Goal: Book appointment/travel/reservation

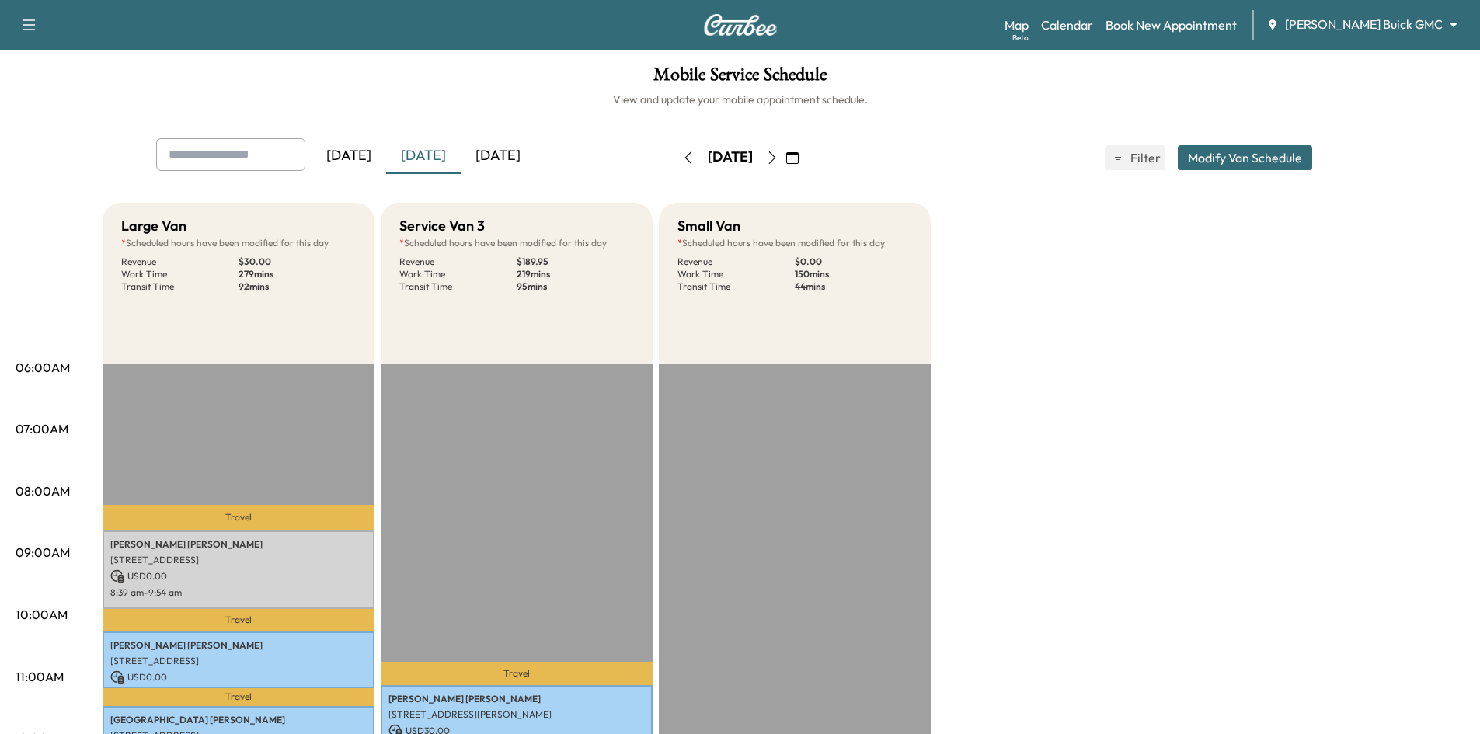
click at [509, 159] on div "[DATE]" at bounding box center [498, 156] width 75 height 36
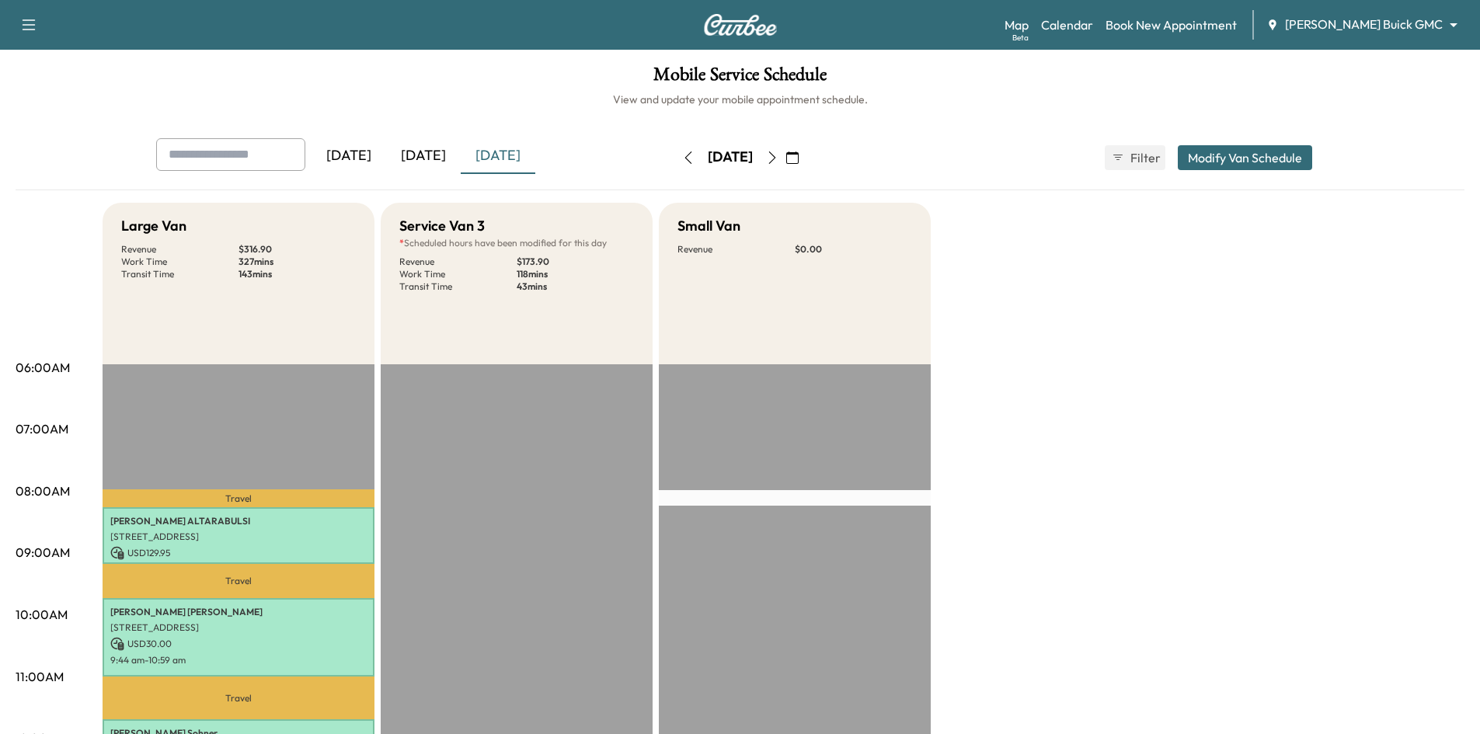
click at [775, 160] on icon "button" at bounding box center [771, 157] width 7 height 12
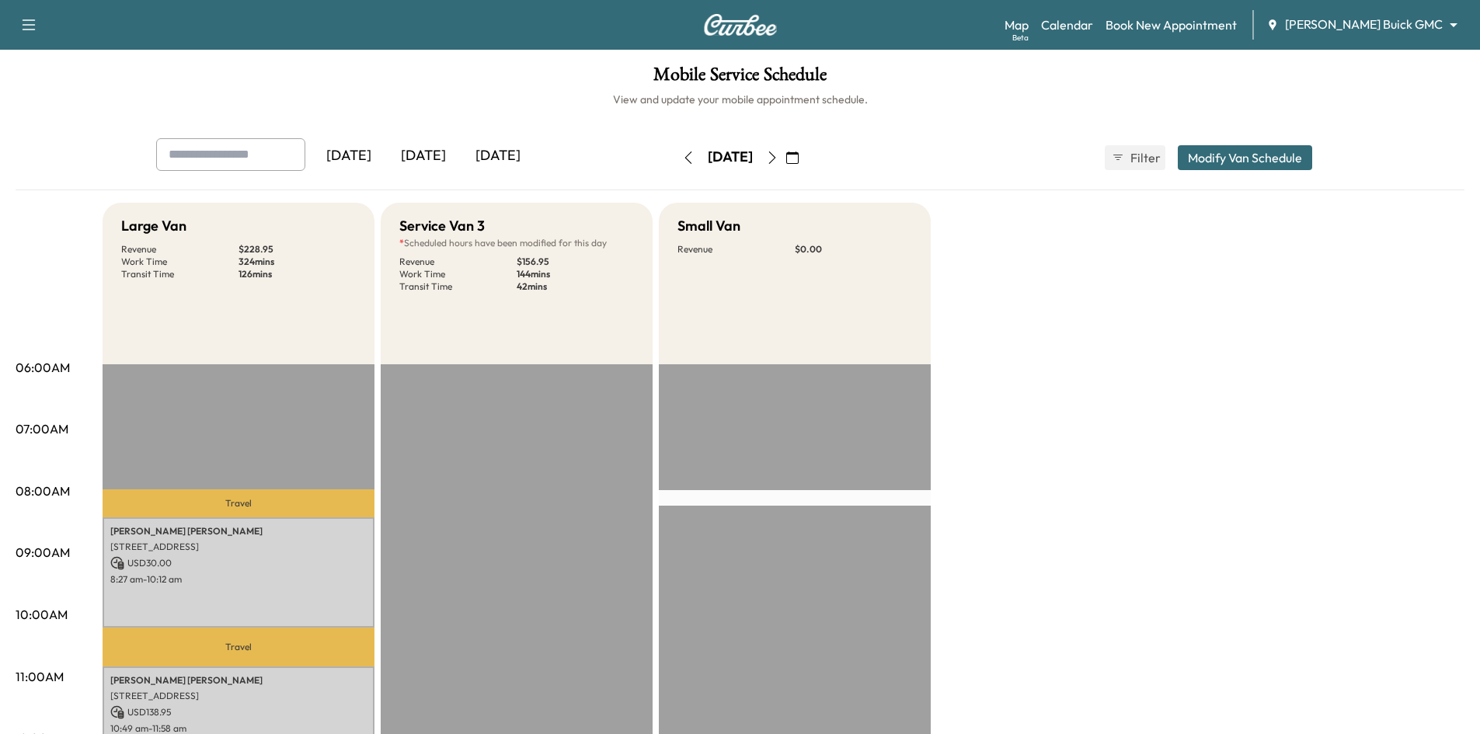
click at [487, 162] on div "[DATE]" at bounding box center [498, 156] width 75 height 36
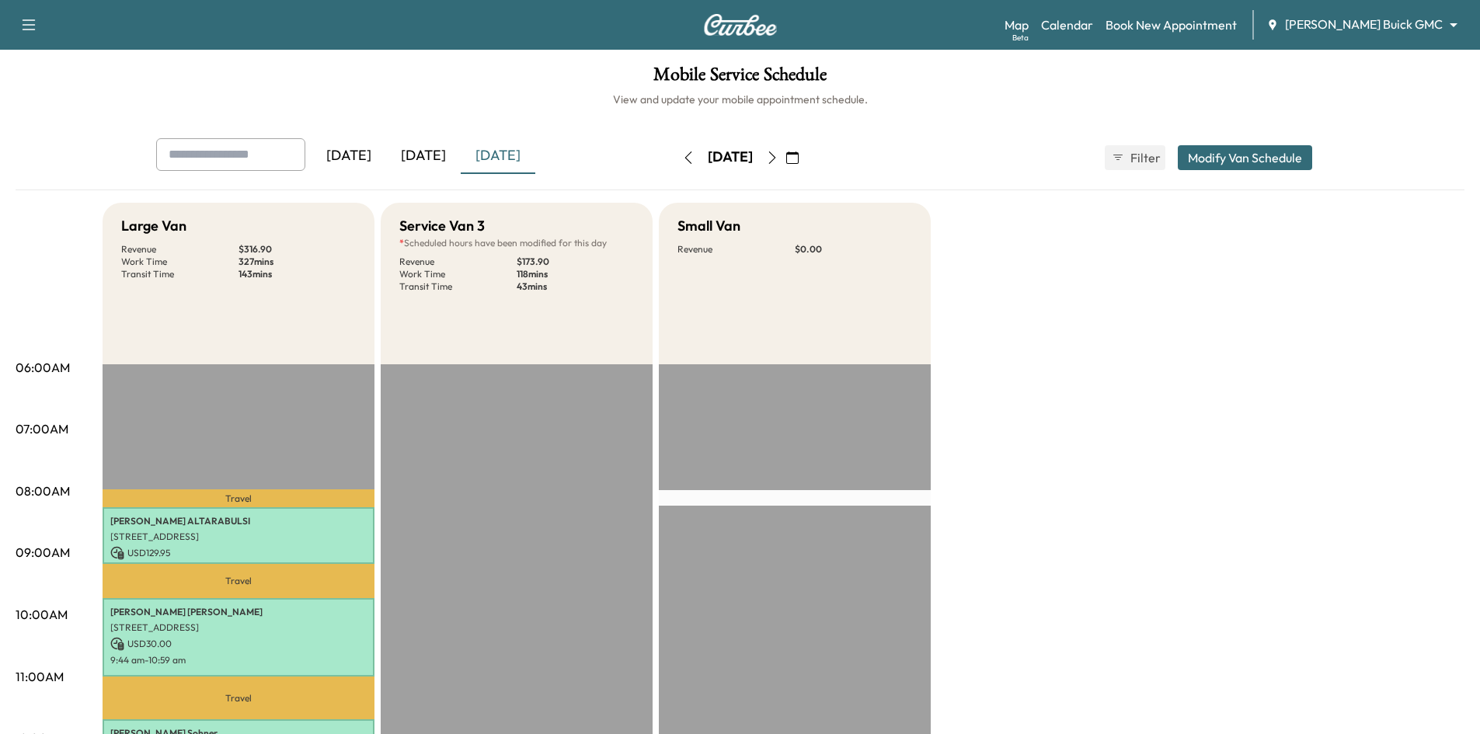
scroll to position [78, 0]
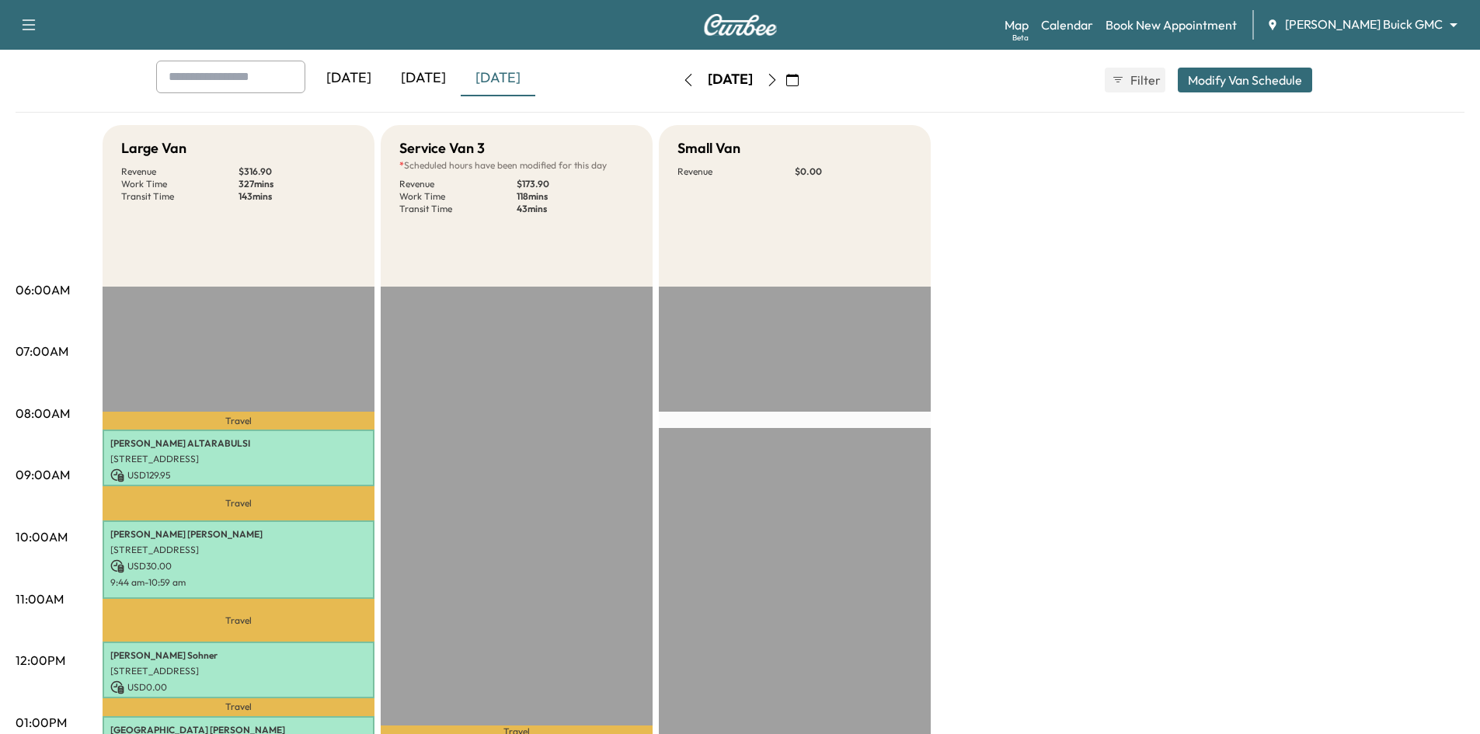
click at [434, 78] on div "[DATE]" at bounding box center [423, 79] width 75 height 36
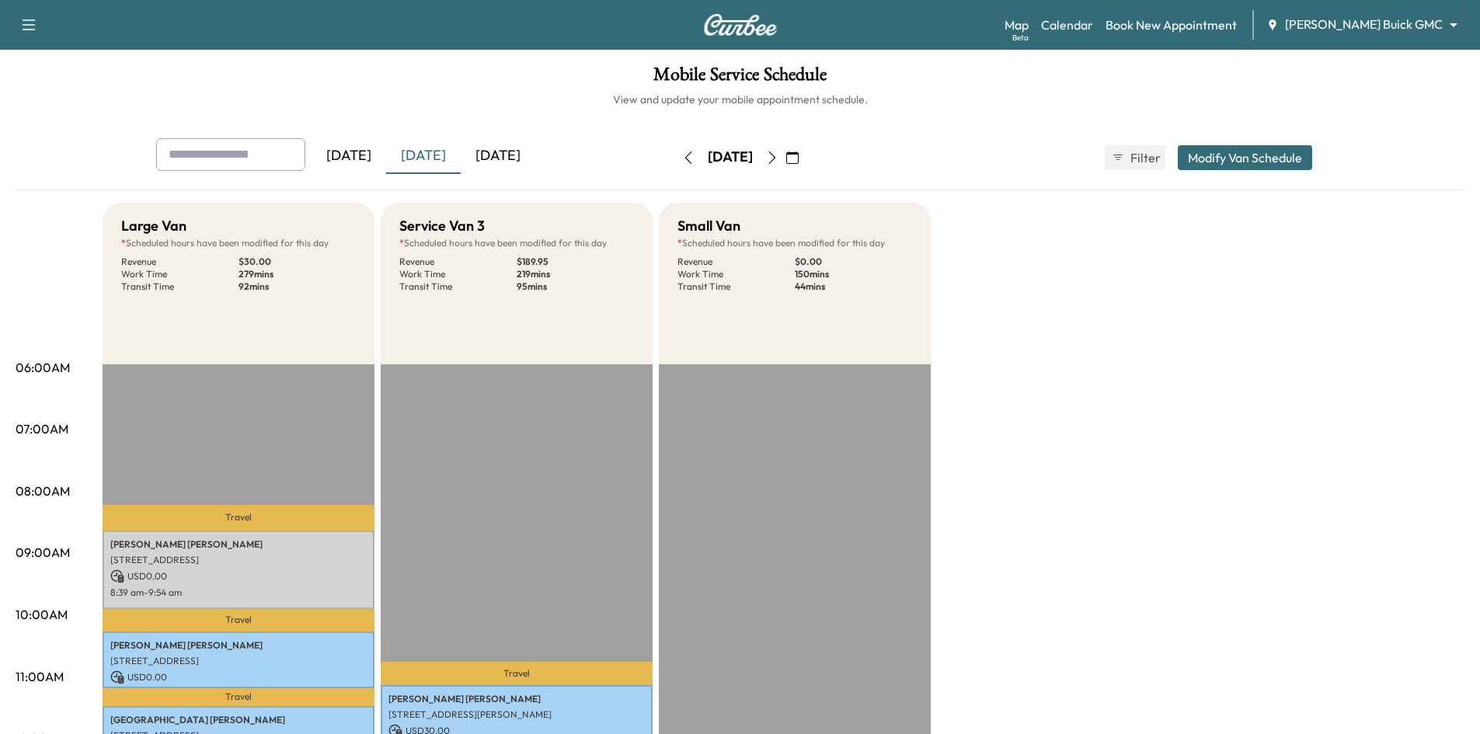
click at [510, 152] on div "[DATE]" at bounding box center [498, 156] width 75 height 36
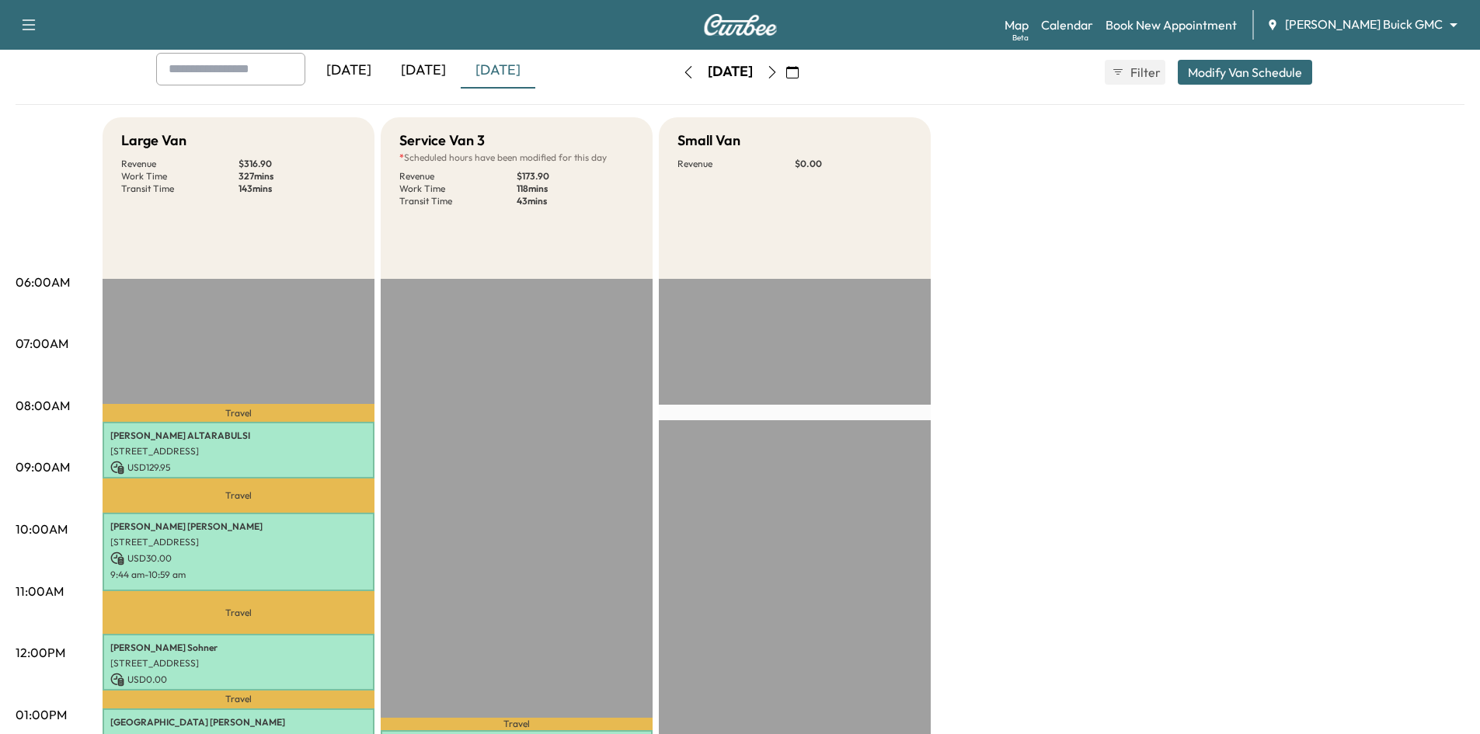
scroll to position [233, 0]
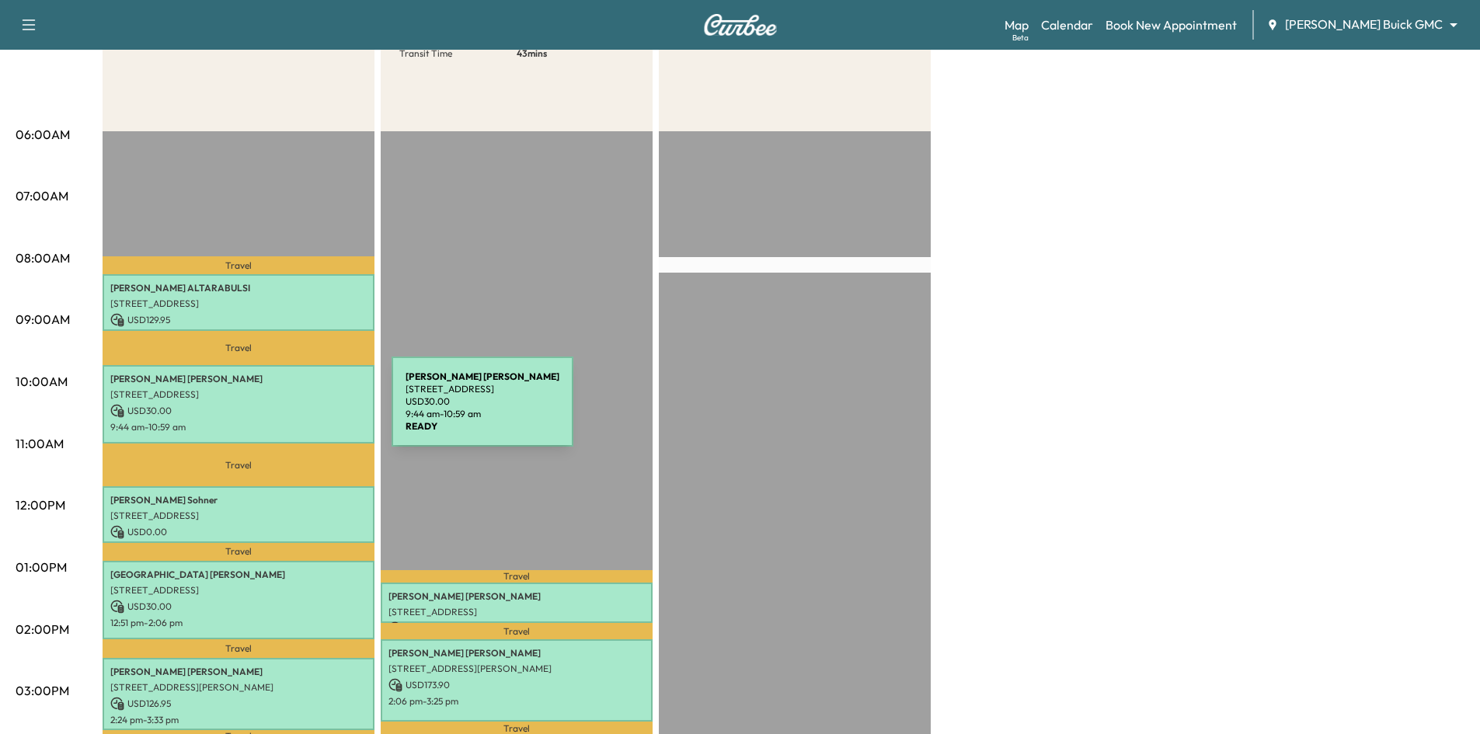
click at [275, 411] on p "USD 30.00" at bounding box center [238, 411] width 256 height 14
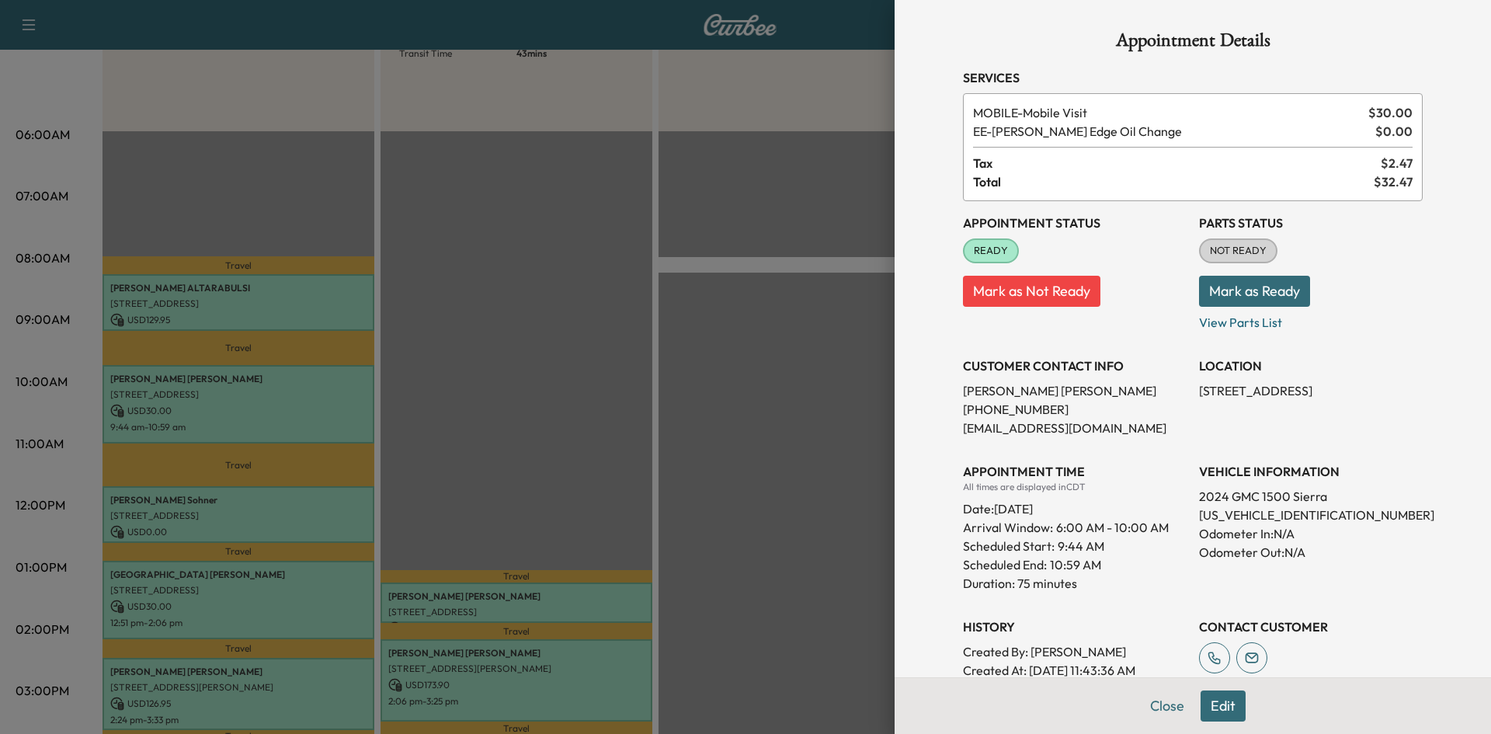
drag, startPoint x: 1371, startPoint y: 388, endPoint x: 1178, endPoint y: 392, distance: 193.5
click at [1181, 392] on div "Appointment Status READY Mark as Not Ready Parts Status NOT READY Mark as Ready…" at bounding box center [1193, 459] width 460 height 516
click at [1394, 396] on p "719 Esk Avenue, Celina, TX 75009, United States of America" at bounding box center [1311, 390] width 224 height 19
drag, startPoint x: 1363, startPoint y: 388, endPoint x: 1185, endPoint y: 392, distance: 177.9
click at [1185, 392] on div "Appointment Status READY Mark as Not Ready Parts Status NOT READY Mark as Ready…" at bounding box center [1193, 459] width 460 height 516
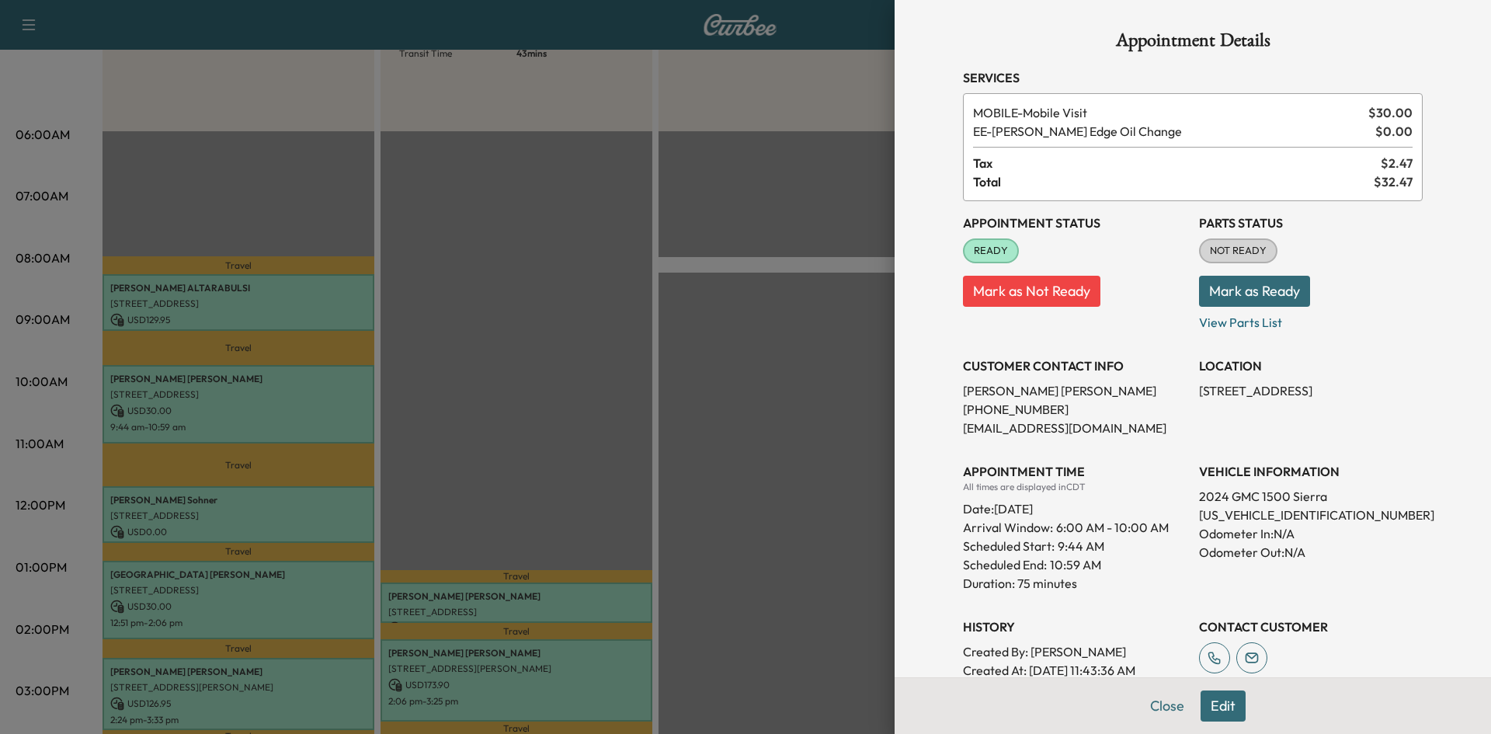
copy p "719 Esk Avenue, Celina, TX 75009,"
click at [342, 416] on div at bounding box center [745, 367] width 1491 height 734
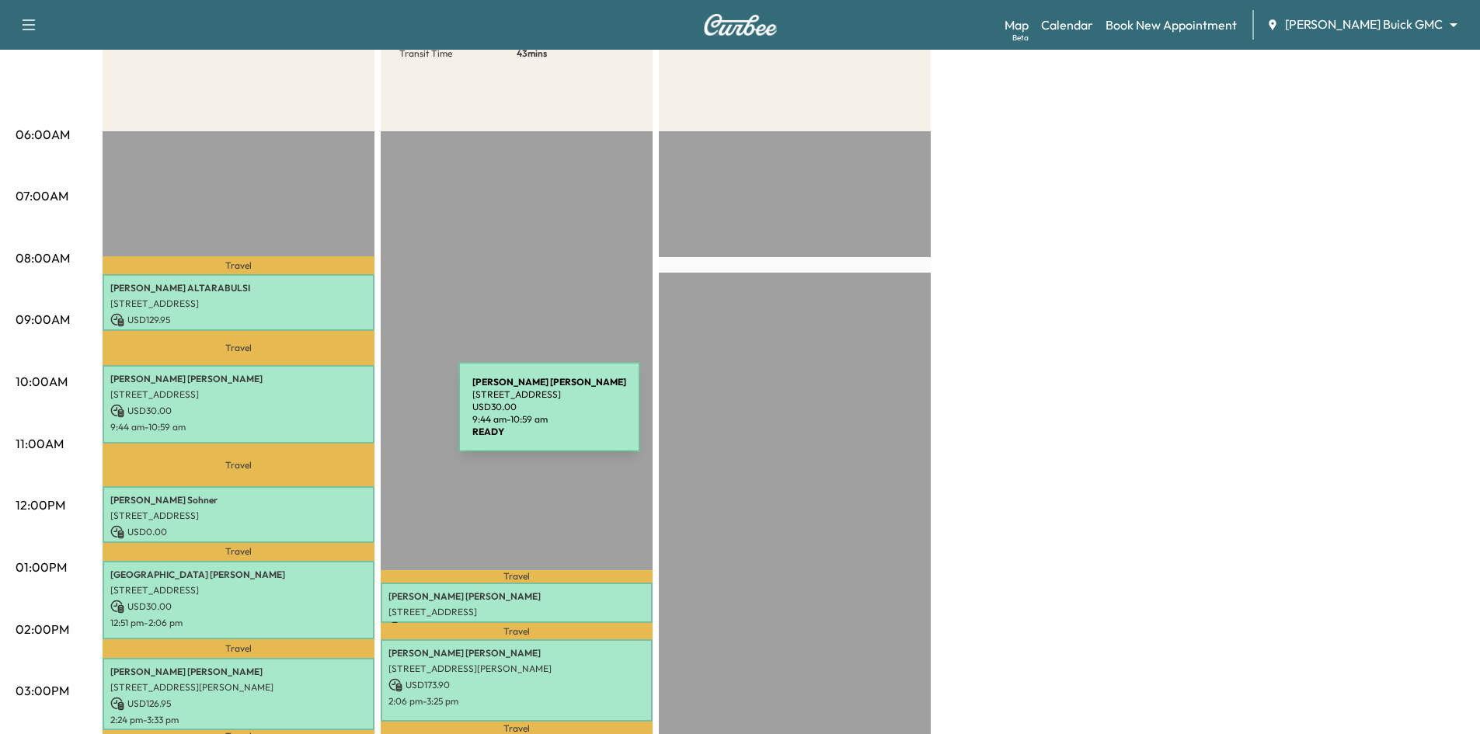
click at [342, 416] on div "Garrett Kelley 719 Esk Avenue, Celina, TX 75009, United States of America USD 3…" at bounding box center [239, 404] width 272 height 78
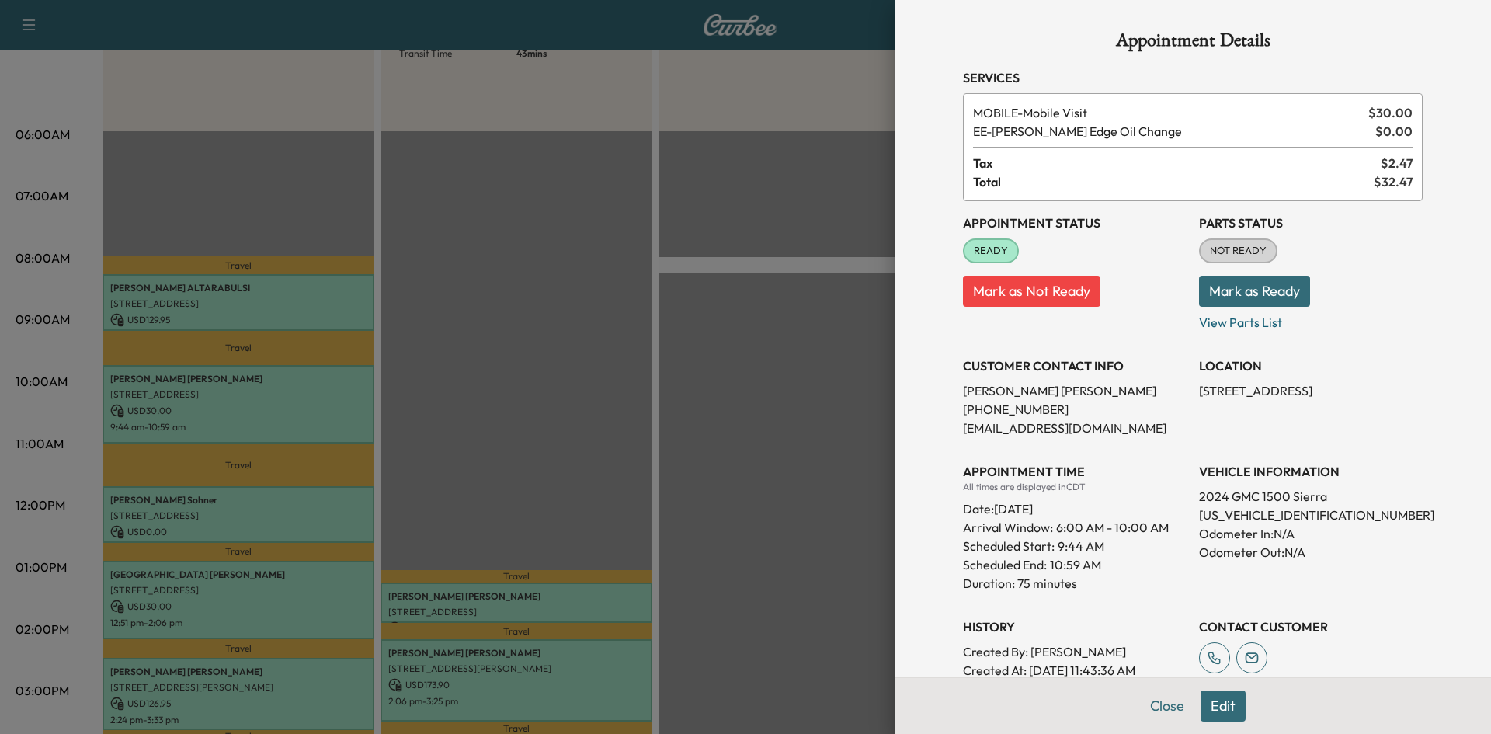
drag, startPoint x: 666, startPoint y: 326, endPoint x: 670, endPoint y: 297, distance: 29.8
click at [667, 319] on div at bounding box center [745, 367] width 1491 height 734
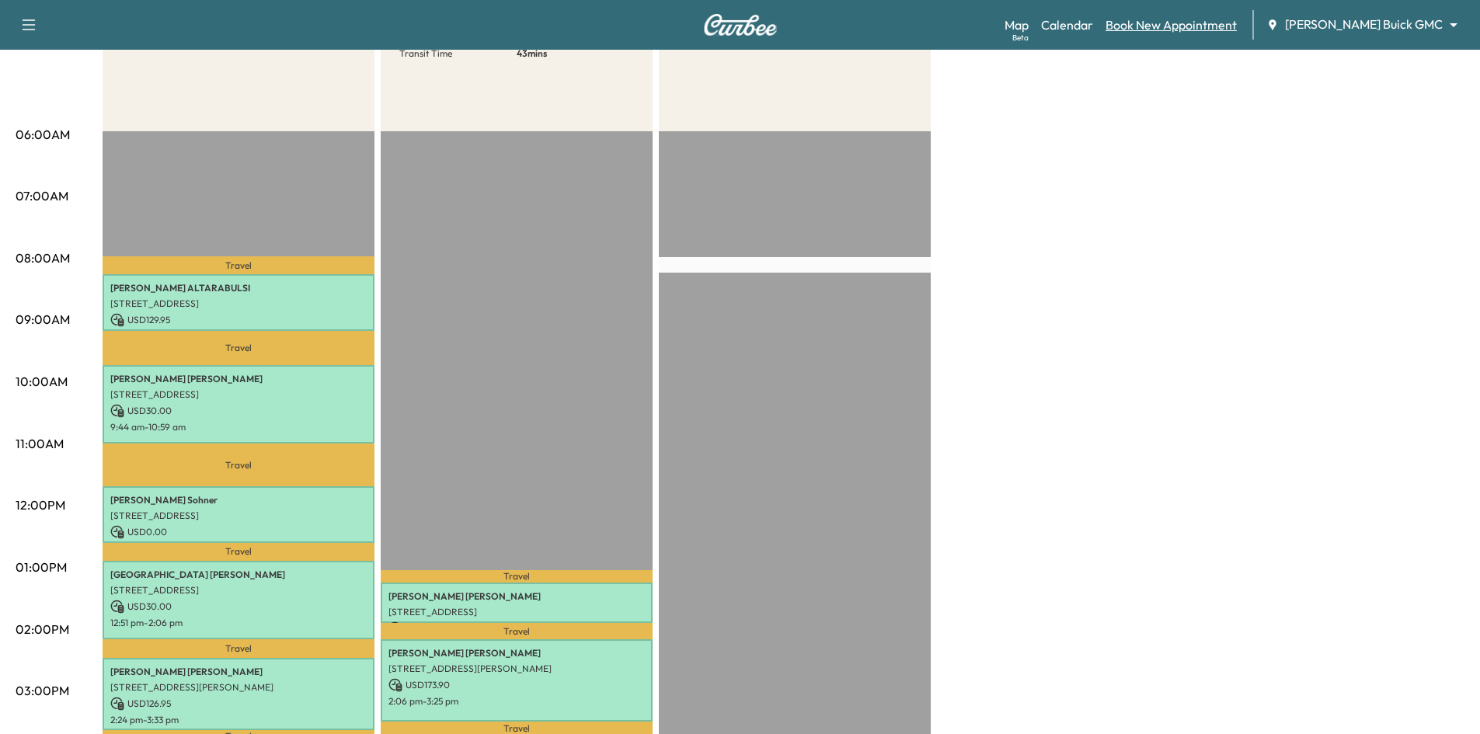
click at [1185, 19] on link "Book New Appointment" at bounding box center [1170, 25] width 131 height 19
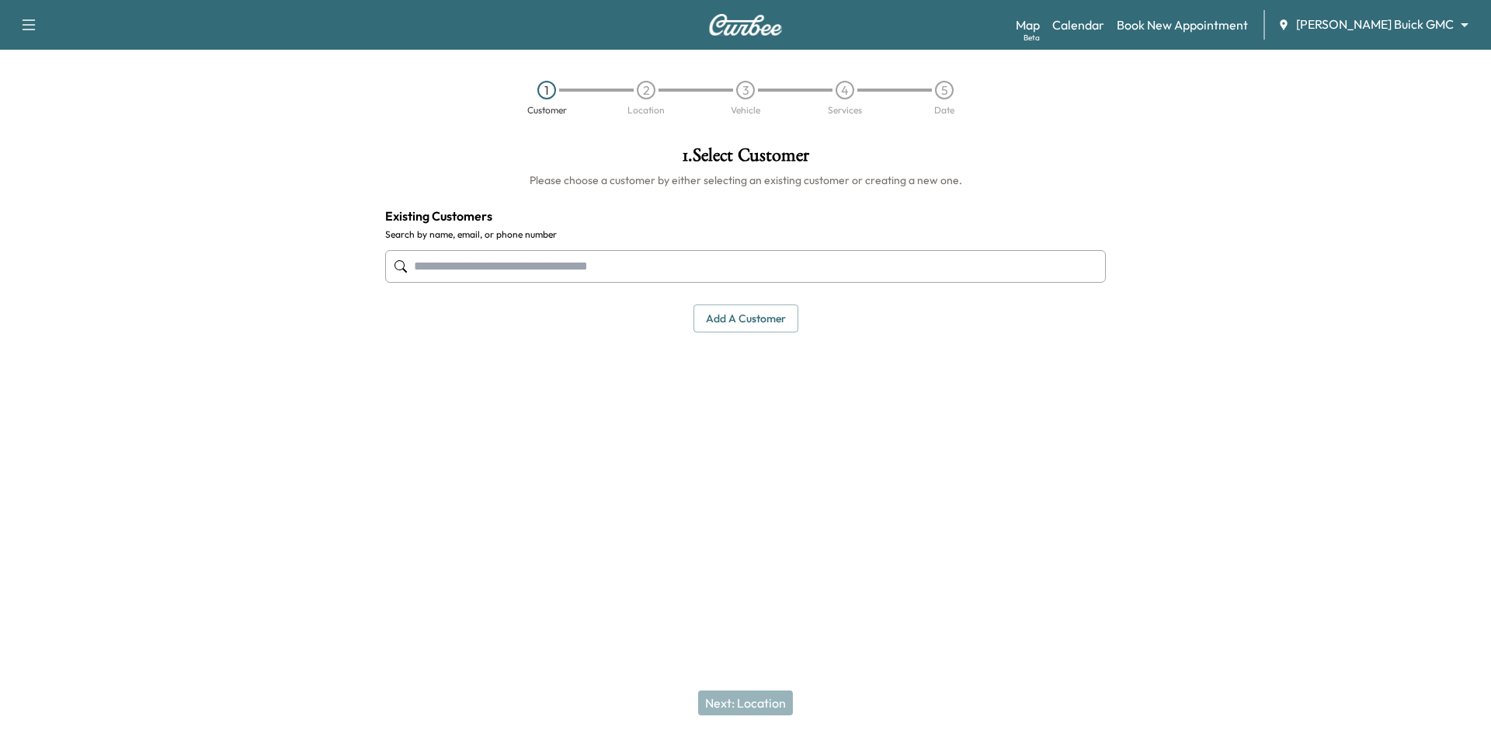
click at [823, 263] on input "text" at bounding box center [745, 266] width 721 height 33
paste input "**********"
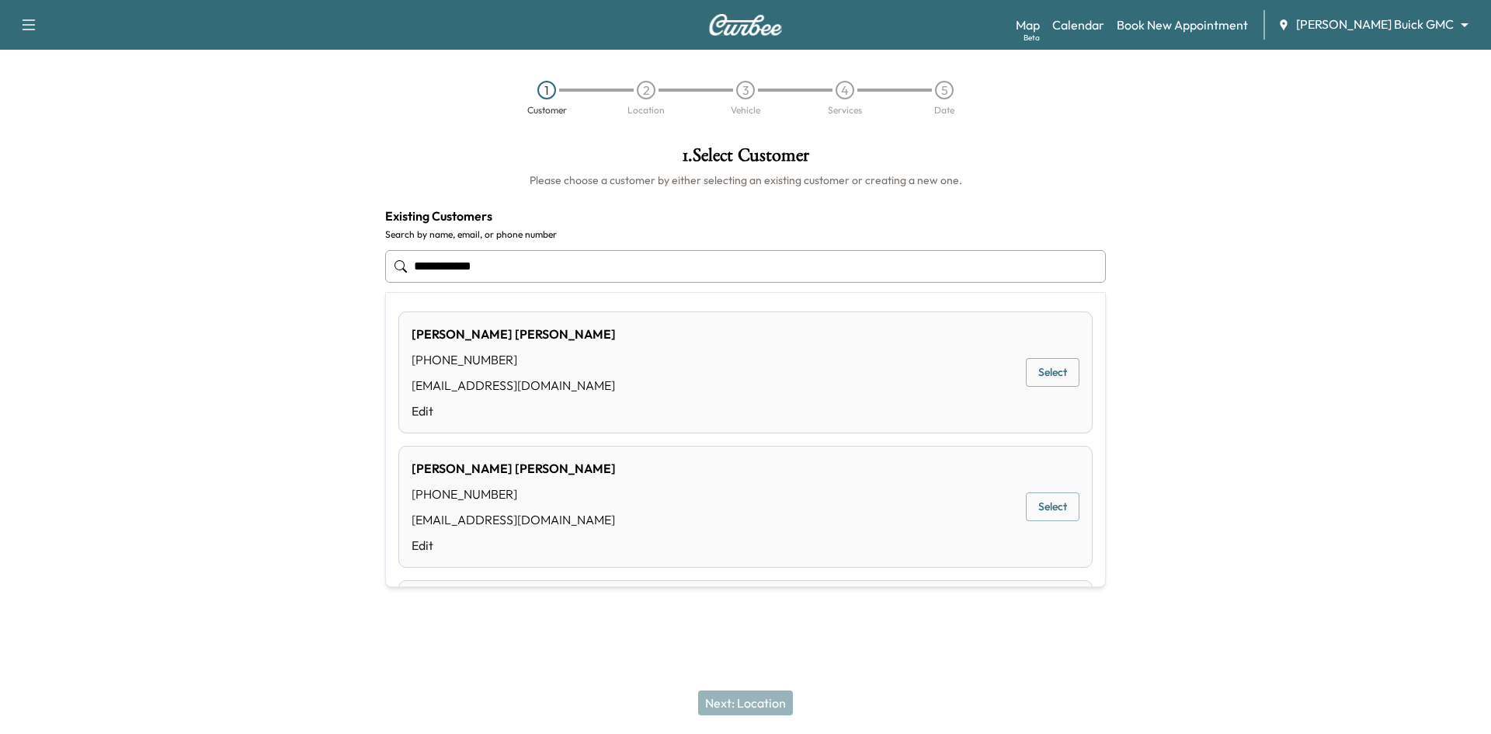
click at [1028, 369] on button "Select" at bounding box center [1053, 372] width 54 height 29
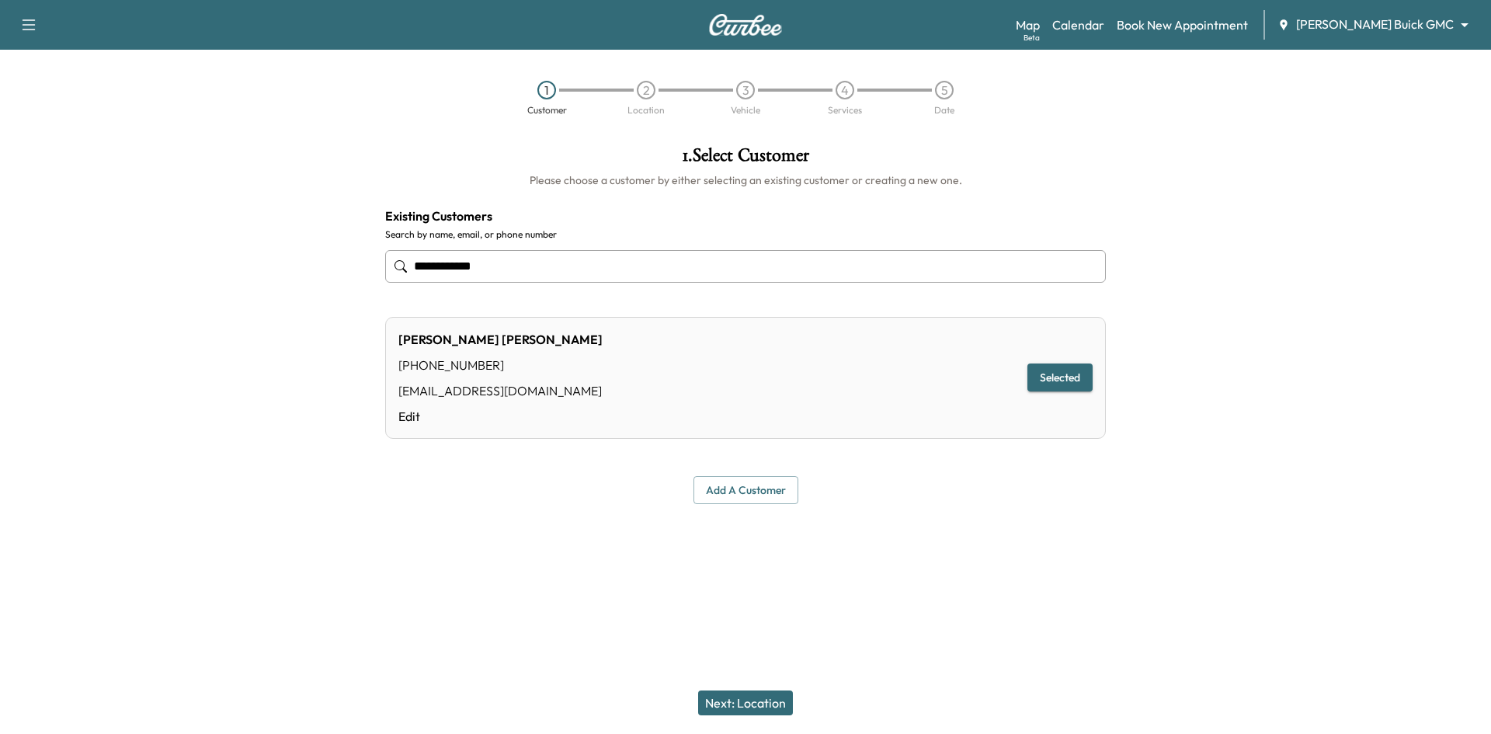
type input "**********"
click at [726, 704] on button "Next: Location" at bounding box center [745, 703] width 95 height 25
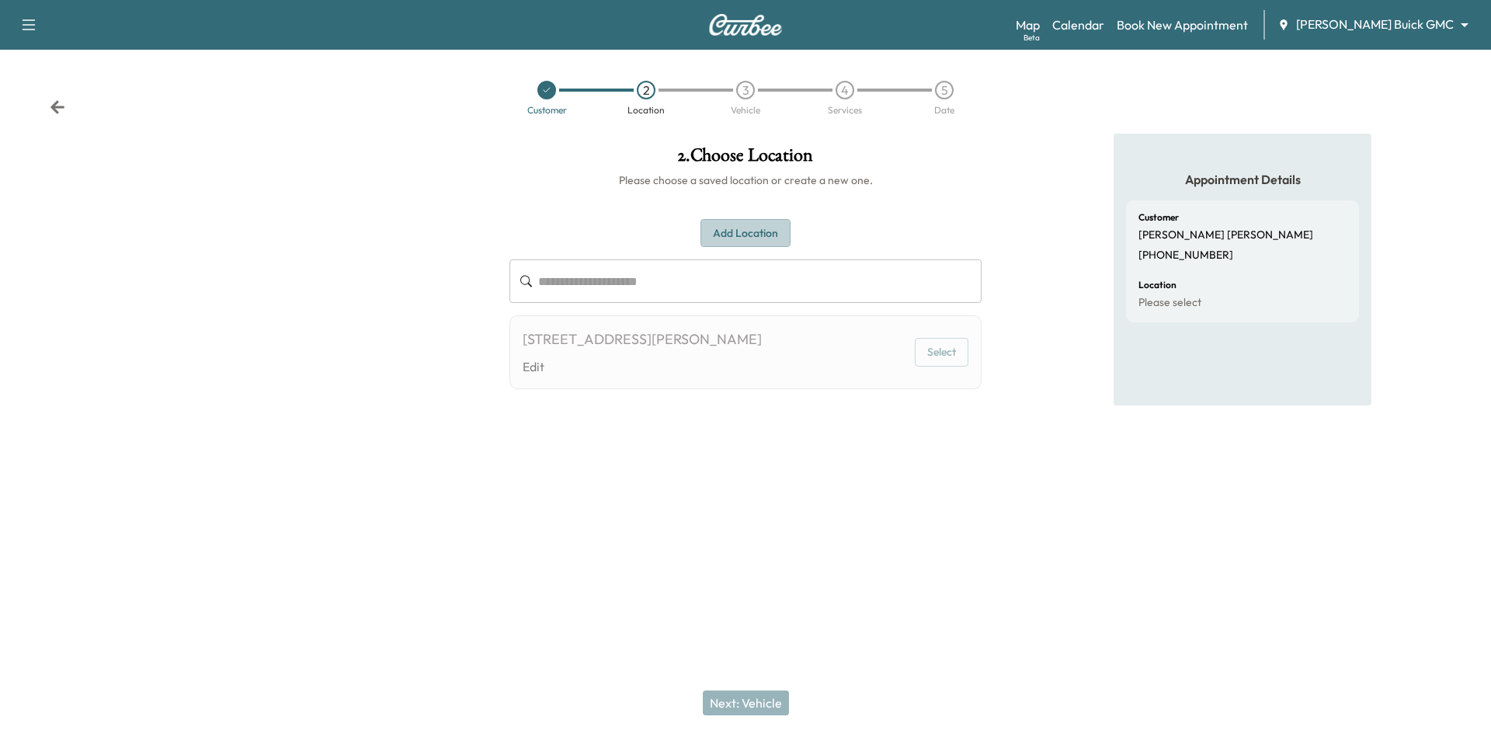
click at [758, 239] on button "Add Location" at bounding box center [746, 233] width 90 height 29
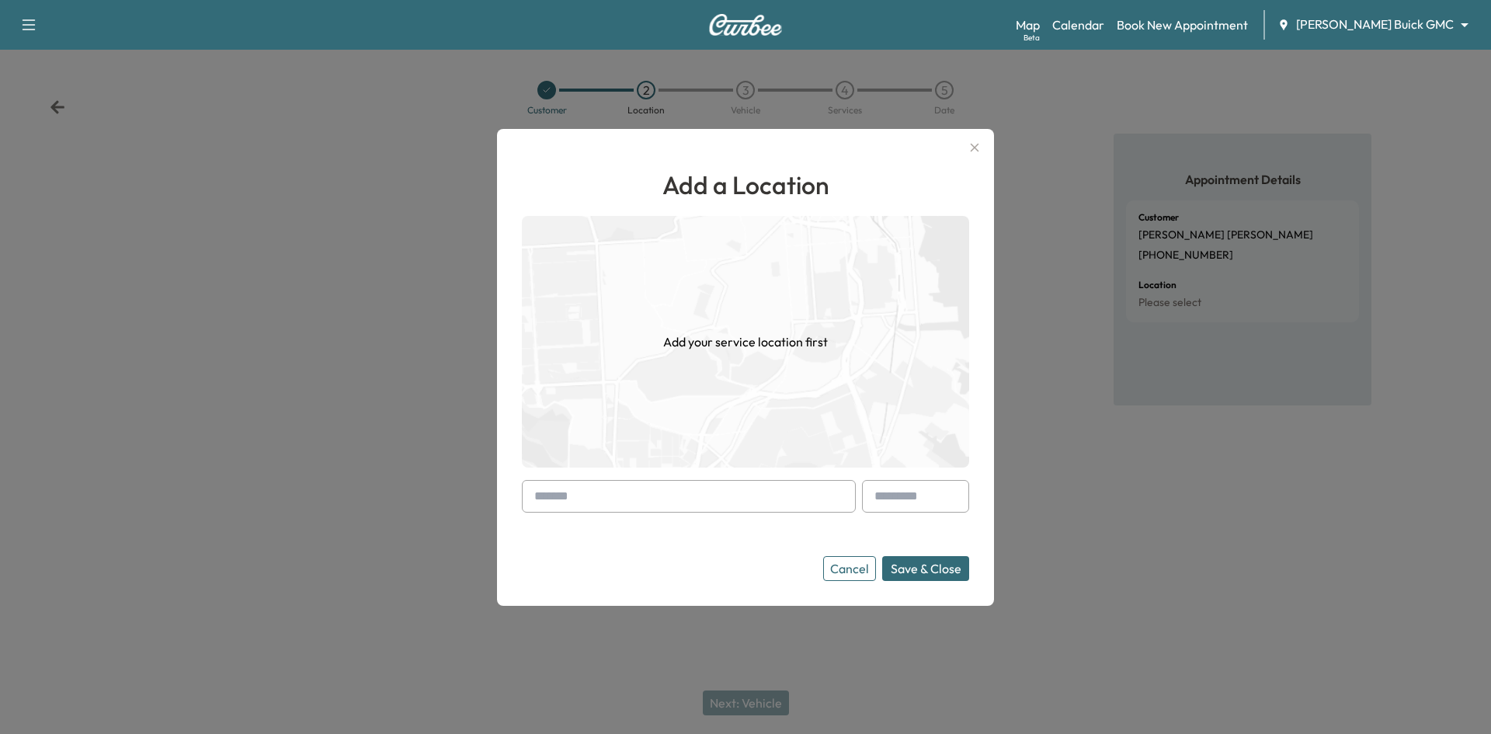
click at [691, 499] on input "text" at bounding box center [689, 496] width 334 height 33
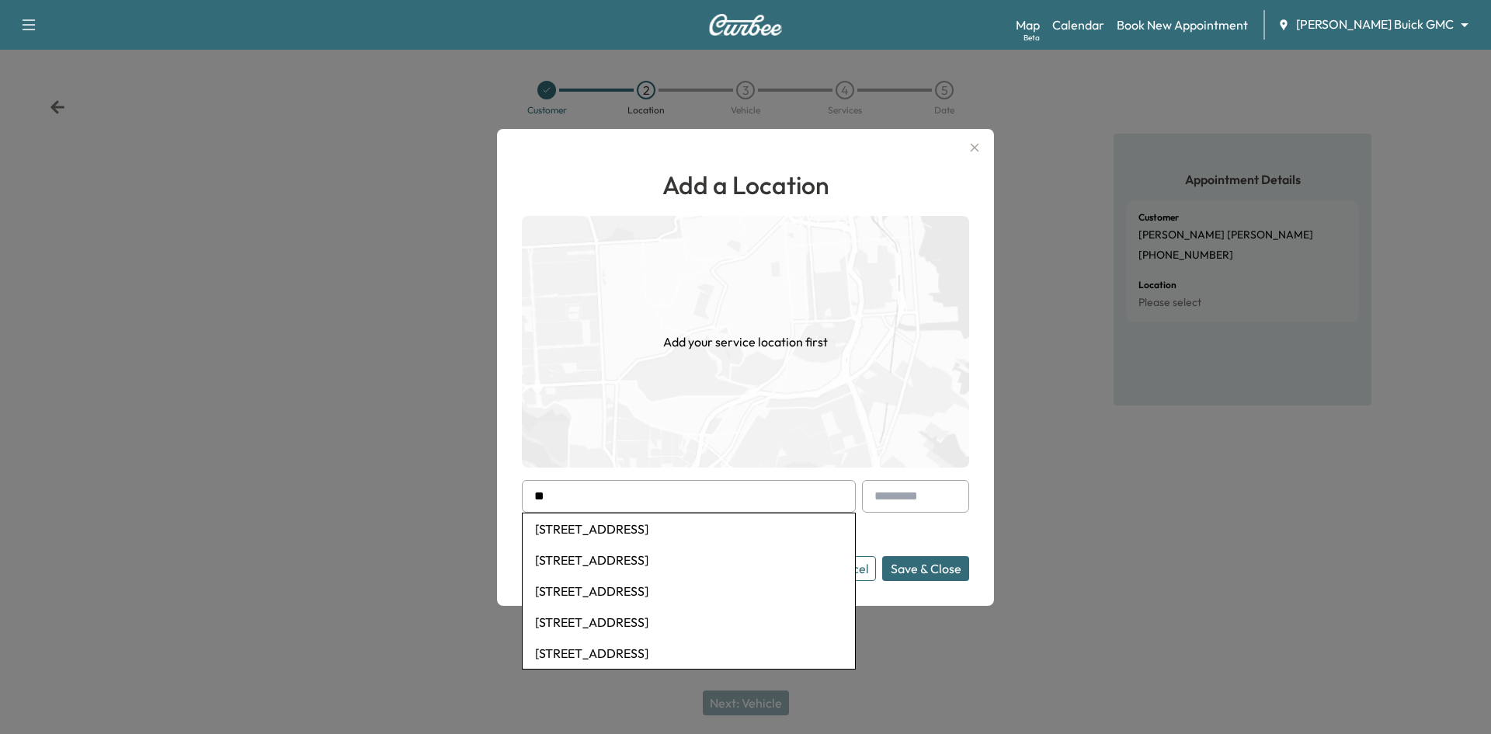
type input "*"
click at [666, 534] on li "5150 Keller Springs Road, Dallas, TX, USA" at bounding box center [689, 528] width 332 height 31
type input "**********"
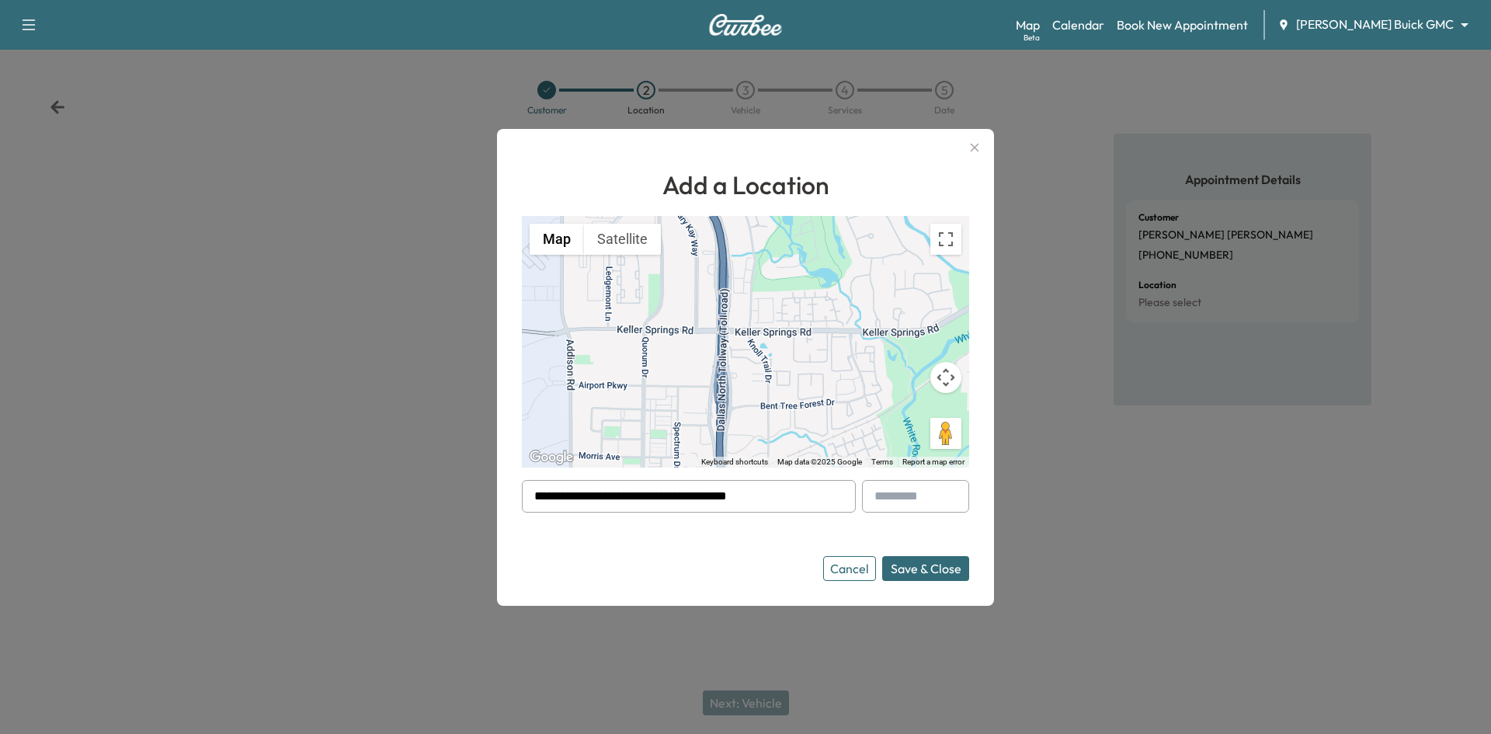
click at [913, 571] on button "Save & Close" at bounding box center [925, 568] width 87 height 25
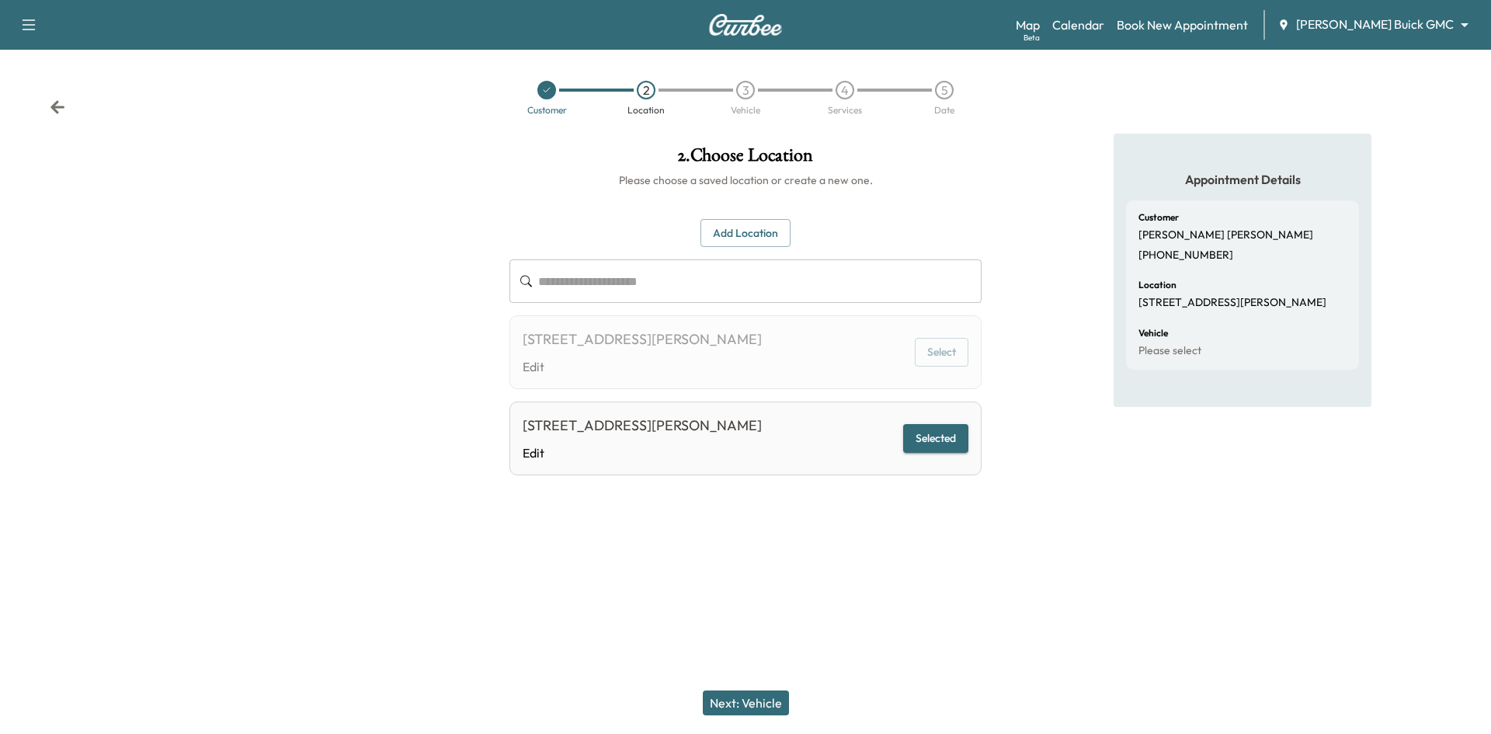
click at [764, 702] on button "Next: Vehicle" at bounding box center [746, 703] width 86 height 25
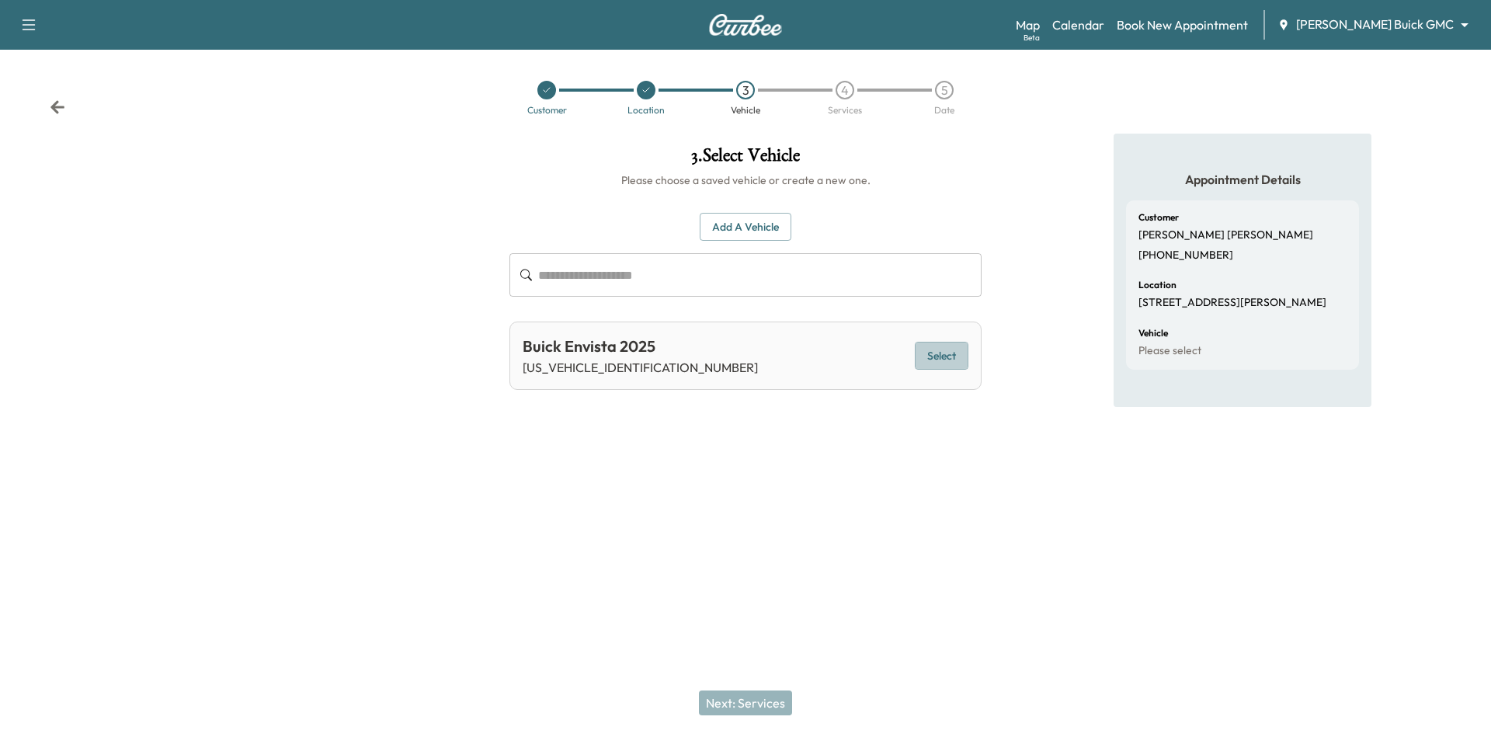
click at [946, 360] on button "Select" at bounding box center [942, 356] width 54 height 29
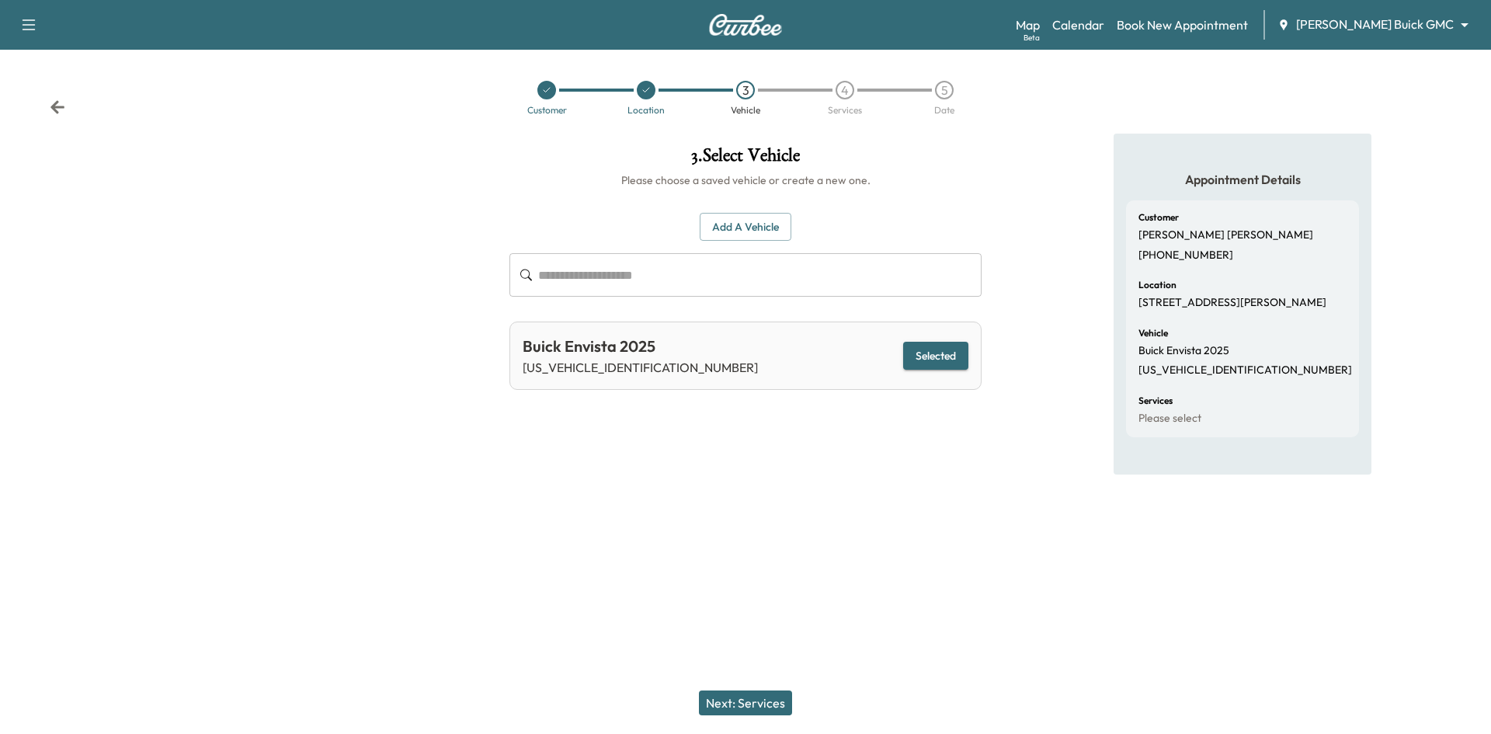
drag, startPoint x: 740, startPoint y: 705, endPoint x: 755, endPoint y: 687, distance: 23.2
click at [741, 705] on button "Next: Services" at bounding box center [745, 703] width 93 height 25
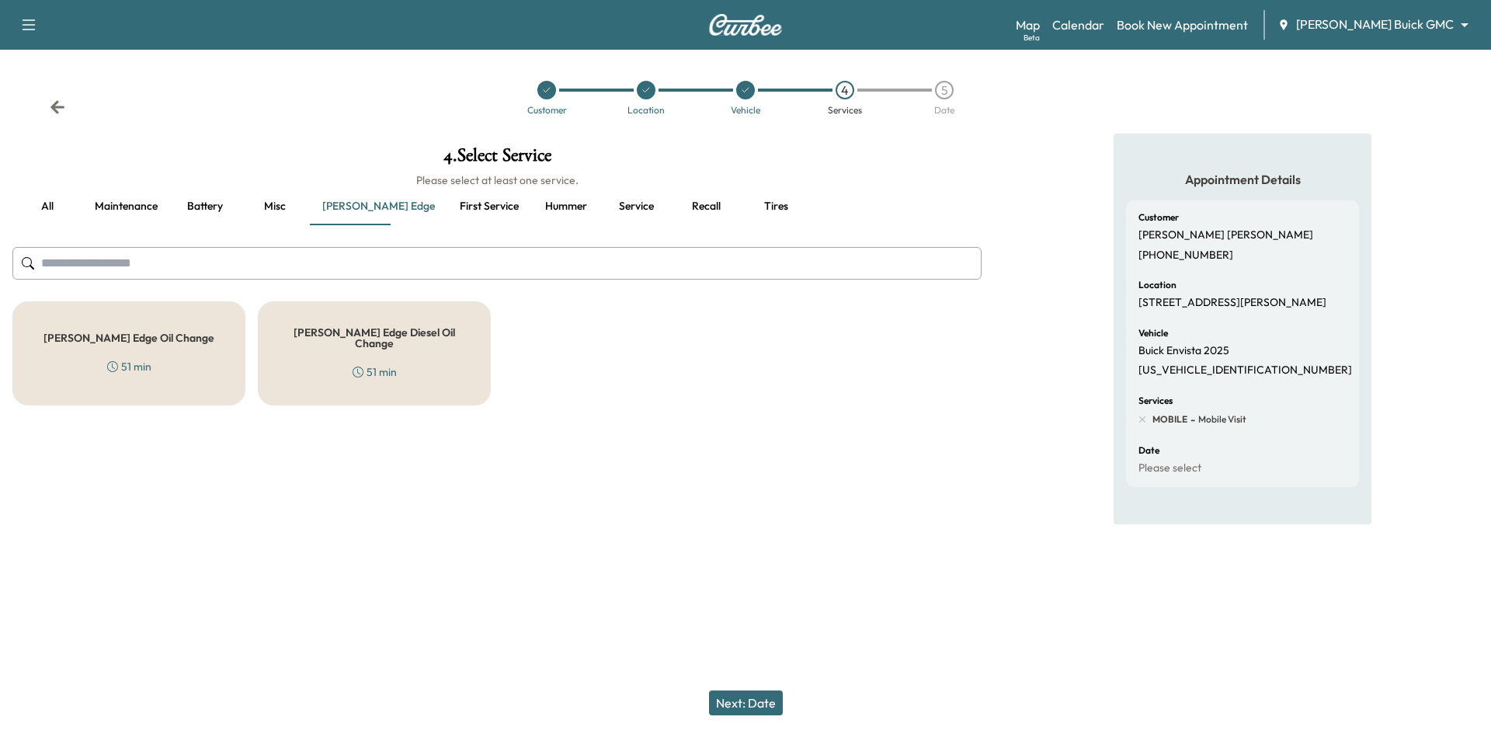
click at [447, 211] on button "First service" at bounding box center [489, 206] width 84 height 37
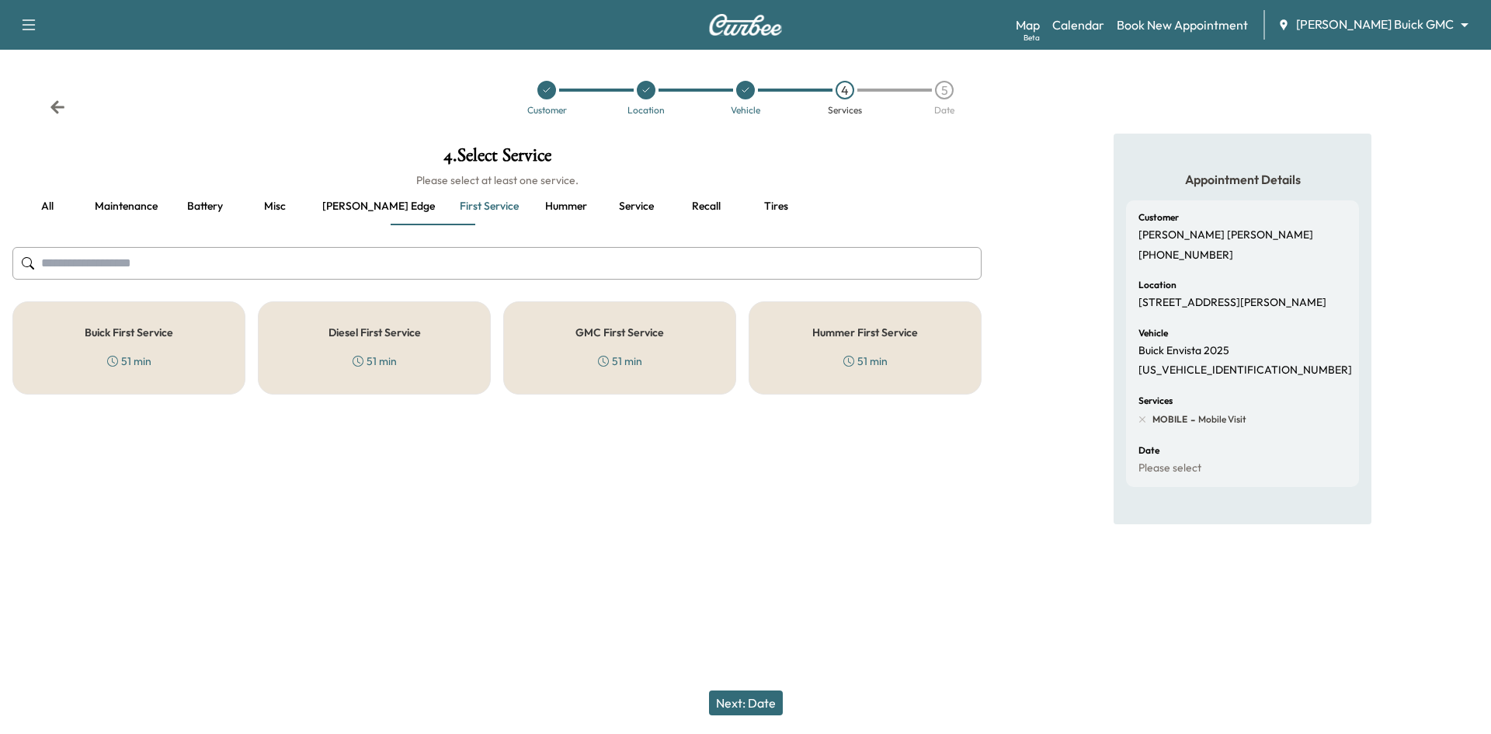
click at [148, 332] on h5 "Buick First Service" at bounding box center [129, 332] width 89 height 11
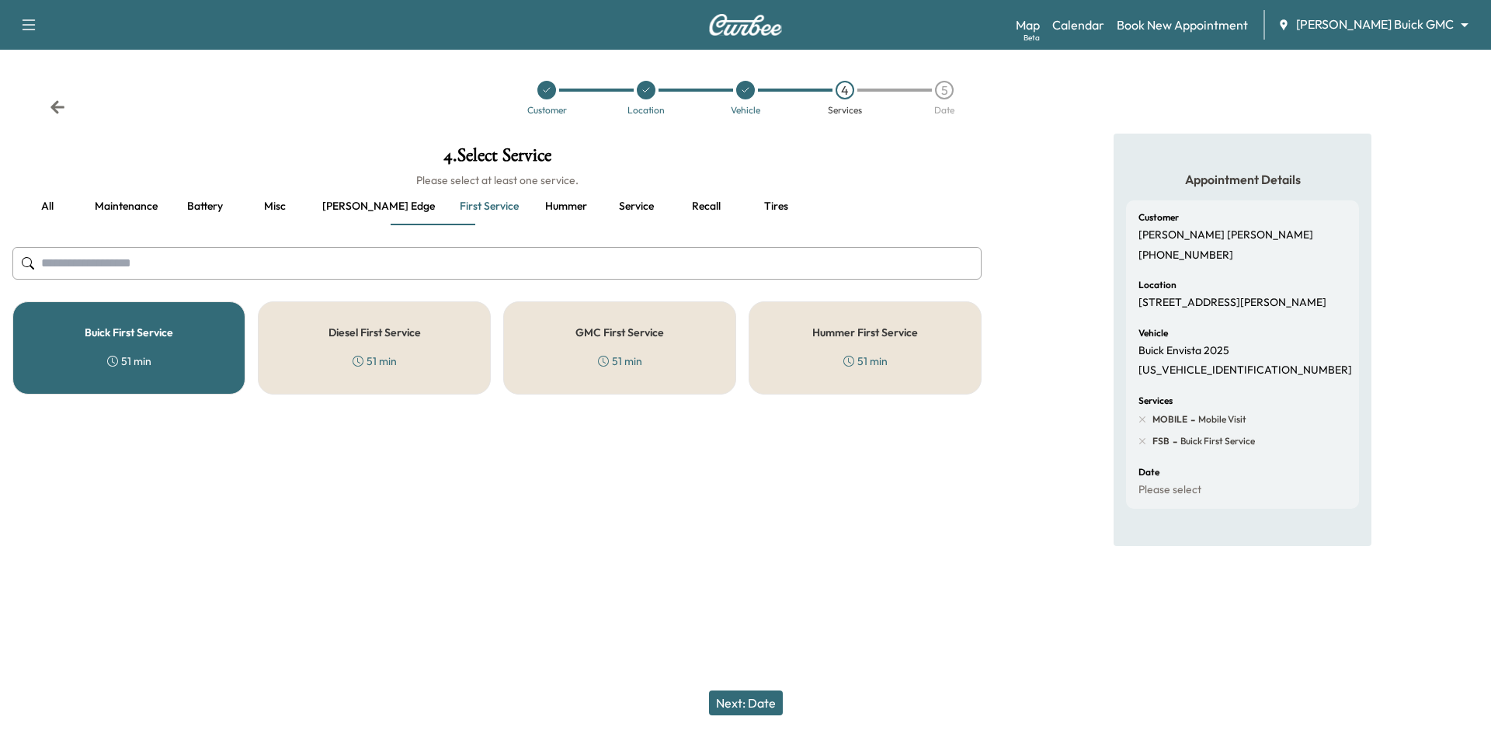
click at [1226, 378] on p "KL47LAEP0SB069600" at bounding box center [1246, 371] width 214 height 14
copy p "KL47LAEP0SB069600"
click at [341, 203] on button "Ewing edge" at bounding box center [378, 206] width 137 height 37
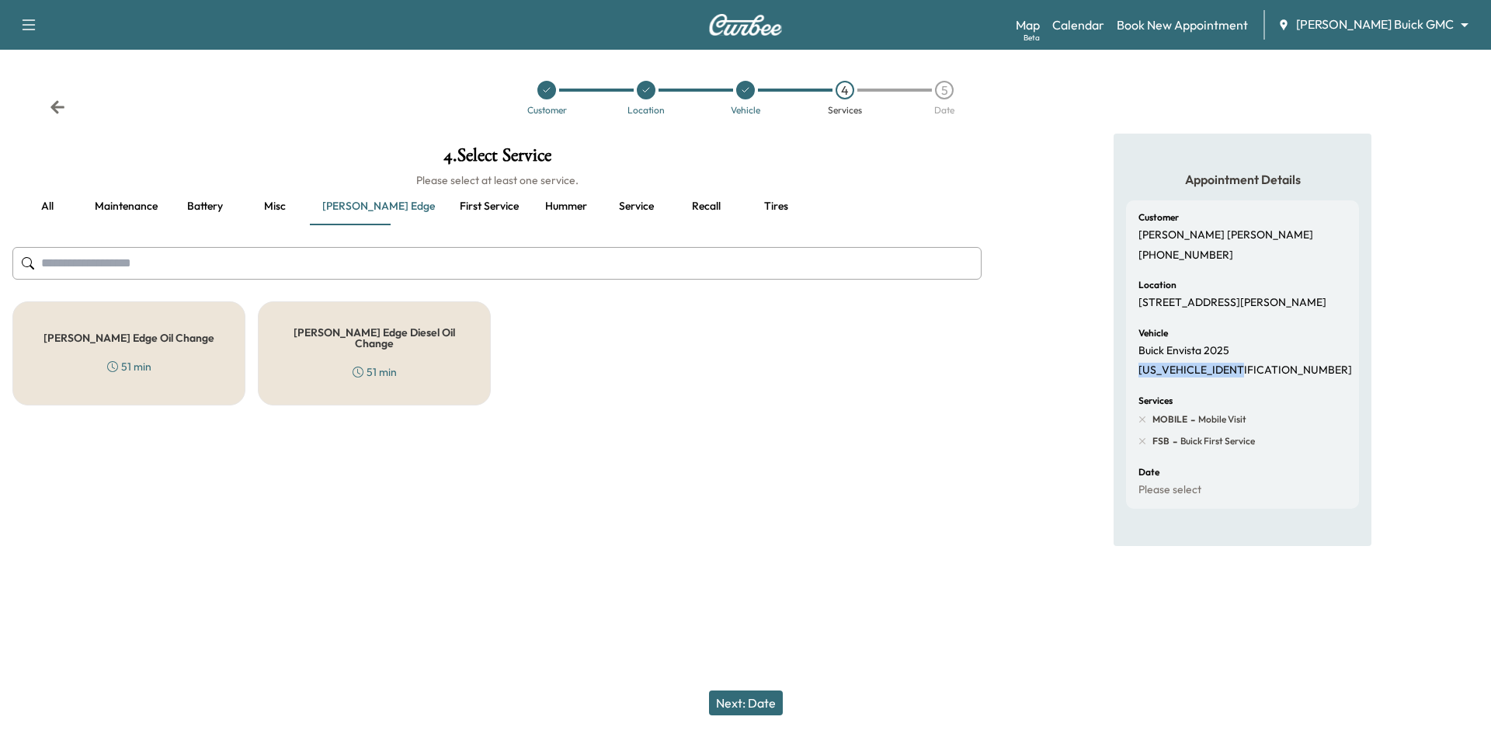
click at [447, 207] on button "First service" at bounding box center [489, 206] width 84 height 37
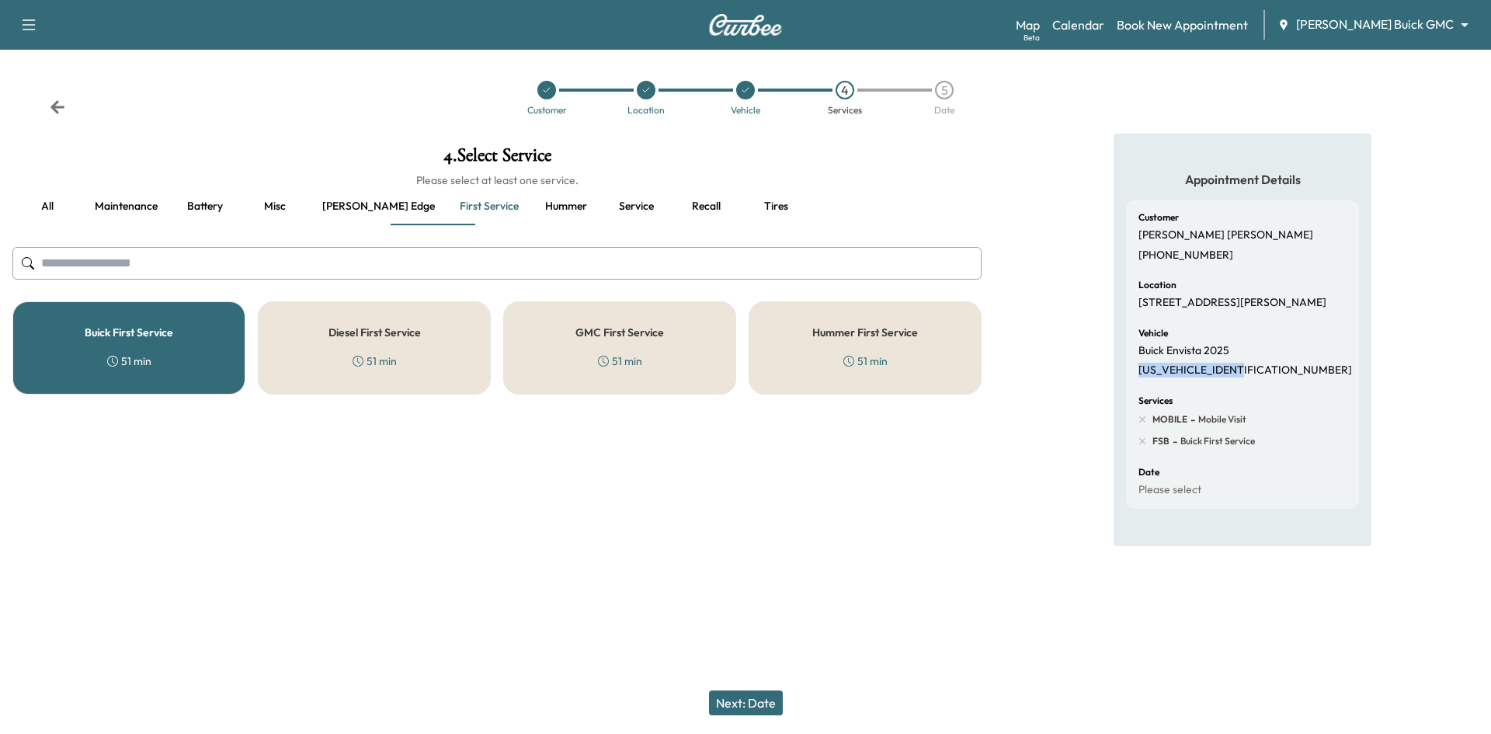
drag, startPoint x: 172, startPoint y: 335, endPoint x: 183, endPoint y: 322, distance: 17.6
click at [175, 334] on div "Buick First Service 51 min" at bounding box center [128, 347] width 233 height 93
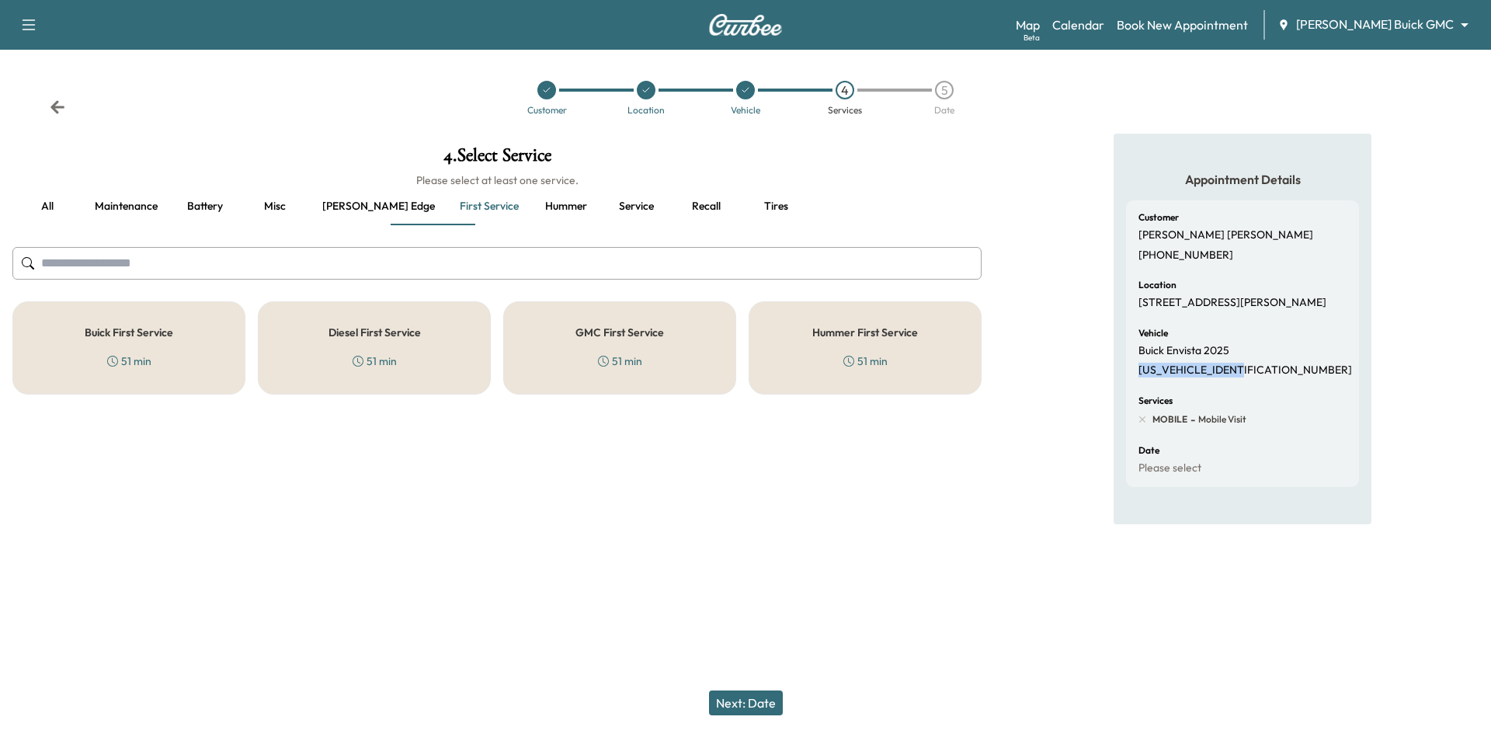
click at [360, 207] on button "Ewing edge" at bounding box center [378, 206] width 137 height 37
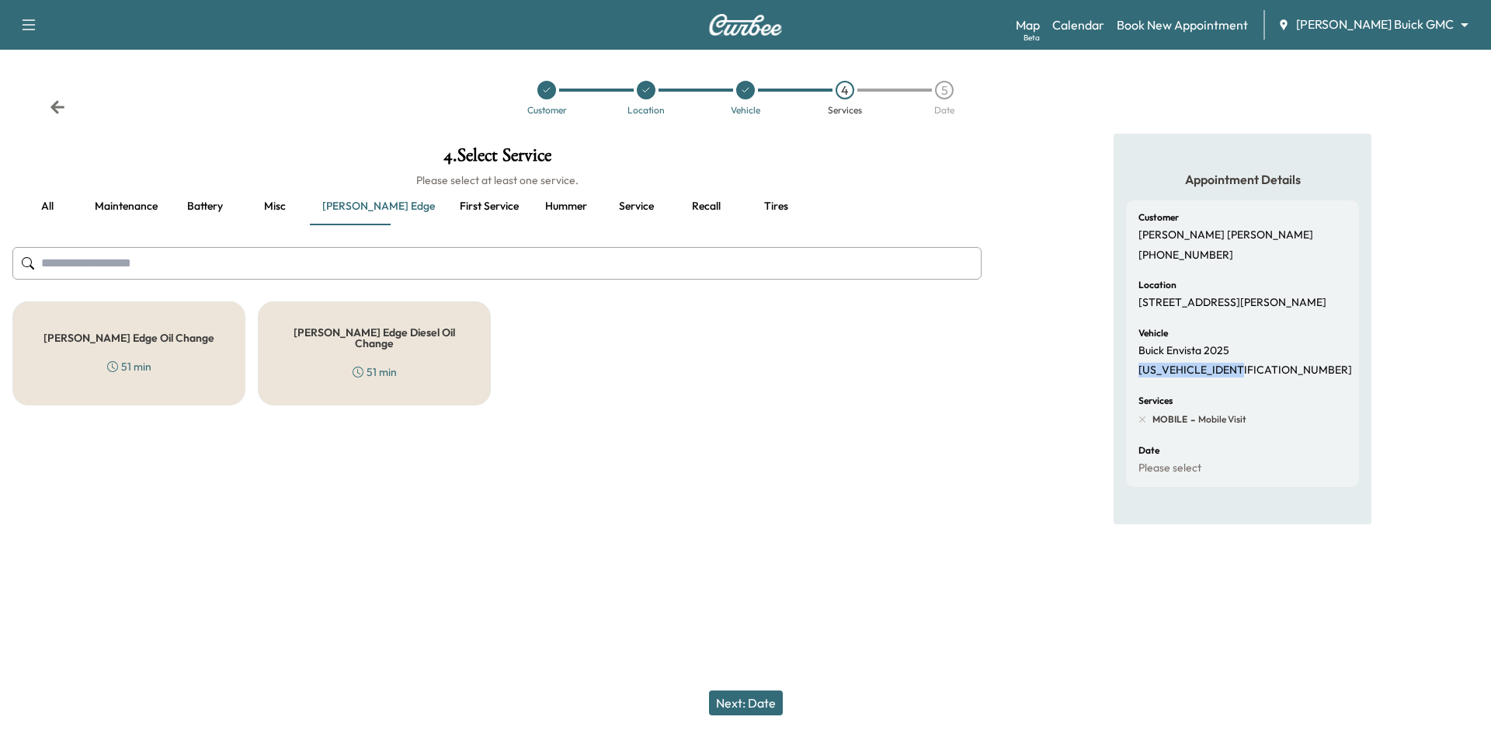
click at [201, 367] on div "Ewing Edge Oil Change 51 min" at bounding box center [128, 353] width 233 height 104
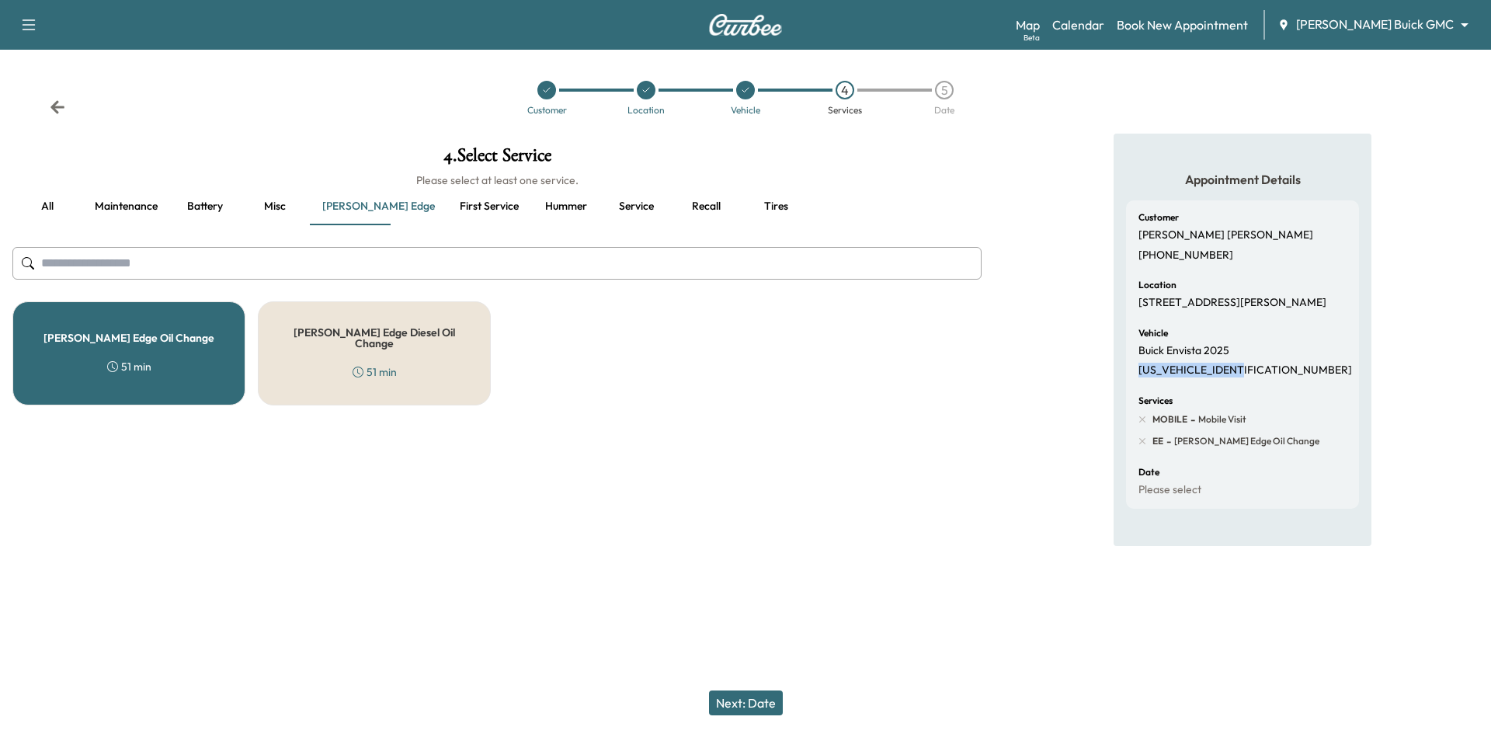
drag, startPoint x: 740, startPoint y: 698, endPoint x: 763, endPoint y: 669, distance: 37.1
click at [741, 699] on button "Next: Date" at bounding box center [746, 703] width 74 height 25
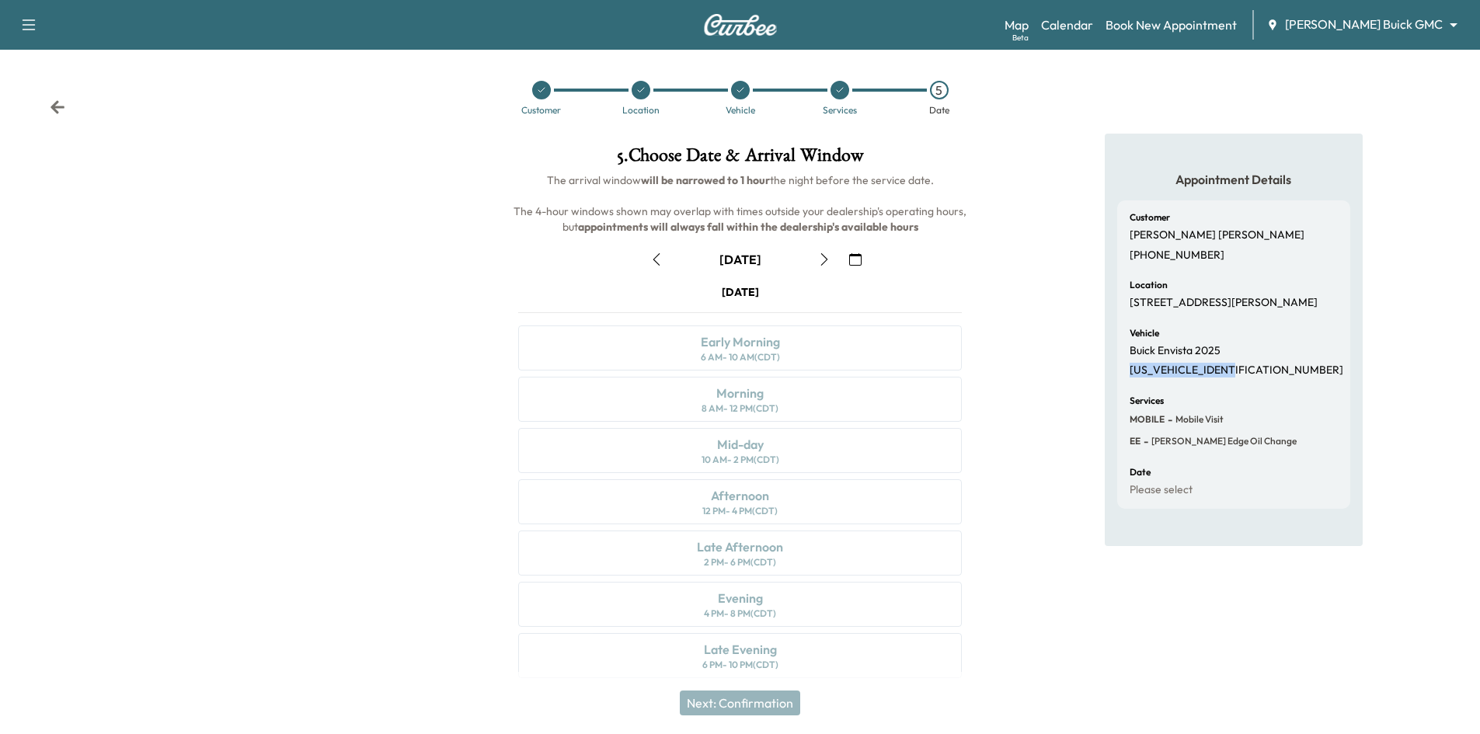
click at [823, 263] on icon "button" at bounding box center [823, 259] width 7 height 12
click at [816, 393] on div "Morning 8 AM - 12 PM (CDT)" at bounding box center [740, 399] width 444 height 45
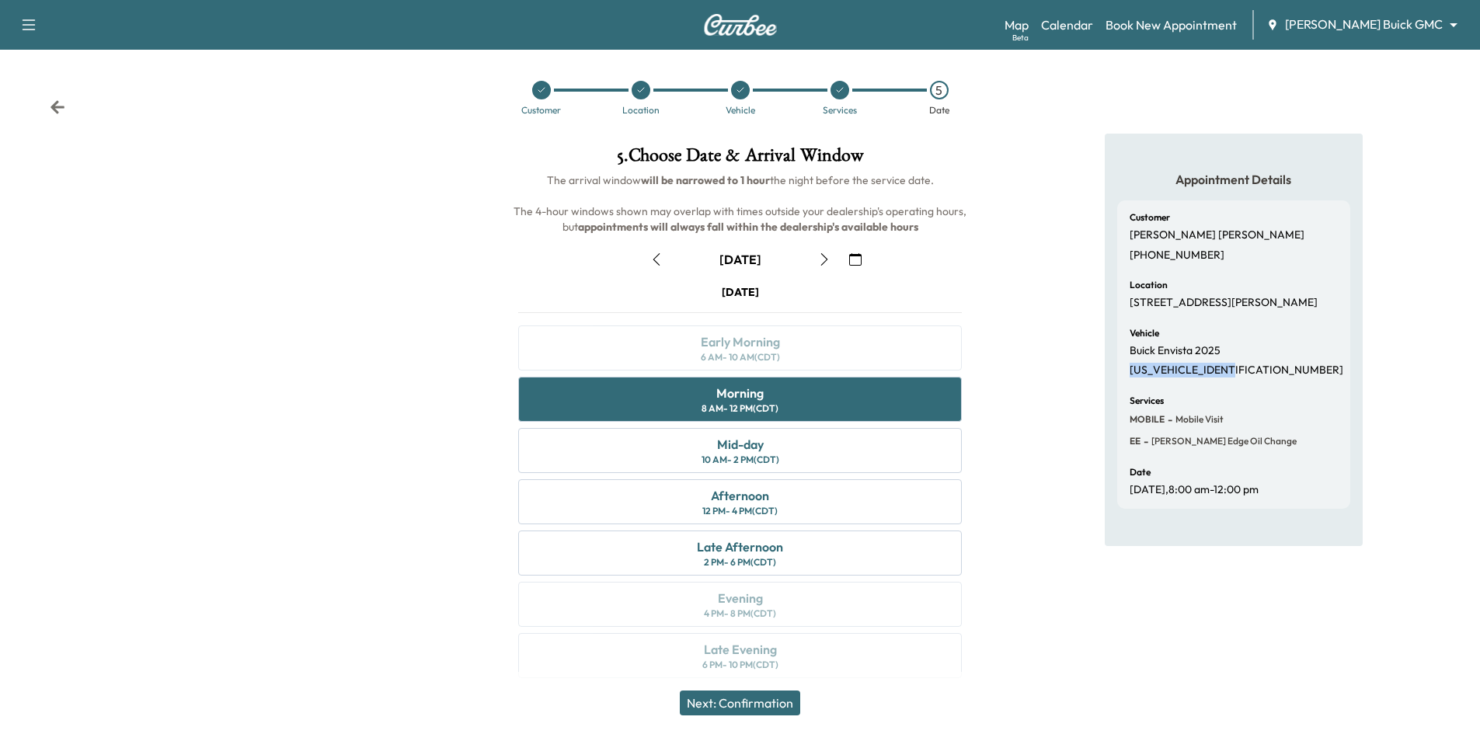
drag, startPoint x: 782, startPoint y: 710, endPoint x: 807, endPoint y: 708, distance: 25.0
click at [781, 712] on button "Next: Confirmation" at bounding box center [740, 703] width 120 height 25
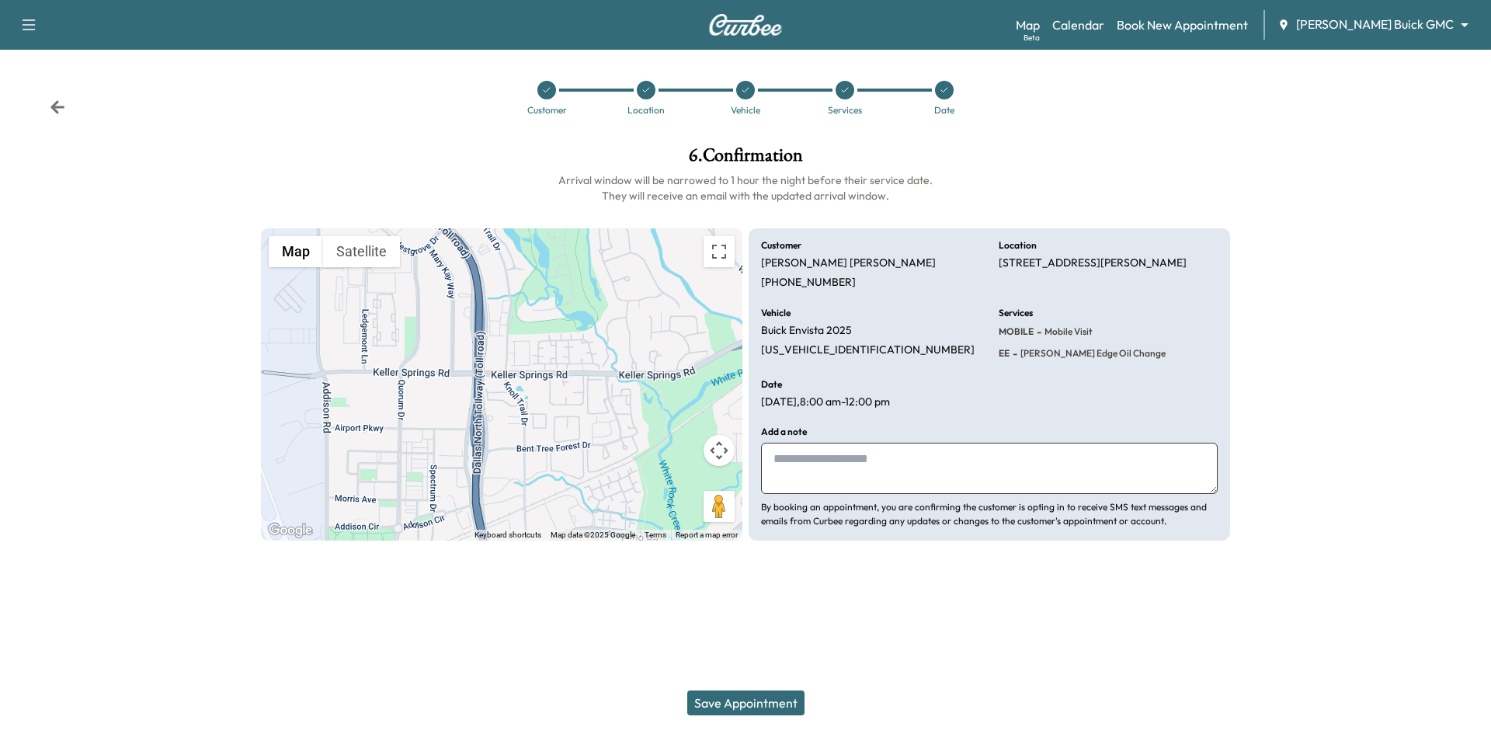
click at [803, 457] on textarea at bounding box center [989, 468] width 457 height 51
type textarea "*"
type textarea "**********"
drag, startPoint x: 854, startPoint y: 461, endPoint x: 739, endPoint y: 461, distance: 115.0
click at [739, 461] on div "**********" at bounding box center [745, 384] width 969 height 313
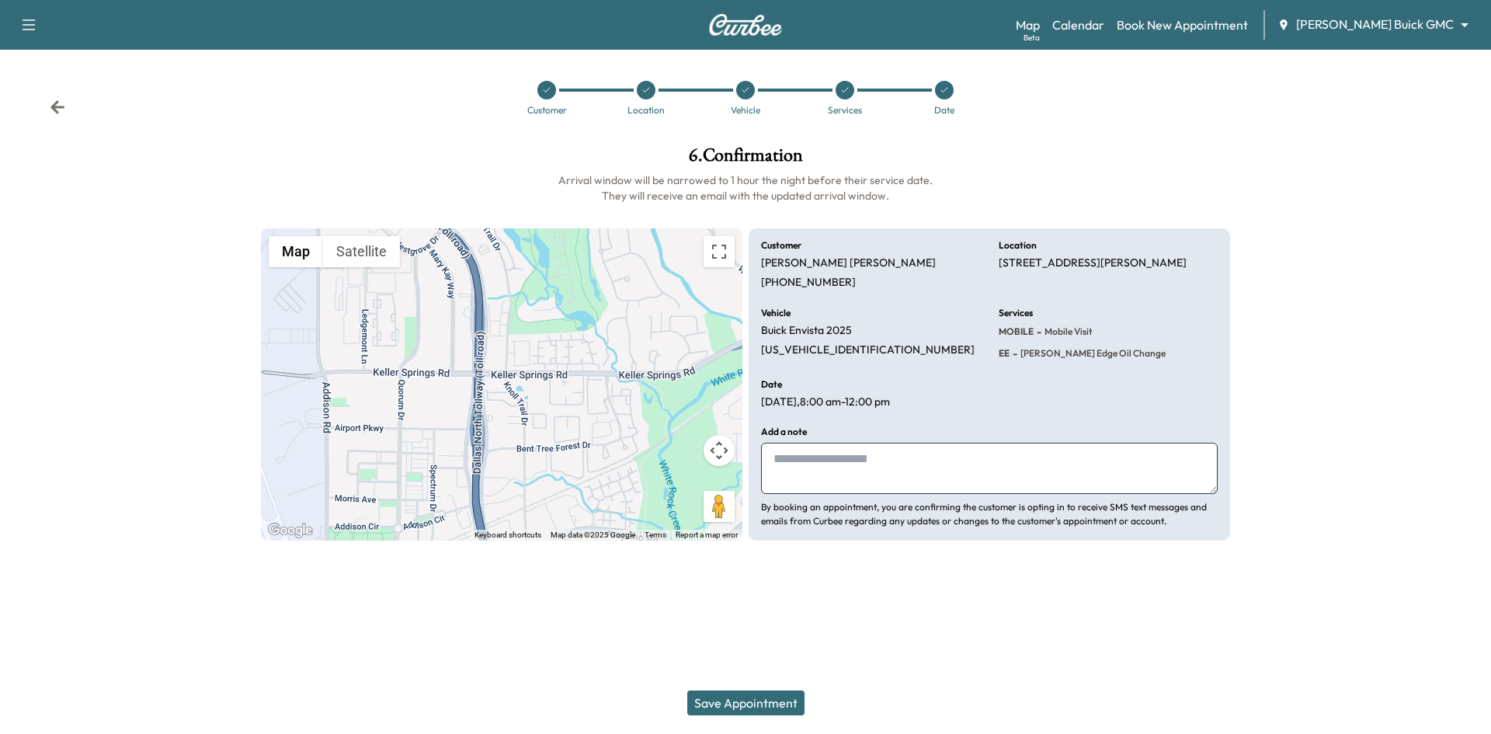
click at [768, 700] on button "Save Appointment" at bounding box center [745, 703] width 117 height 25
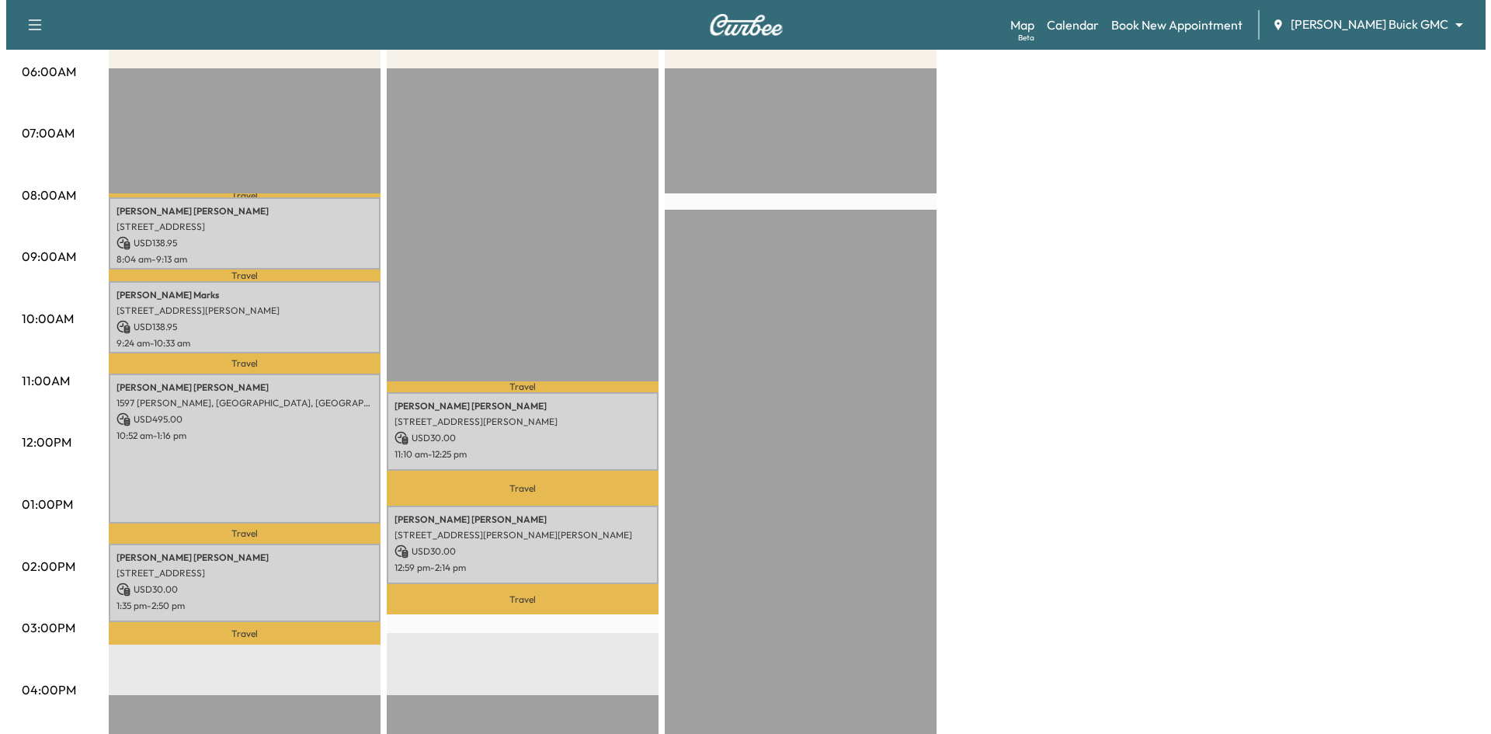
scroll to position [466, 0]
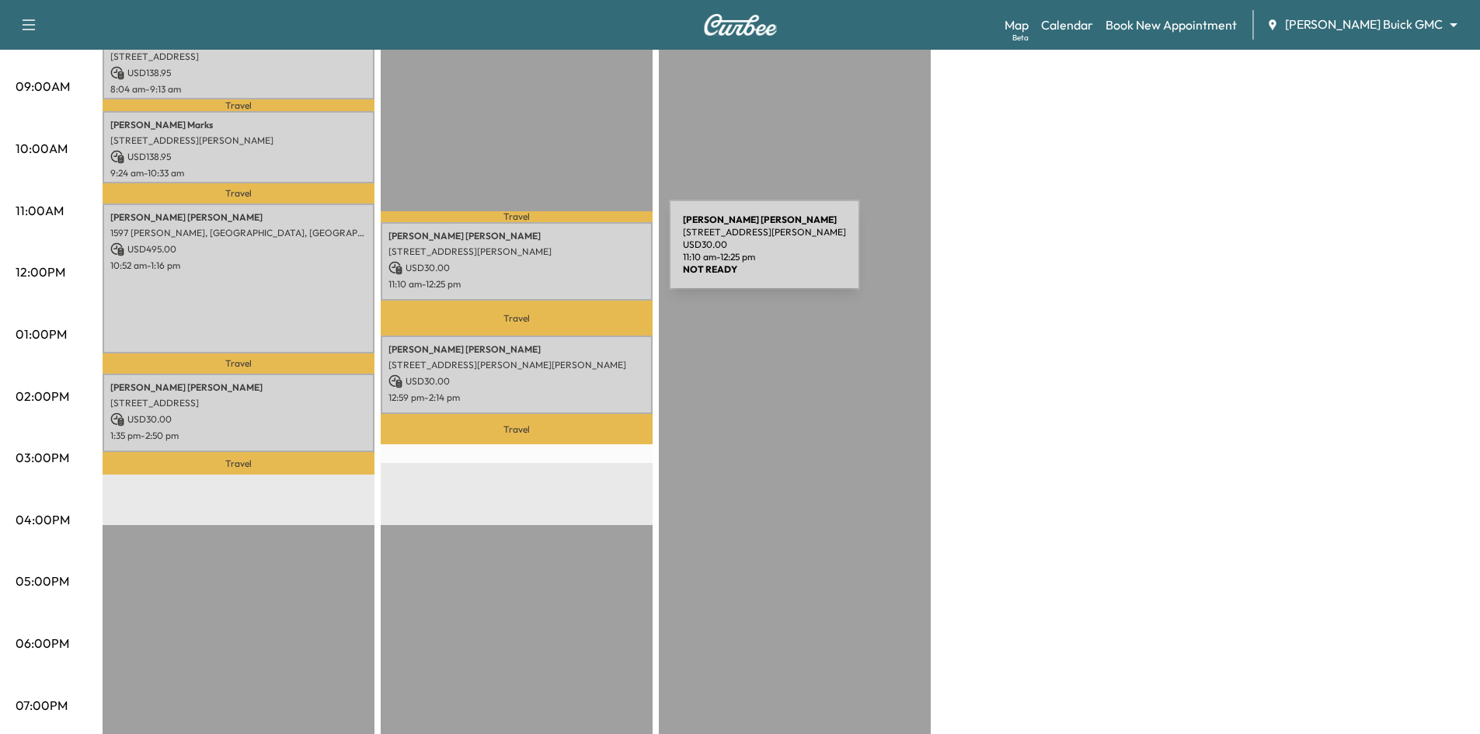
click at [552, 254] on div "Jessica Howe 5150 Keller Springs Rd, Dallas, TX 75248, USA USD 30.00 11:10 am -…" at bounding box center [517, 261] width 272 height 78
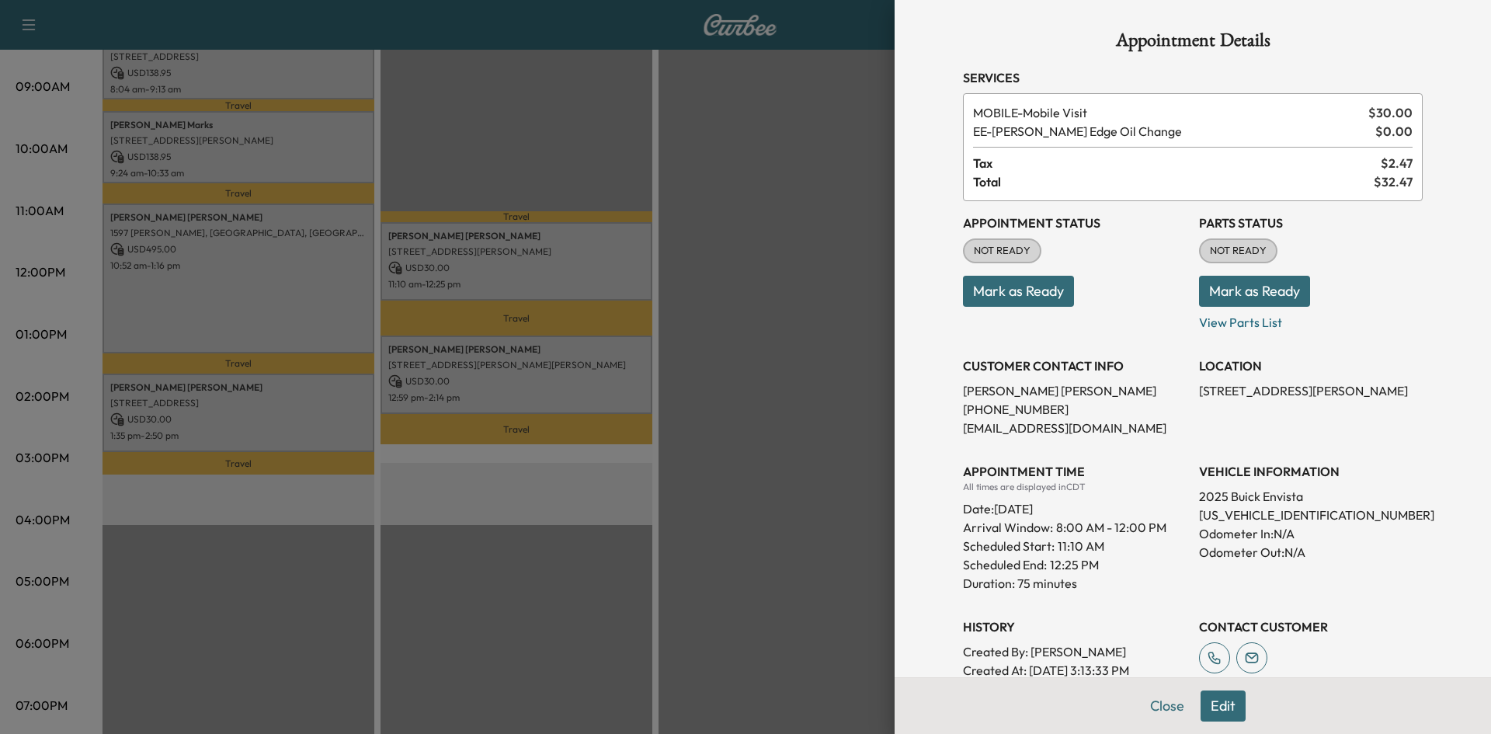
drag, startPoint x: 1226, startPoint y: 715, endPoint x: 1230, endPoint y: 675, distance: 39.9
click at [1226, 714] on button "Edit" at bounding box center [1223, 706] width 45 height 31
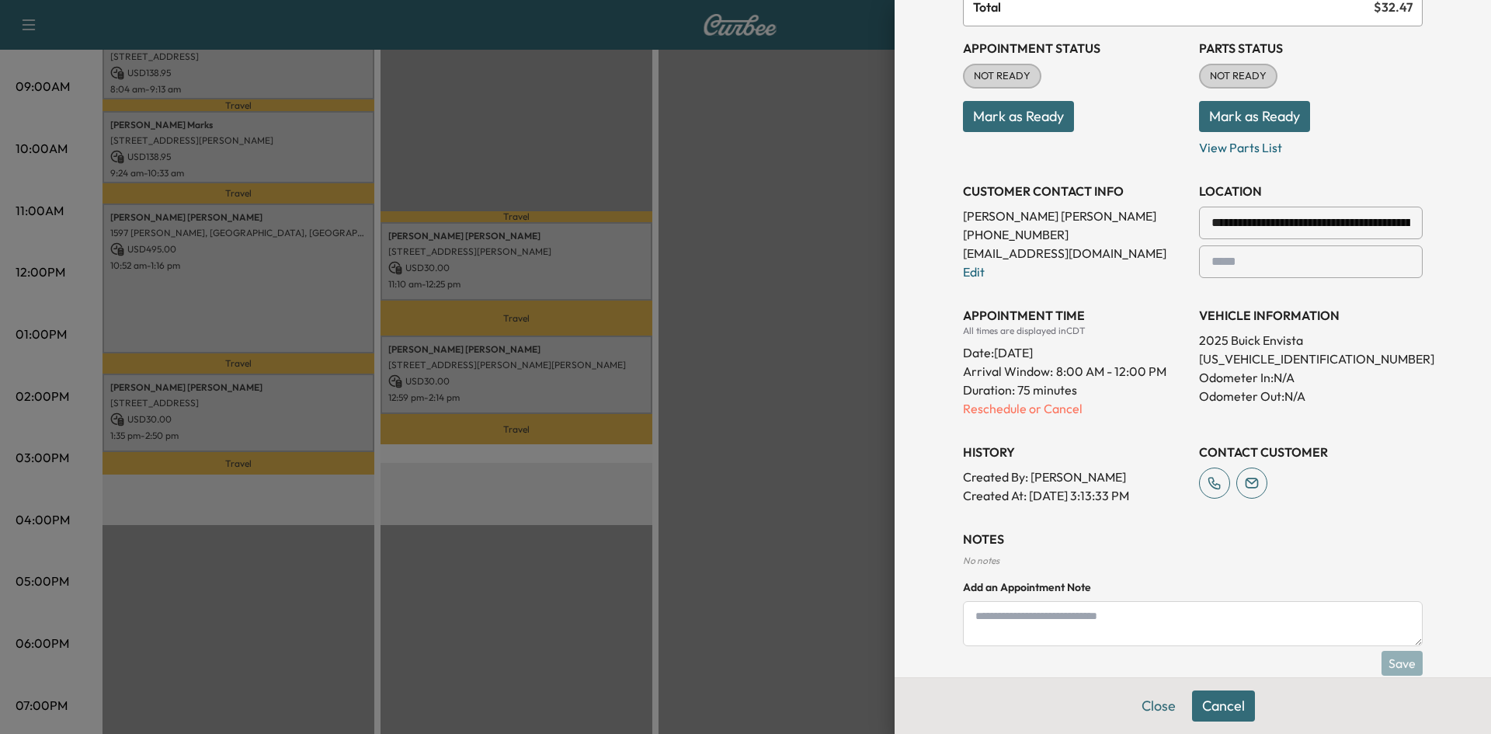
scroll to position [233, 0]
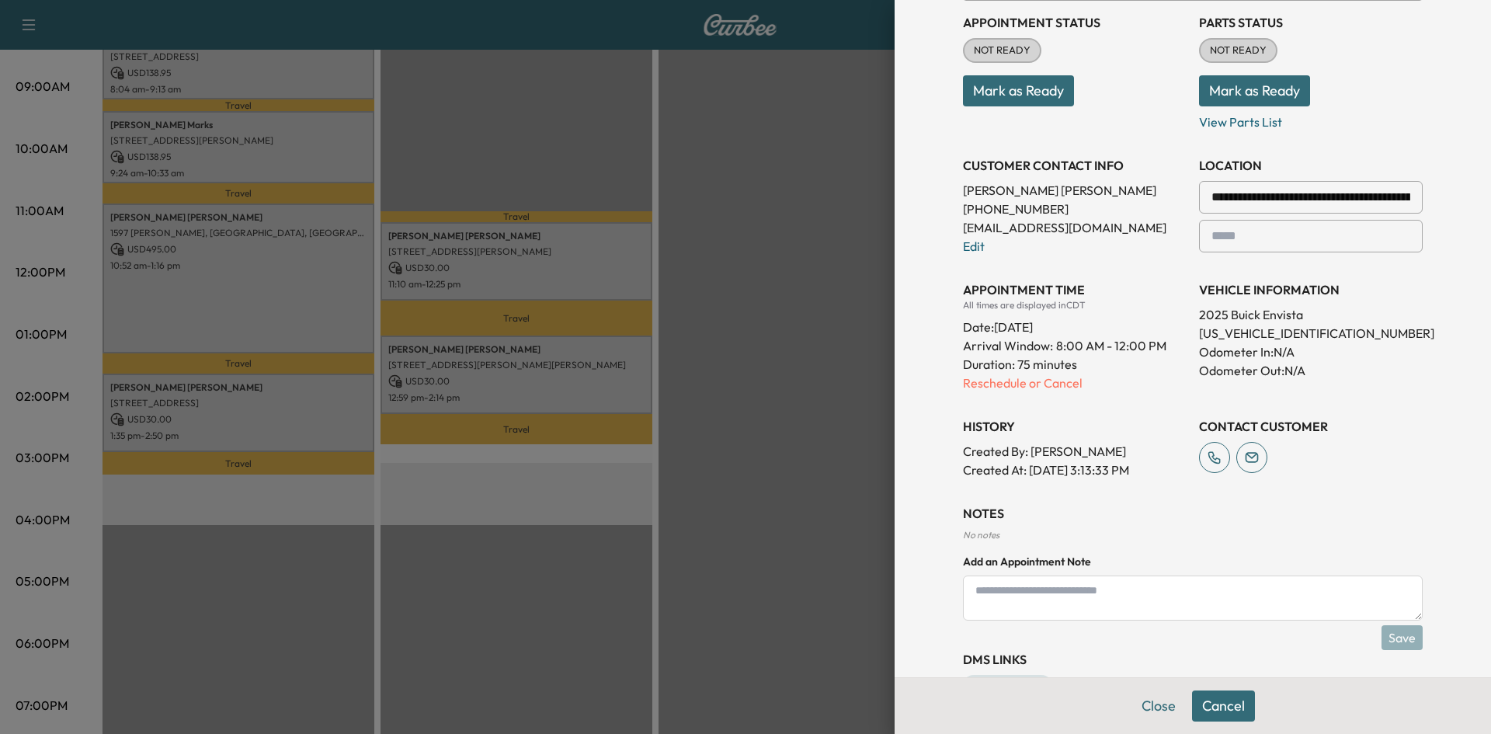
click at [1126, 597] on textarea at bounding box center [1193, 598] width 460 height 45
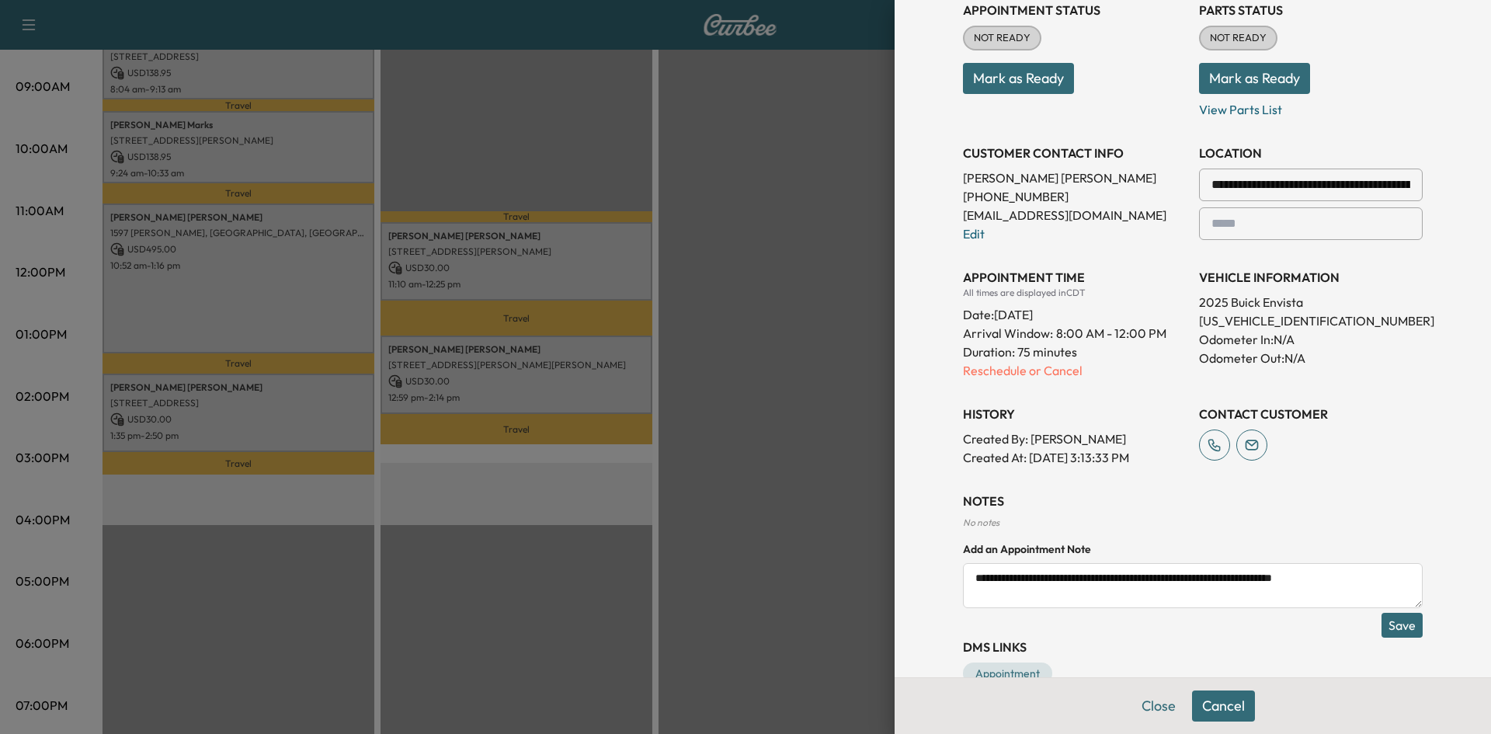
scroll to position [284, 0]
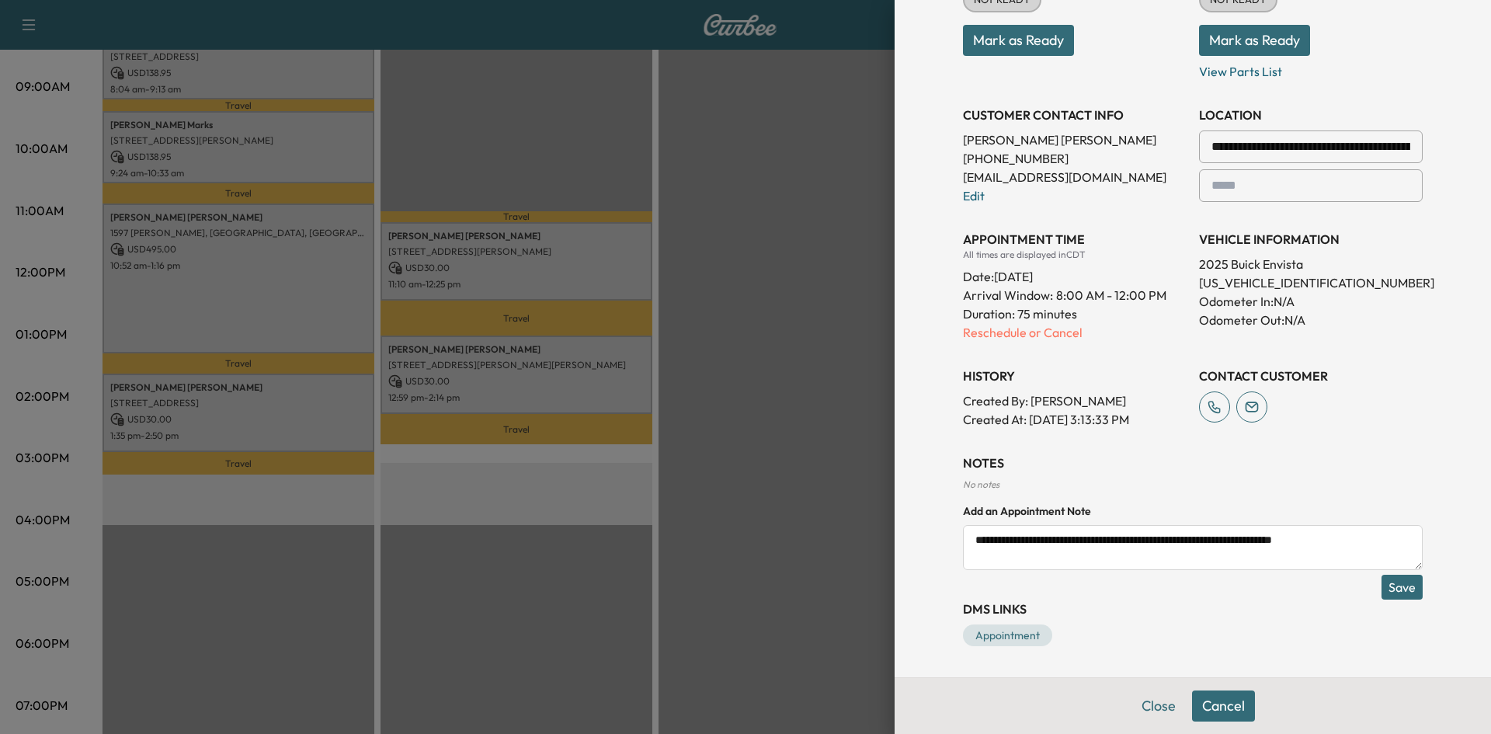
type textarea "**********"
click at [1394, 588] on button "Save" at bounding box center [1402, 587] width 41 height 25
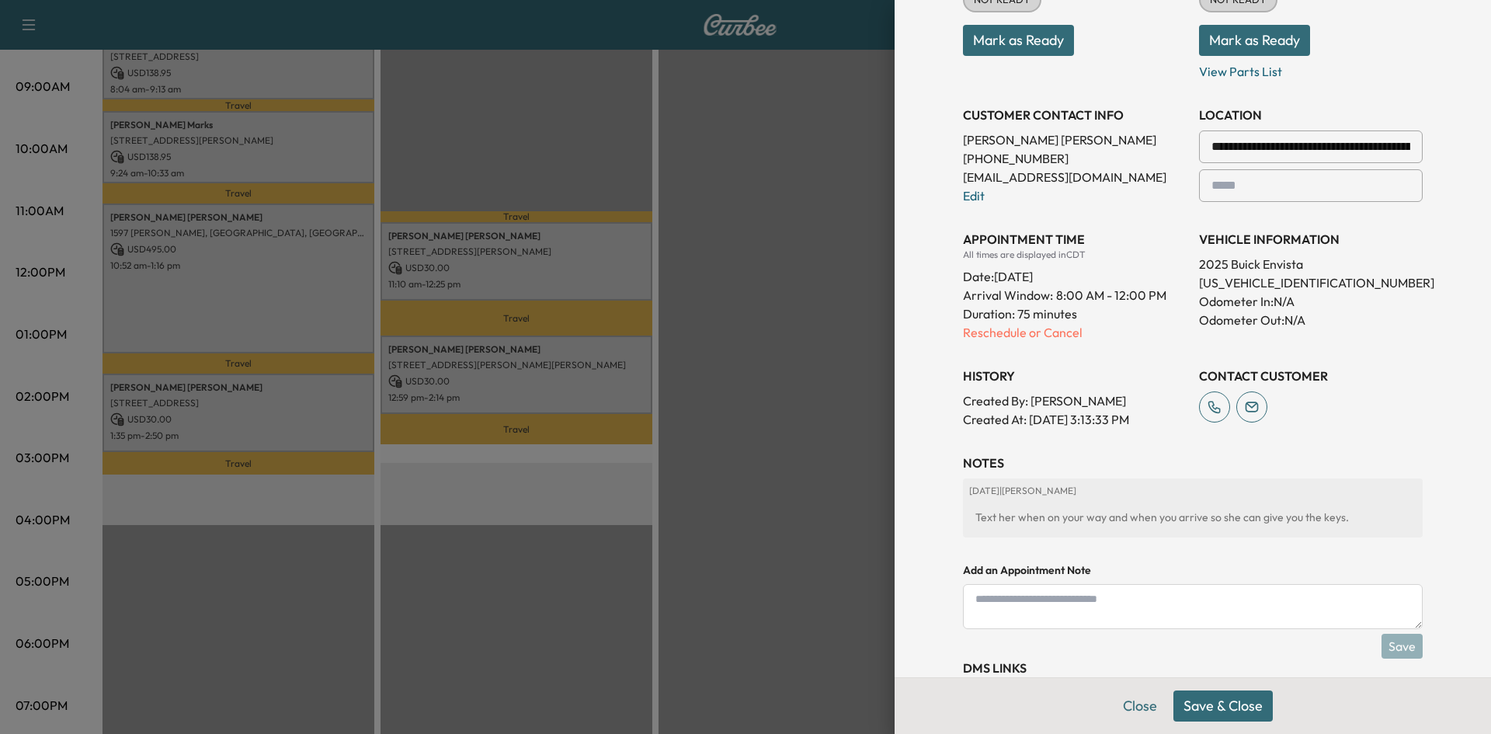
click at [1195, 709] on button "Save & Close" at bounding box center [1223, 706] width 99 height 31
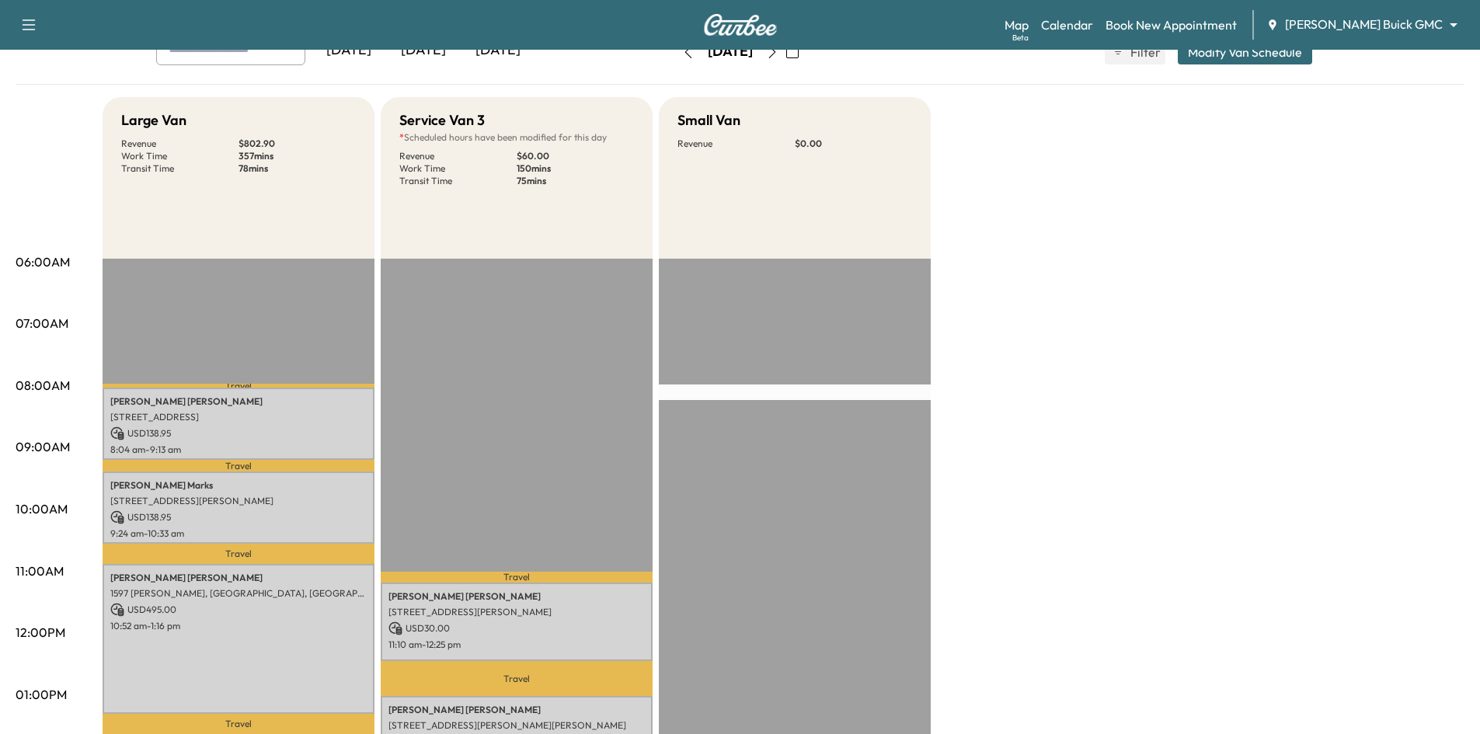
scroll to position [0, 0]
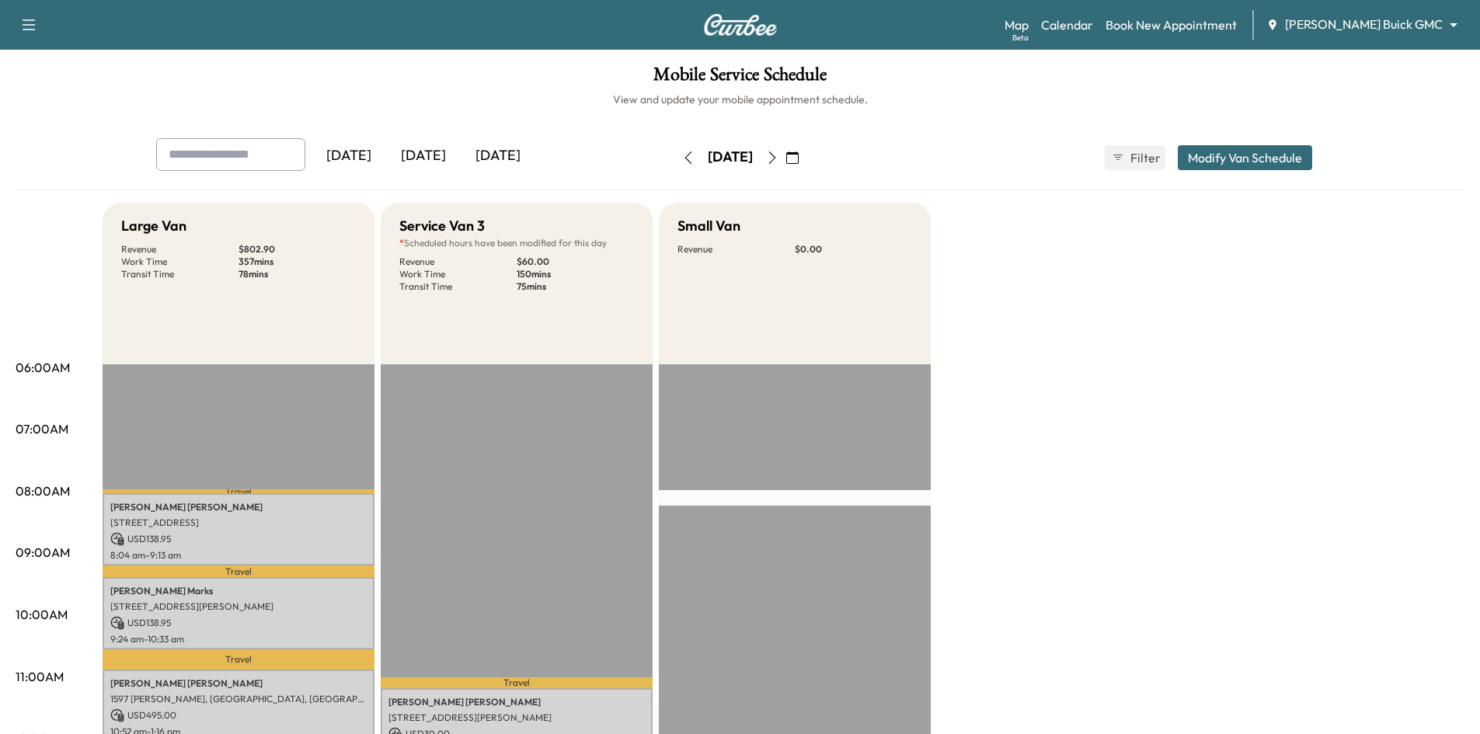
click at [682, 158] on icon "button" at bounding box center [688, 157] width 12 height 12
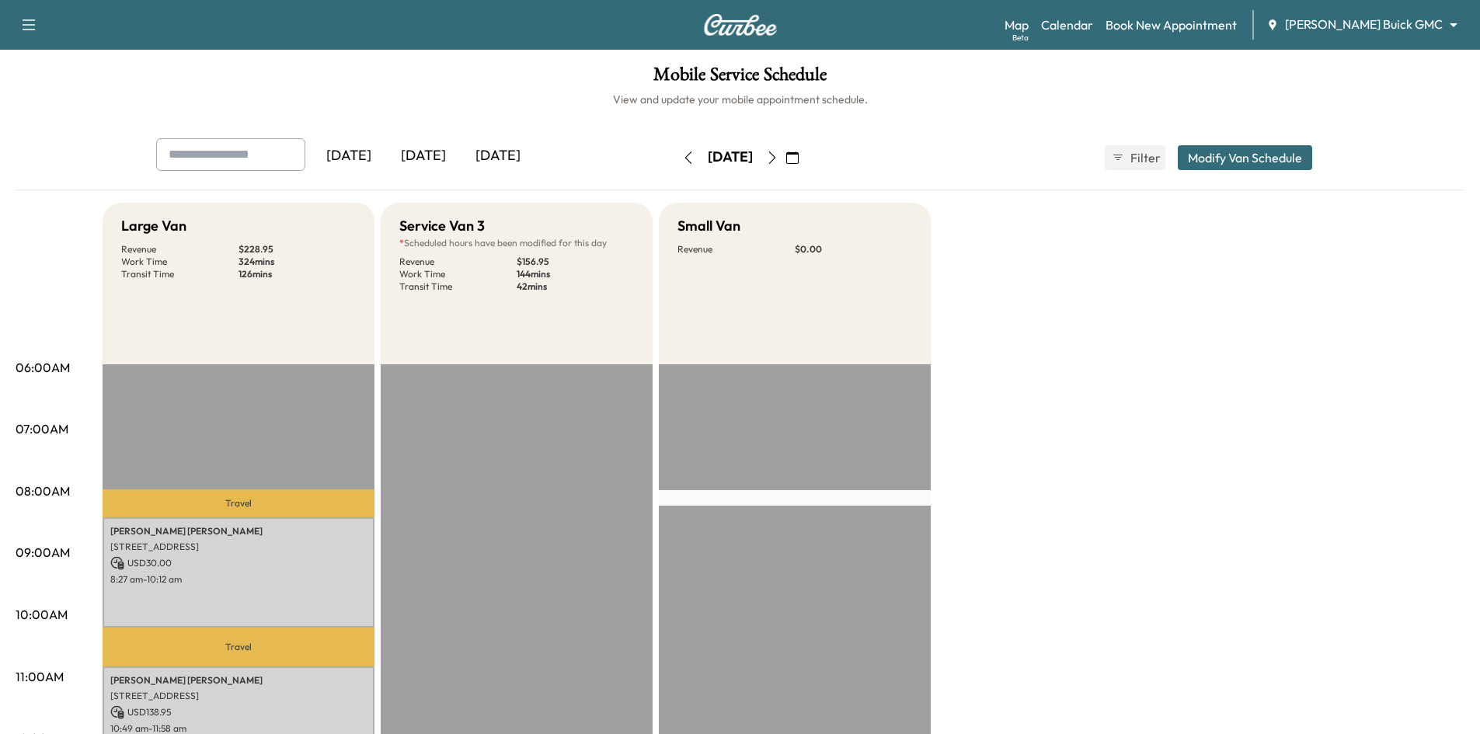
click at [682, 158] on icon "button" at bounding box center [688, 157] width 12 height 12
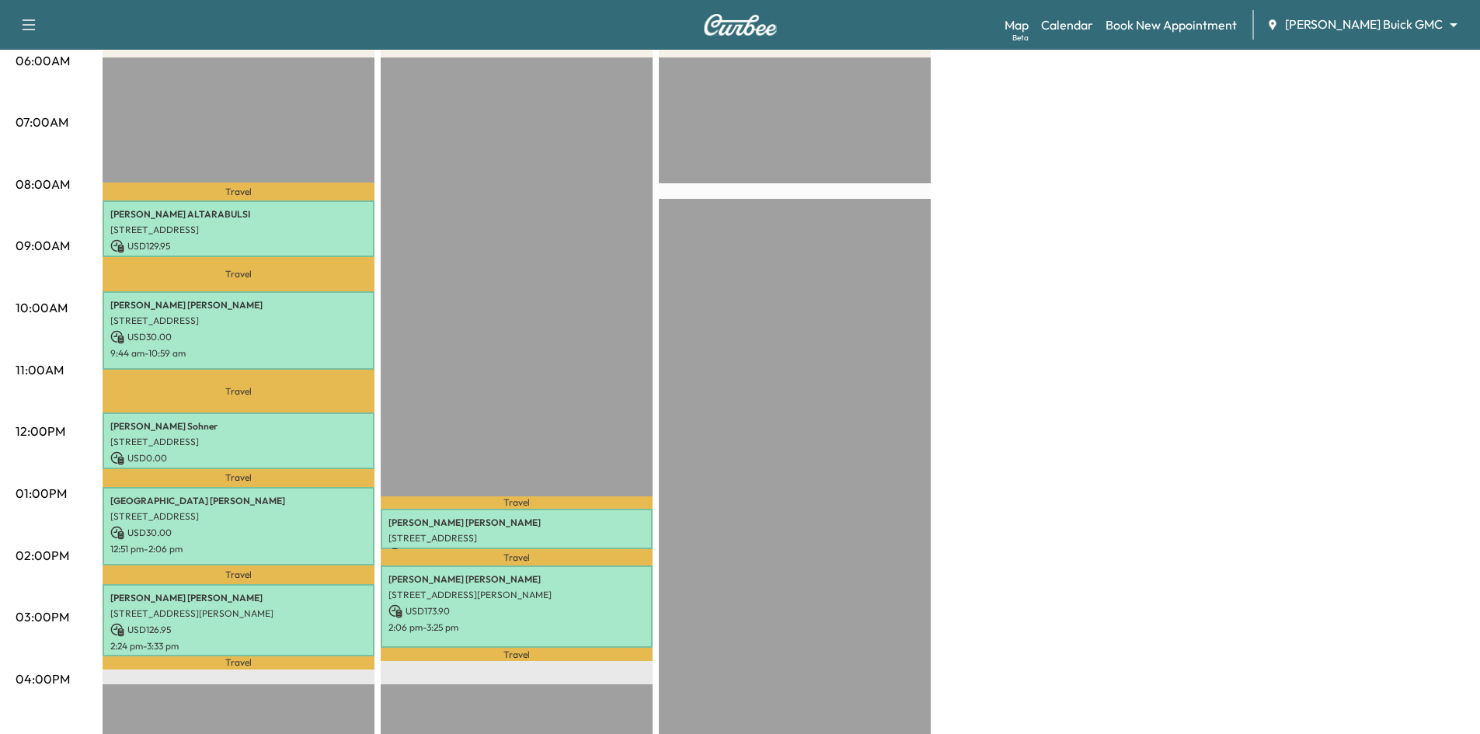
scroll to position [78, 0]
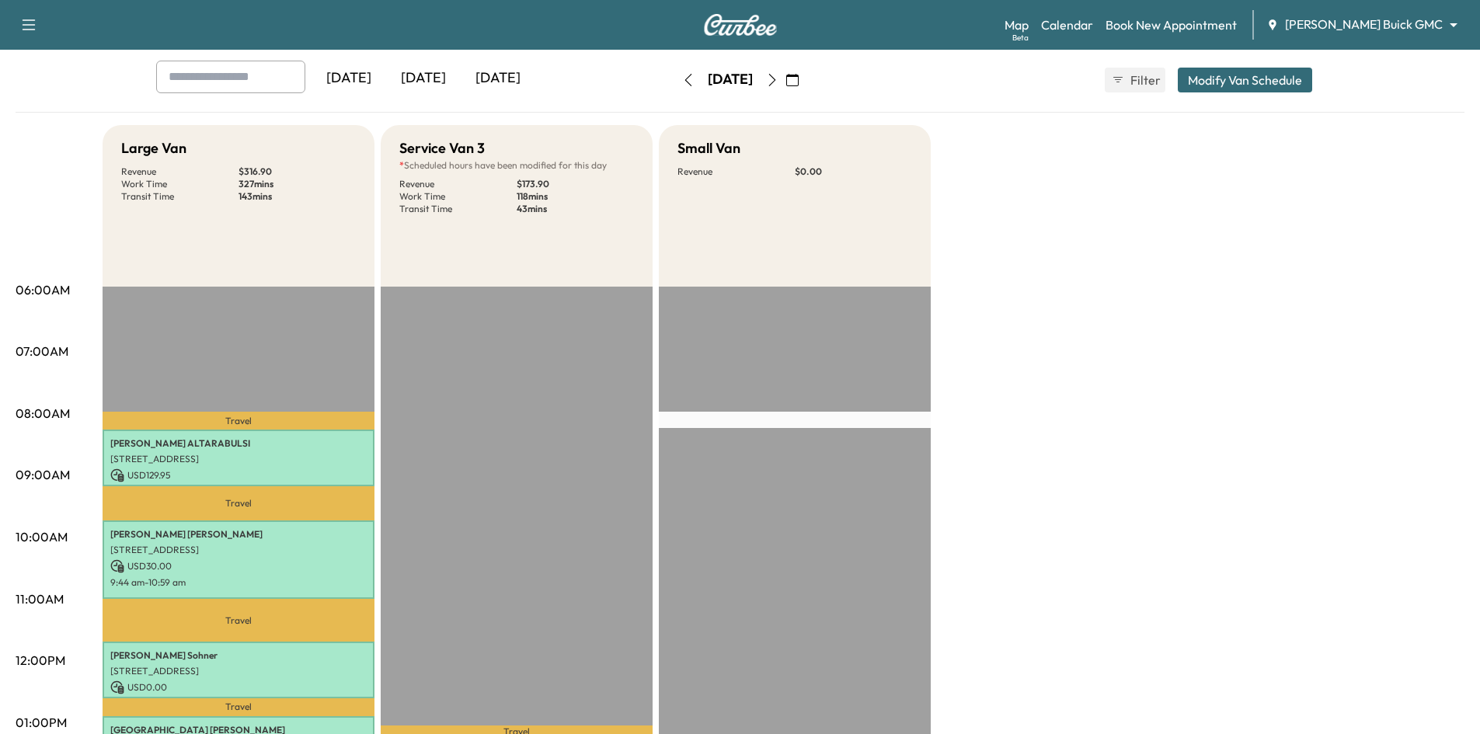
click at [426, 83] on div "[DATE]" at bounding box center [423, 79] width 75 height 36
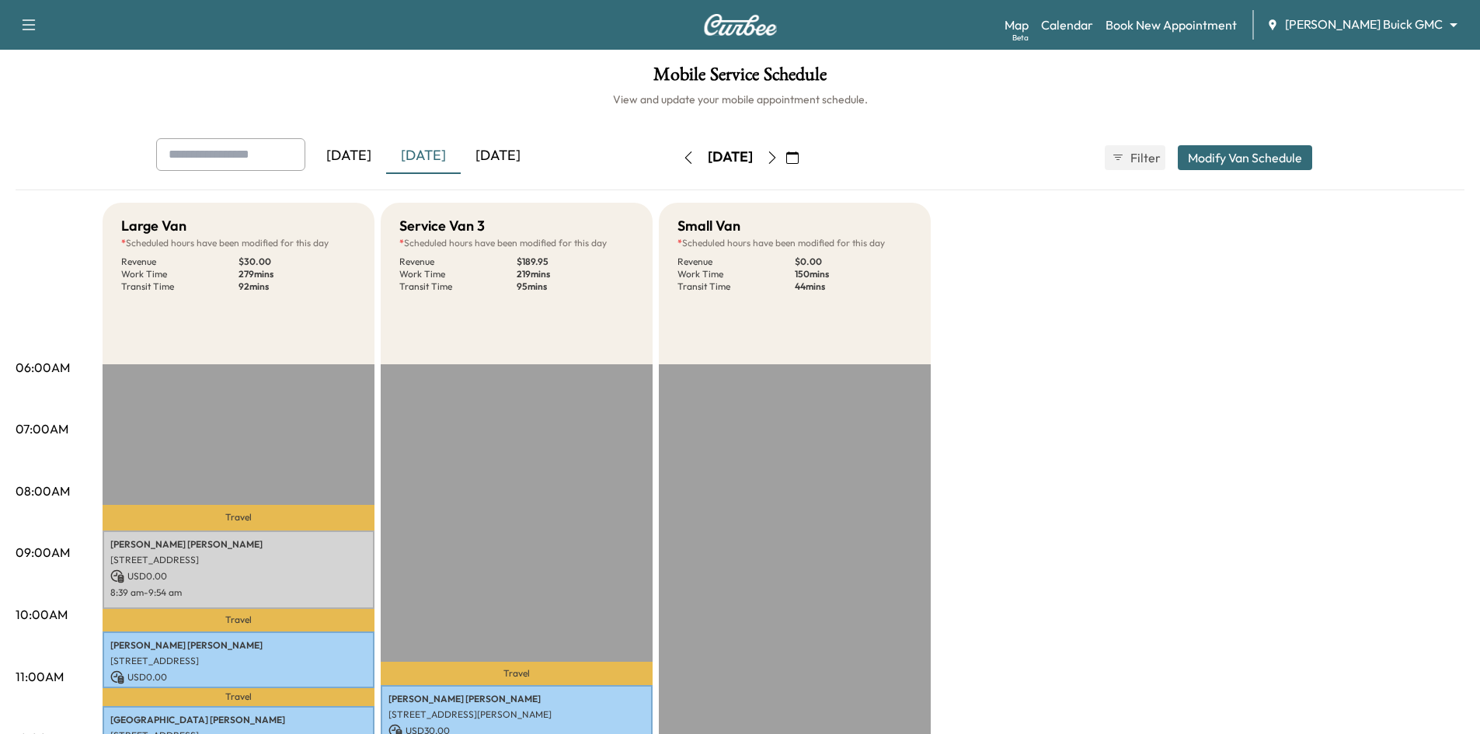
click at [785, 148] on button "button" at bounding box center [772, 157] width 26 height 25
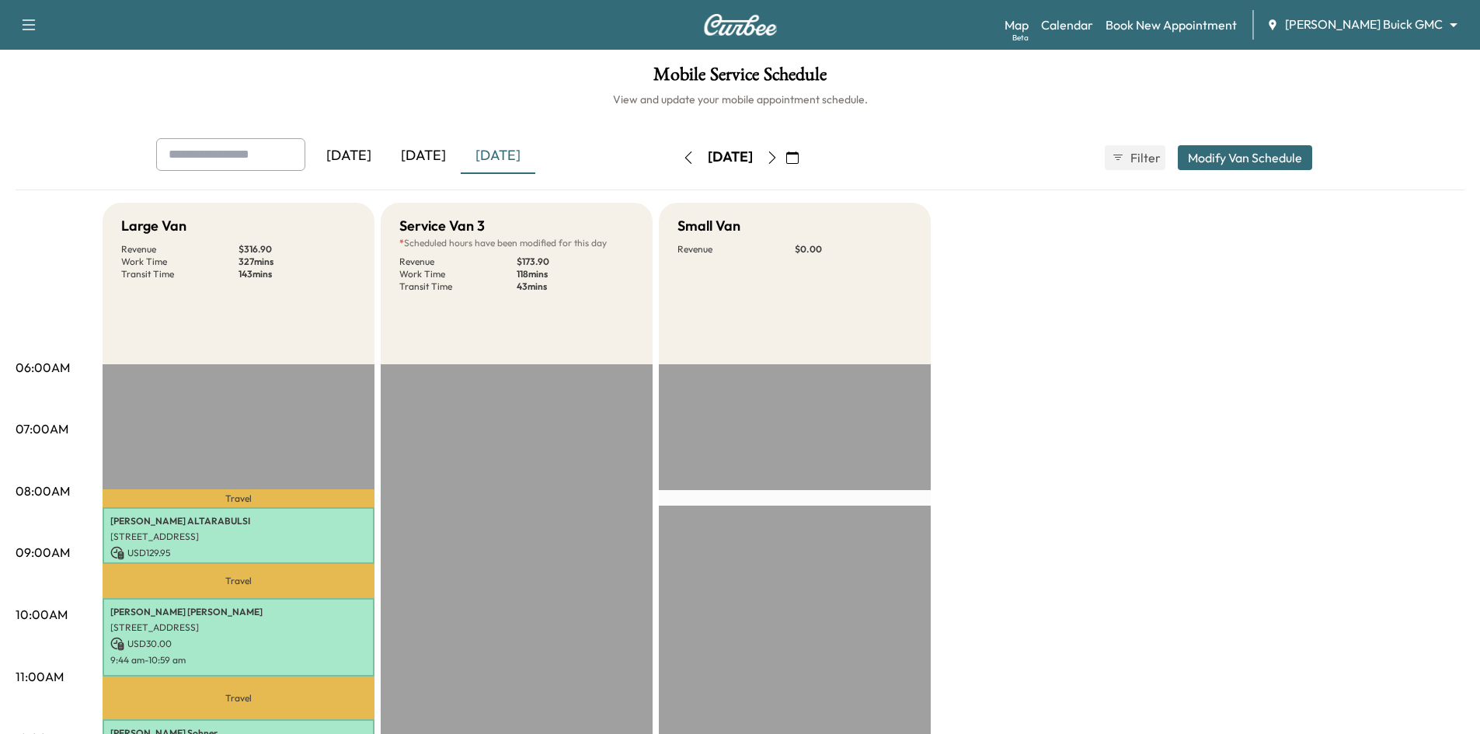
click at [778, 155] on icon "button" at bounding box center [772, 157] width 12 height 12
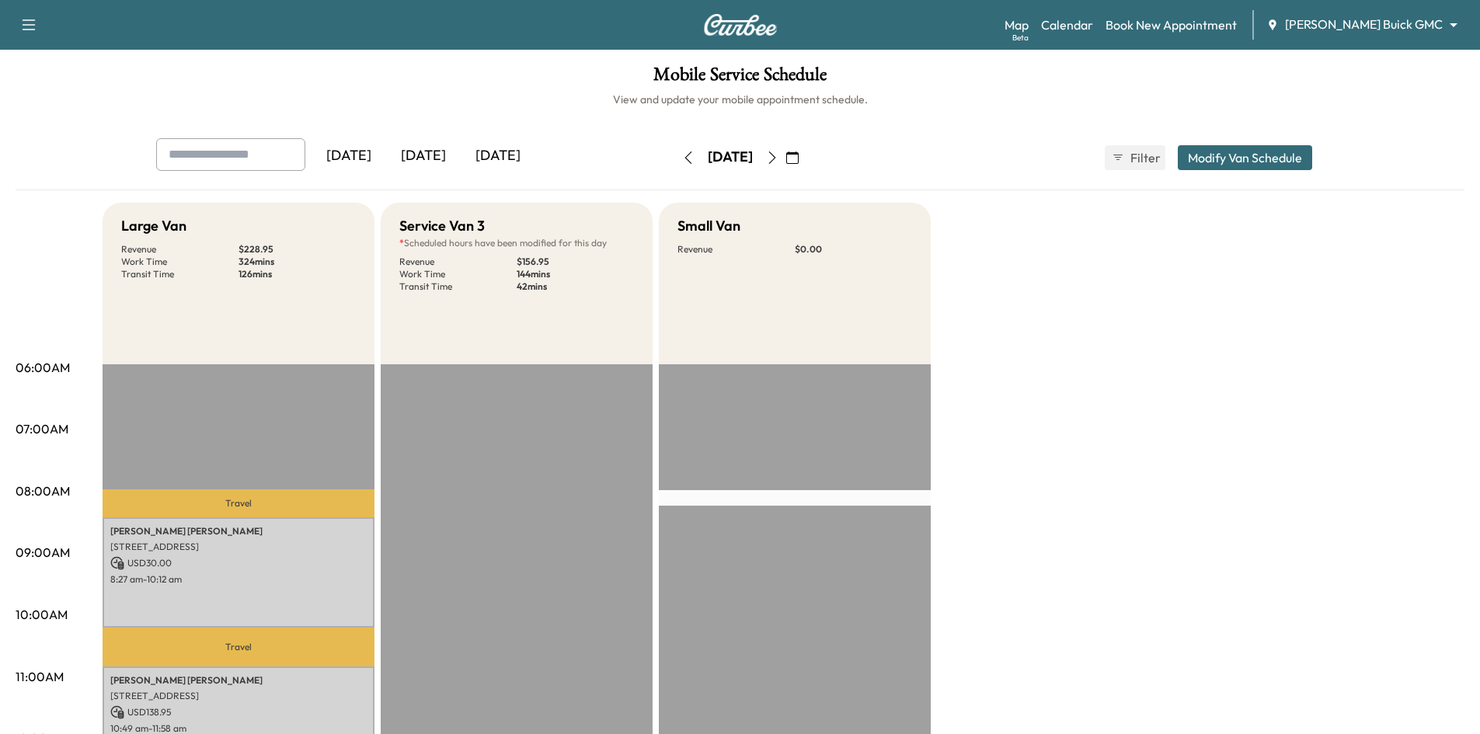
click at [778, 158] on icon "button" at bounding box center [772, 157] width 12 height 12
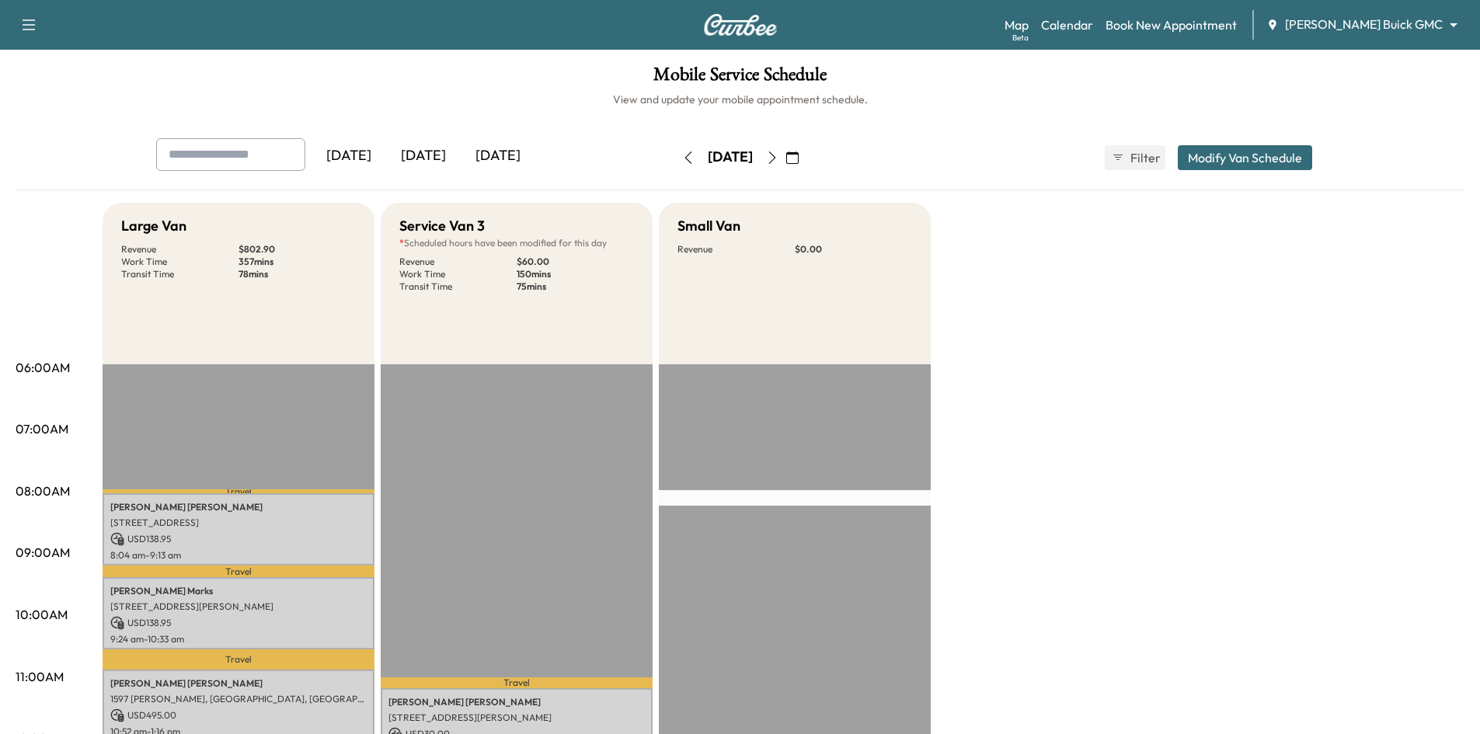
click at [422, 155] on div "[DATE]" at bounding box center [423, 156] width 75 height 36
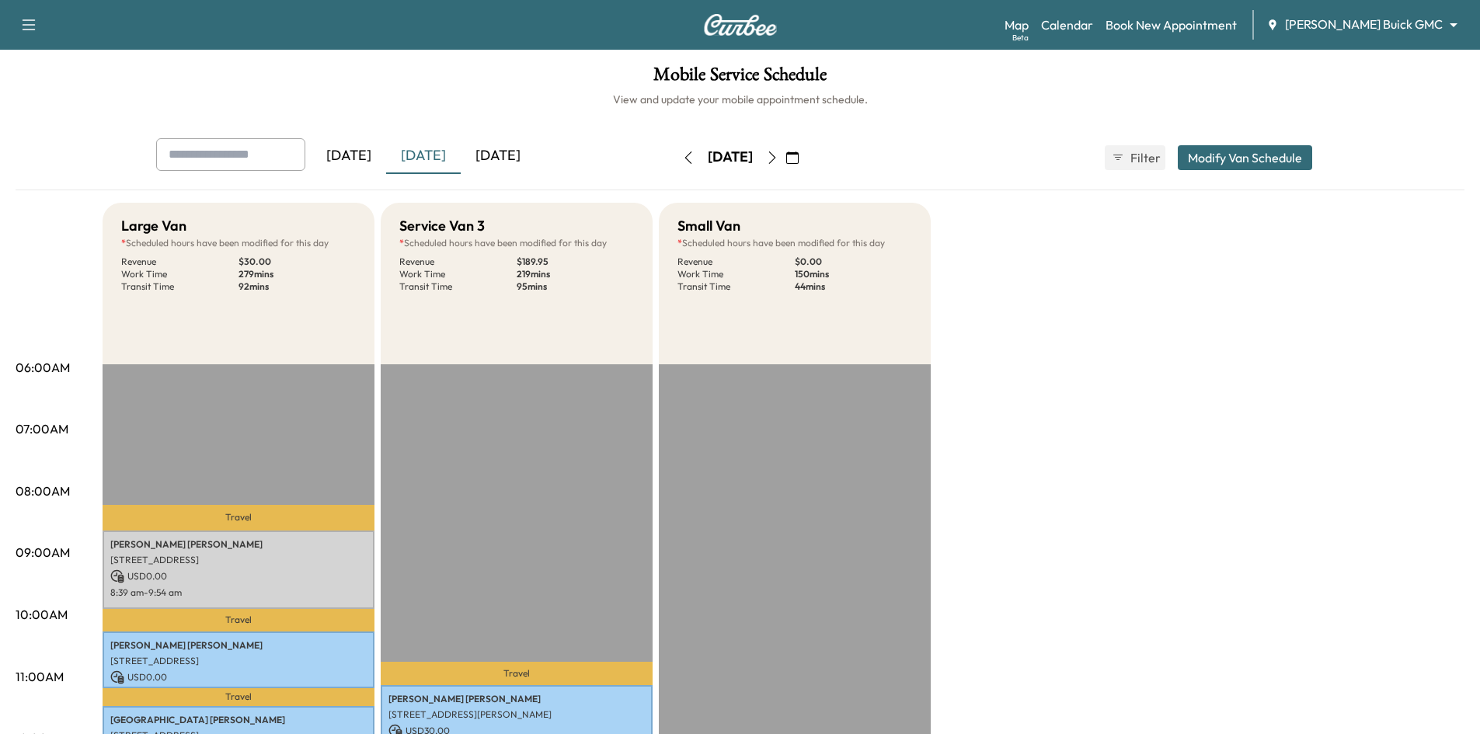
click at [799, 158] on icon "button" at bounding box center [792, 157] width 12 height 12
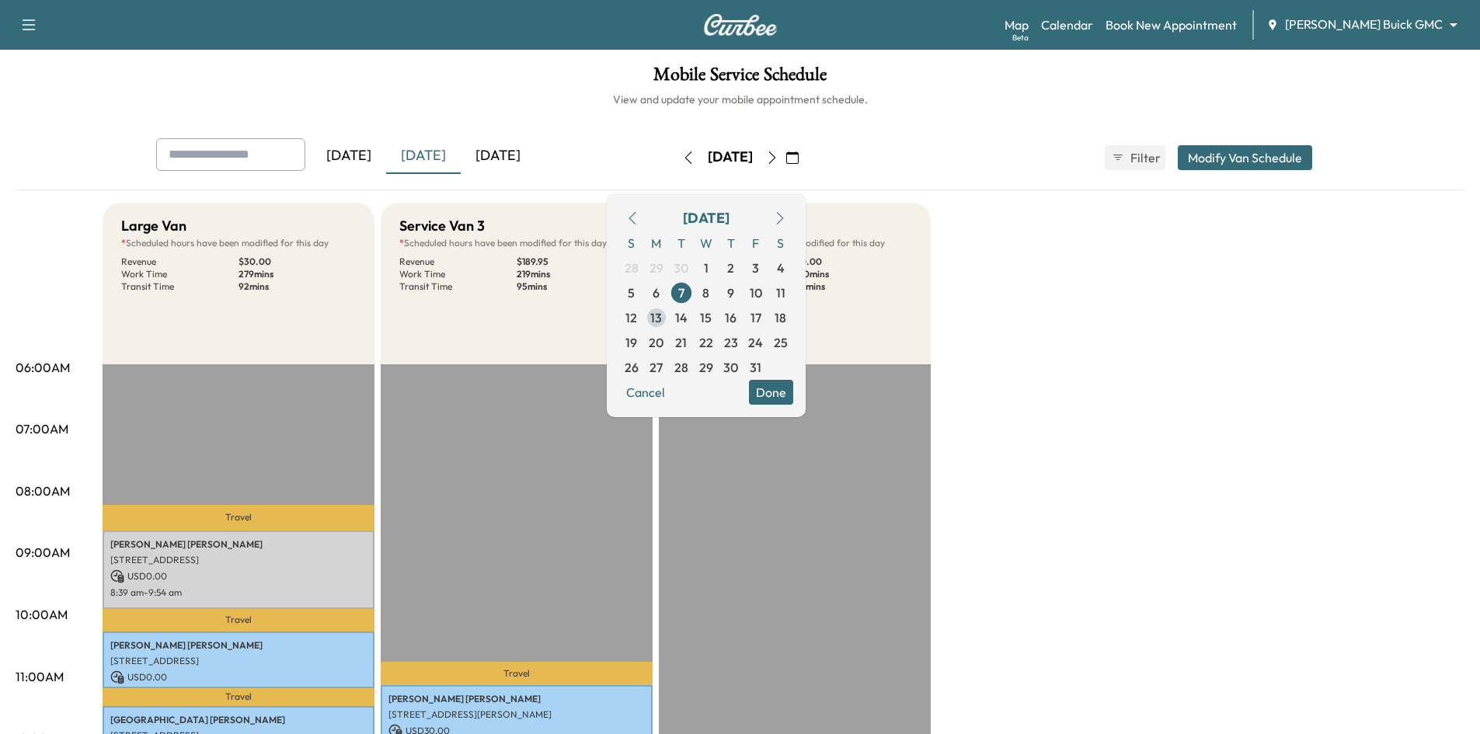
click at [662, 322] on span "13" at bounding box center [656, 317] width 12 height 19
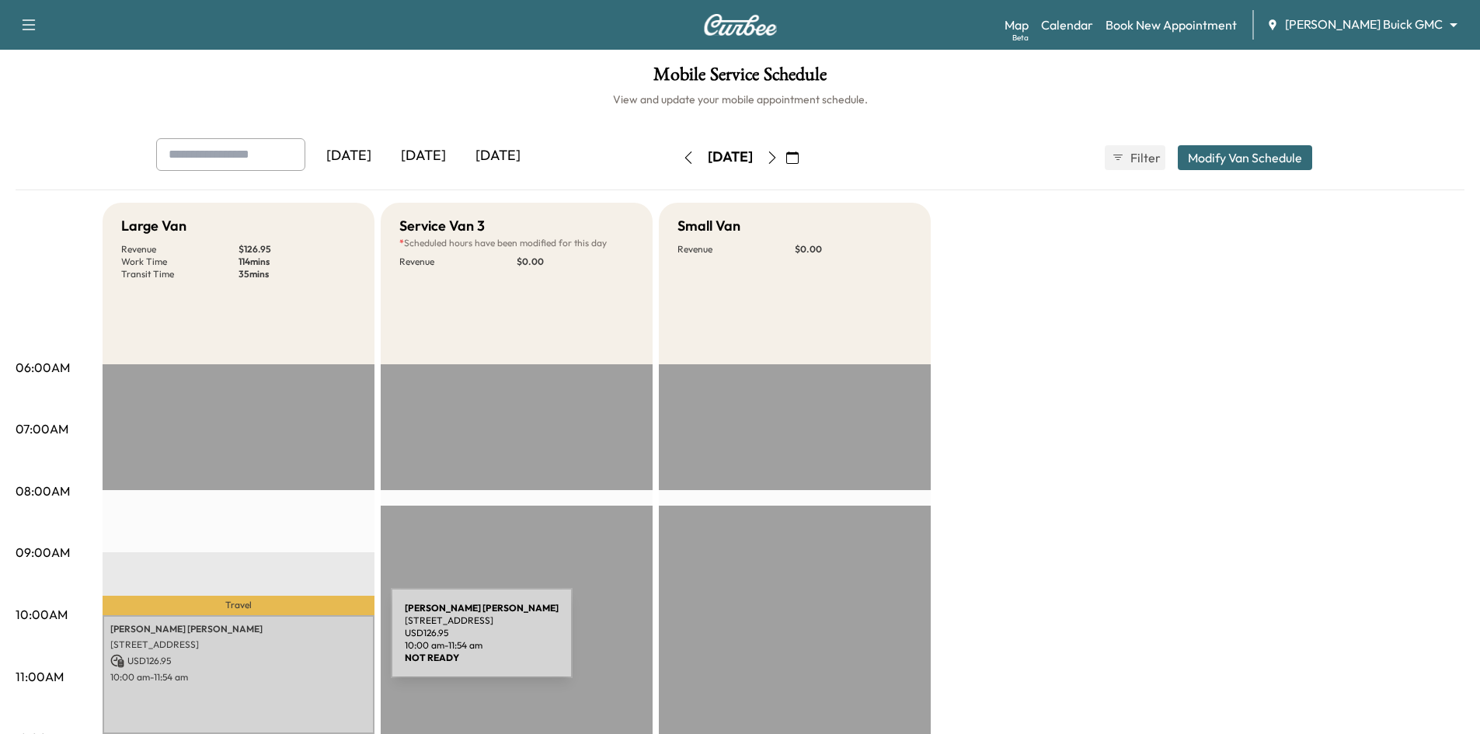
click at [274, 642] on p "2207 Maserati Dr, Frisco, TX 75034, USA" at bounding box center [238, 645] width 256 height 12
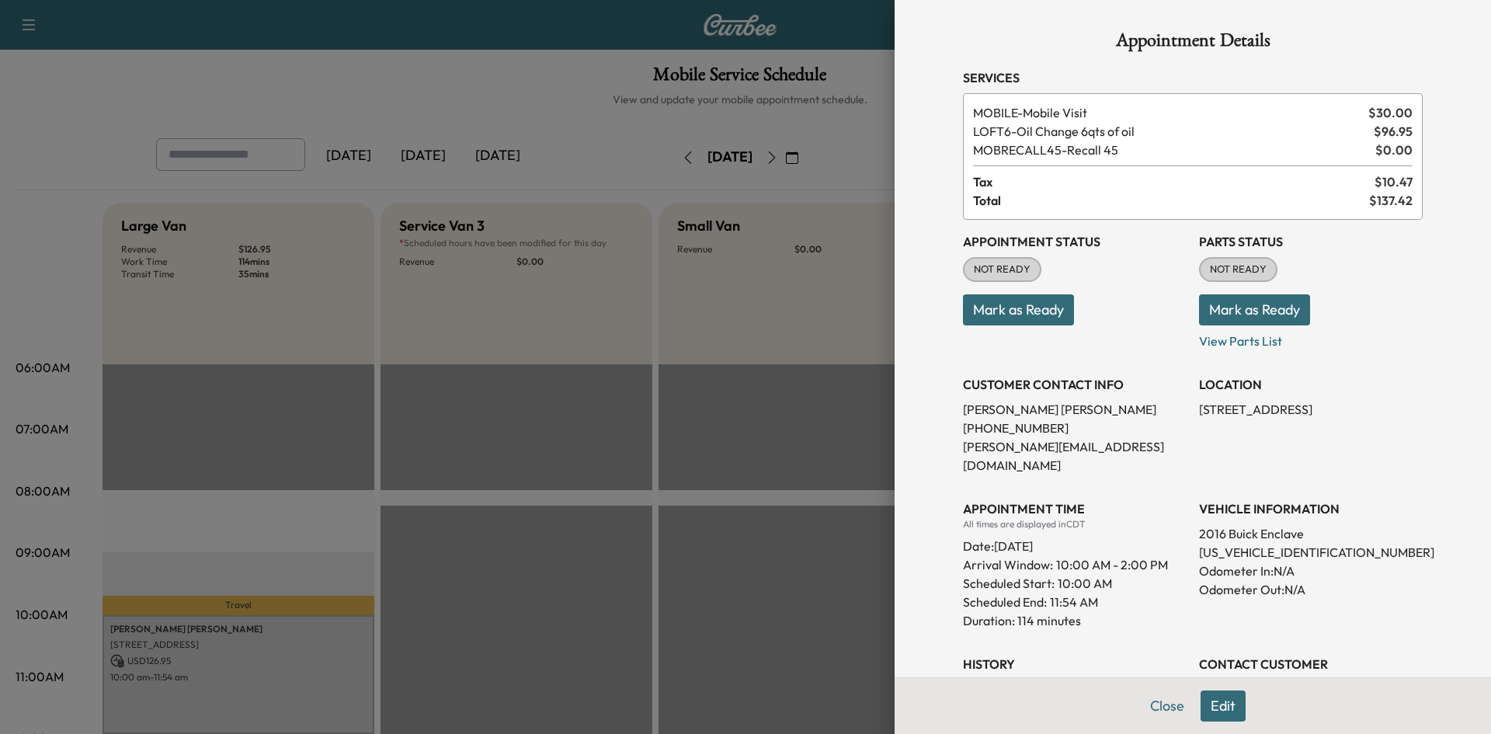
click at [1223, 543] on p "5GAKRBKD0GJ167457" at bounding box center [1311, 552] width 224 height 19
copy p "5GAKRBKD0GJ167457"
click at [558, 369] on div at bounding box center [745, 367] width 1491 height 734
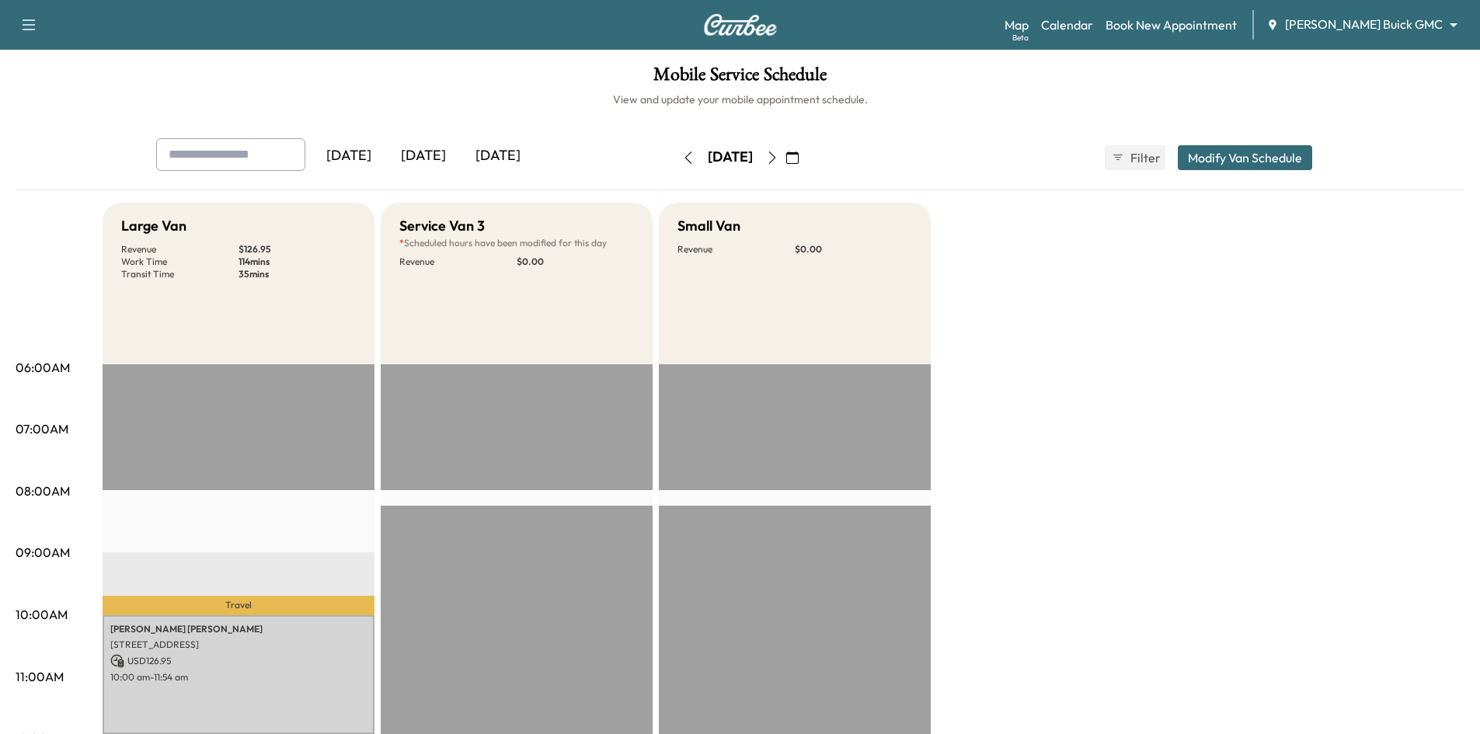
click at [437, 162] on div "[DATE]" at bounding box center [423, 156] width 75 height 36
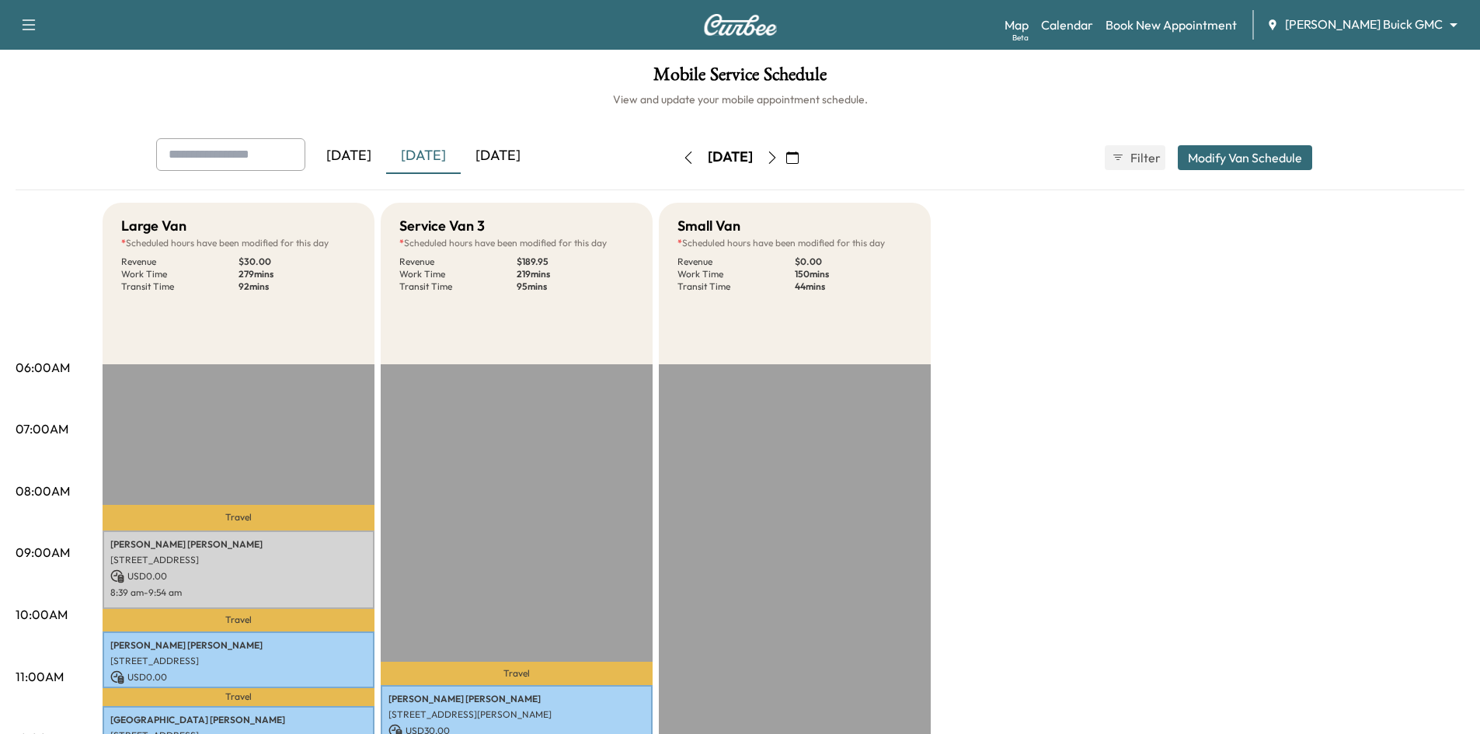
click at [534, 155] on div "[DATE]" at bounding box center [498, 156] width 75 height 36
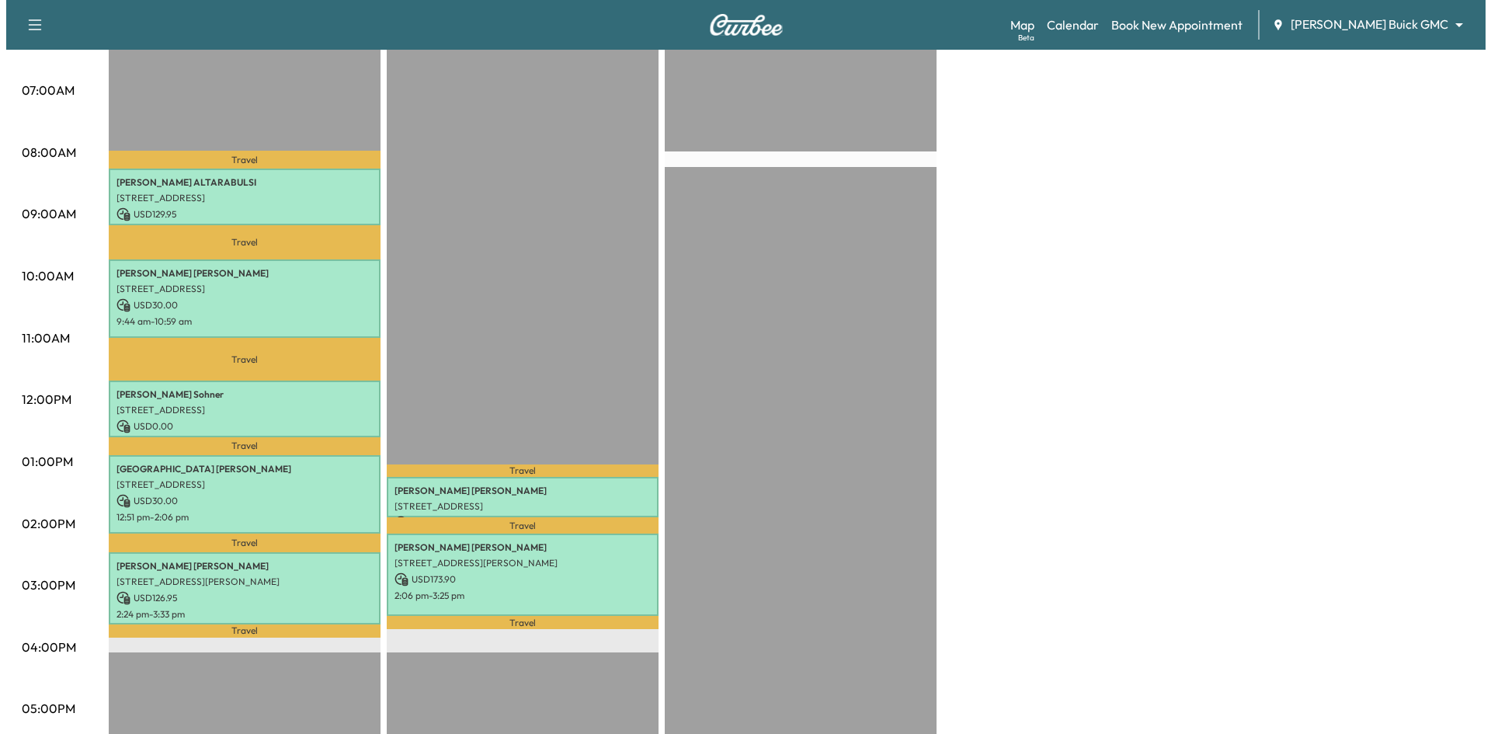
scroll to position [311, 0]
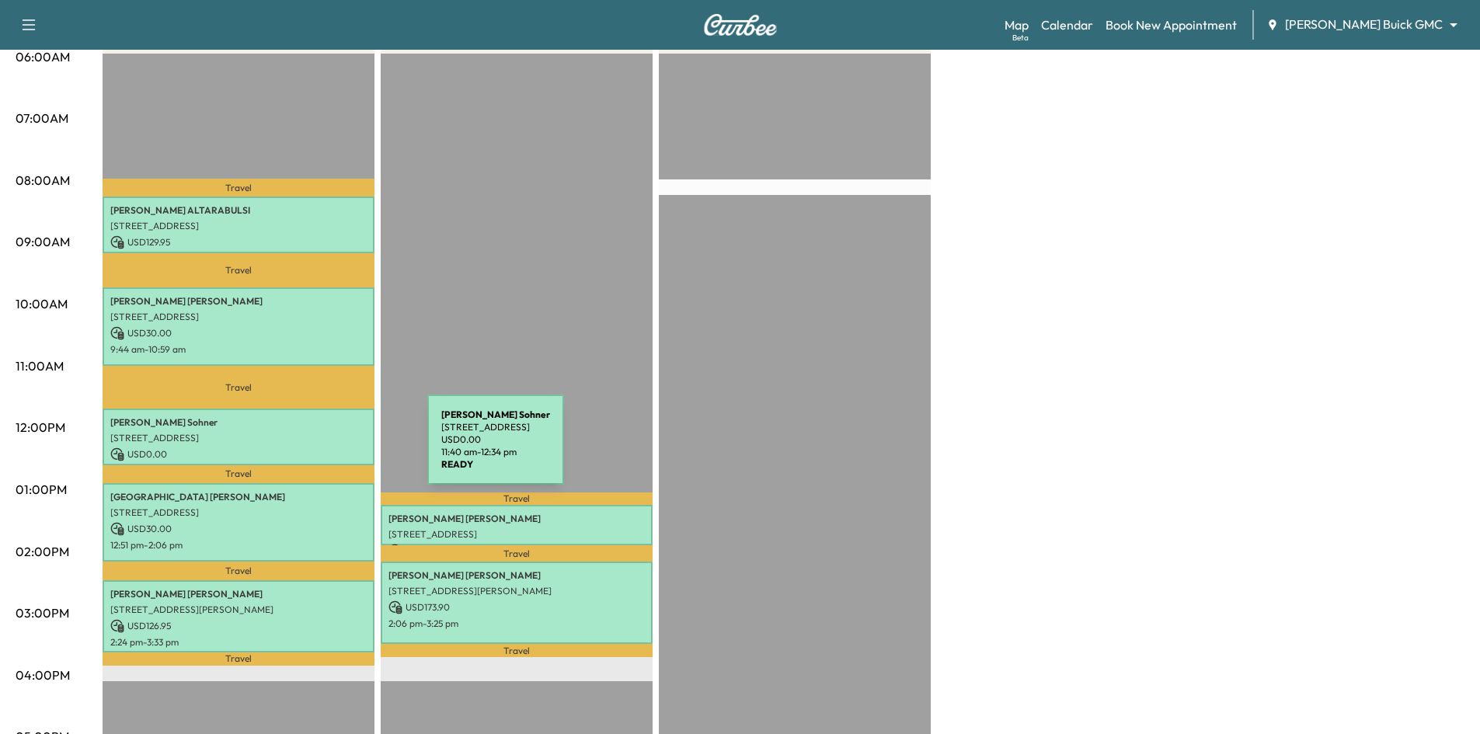
click at [311, 449] on p "USD 0.00" at bounding box center [238, 454] width 256 height 14
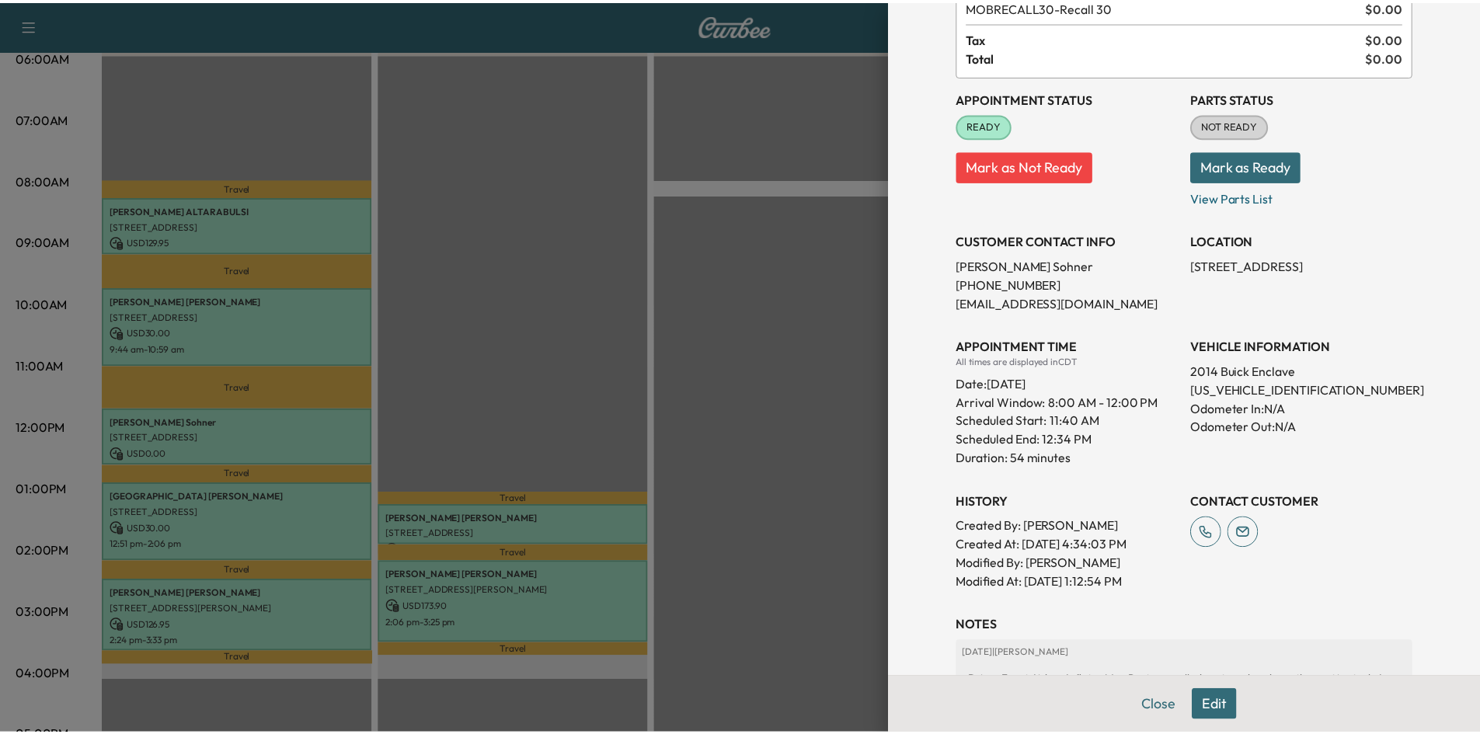
scroll to position [279, 0]
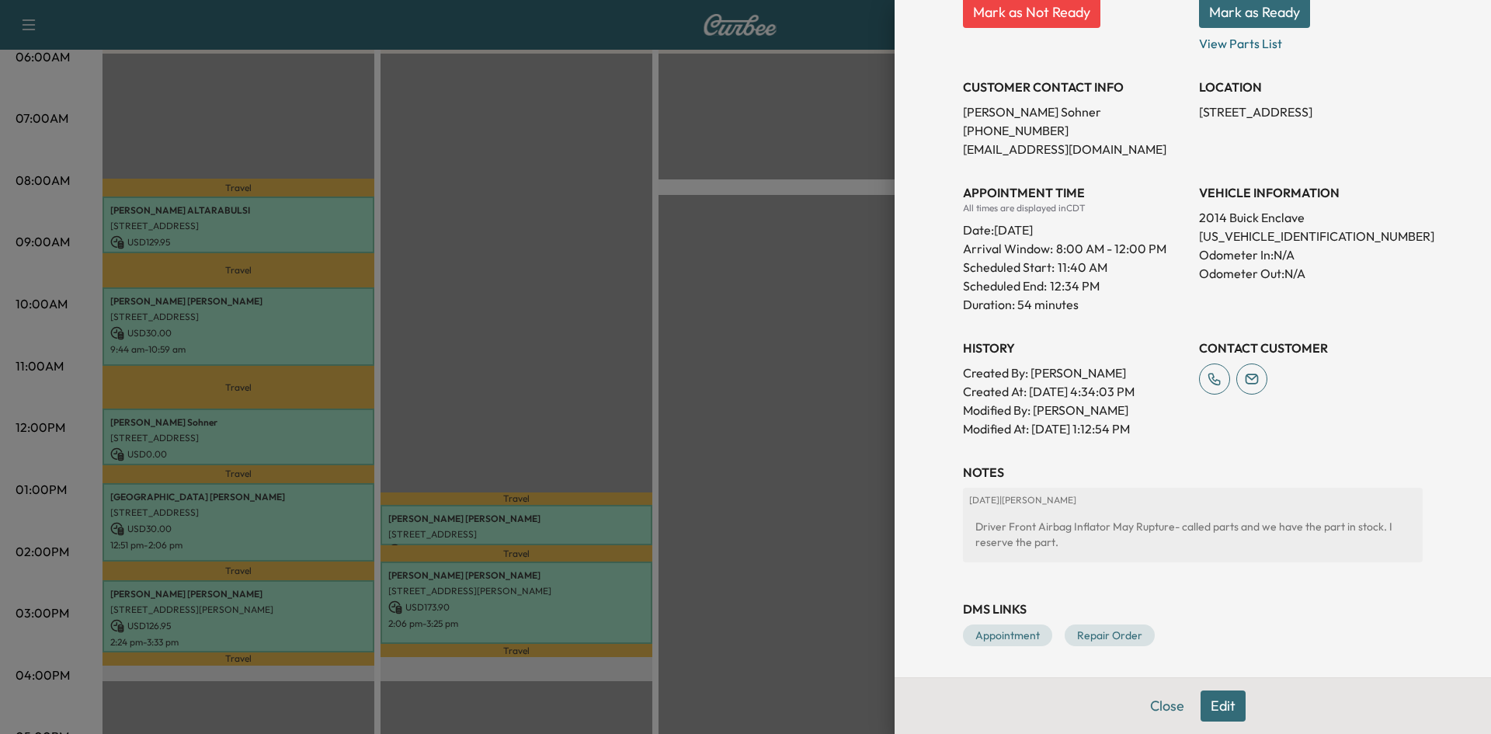
click at [298, 420] on div at bounding box center [745, 367] width 1491 height 734
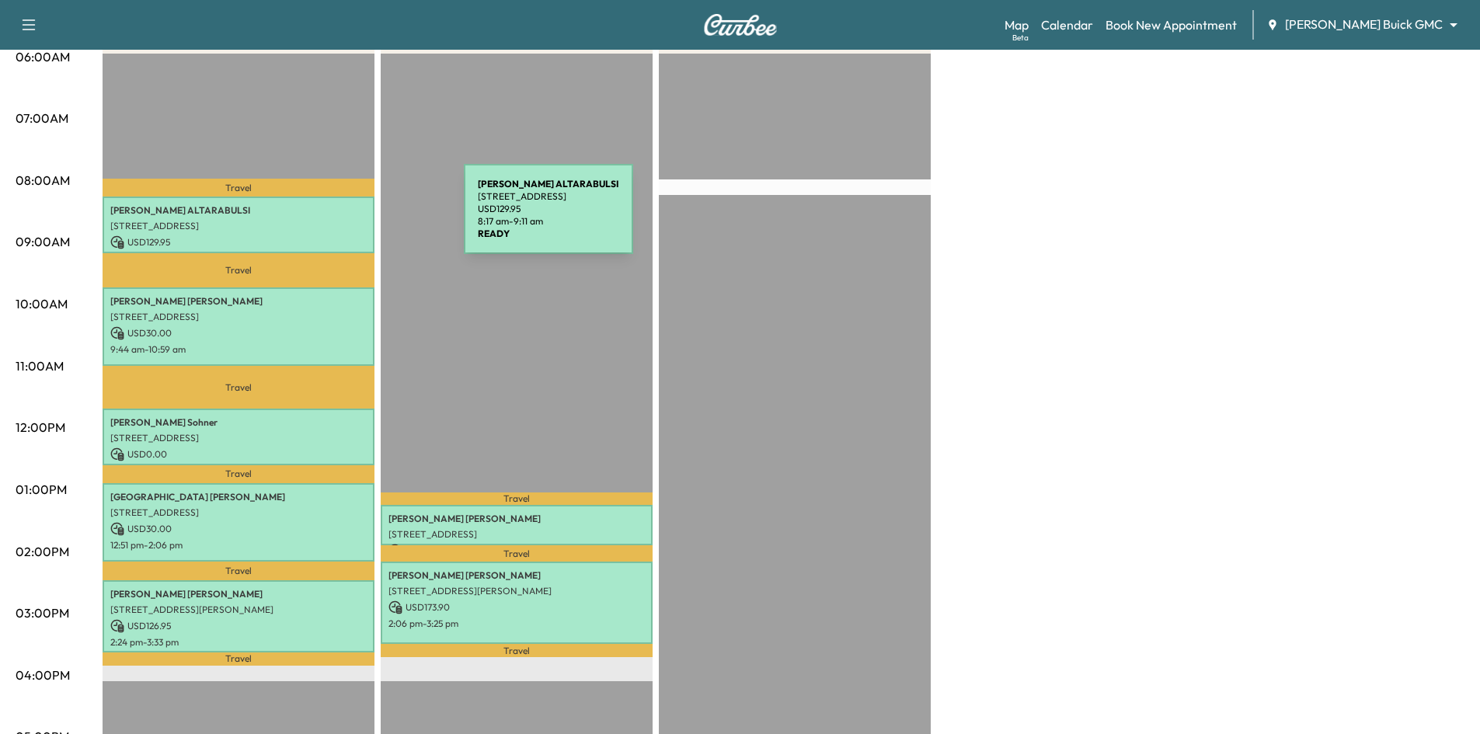
click at [347, 216] on div "AYMAN ALTARABULSI 3347 Midwick Dr, Frisco, TX 75034, USA USD 129.95 8:17 am - 9…" at bounding box center [239, 225] width 272 height 57
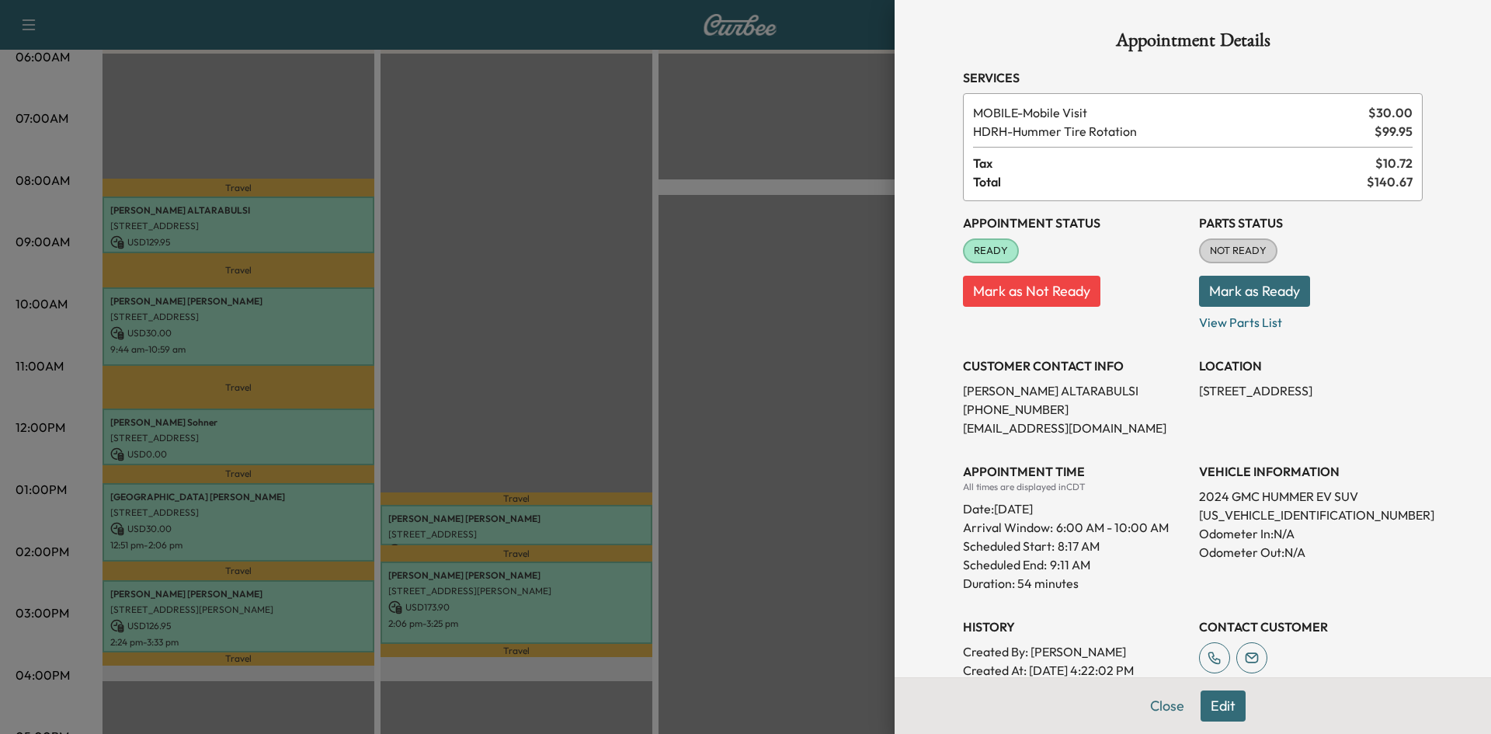
click at [415, 204] on div at bounding box center [745, 367] width 1491 height 734
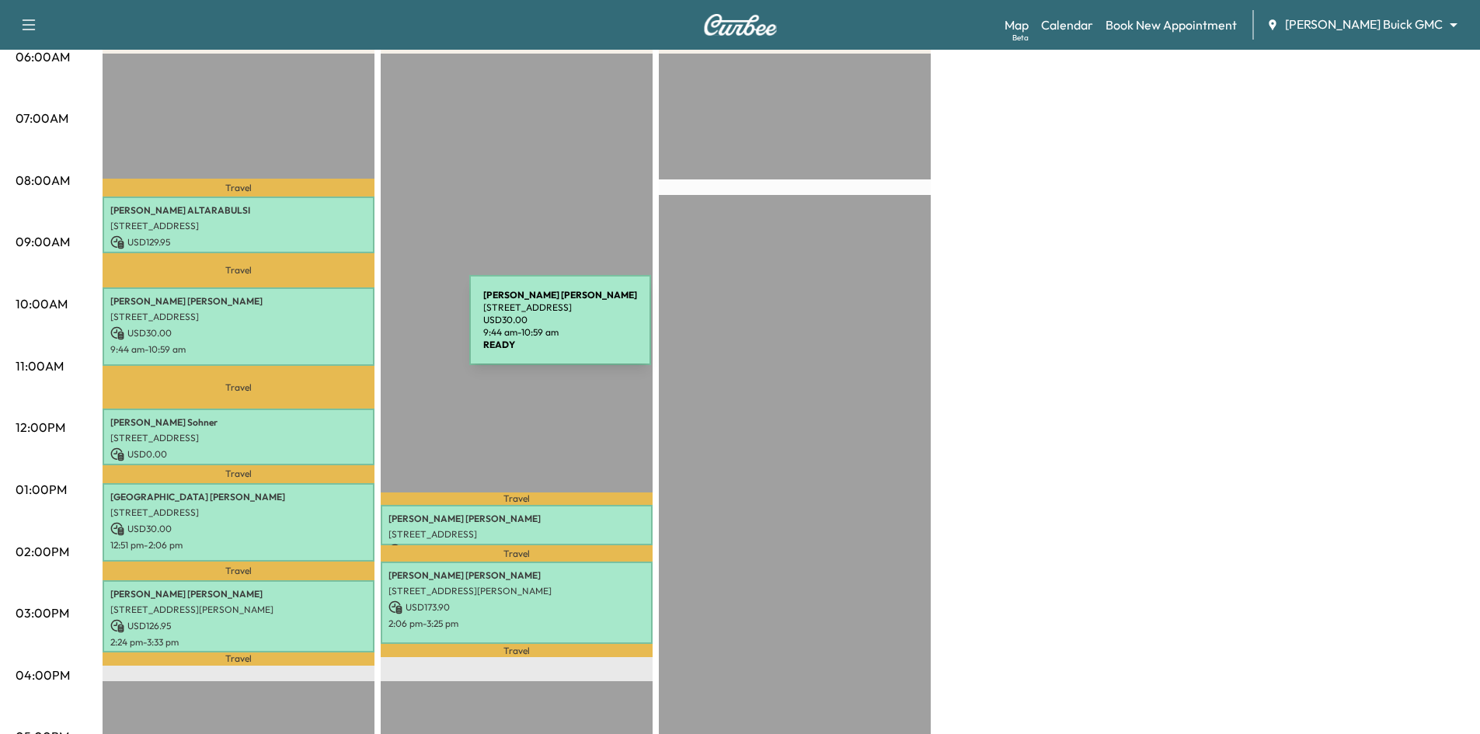
click at [353, 329] on p "USD 30.00" at bounding box center [238, 333] width 256 height 14
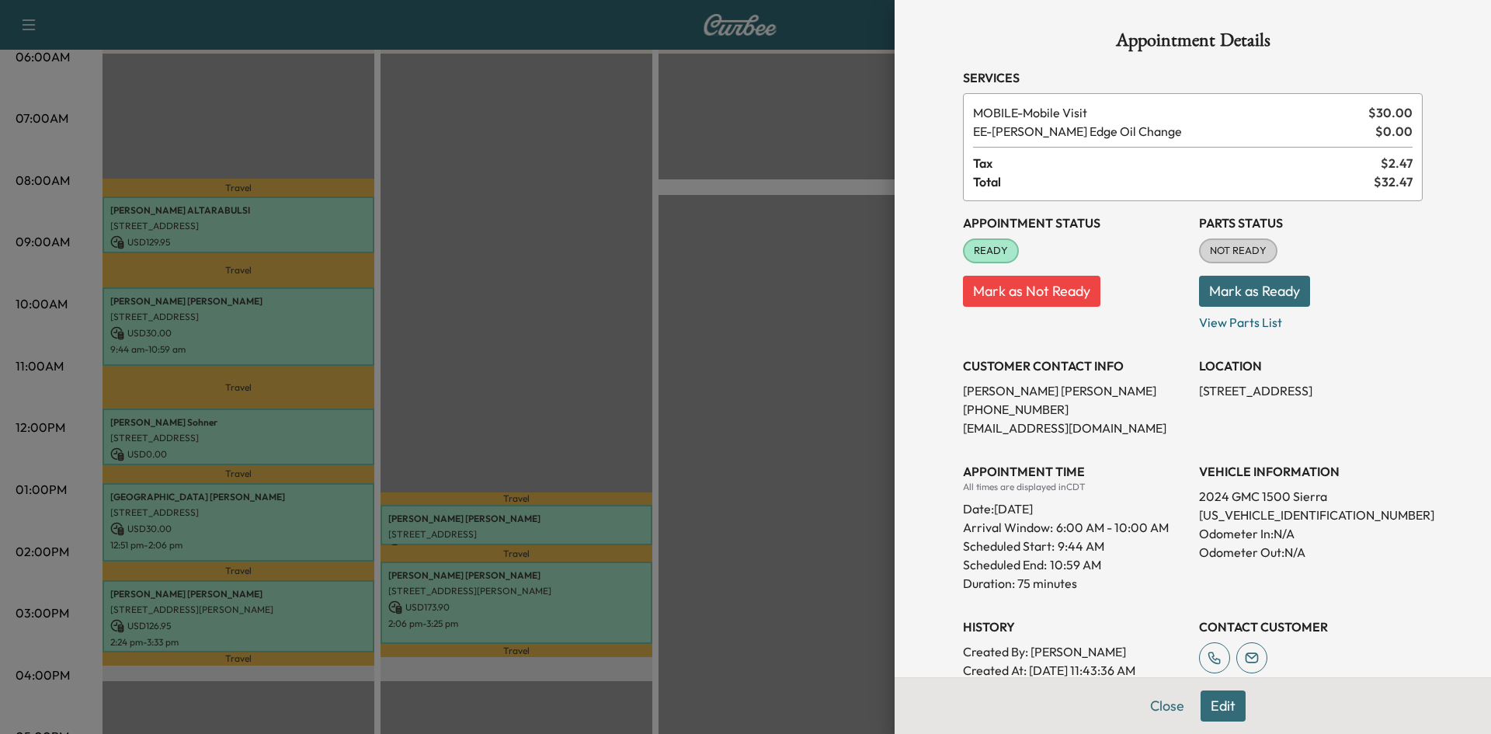
click at [422, 337] on div at bounding box center [745, 367] width 1491 height 734
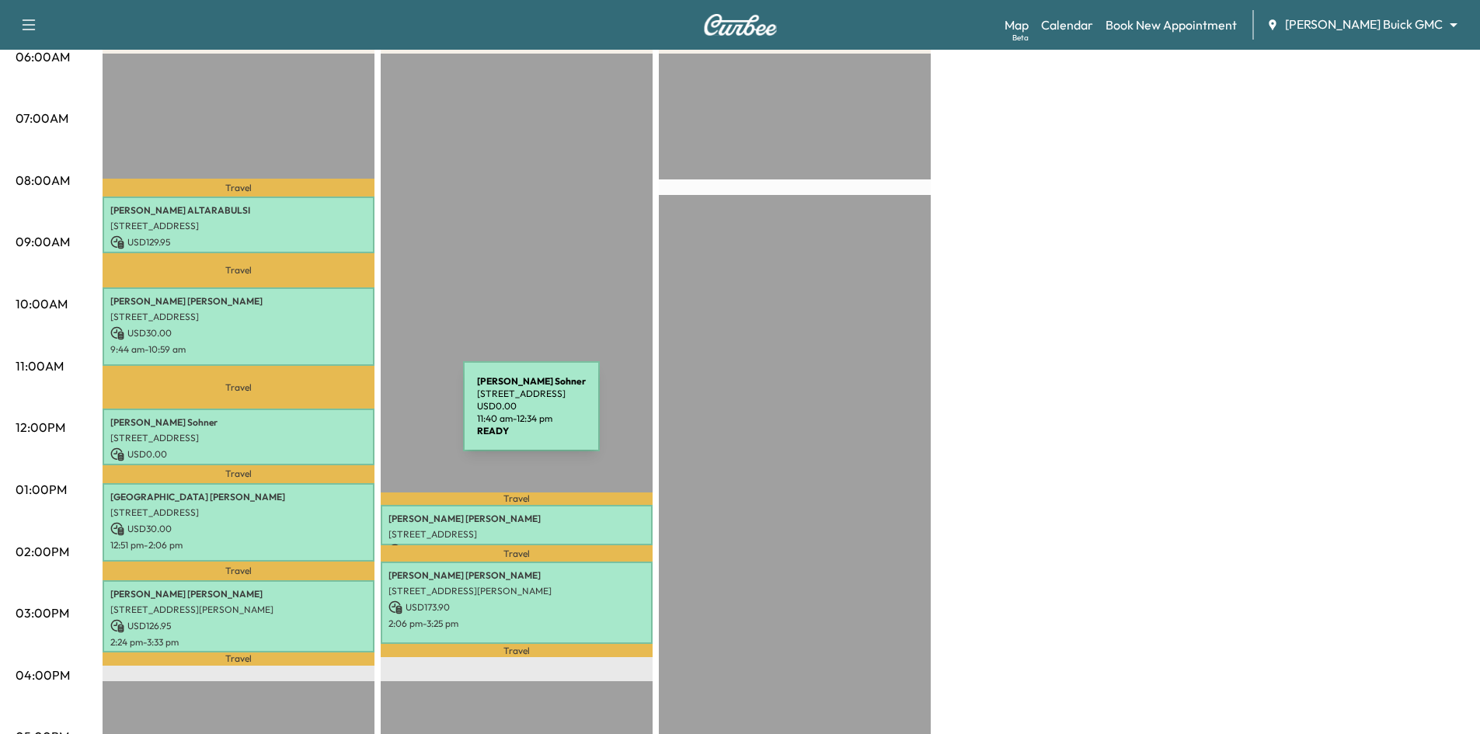
click at [336, 432] on p "1310 CHEYENNE DR, RICHARDSON, TX 75080, USA" at bounding box center [238, 438] width 256 height 12
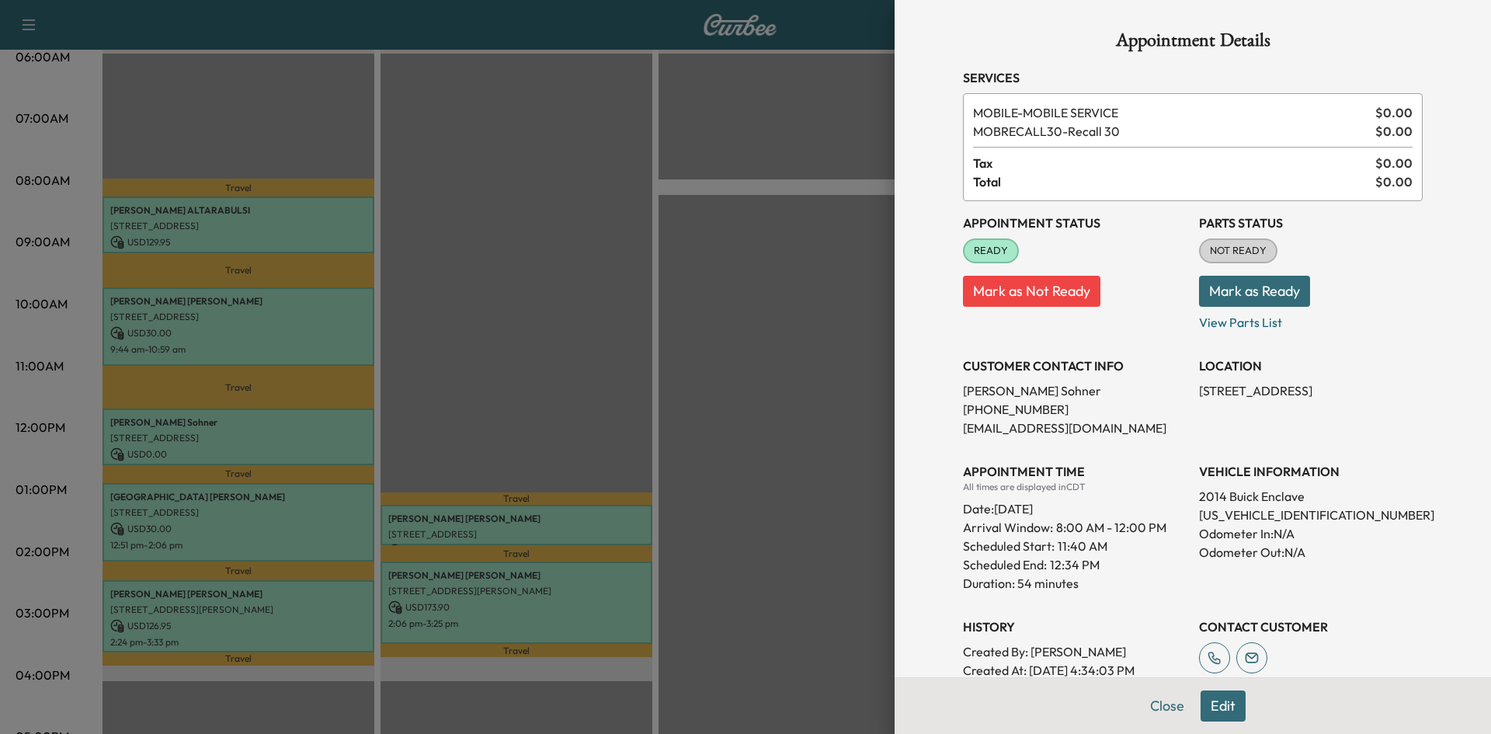
click at [434, 419] on div at bounding box center [745, 367] width 1491 height 734
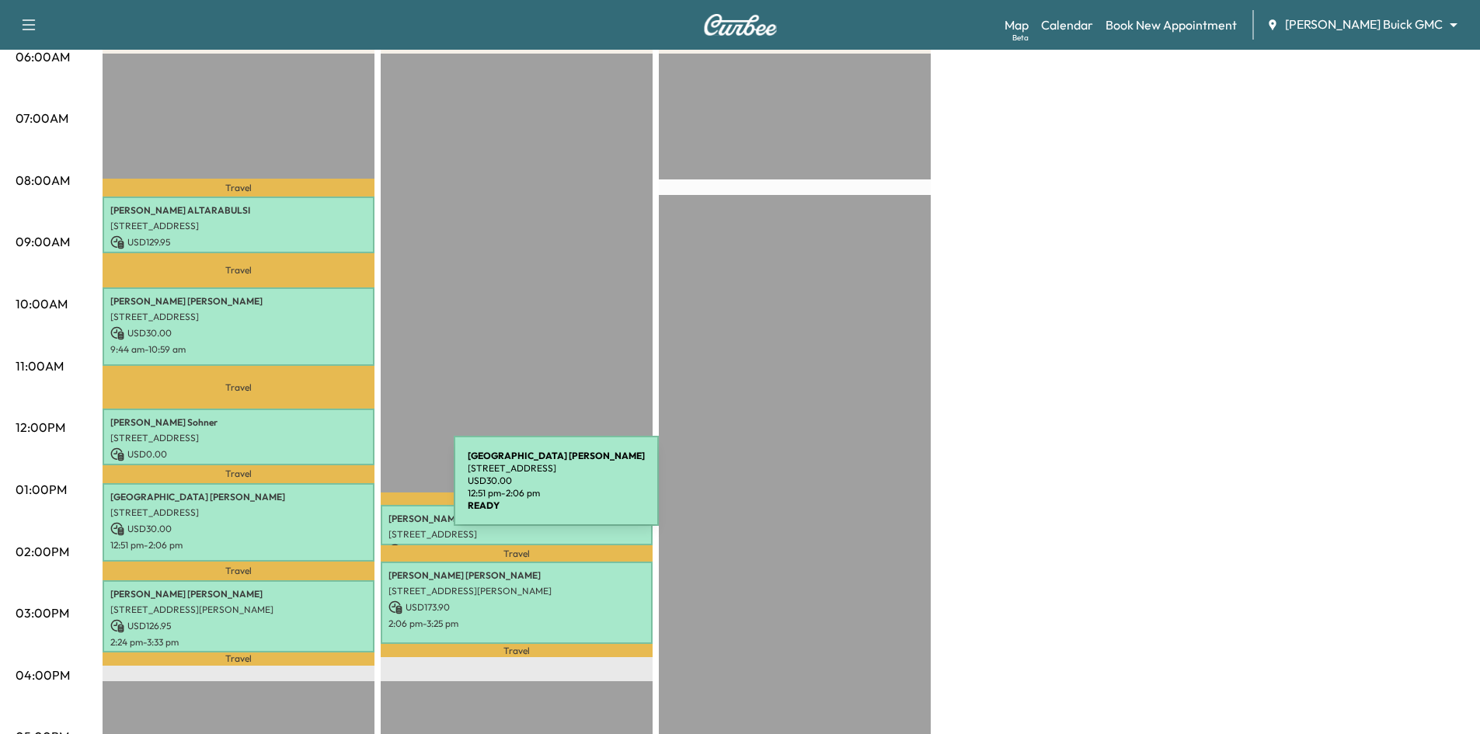
click at [337, 491] on p "Dallas Jones" at bounding box center [238, 497] width 256 height 12
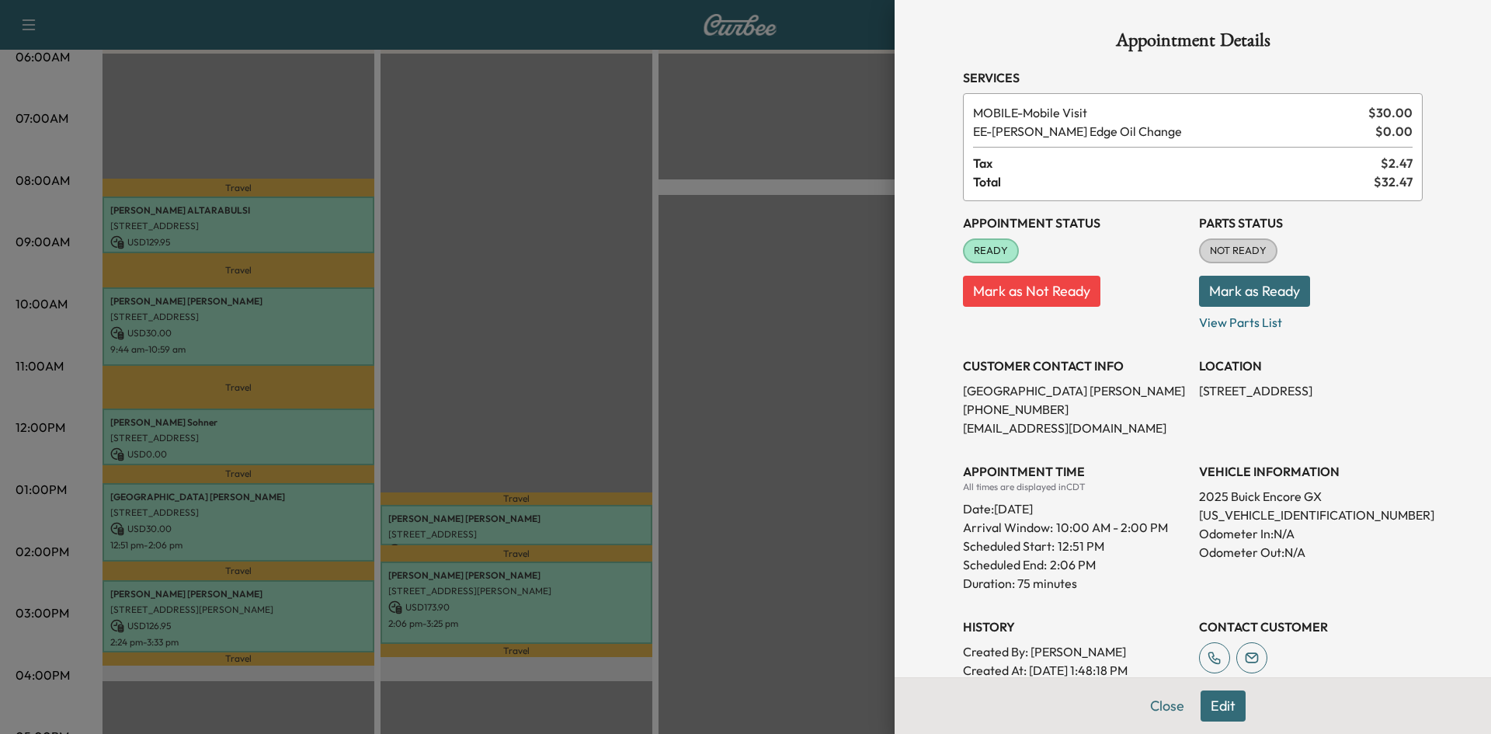
click at [527, 426] on div at bounding box center [745, 367] width 1491 height 734
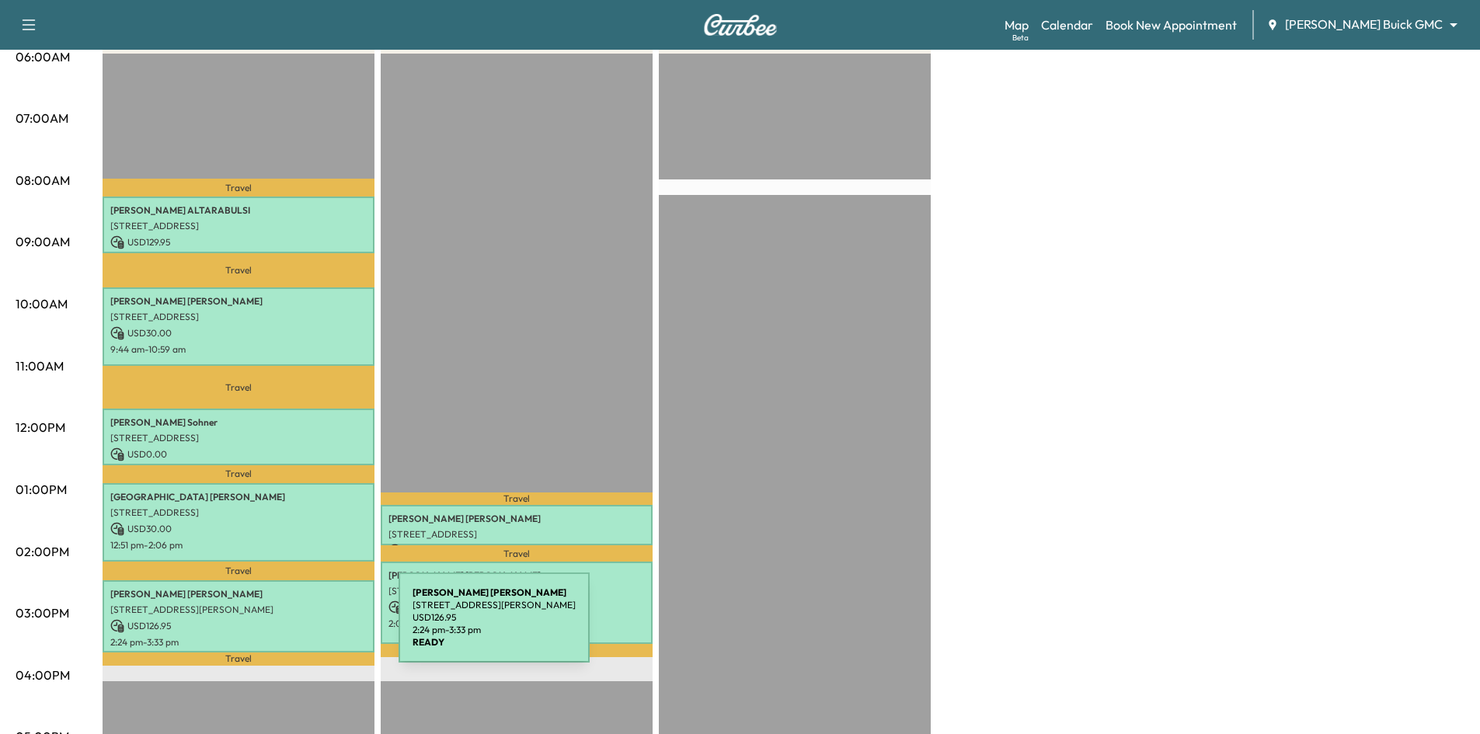
click at [282, 627] on p "USD 126.95" at bounding box center [238, 626] width 256 height 14
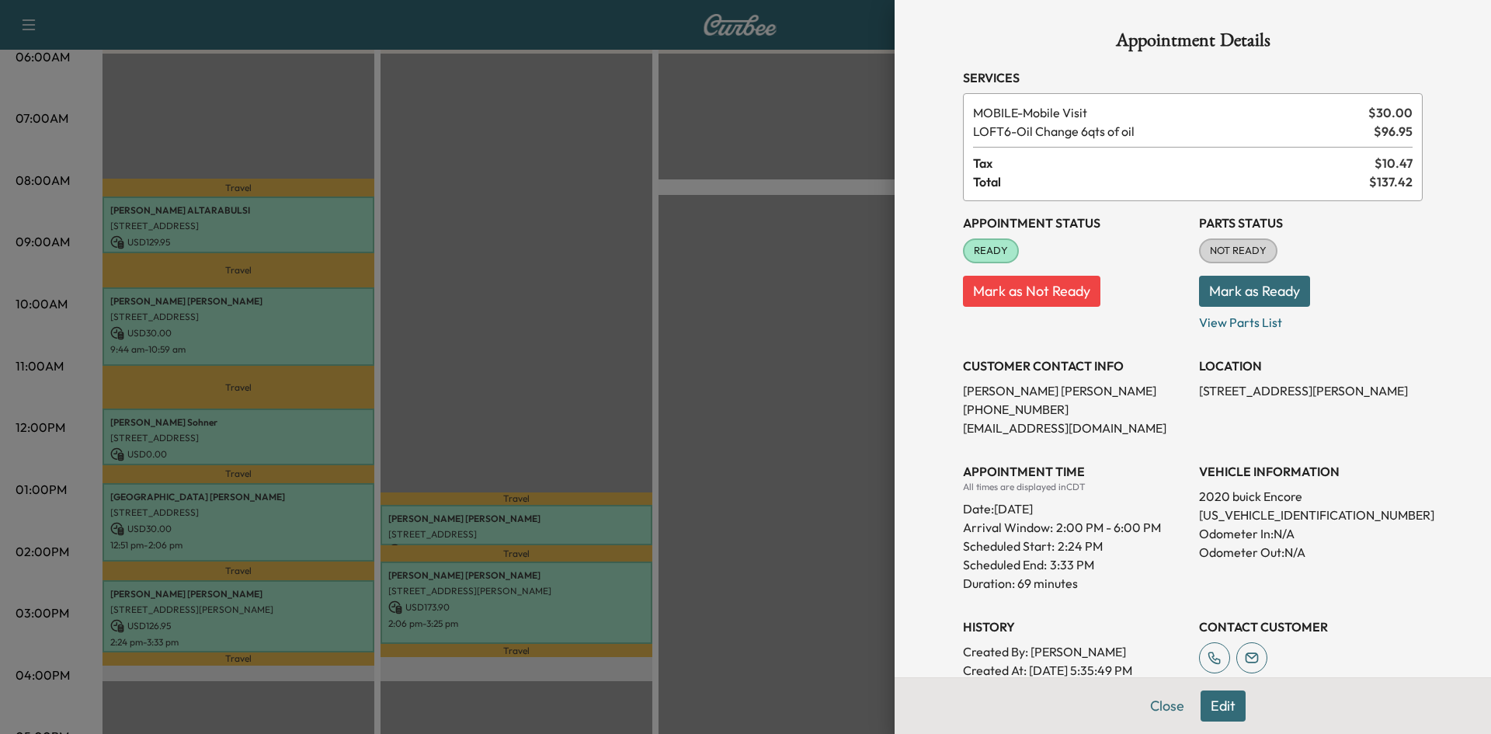
click at [346, 350] on div at bounding box center [745, 367] width 1491 height 734
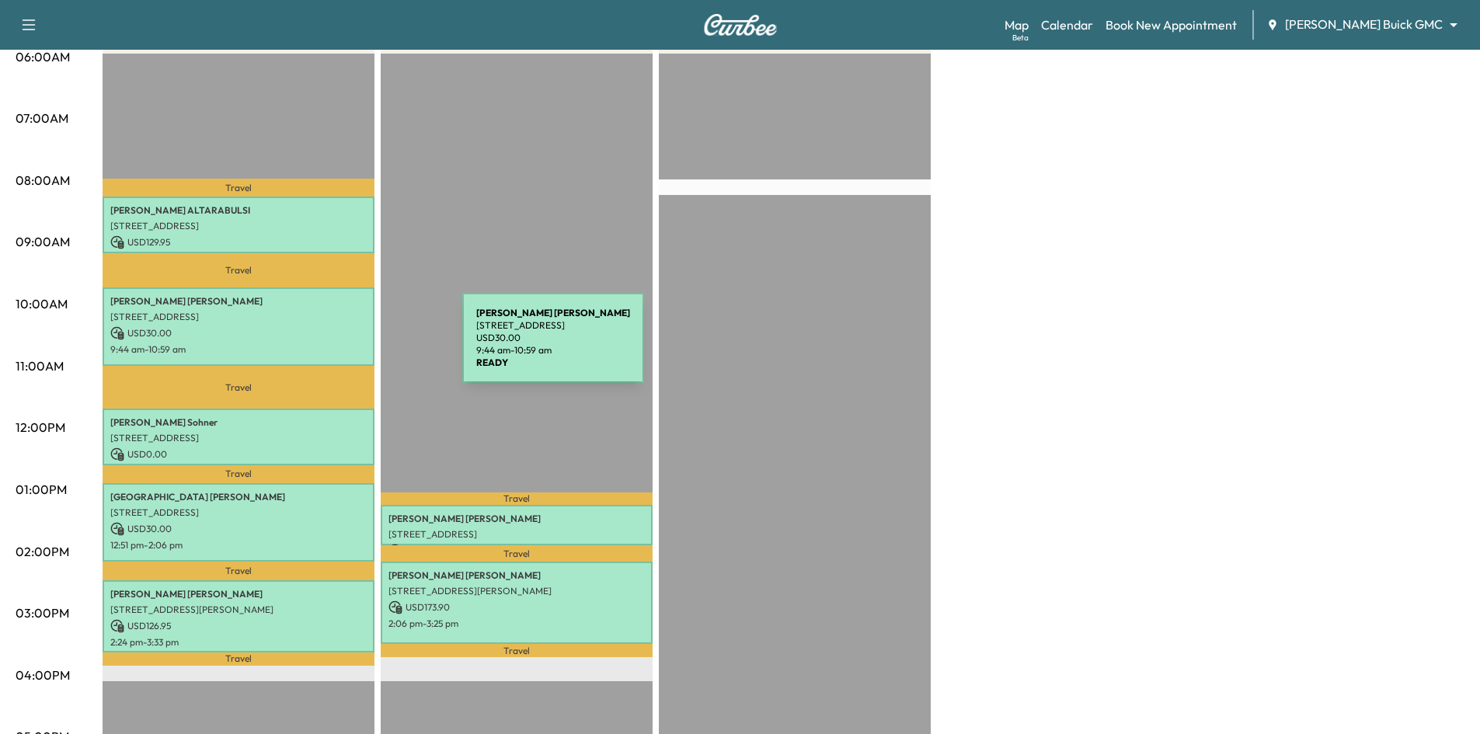
click at [346, 347] on p "9:44 am - 10:59 am" at bounding box center [238, 349] width 256 height 12
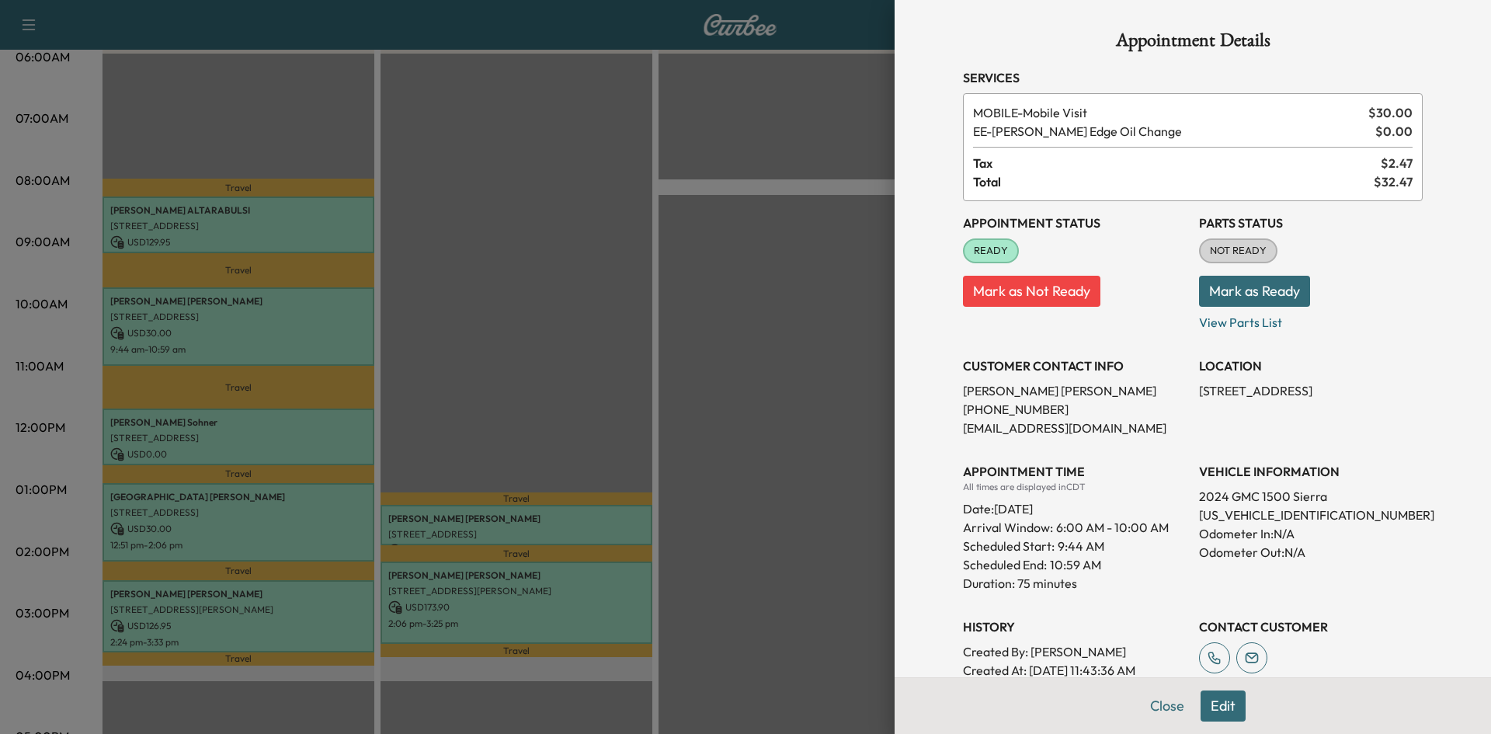
click at [452, 335] on div at bounding box center [745, 367] width 1491 height 734
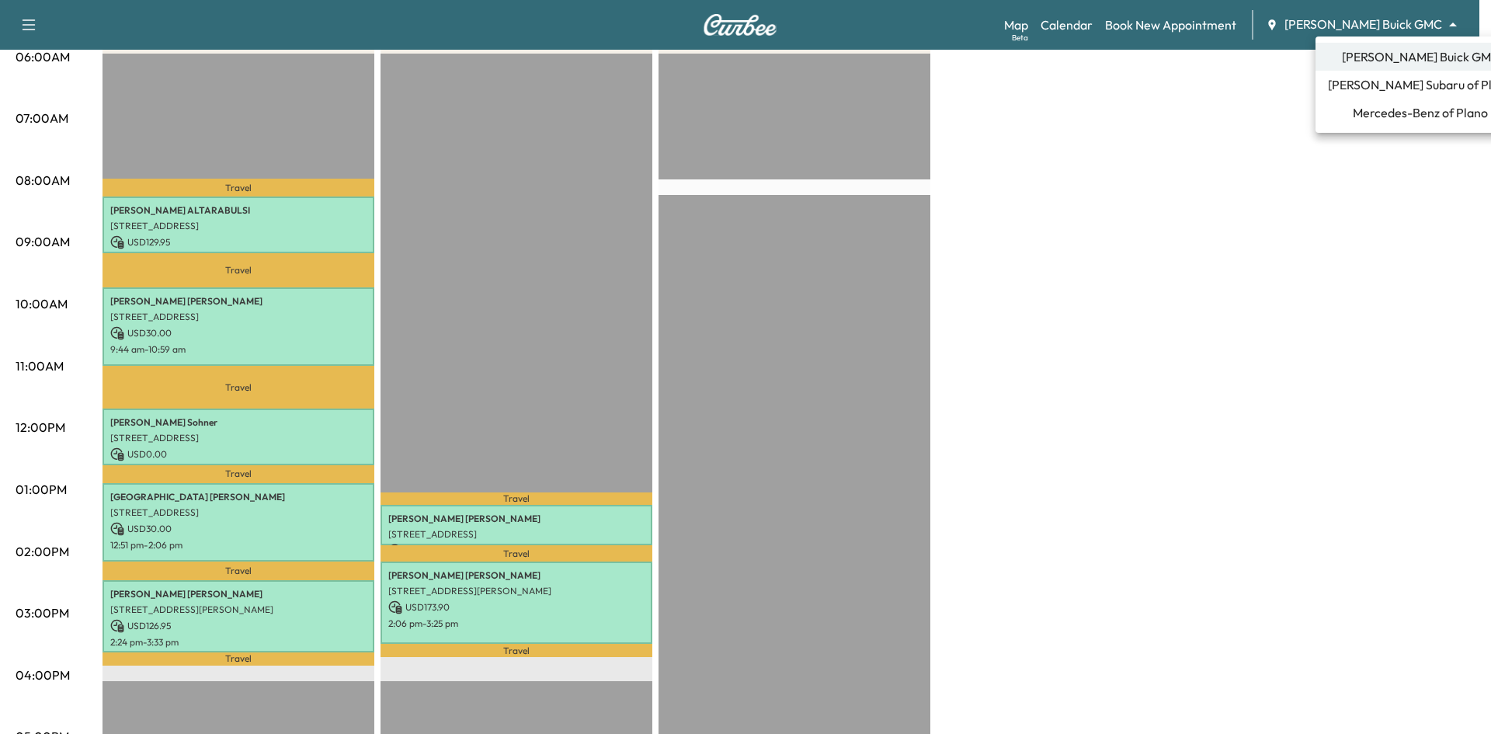
click at [1416, 20] on body "Support Log Out Map Beta Calendar Book New Appointment Ewing Buick GMC ********…" at bounding box center [745, 56] width 1491 height 734
click at [1402, 79] on span "[PERSON_NAME] Subaru of Plano" at bounding box center [1420, 84] width 185 height 19
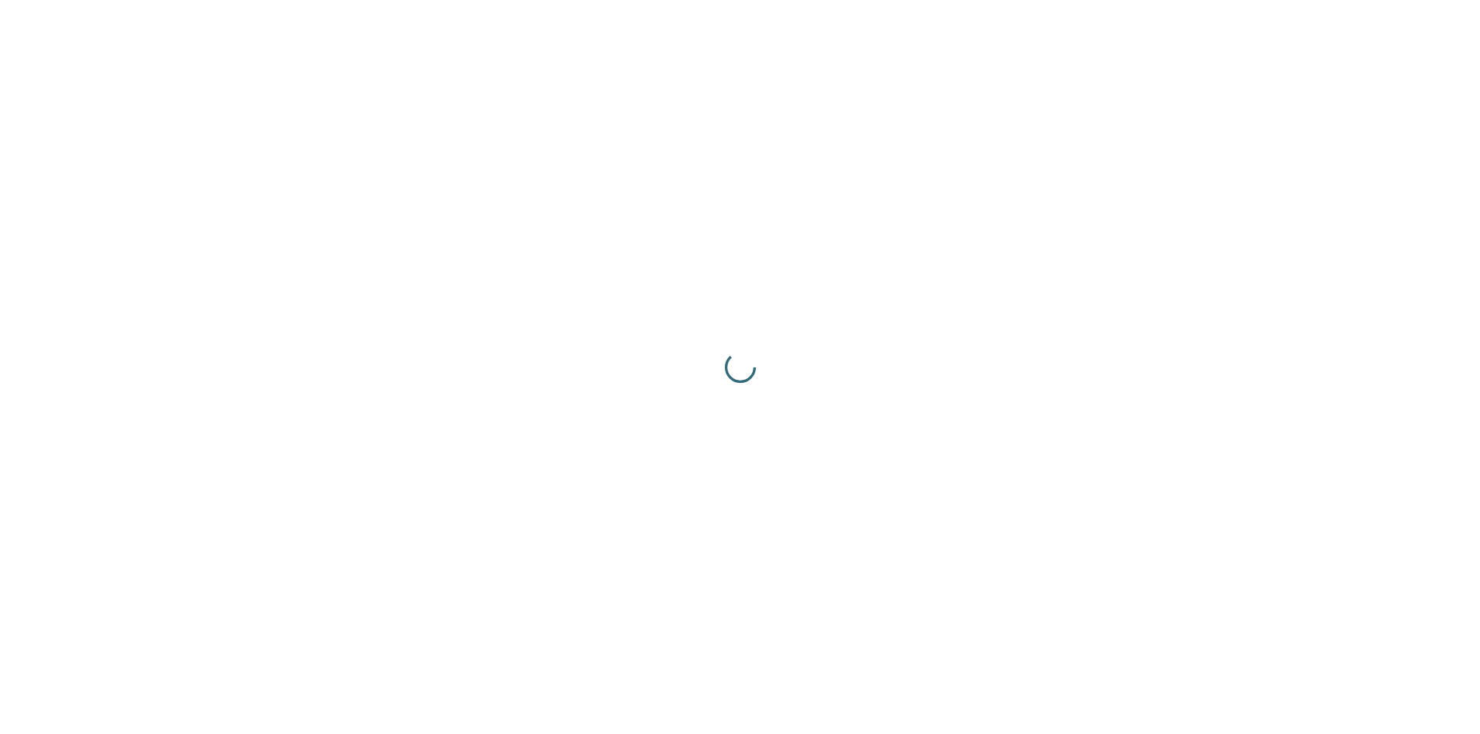
scroll to position [0, 0]
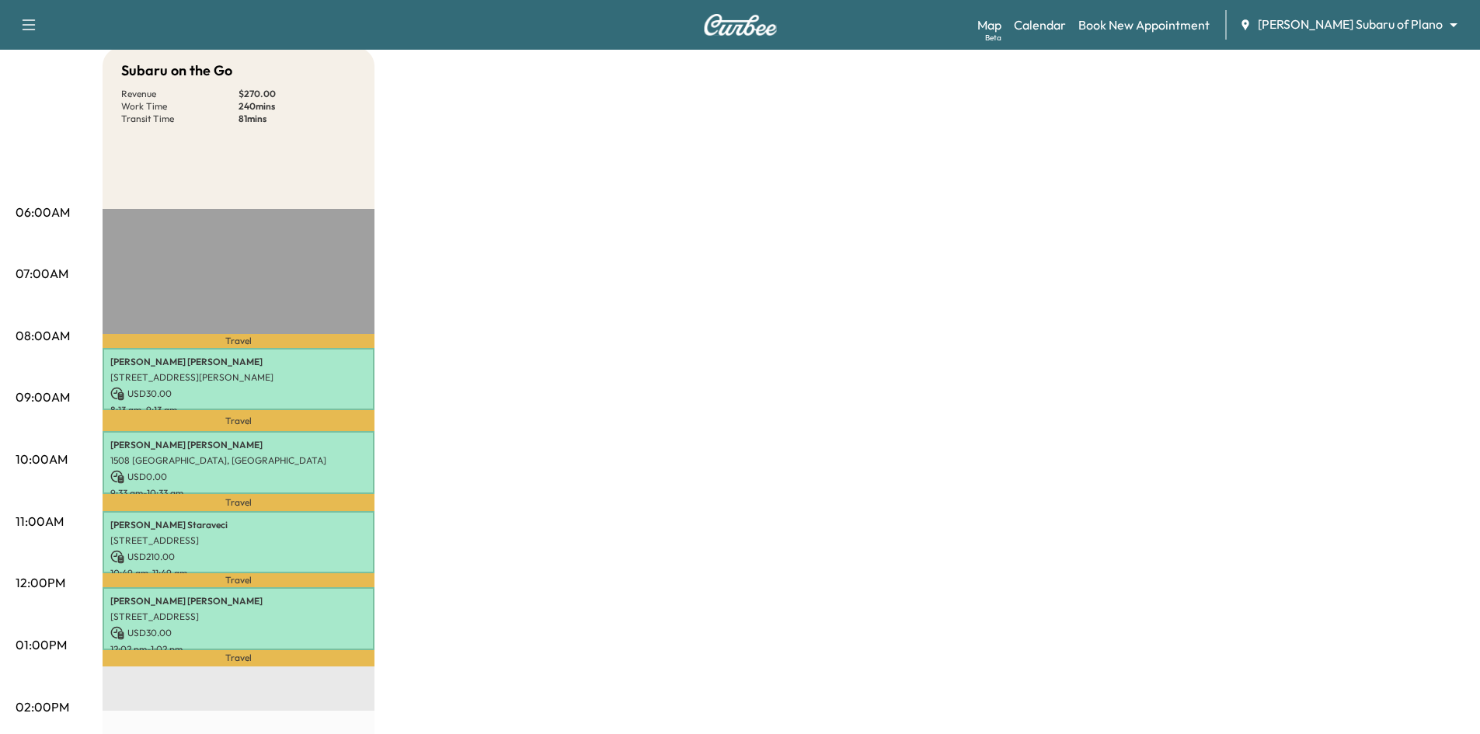
scroll to position [78, 0]
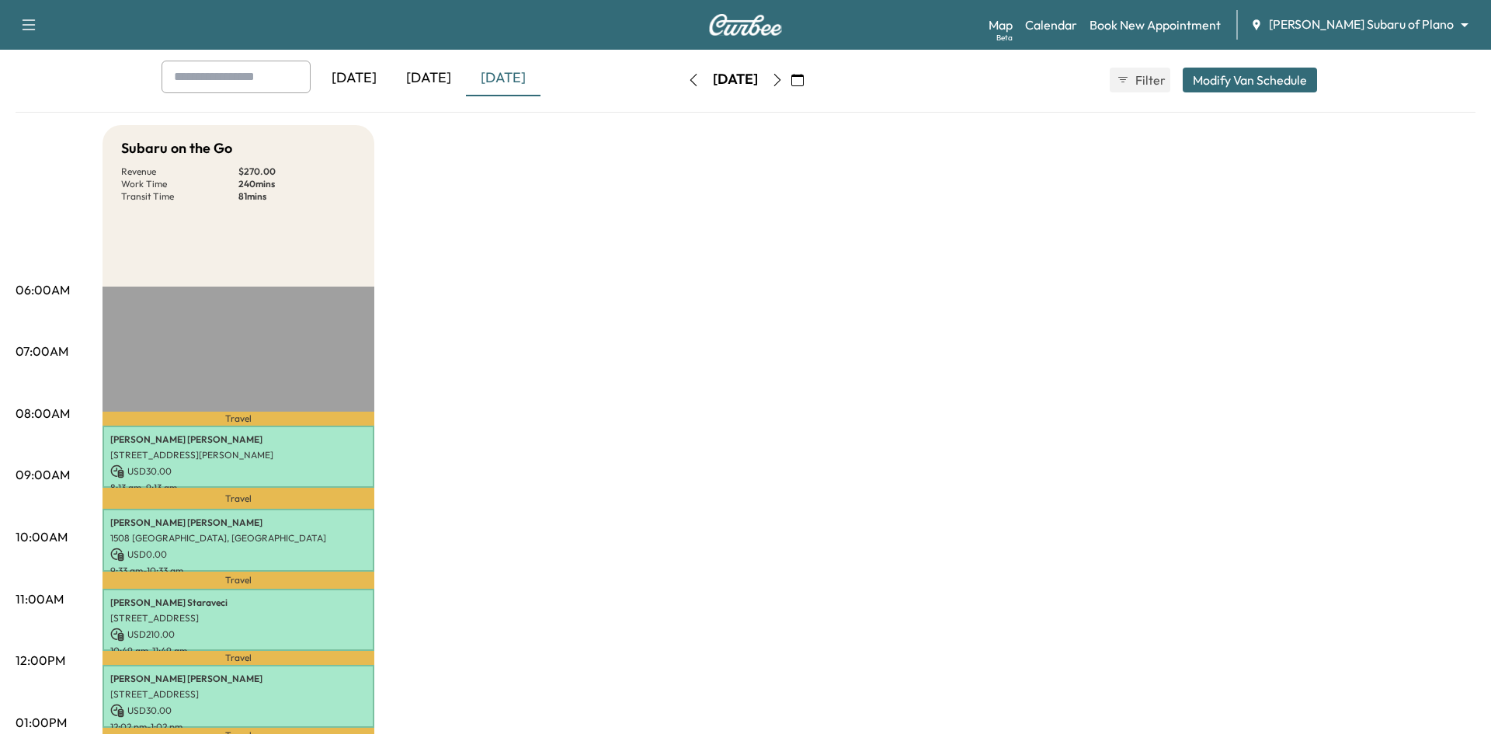
click at [1437, 32] on body "Support Log Out Map Beta Calendar Book New Appointment Ewing Subaru of Plano **…" at bounding box center [745, 289] width 1491 height 734
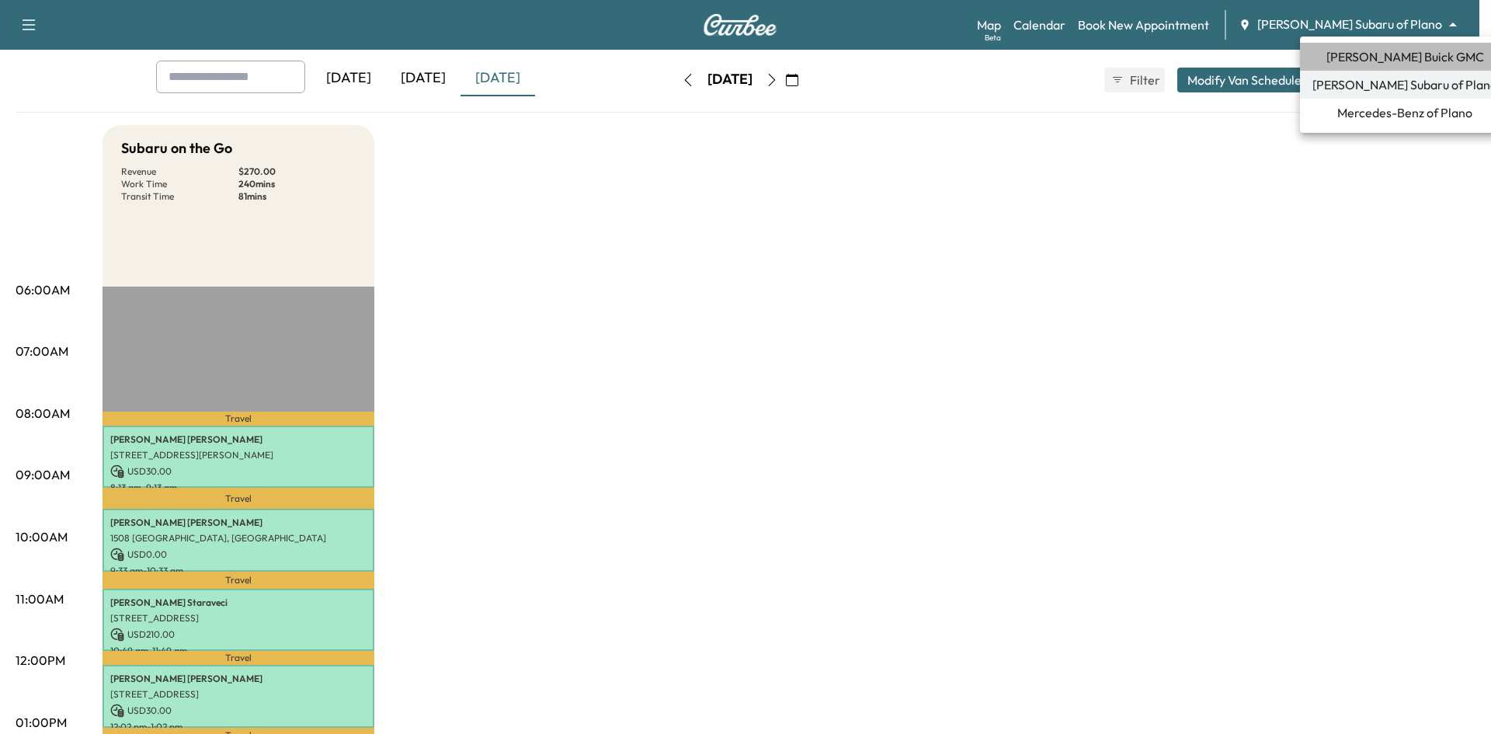
click at [1404, 61] on span "Ewing Buick GMC" at bounding box center [1406, 56] width 158 height 19
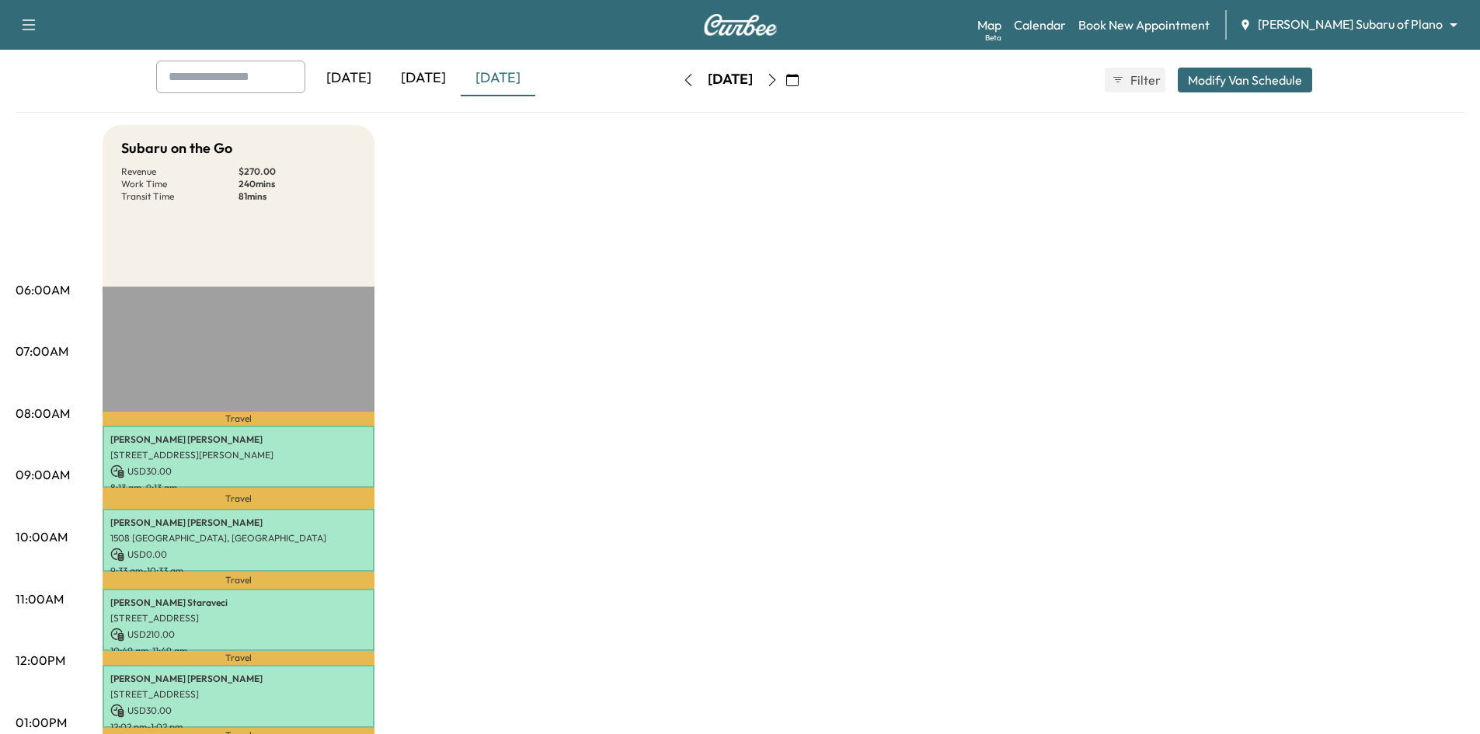
scroll to position [0, 0]
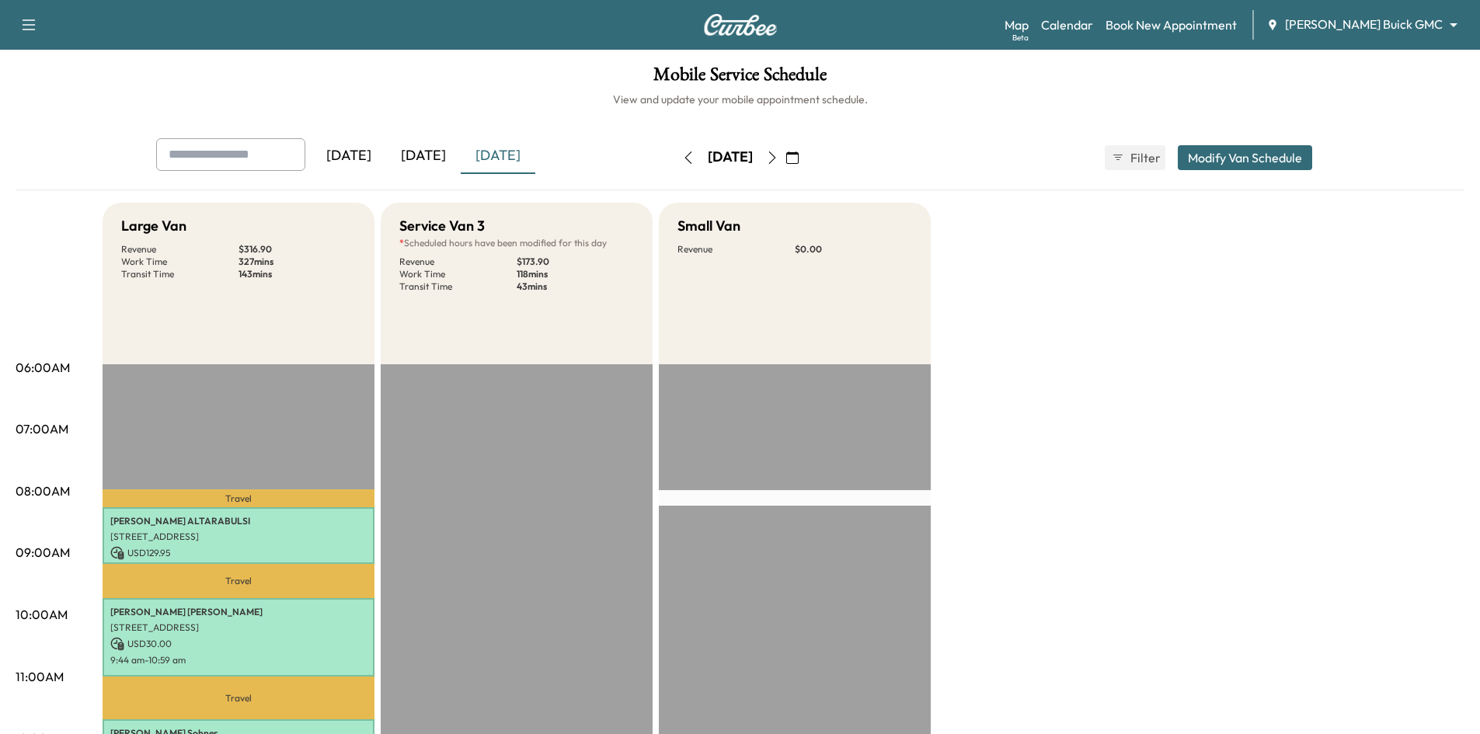
click at [778, 160] on icon "button" at bounding box center [772, 157] width 12 height 12
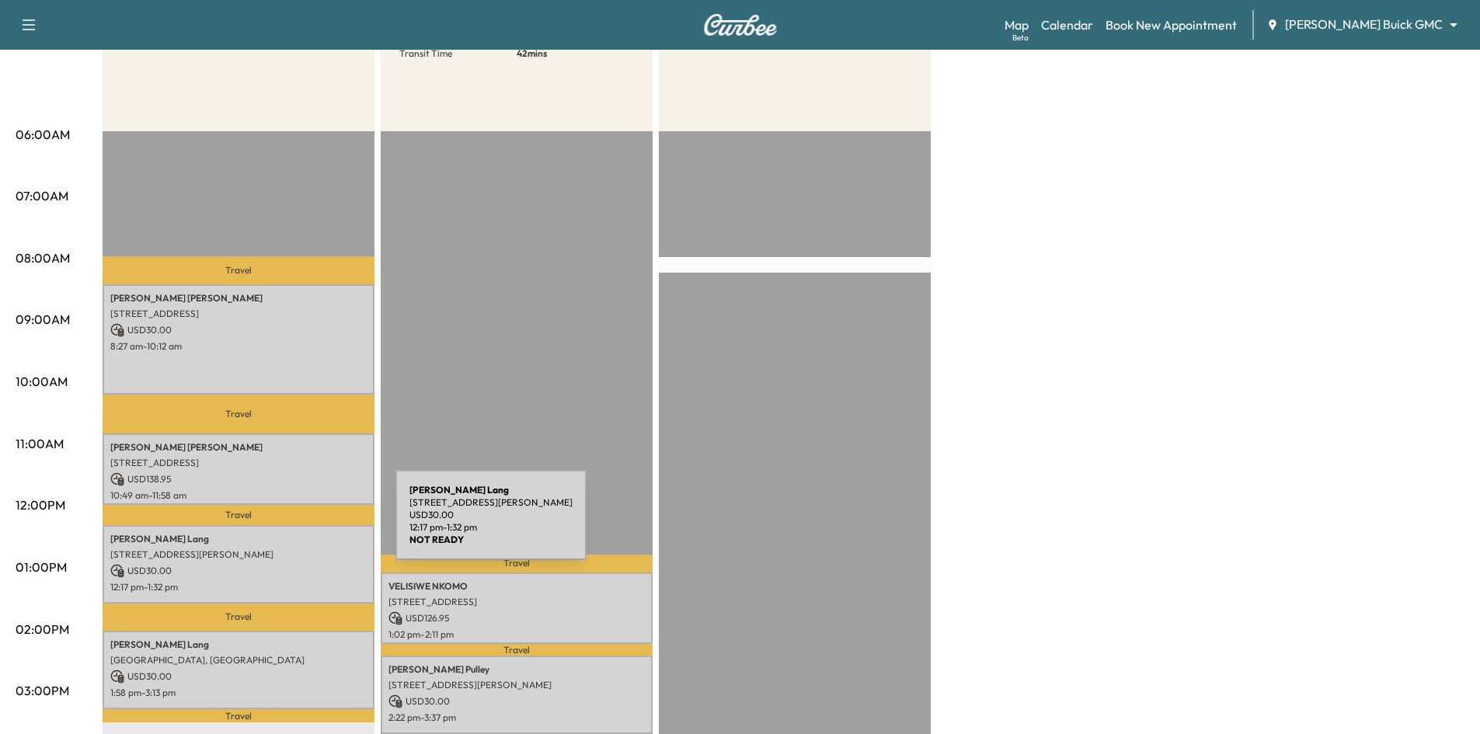
scroll to position [78, 0]
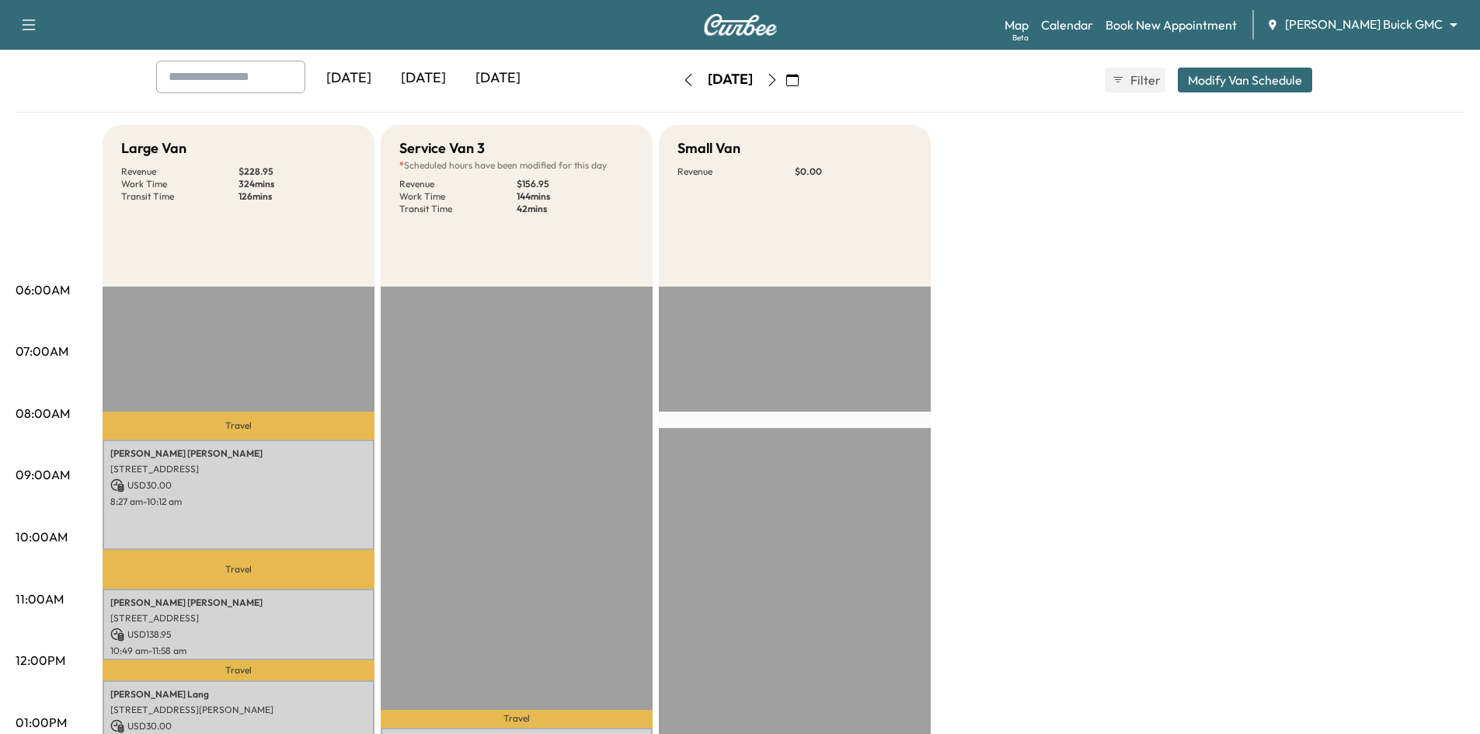
click at [778, 80] on icon "button" at bounding box center [772, 80] width 12 height 12
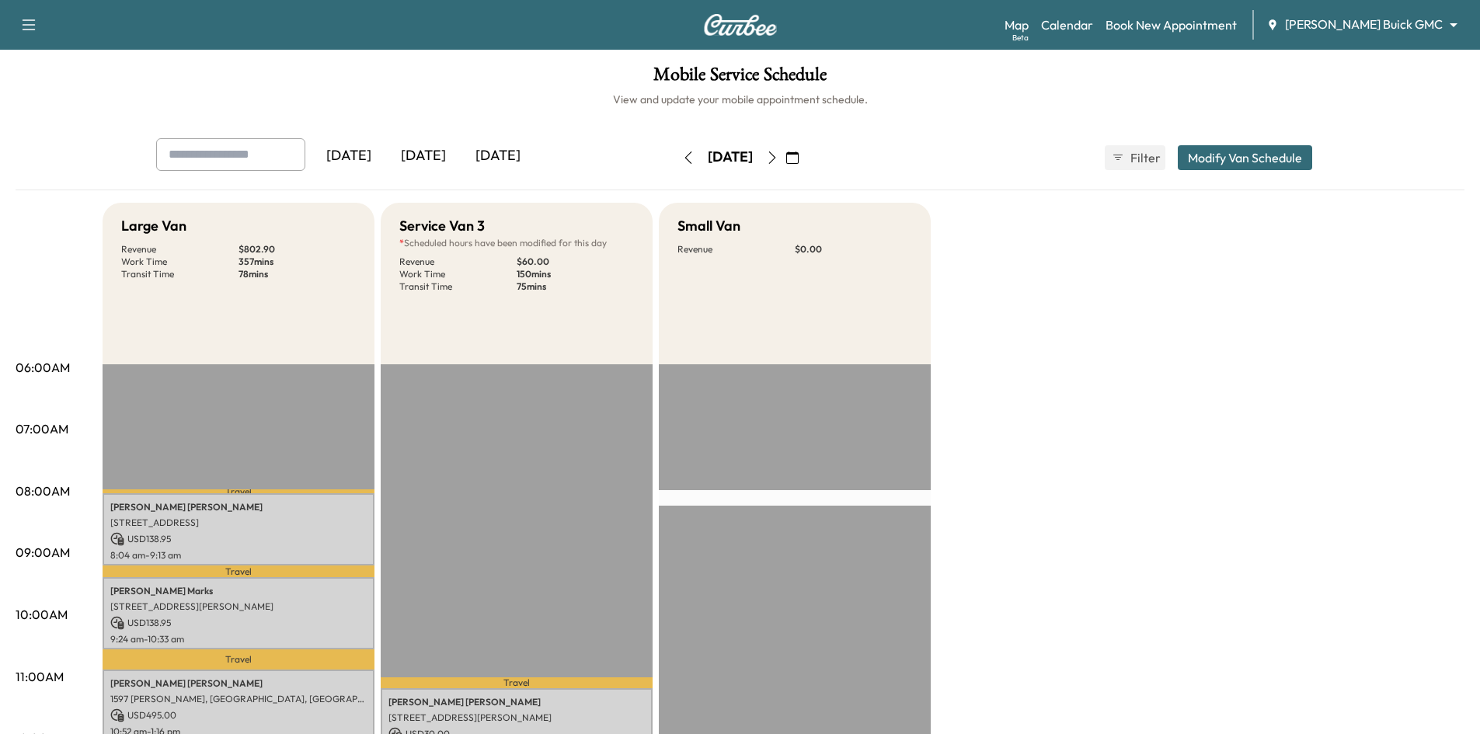
click at [487, 159] on div "[DATE]" at bounding box center [498, 156] width 75 height 36
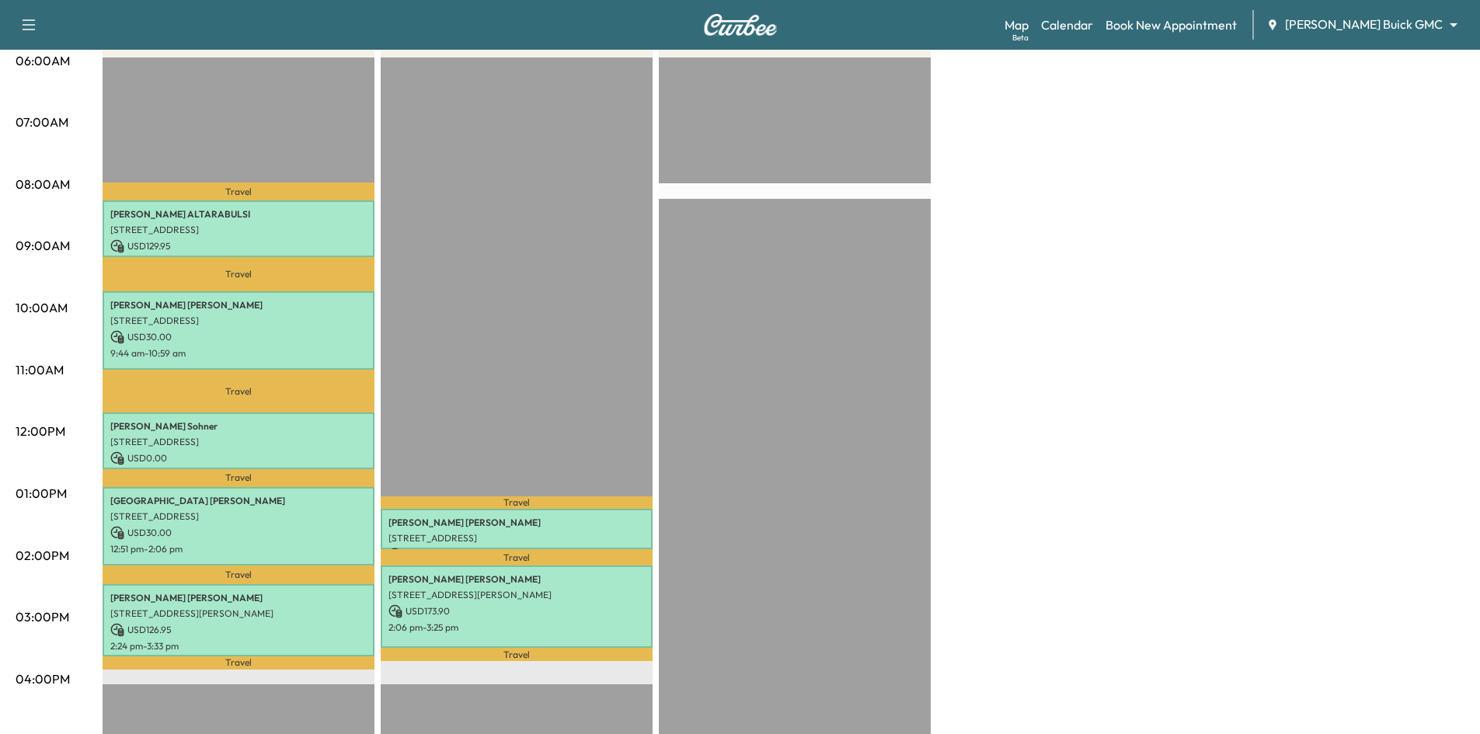
scroll to position [388, 0]
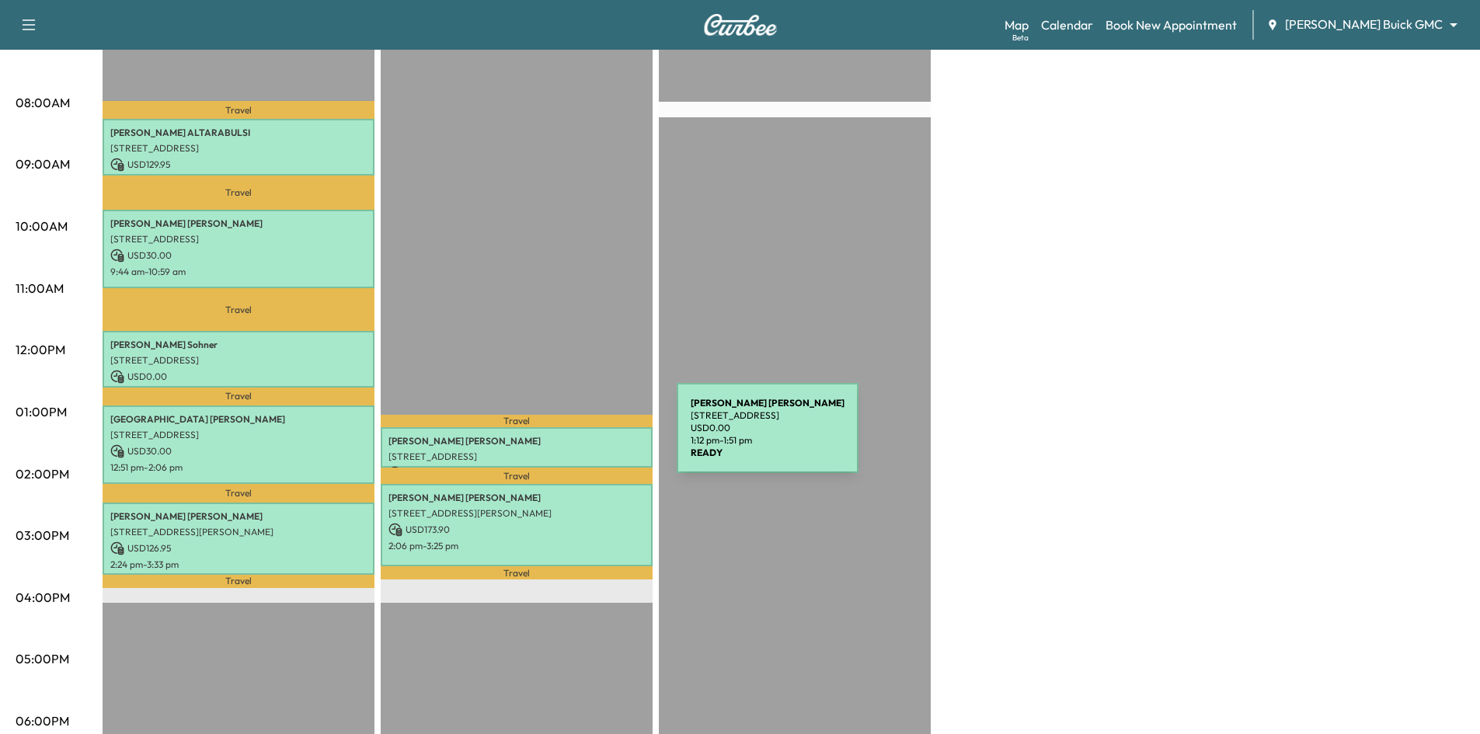
click at [560, 437] on p "Kevin Telfer" at bounding box center [516, 441] width 256 height 12
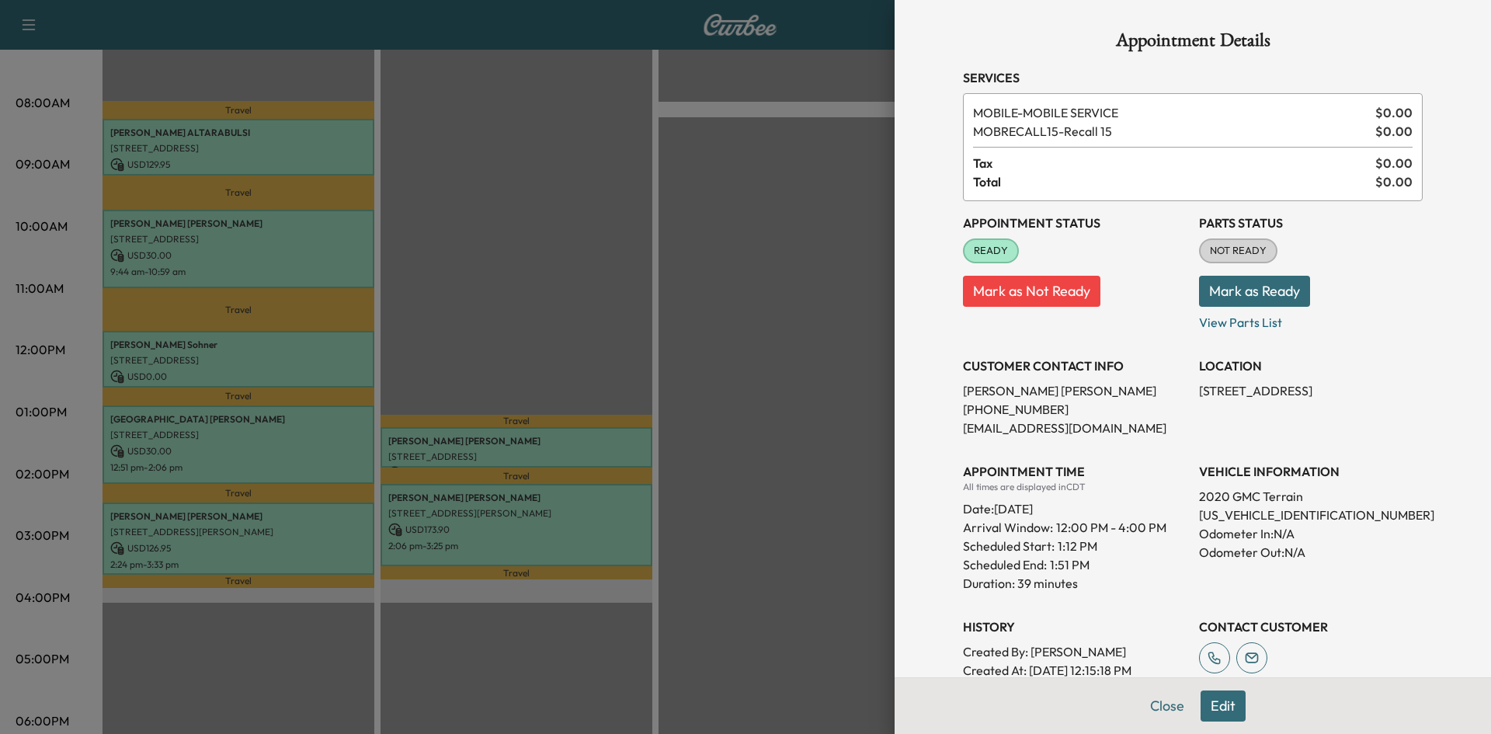
click at [572, 536] on div at bounding box center [745, 367] width 1491 height 734
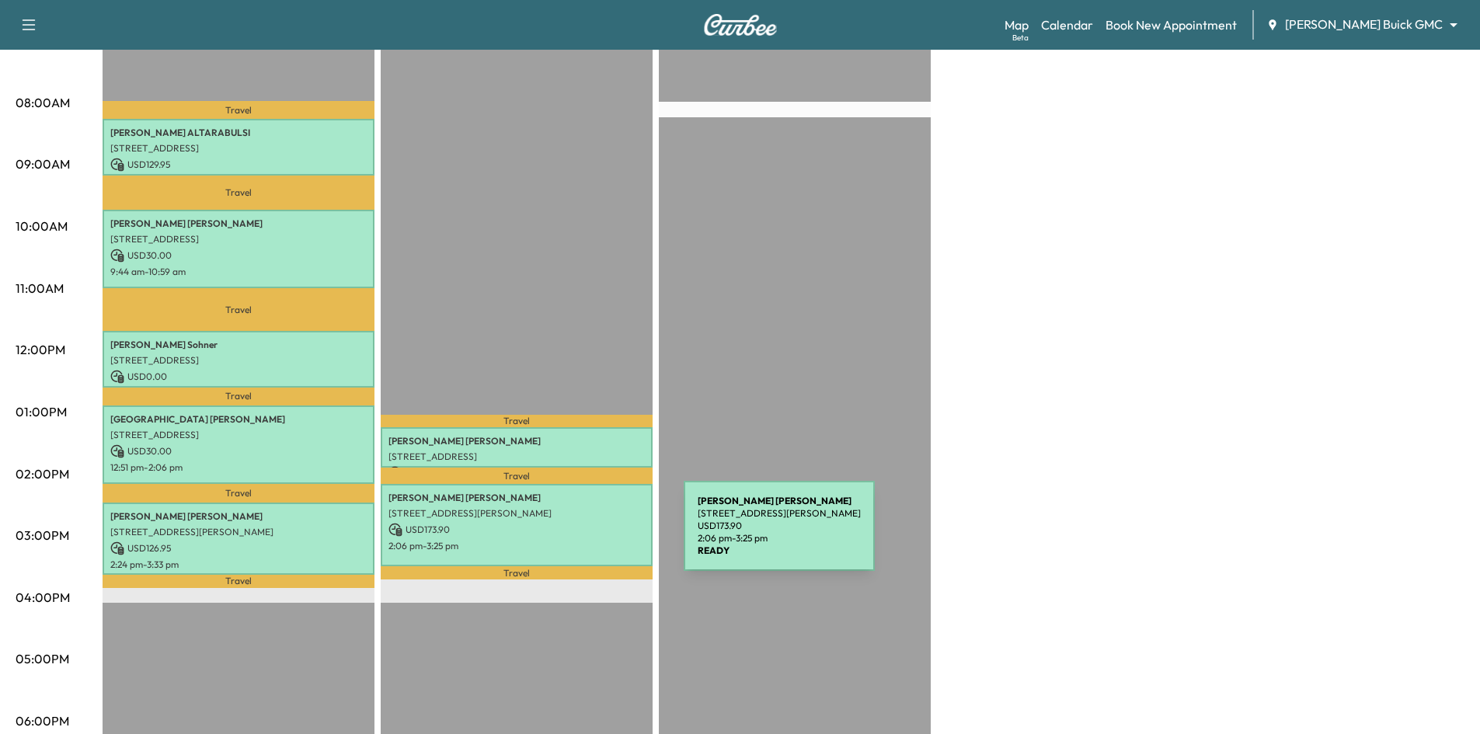
click at [566, 540] on p "2:06 pm - 3:25 pm" at bounding box center [516, 546] width 256 height 12
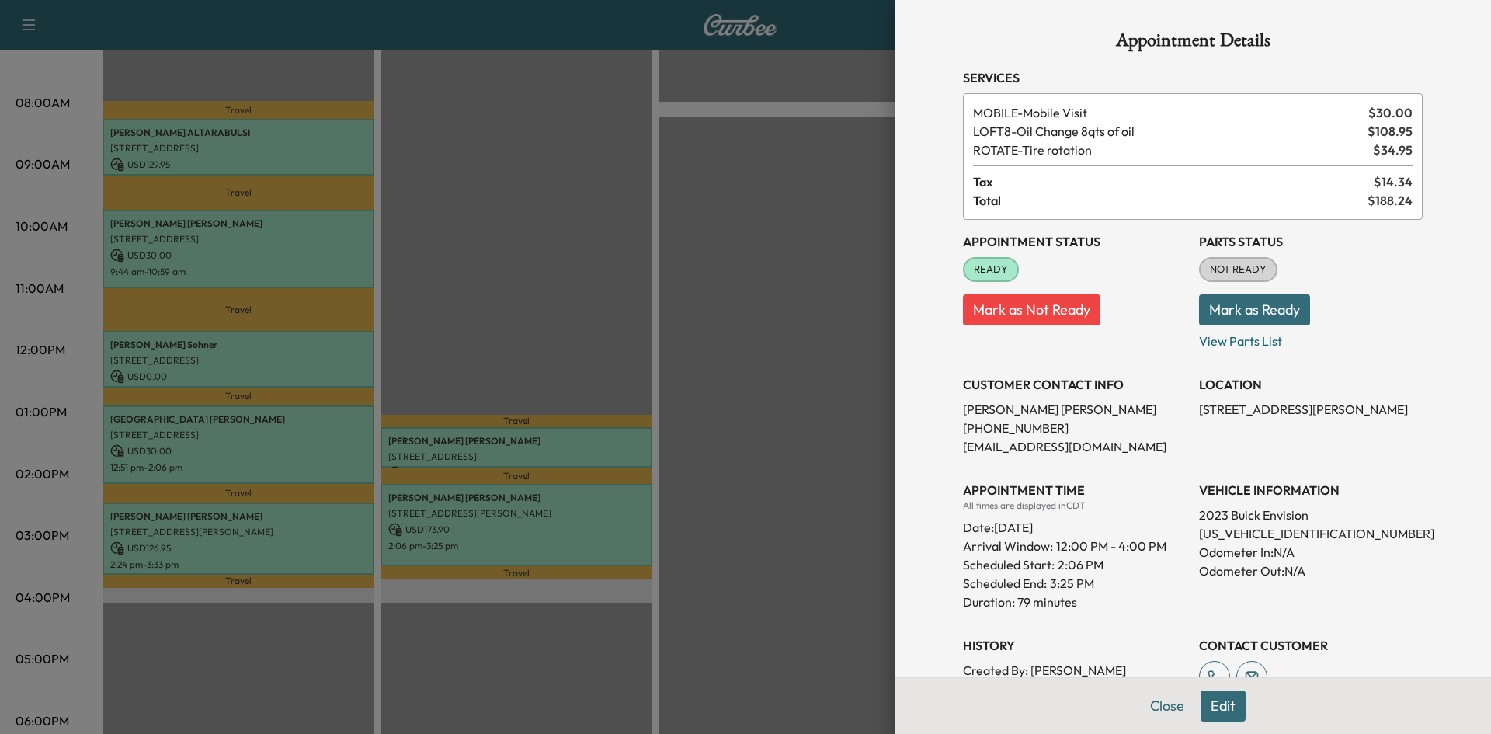
drag, startPoint x: 476, startPoint y: 298, endPoint x: 412, endPoint y: 245, distance: 82.3
click at [476, 295] on div at bounding box center [745, 367] width 1491 height 734
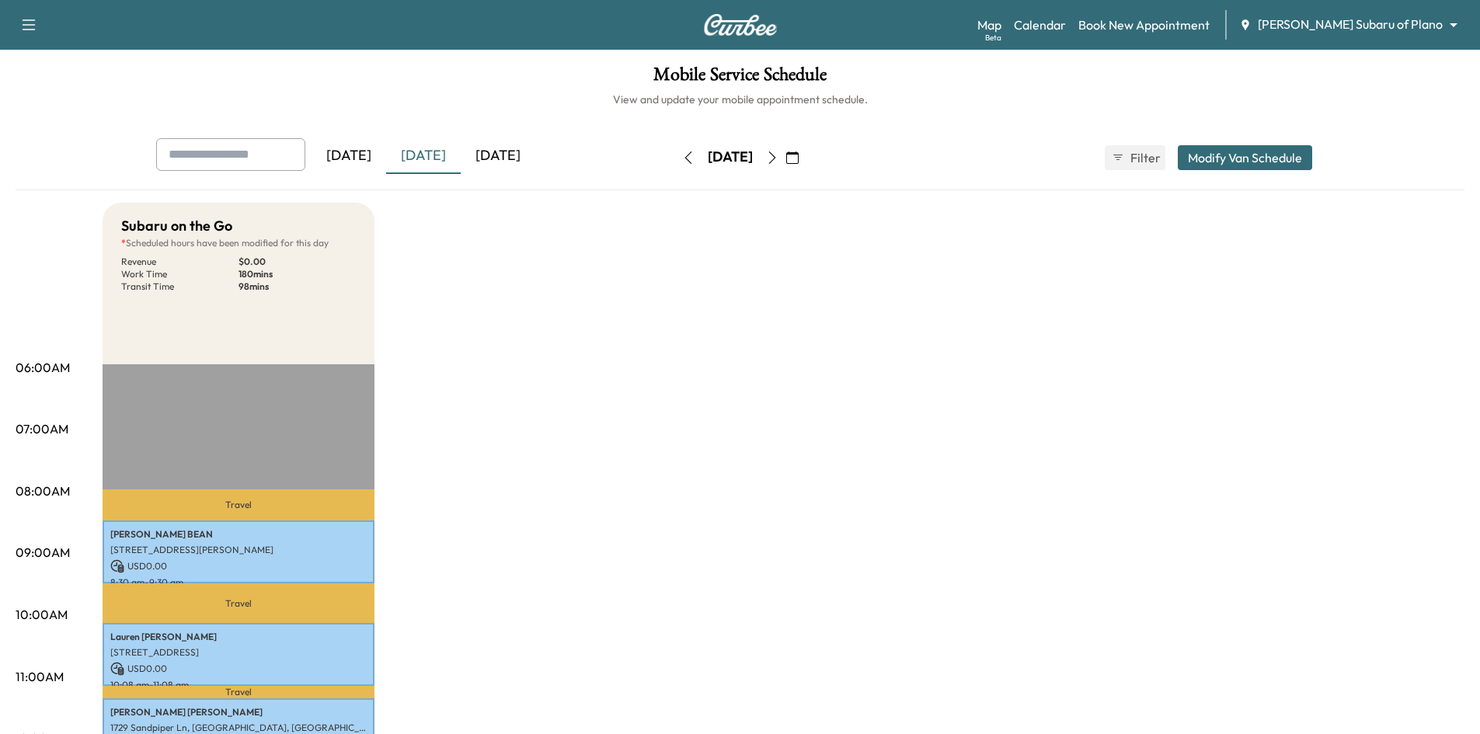
scroll to position [78, 0]
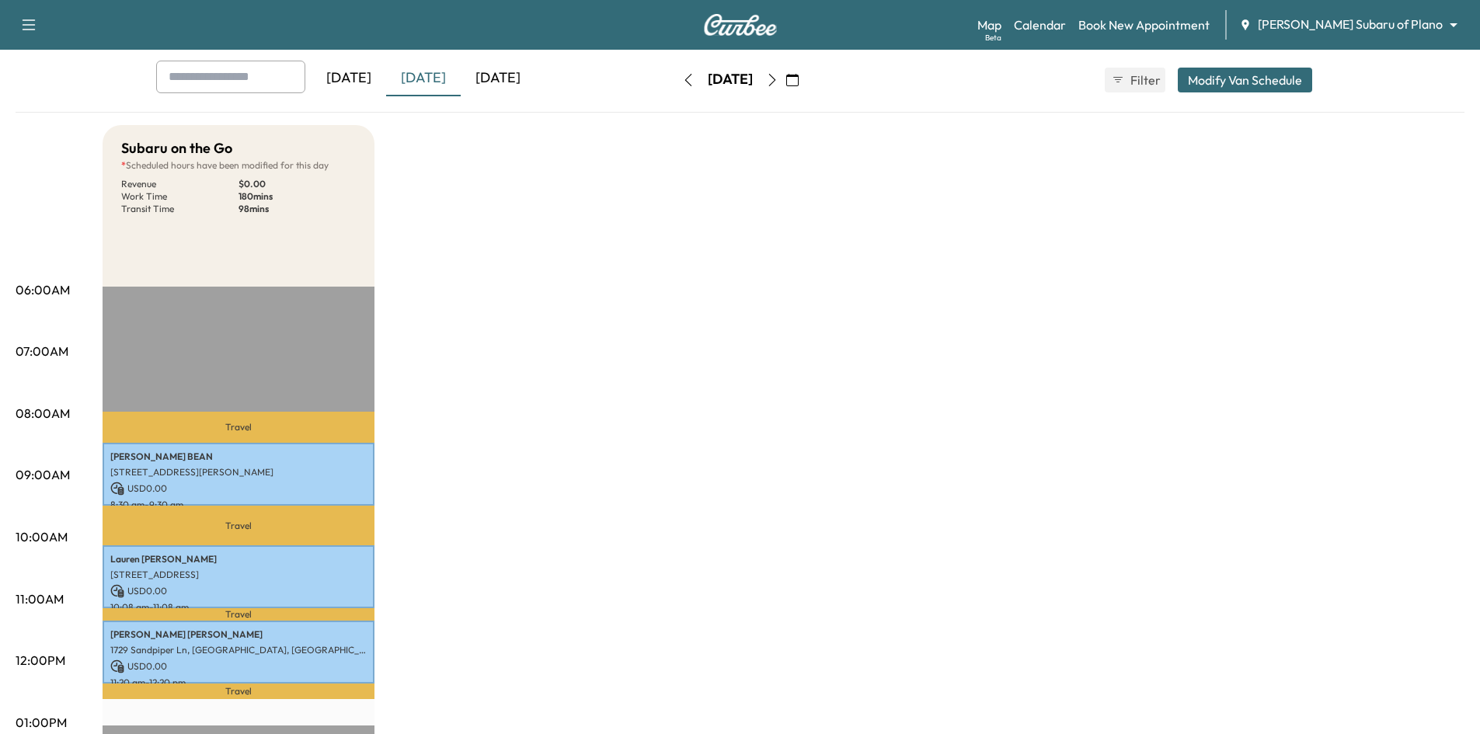
click at [502, 72] on div "[DATE]" at bounding box center [498, 79] width 75 height 36
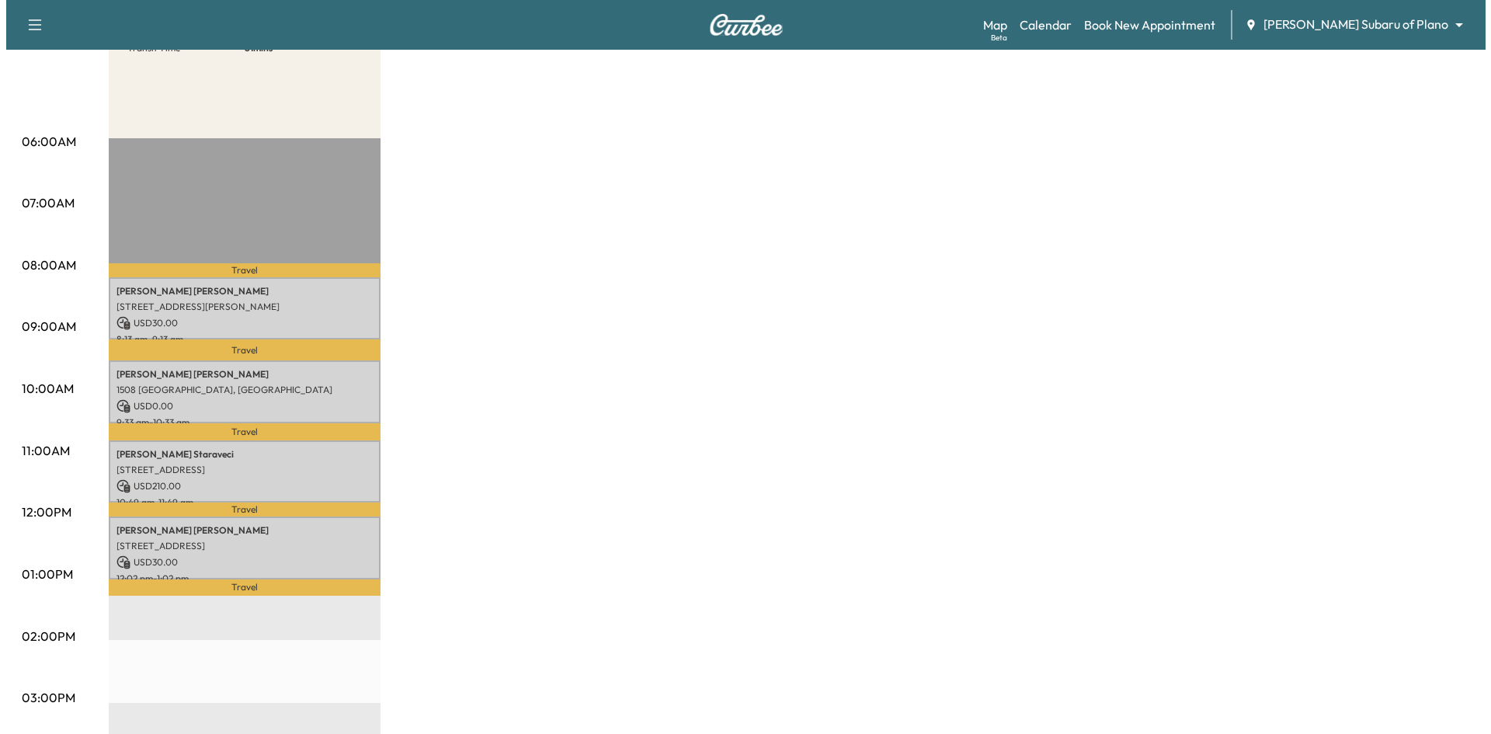
scroll to position [233, 0]
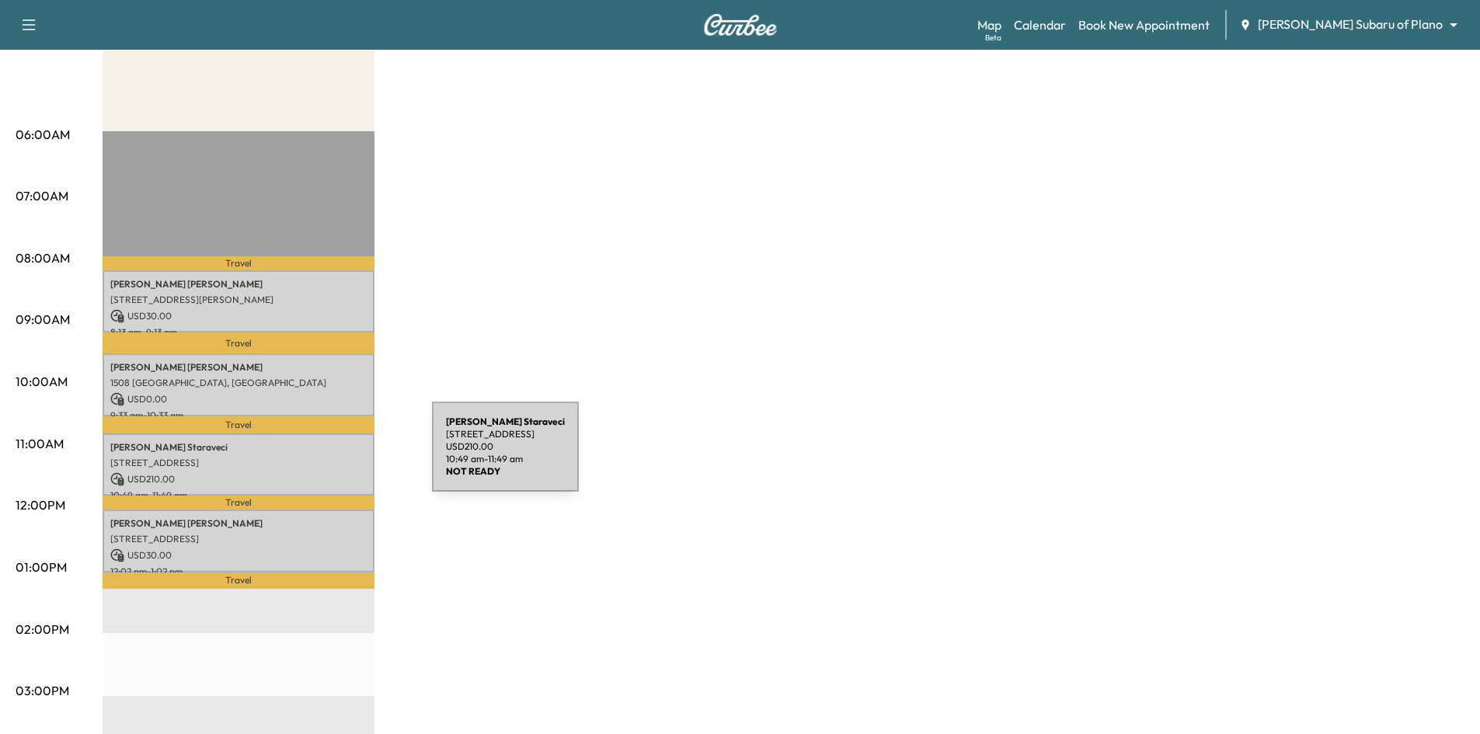
click at [315, 457] on p "3108 Midway Rd, Plano, TX 75093, USA" at bounding box center [238, 463] width 256 height 12
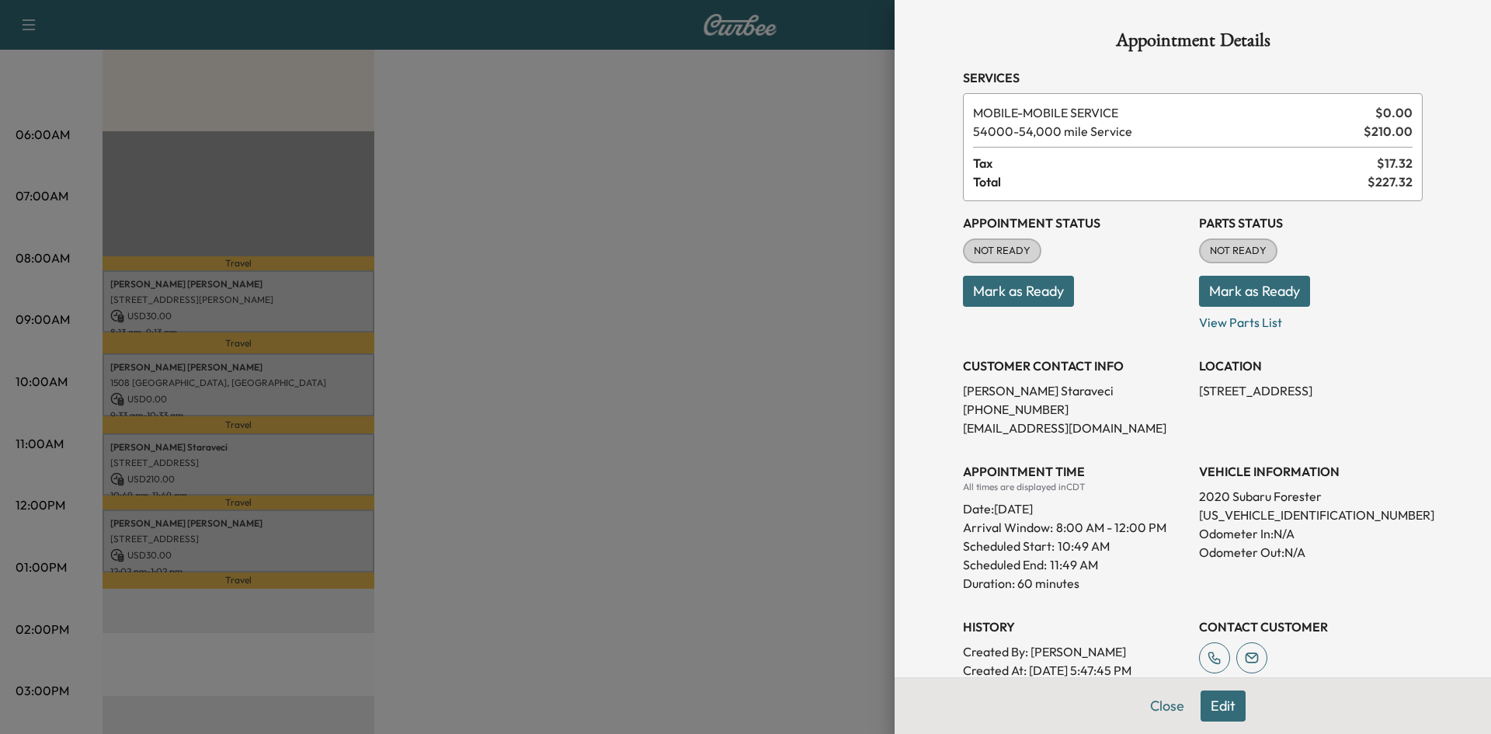
scroll to position [204, 0]
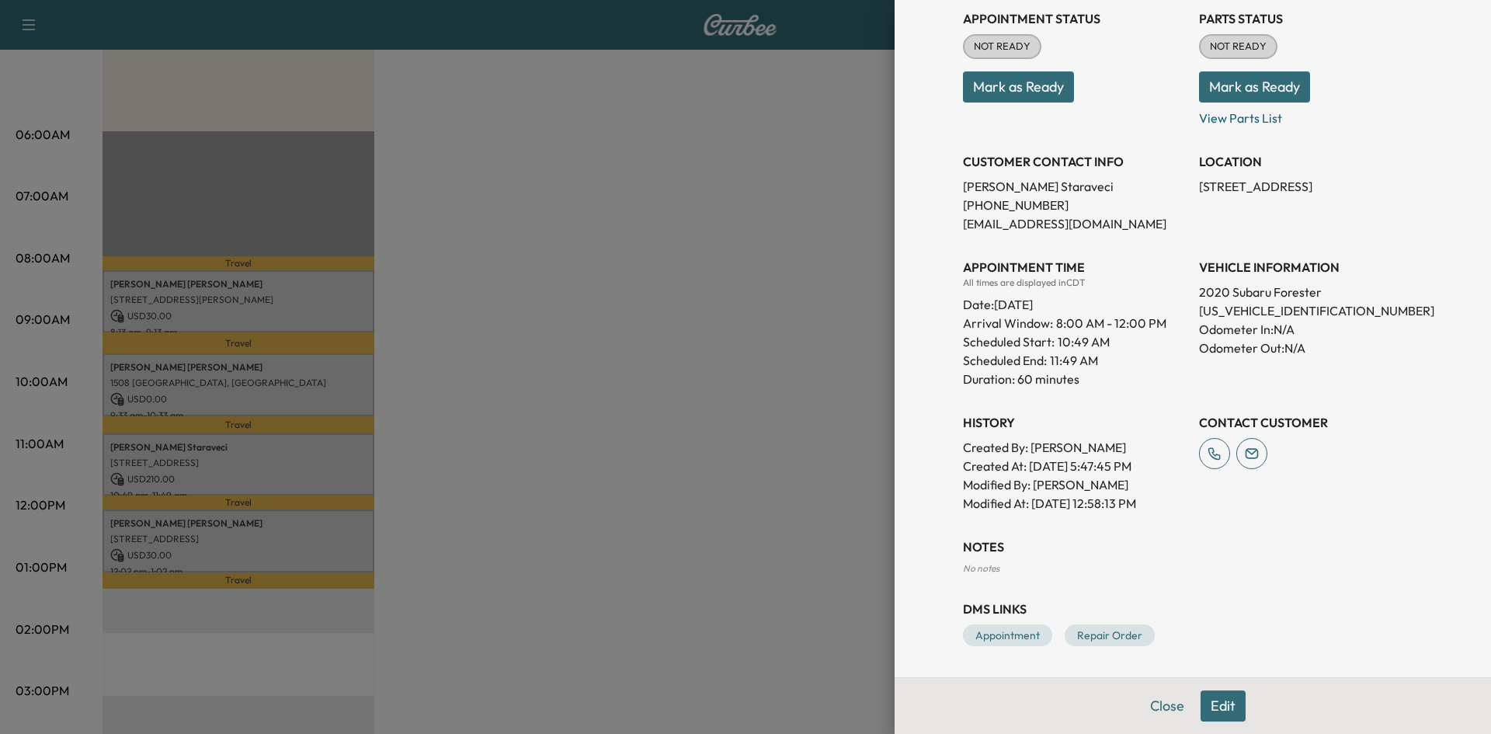
click at [522, 419] on div at bounding box center [745, 367] width 1491 height 734
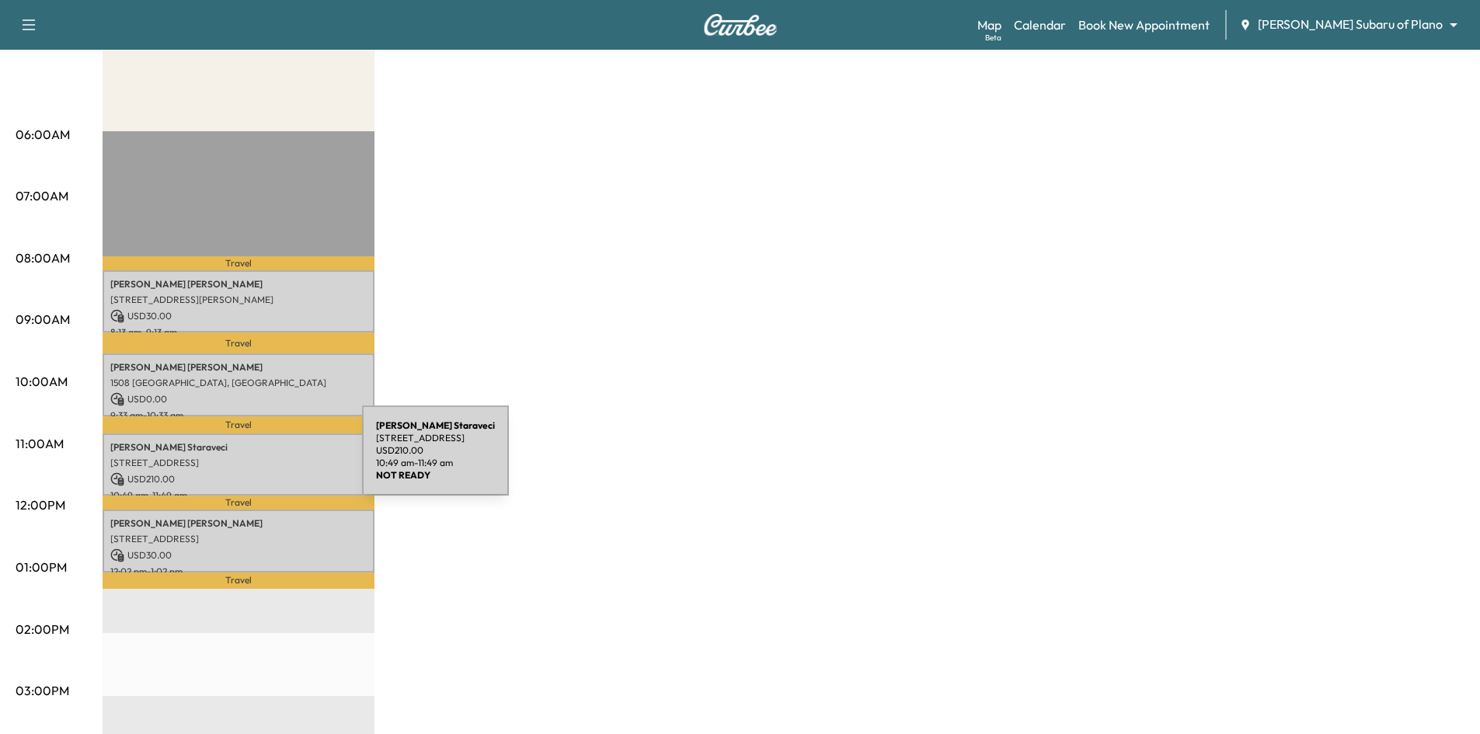
click at [248, 458] on p "[STREET_ADDRESS]" at bounding box center [238, 463] width 256 height 12
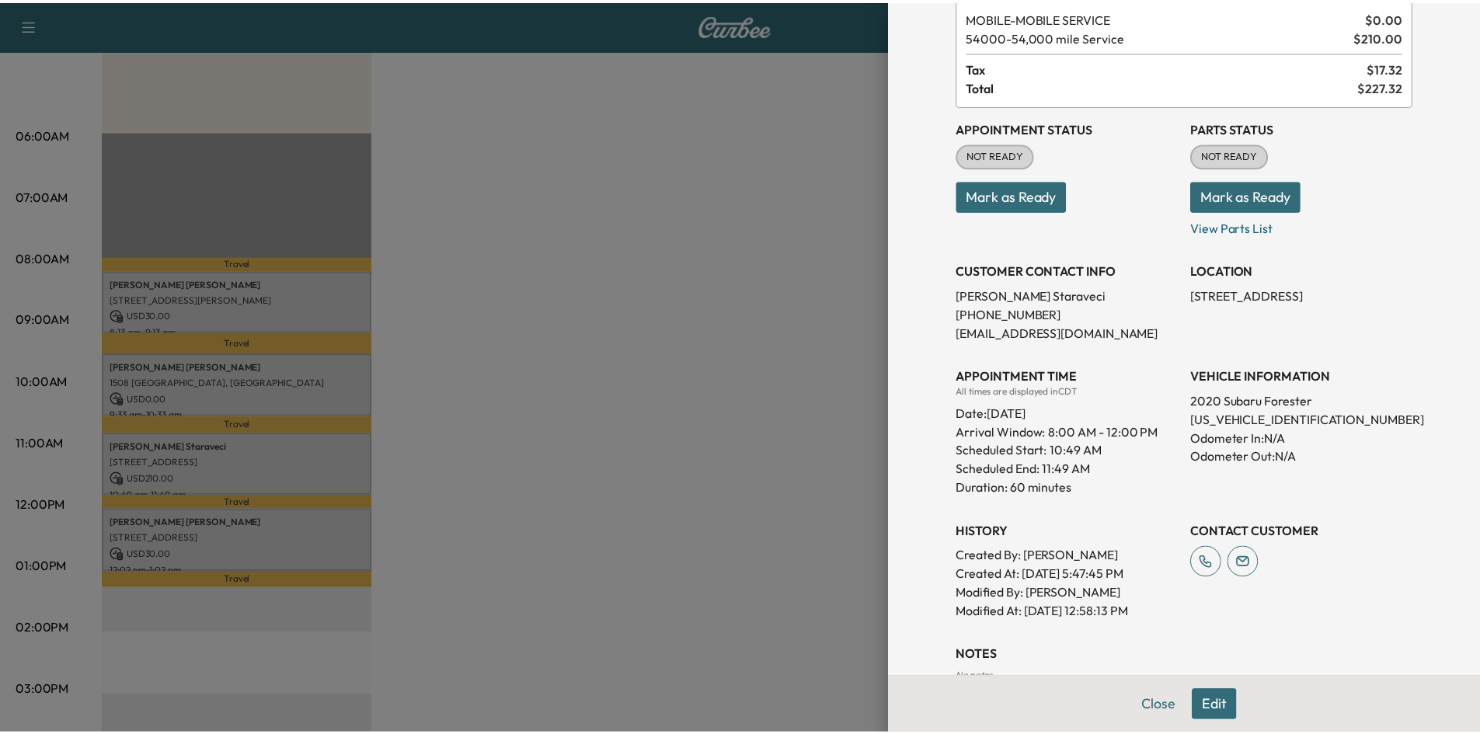
scroll to position [0, 0]
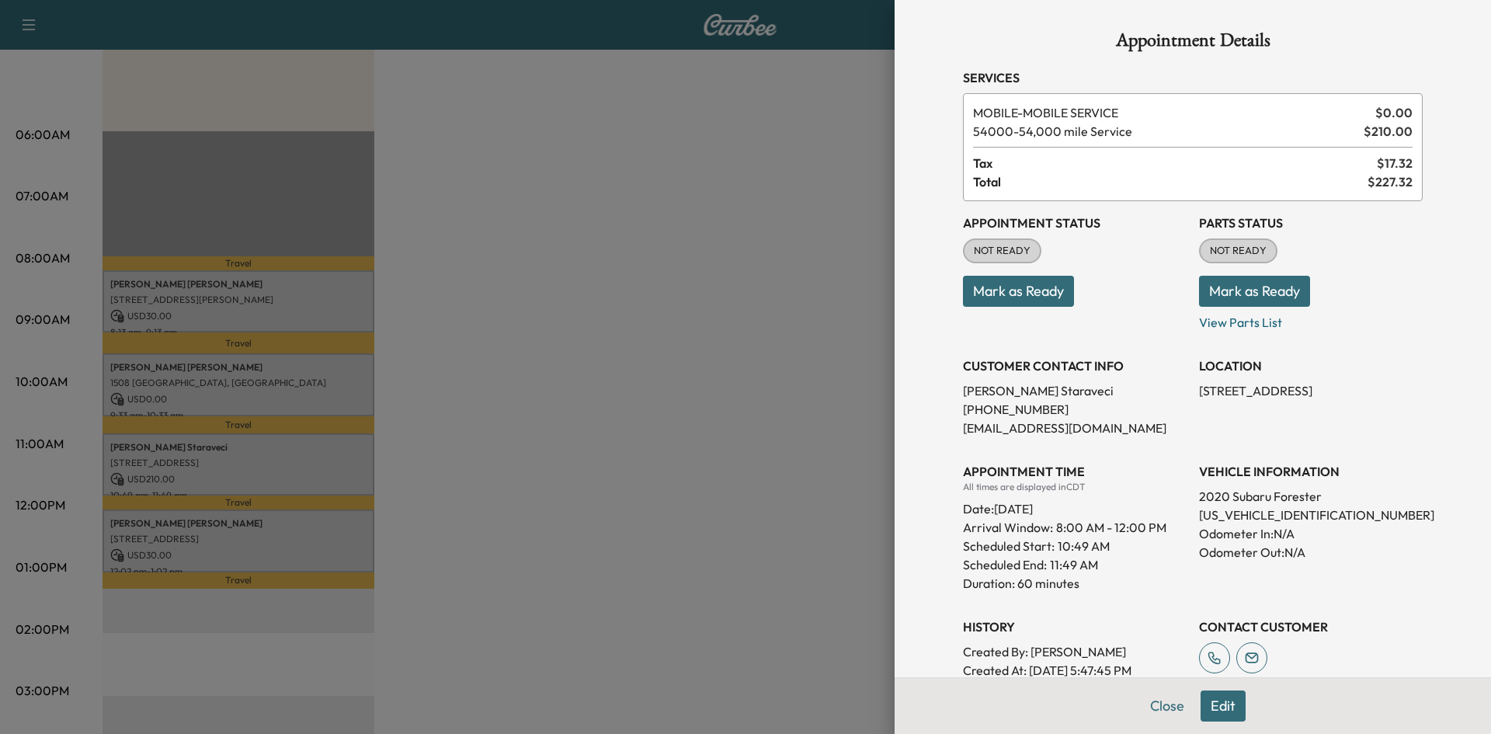
click at [669, 402] on div at bounding box center [745, 367] width 1491 height 734
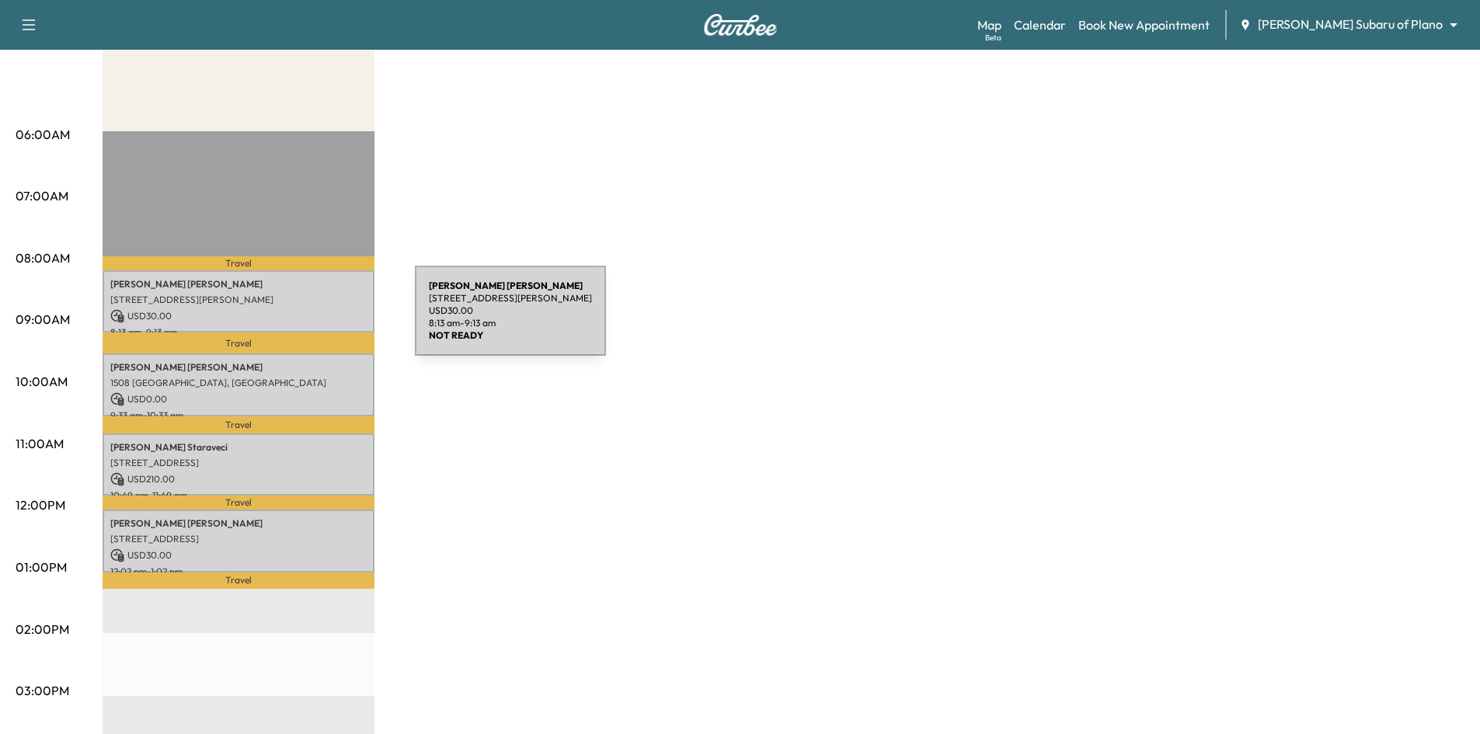
click at [301, 309] on p "USD 30.00" at bounding box center [238, 316] width 256 height 14
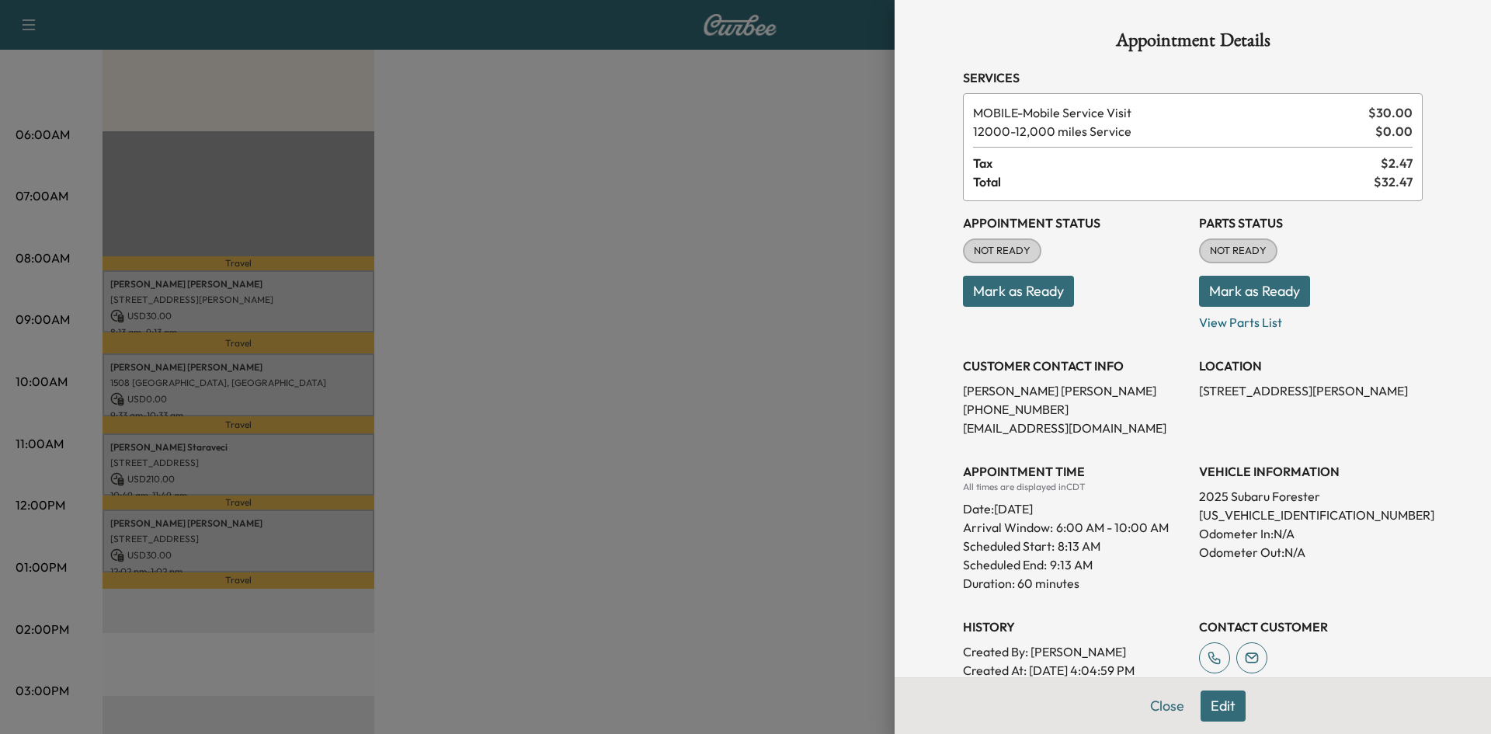
click at [1008, 292] on button "Mark as Ready" at bounding box center [1018, 291] width 111 height 31
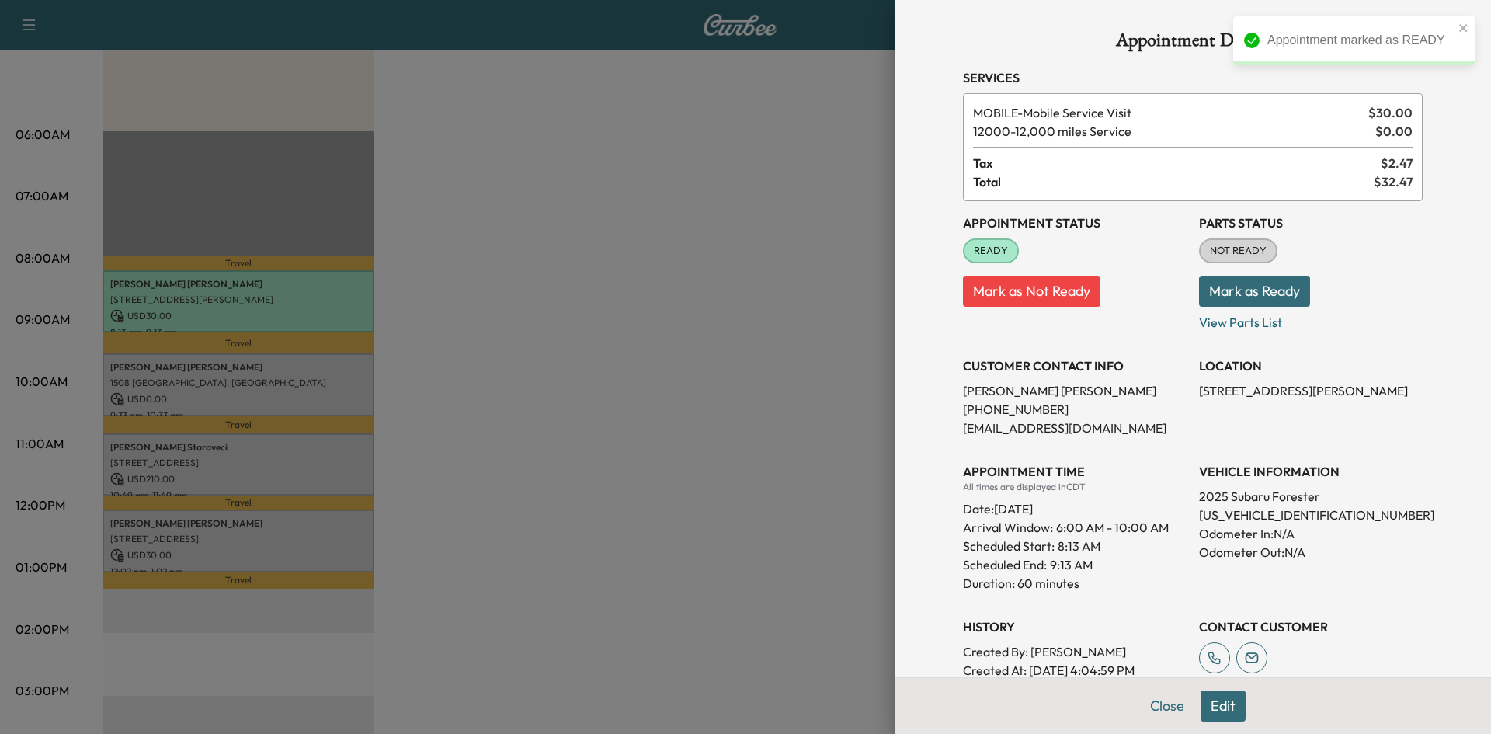
drag, startPoint x: 639, startPoint y: 396, endPoint x: 483, endPoint y: 396, distance: 156.1
click at [633, 396] on div at bounding box center [745, 367] width 1491 height 734
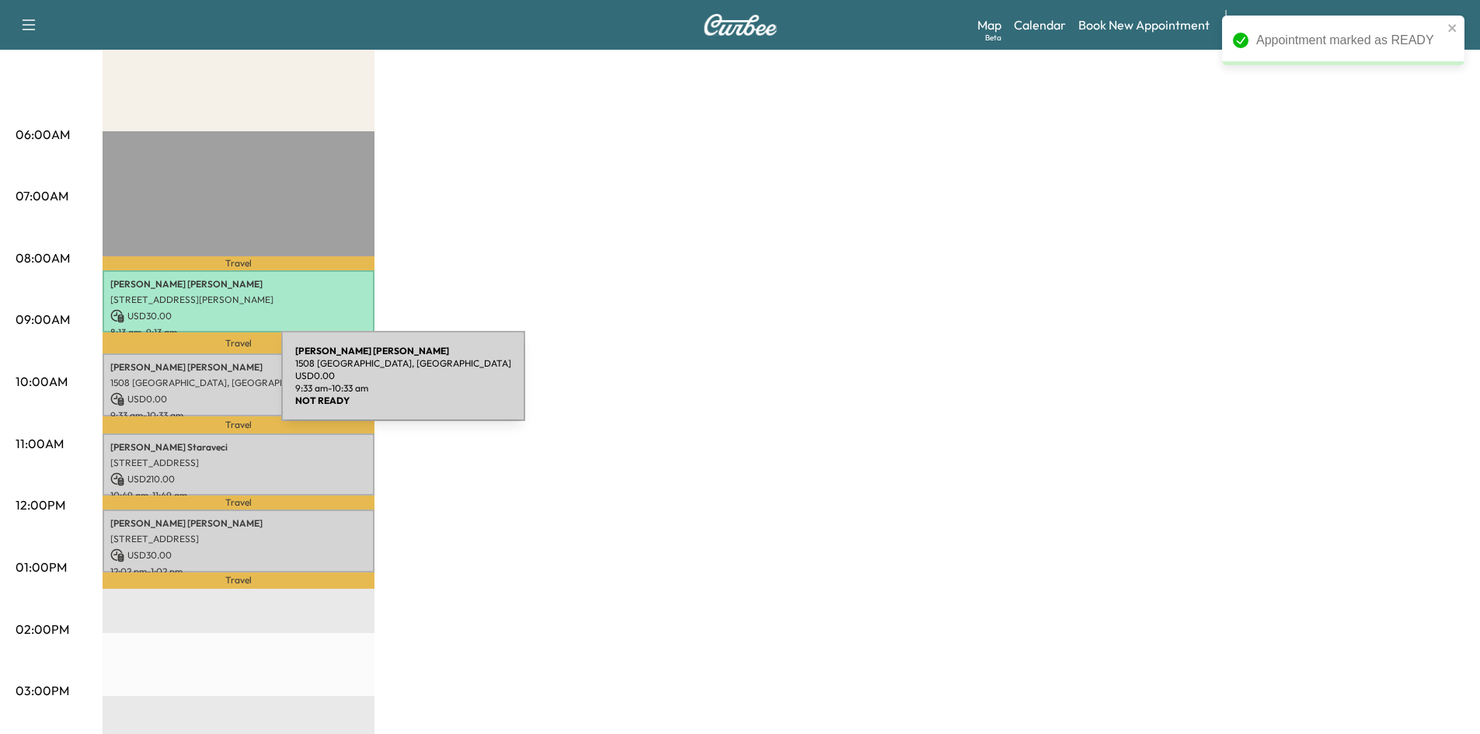
click at [165, 385] on p "1508 Derby Run, Carrollton, TX 75007, USA" at bounding box center [238, 383] width 256 height 12
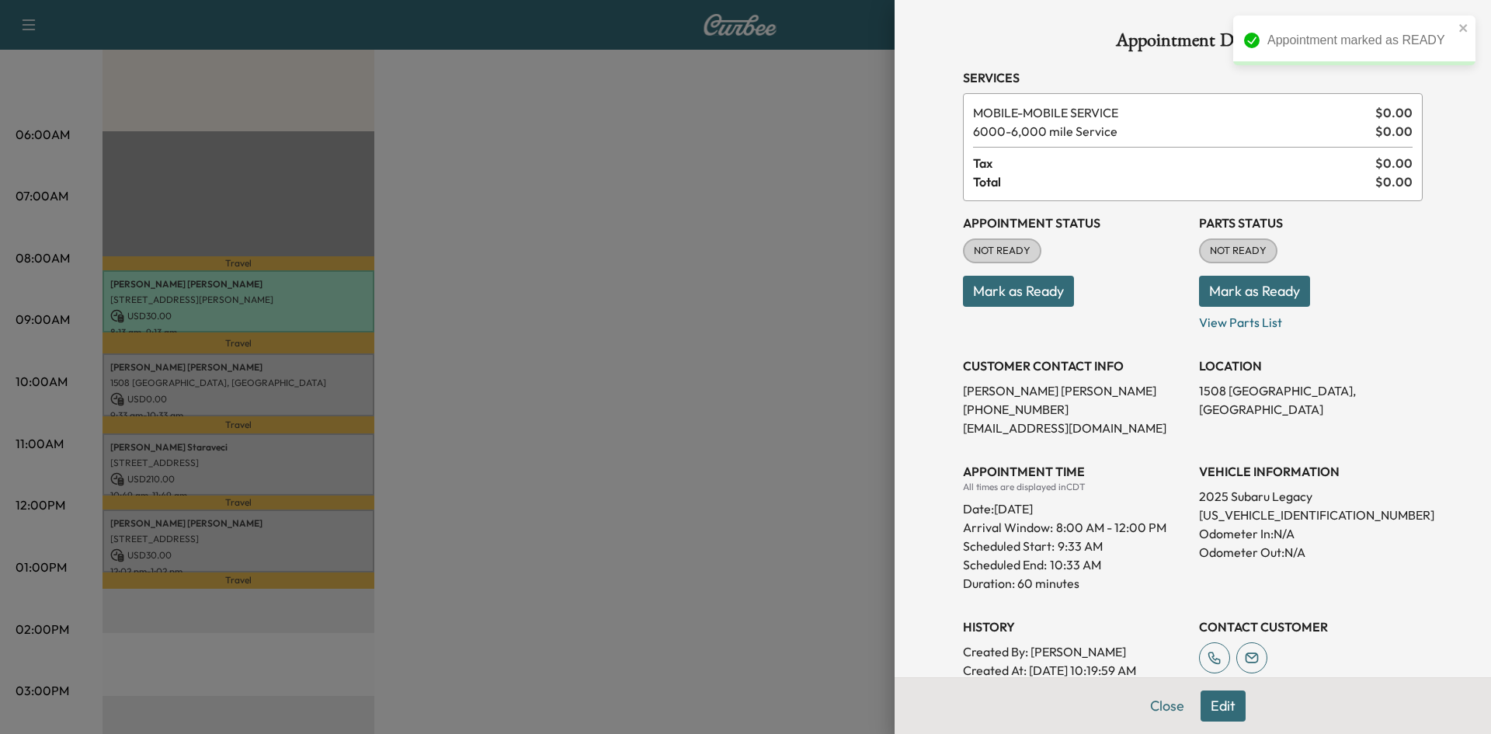
drag, startPoint x: 1022, startPoint y: 298, endPoint x: 738, endPoint y: 311, distance: 284.6
click at [1019, 300] on button "Mark as Ready" at bounding box center [1018, 291] width 111 height 31
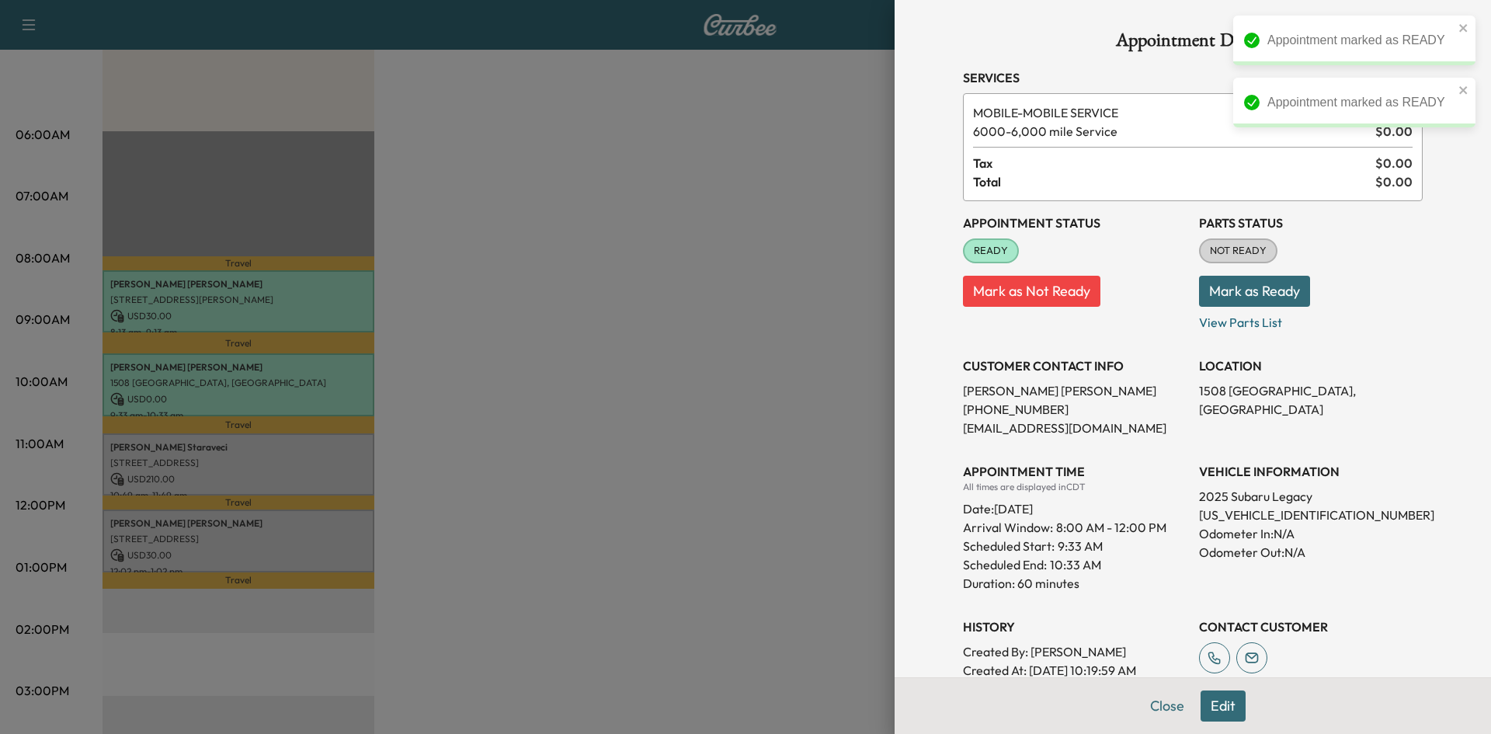
click at [200, 449] on div at bounding box center [745, 367] width 1491 height 734
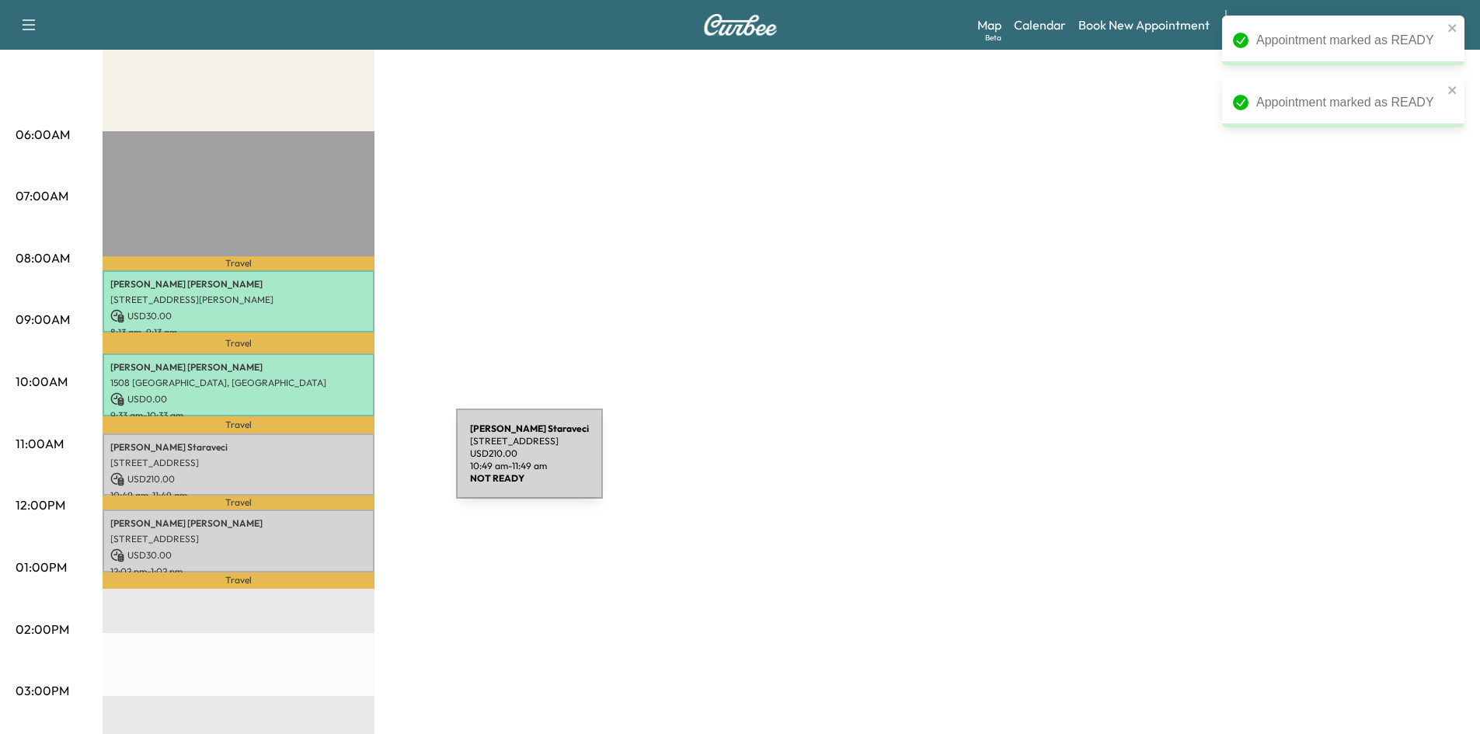
click at [339, 463] on p "3108 Midway Rd, Plano, TX 75093, USA" at bounding box center [238, 463] width 256 height 12
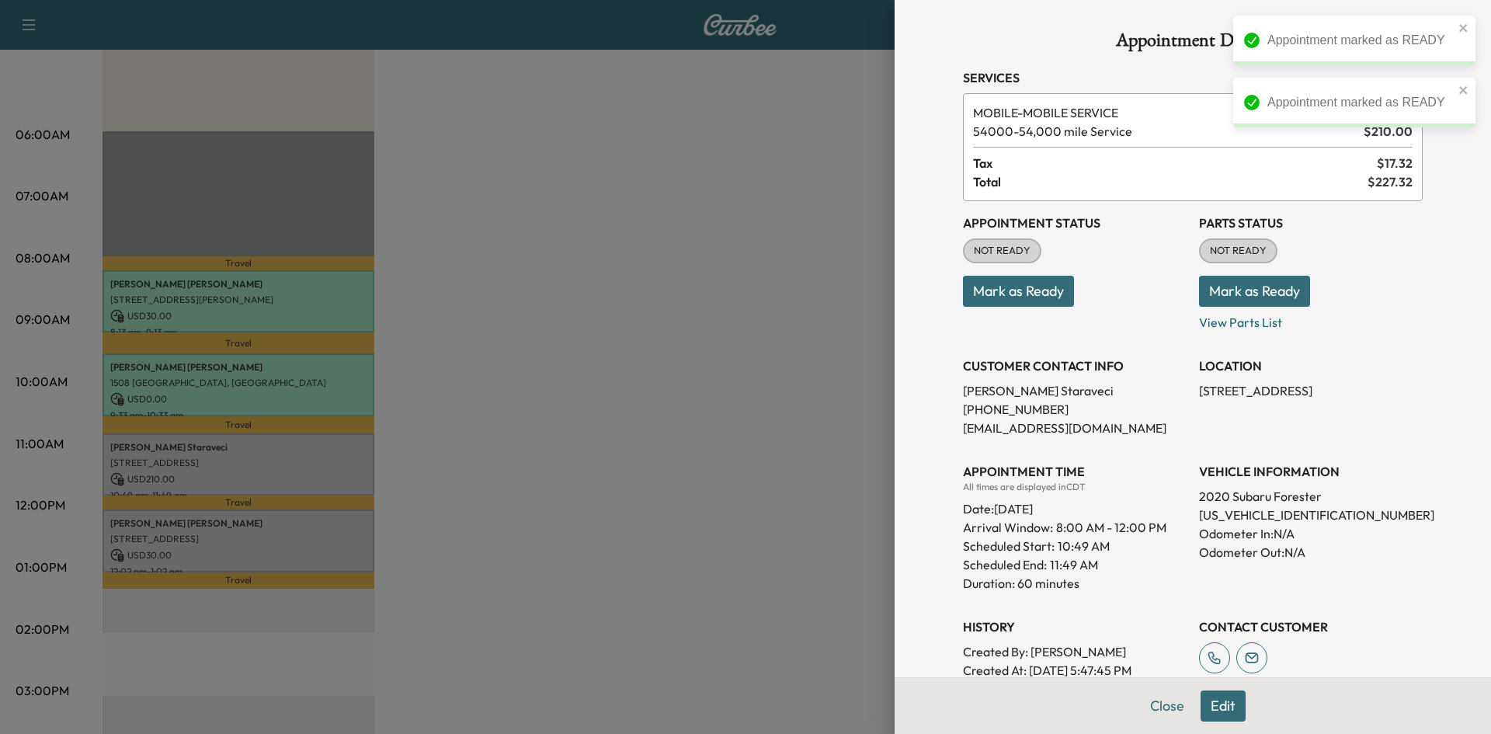
drag, startPoint x: 992, startPoint y: 300, endPoint x: 851, endPoint y: 311, distance: 141.9
click at [989, 300] on button "Mark as Ready" at bounding box center [1018, 291] width 111 height 31
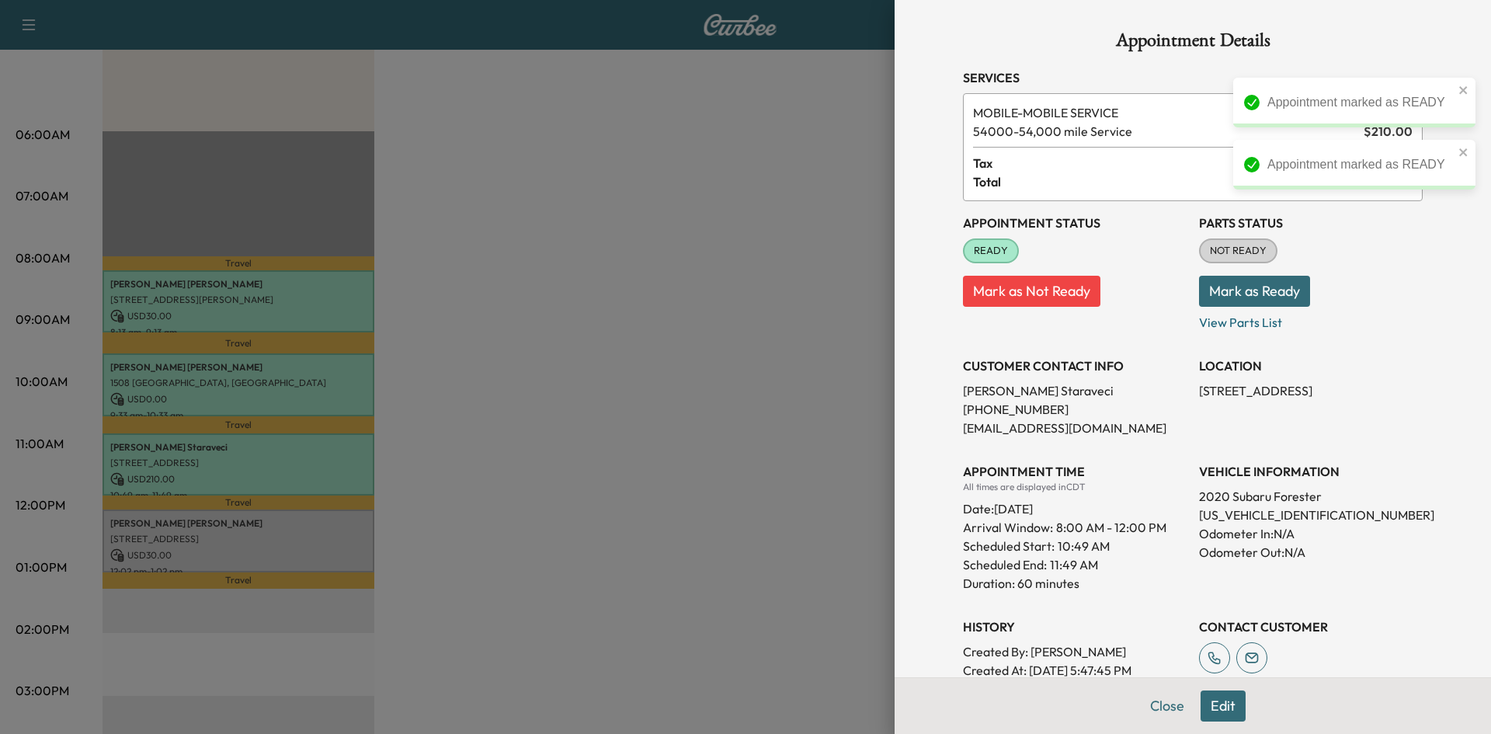
click at [276, 537] on div at bounding box center [745, 367] width 1491 height 734
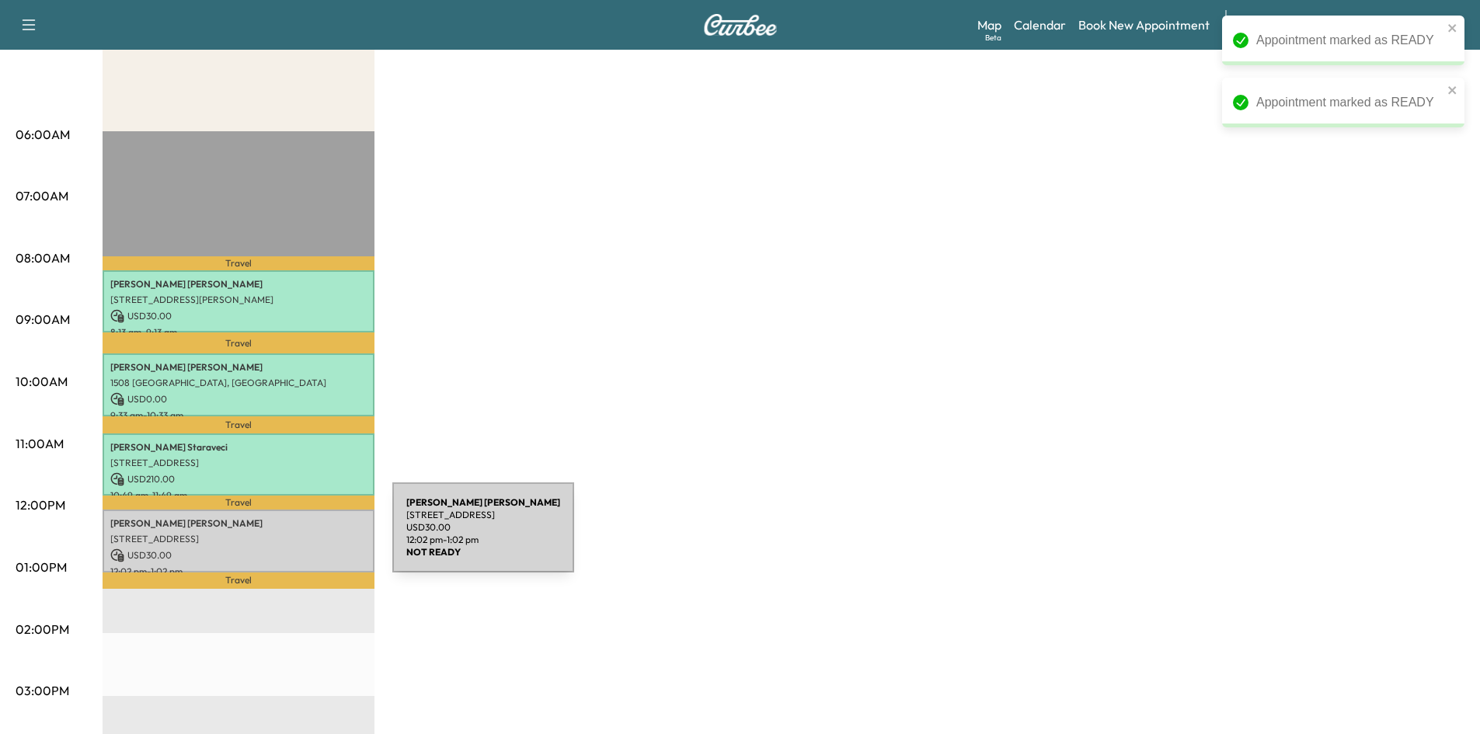
click at [277, 537] on p "3300 SAILMAKER LN, PLANO, TX 75023, USA" at bounding box center [238, 539] width 256 height 12
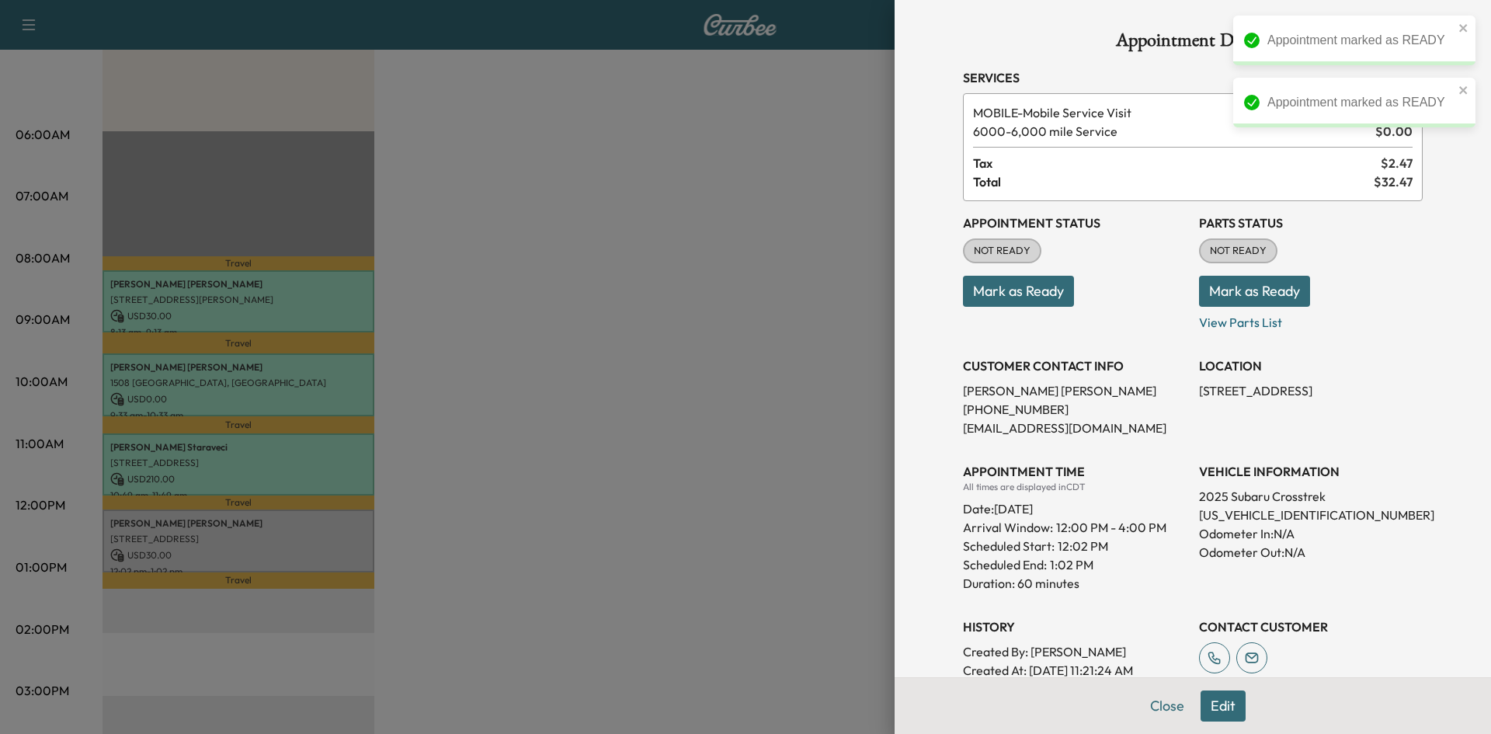
click at [997, 294] on button "Mark as Ready" at bounding box center [1018, 291] width 111 height 31
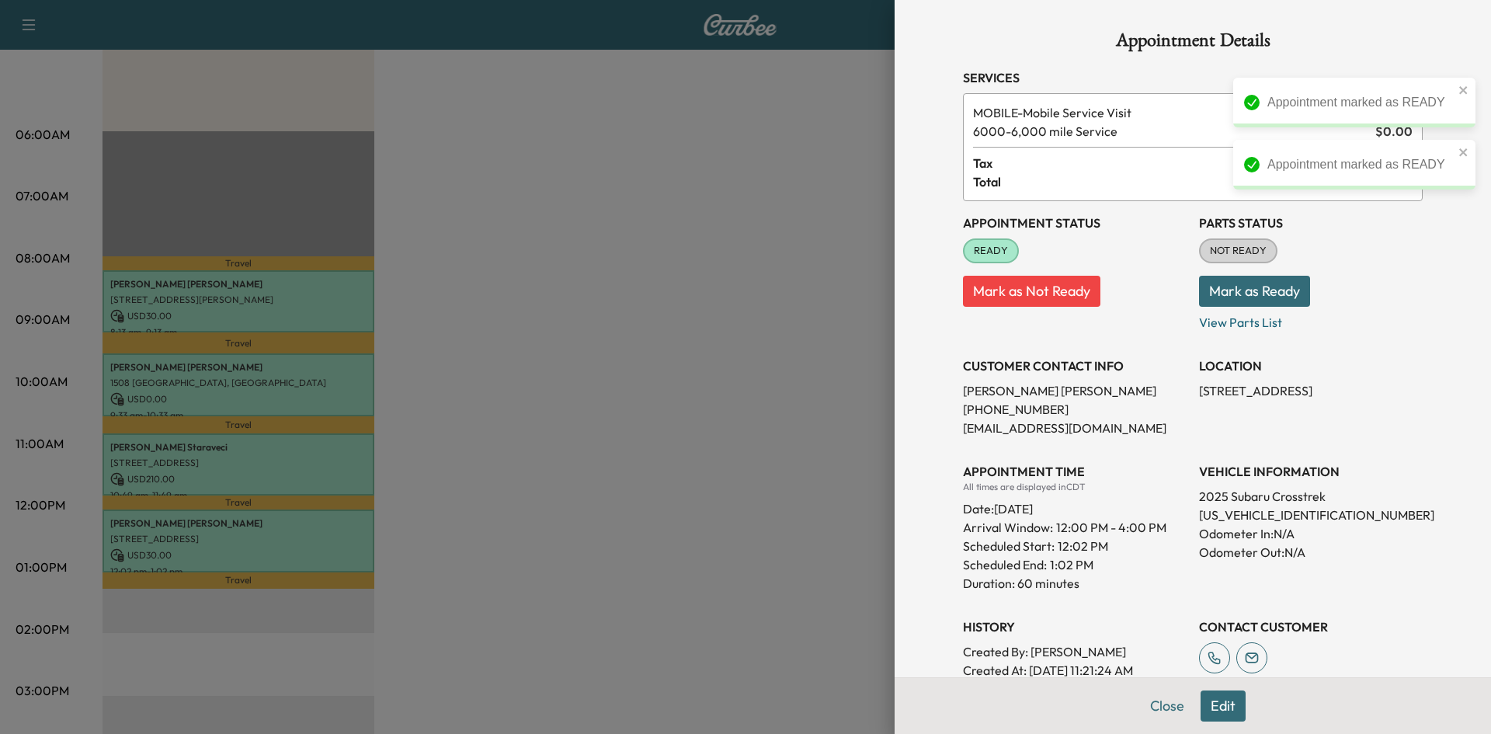
click at [541, 367] on div at bounding box center [745, 367] width 1491 height 734
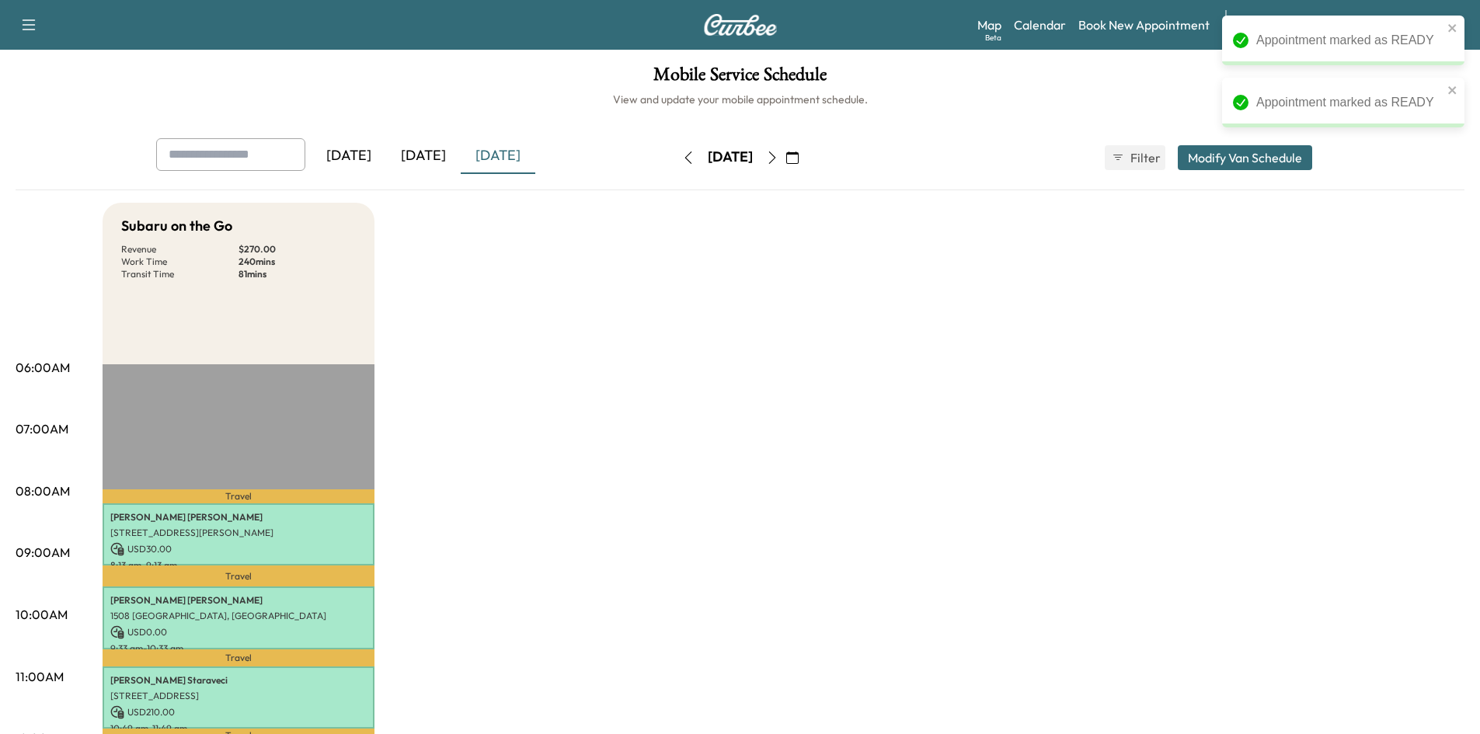
click at [426, 158] on div "[DATE]" at bounding box center [423, 156] width 75 height 36
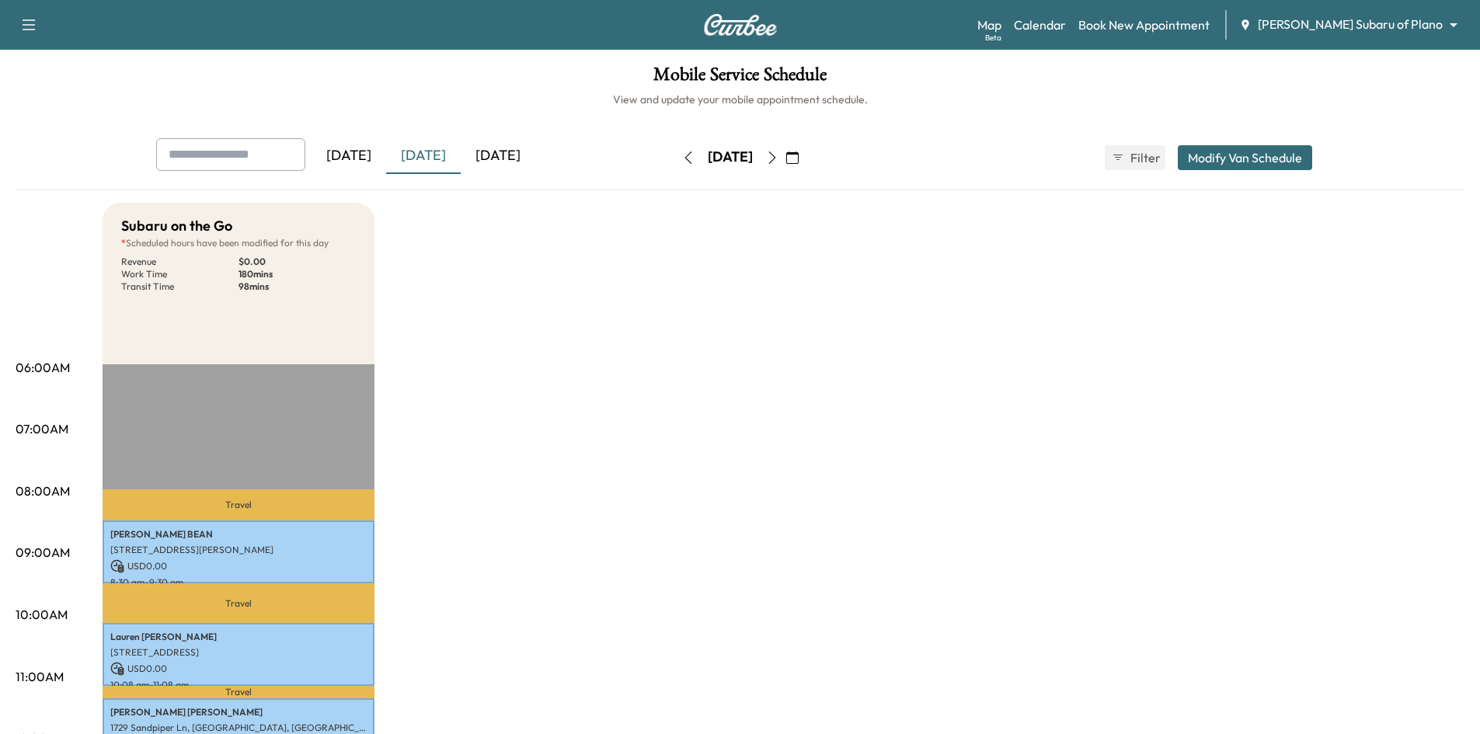
click at [533, 160] on div "[DATE]" at bounding box center [498, 156] width 75 height 36
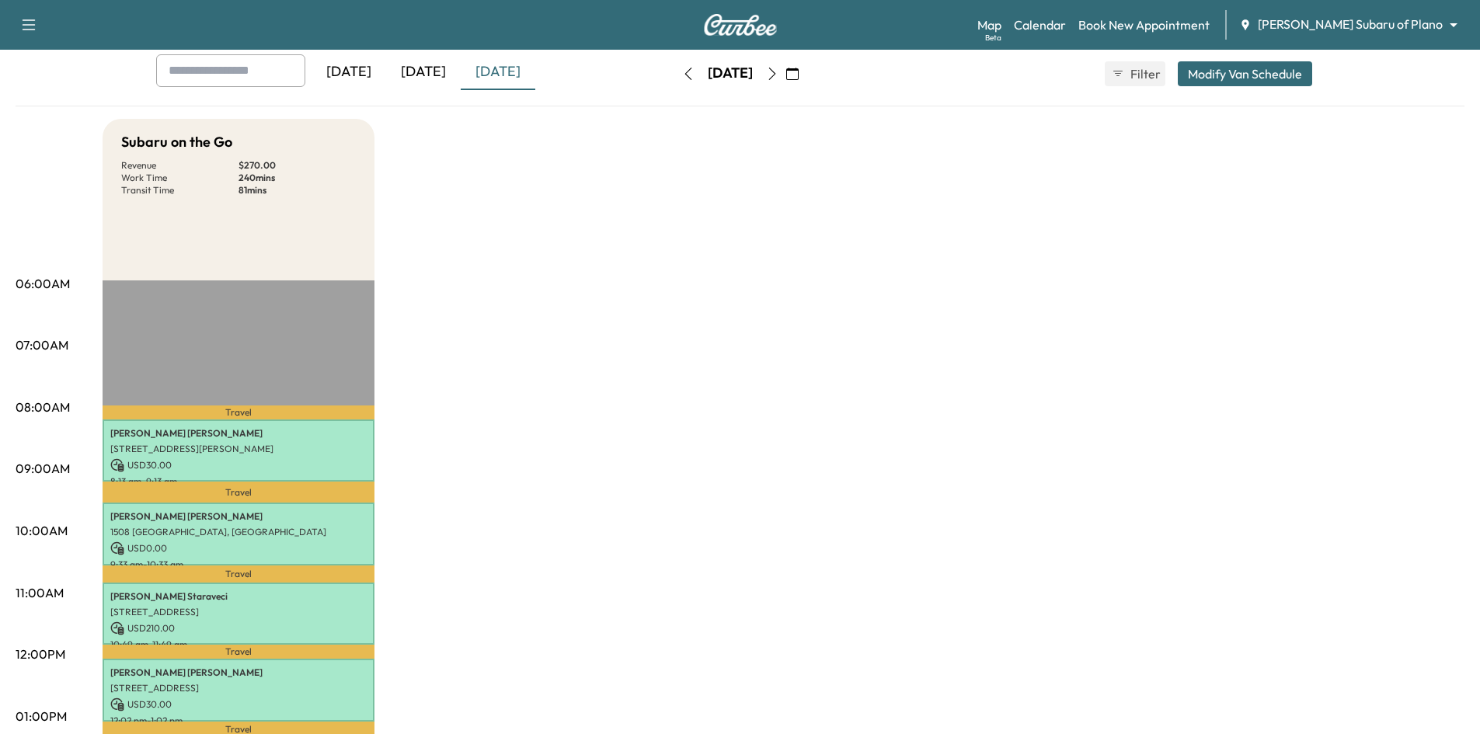
scroll to position [233, 0]
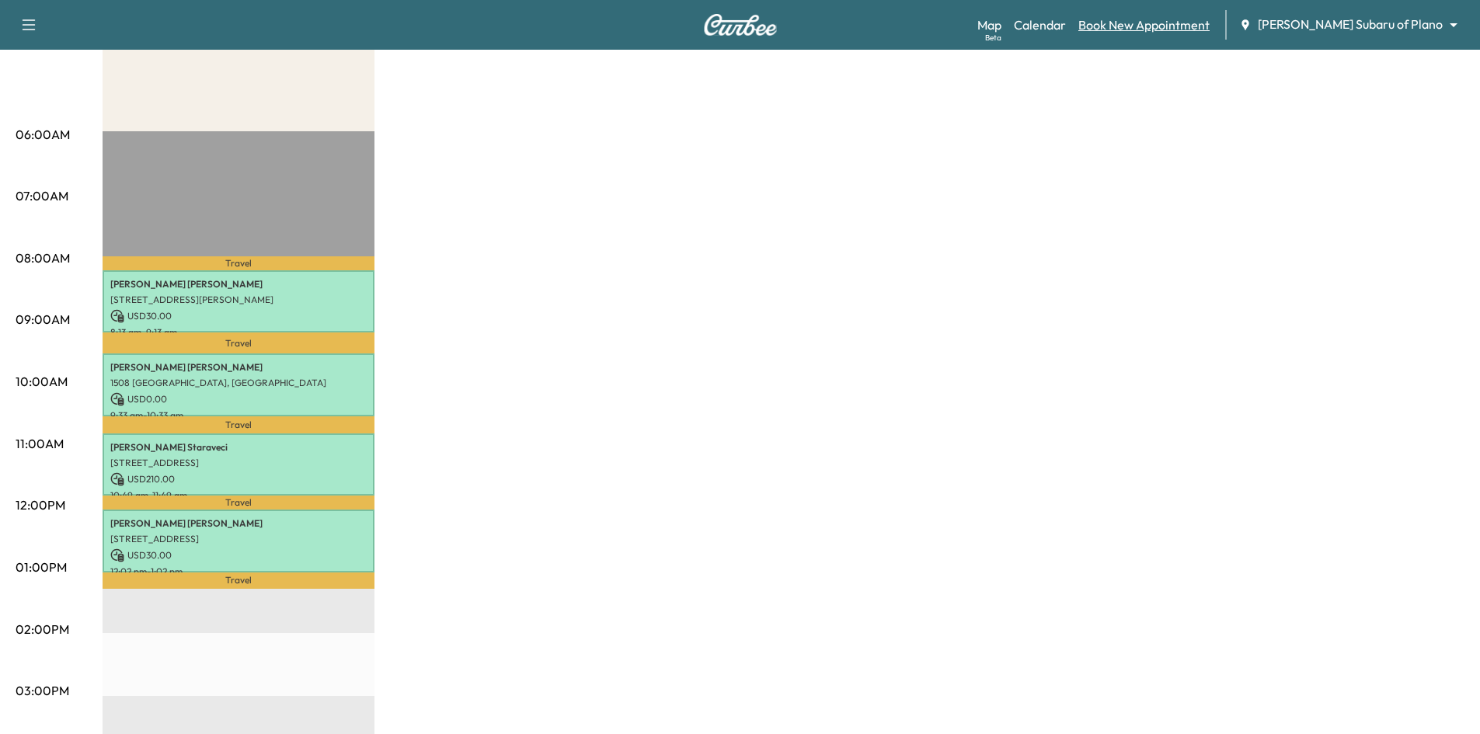
click at [1209, 32] on link "Book New Appointment" at bounding box center [1143, 25] width 131 height 19
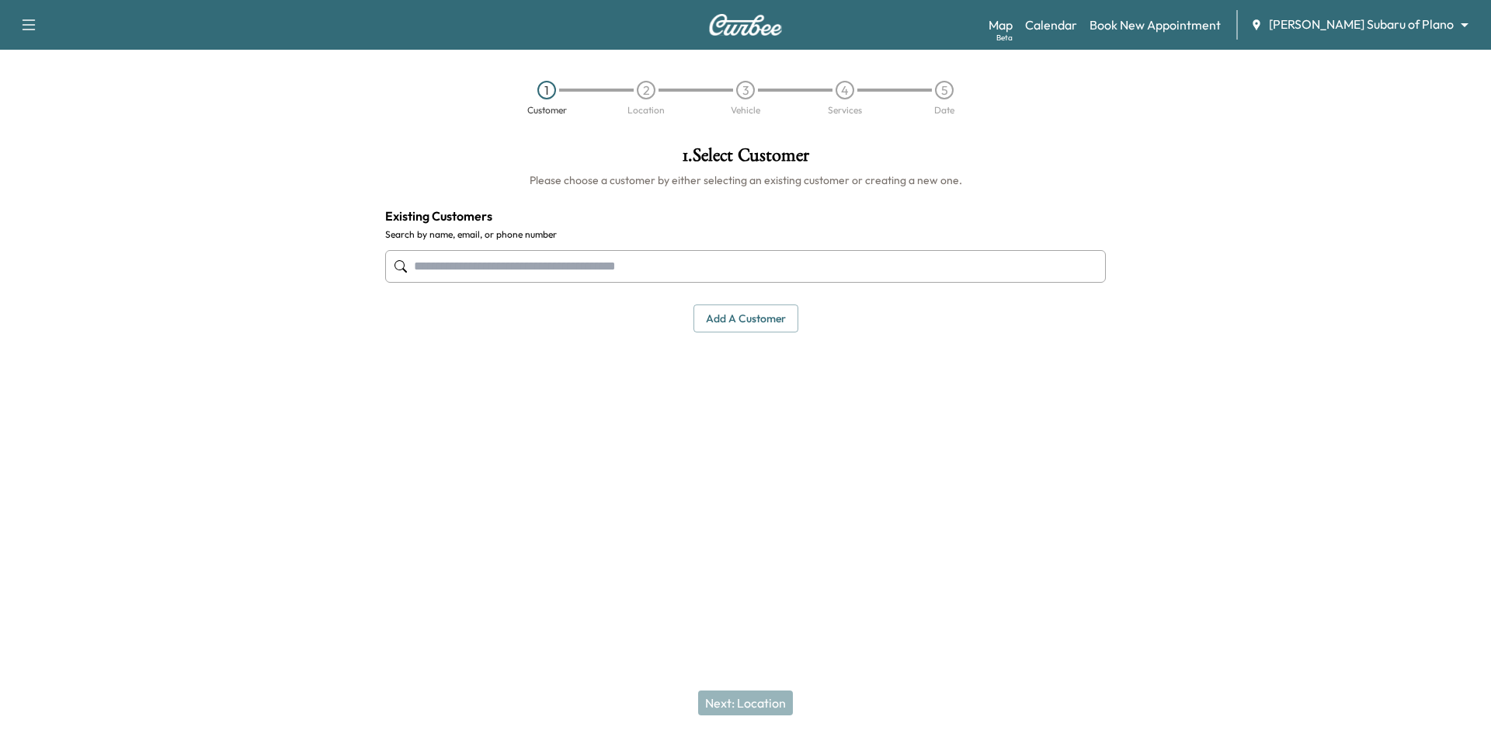
click at [597, 259] on input "text" at bounding box center [745, 266] width 721 height 33
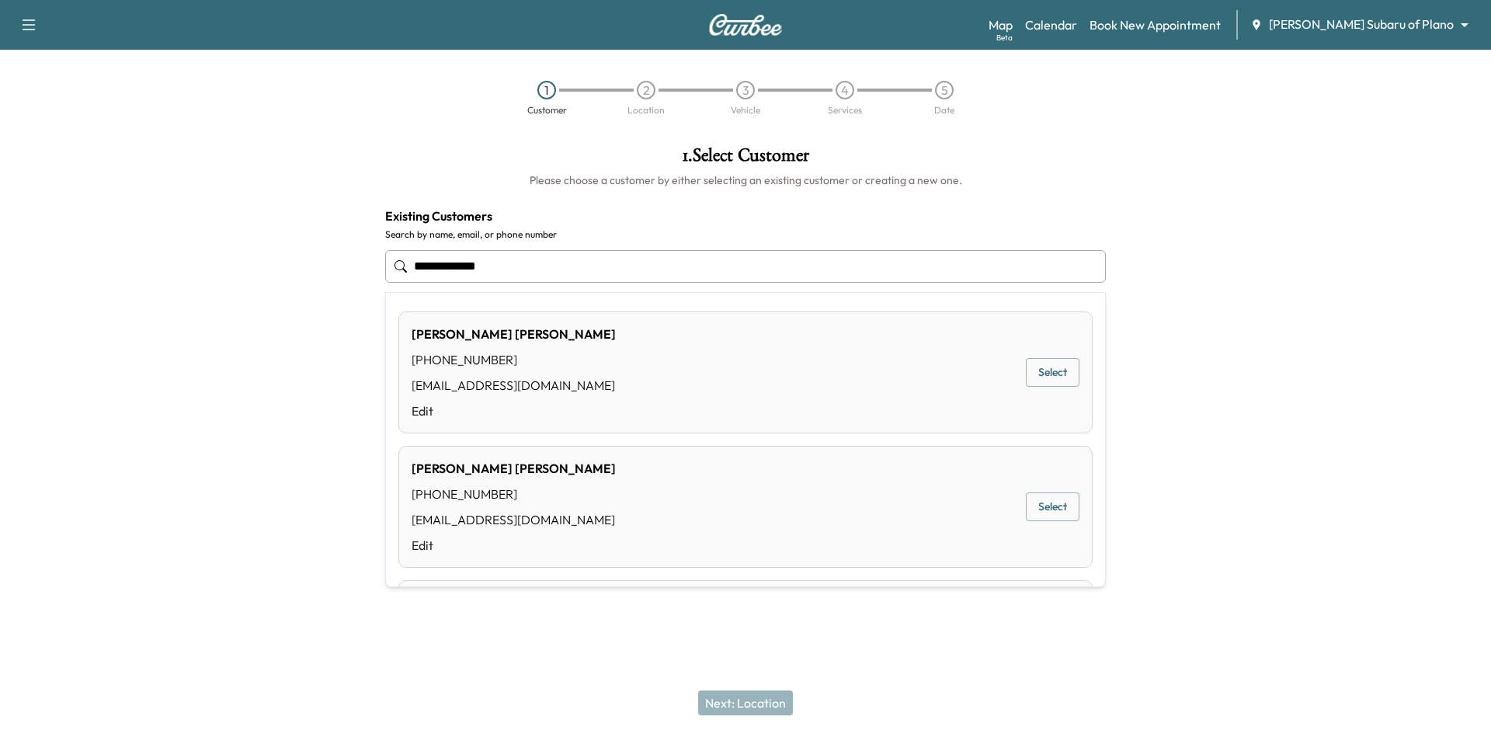
click at [1046, 378] on button "Select" at bounding box center [1053, 372] width 54 height 29
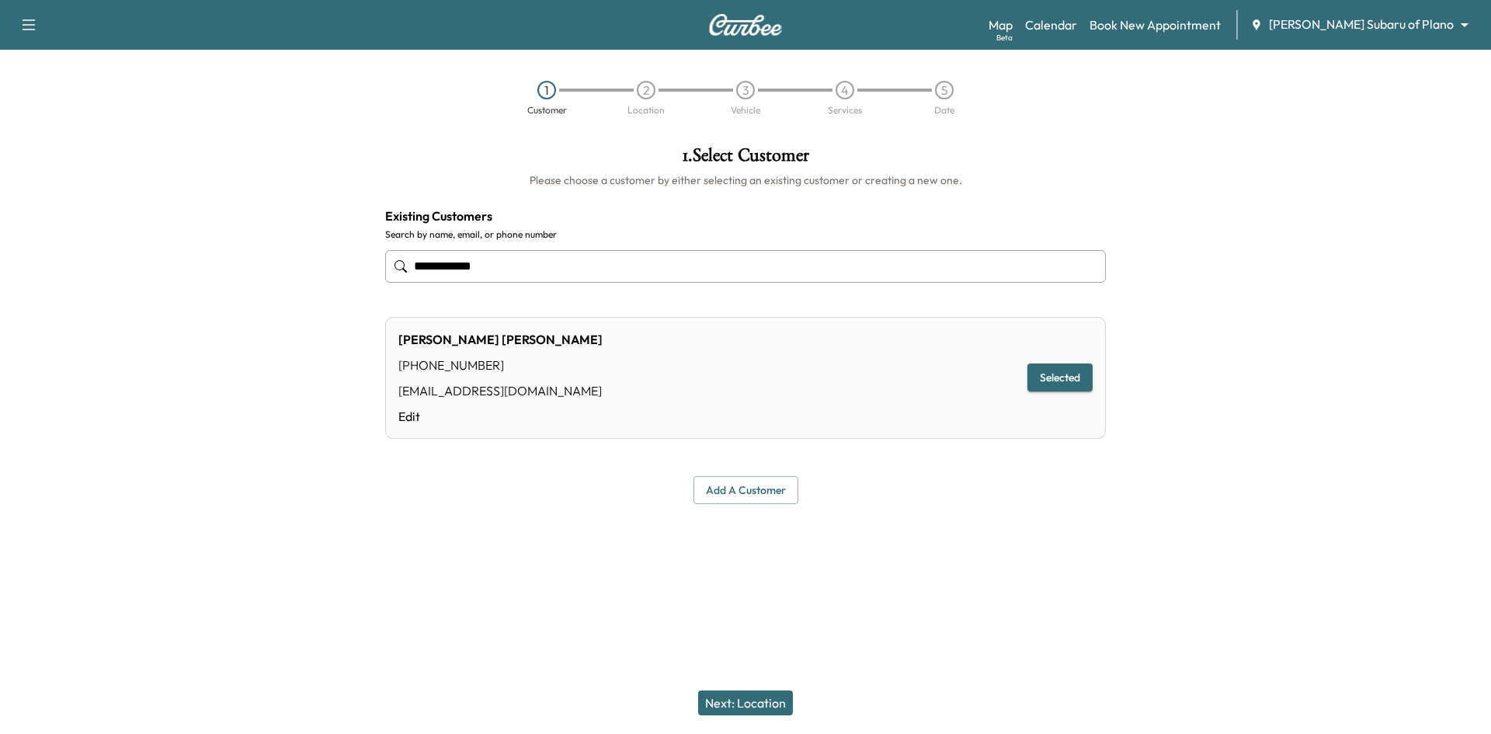
type input "**********"
drag, startPoint x: 778, startPoint y: 705, endPoint x: 792, endPoint y: 653, distance: 54.6
click at [779, 705] on button "Next: Location" at bounding box center [745, 703] width 95 height 25
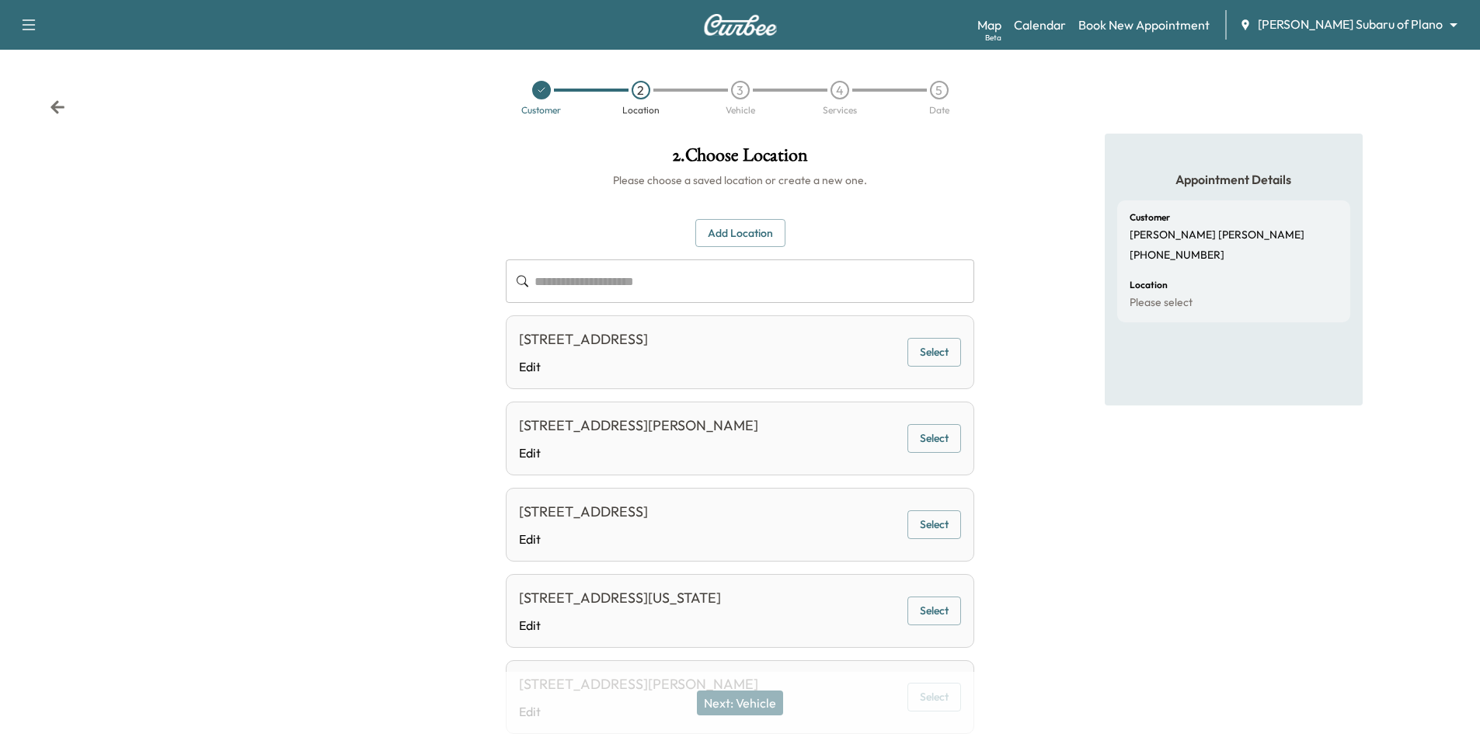
click at [730, 244] on button "Add Location" at bounding box center [740, 233] width 90 height 29
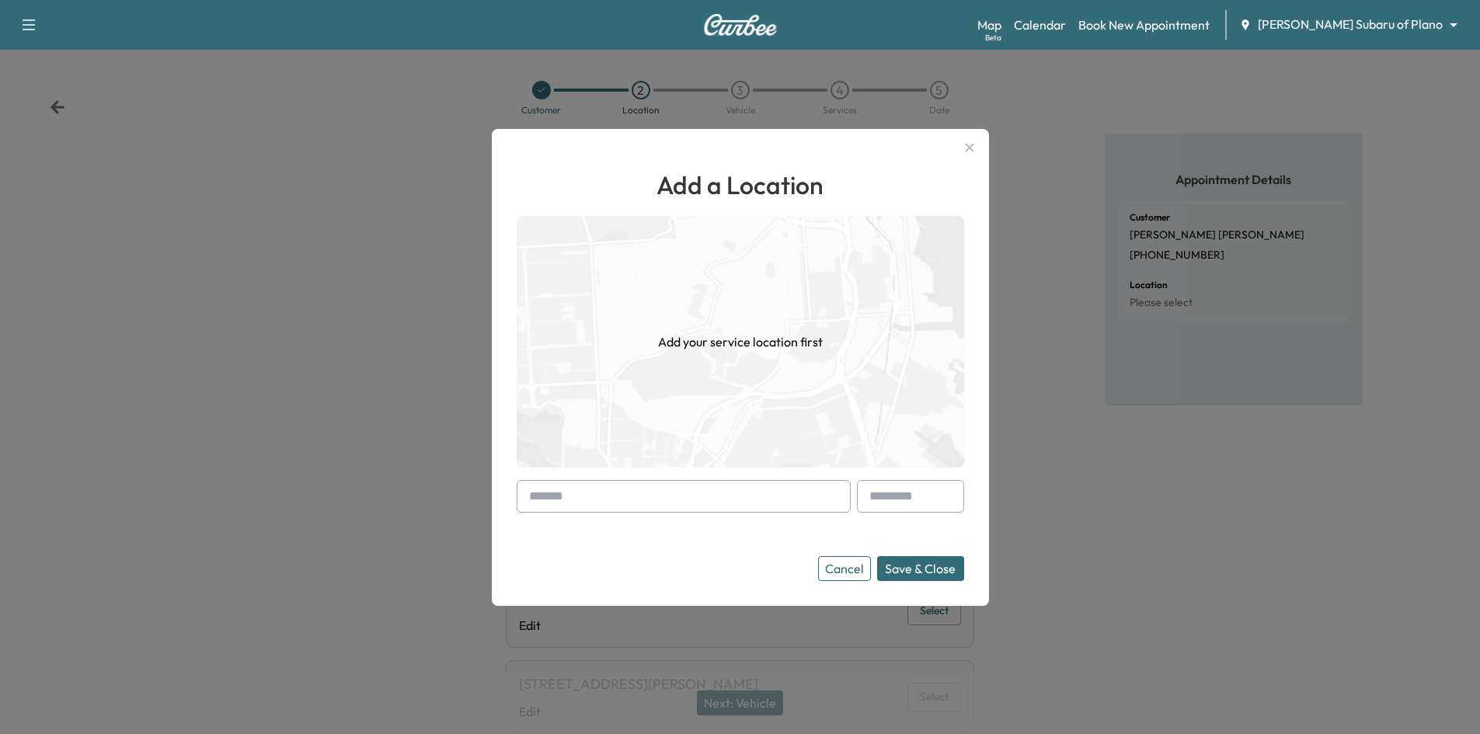
click at [658, 503] on input "text" at bounding box center [684, 496] width 334 height 33
paste input "**********"
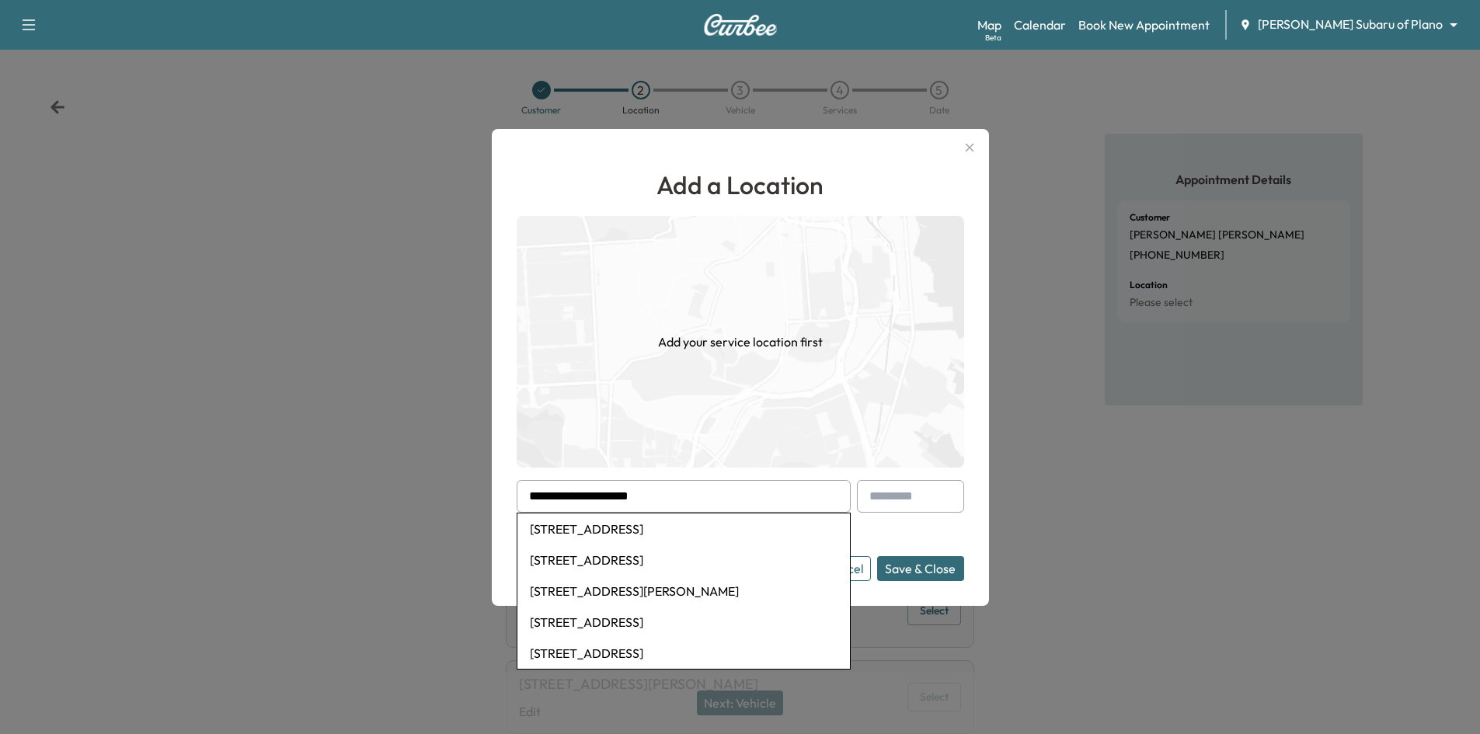
click at [877, 556] on button "Save & Close" at bounding box center [920, 568] width 87 height 25
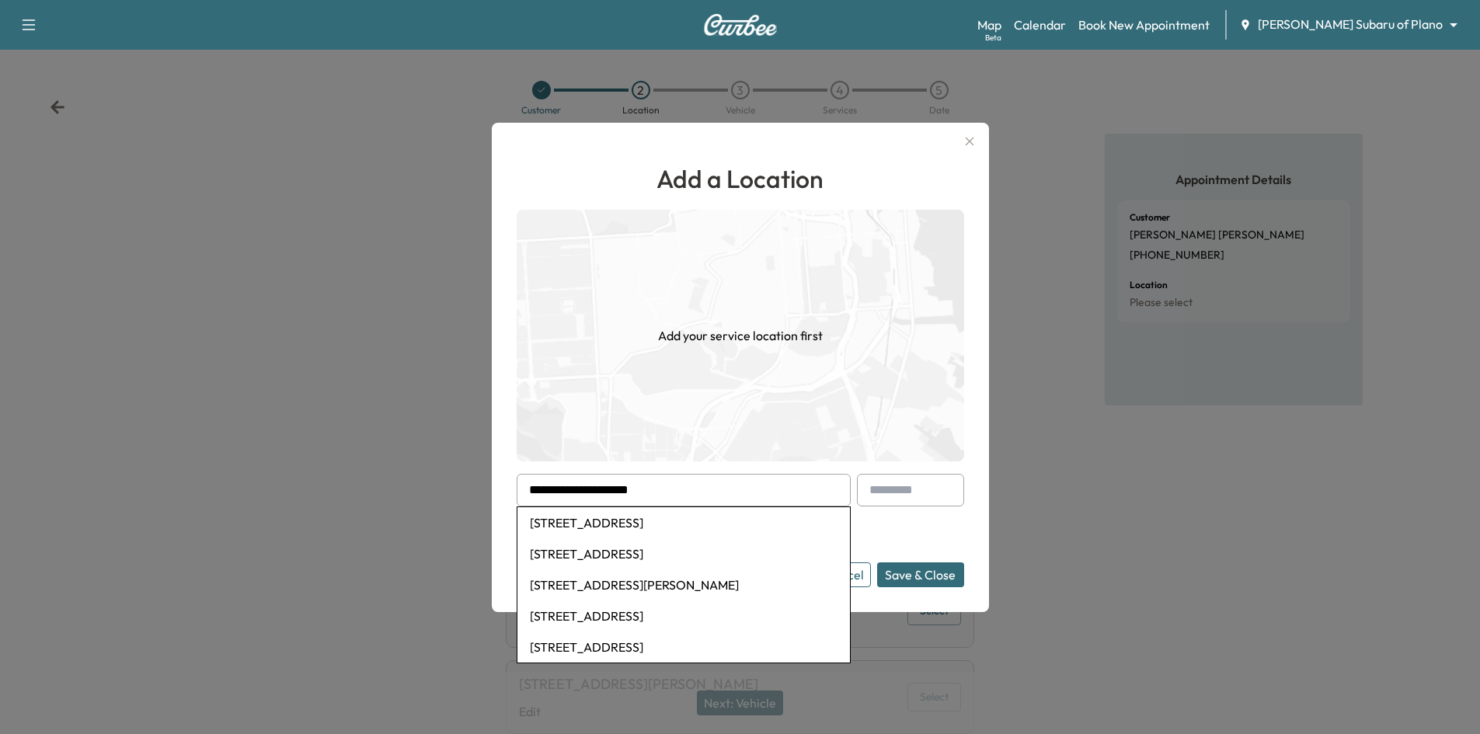
click at [661, 528] on li "2417 Havenshire Drive, Little Elm, TX, USA" at bounding box center [683, 522] width 332 height 31
type input "**********"
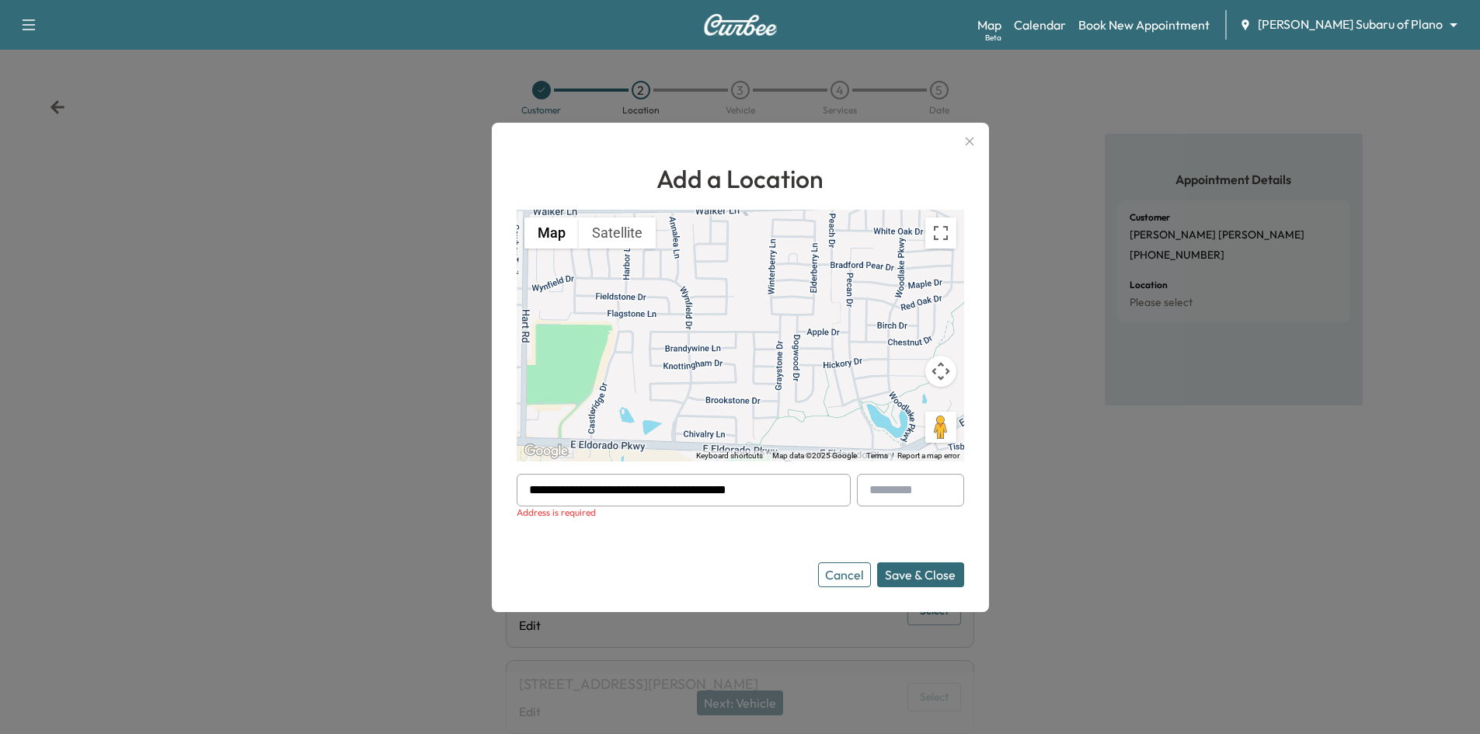
click at [852, 574] on button "Cancel" at bounding box center [844, 574] width 53 height 25
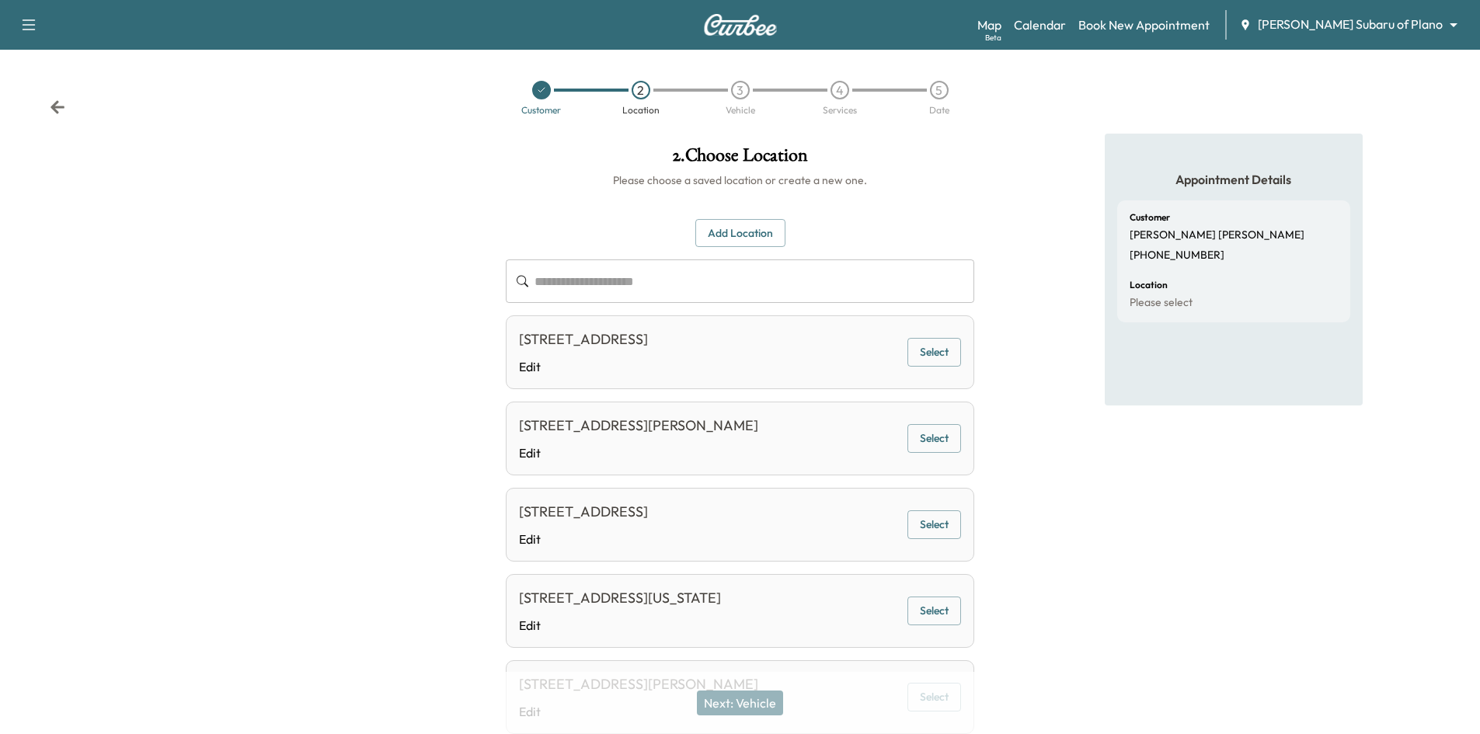
click at [545, 95] on div at bounding box center [541, 90] width 19 height 19
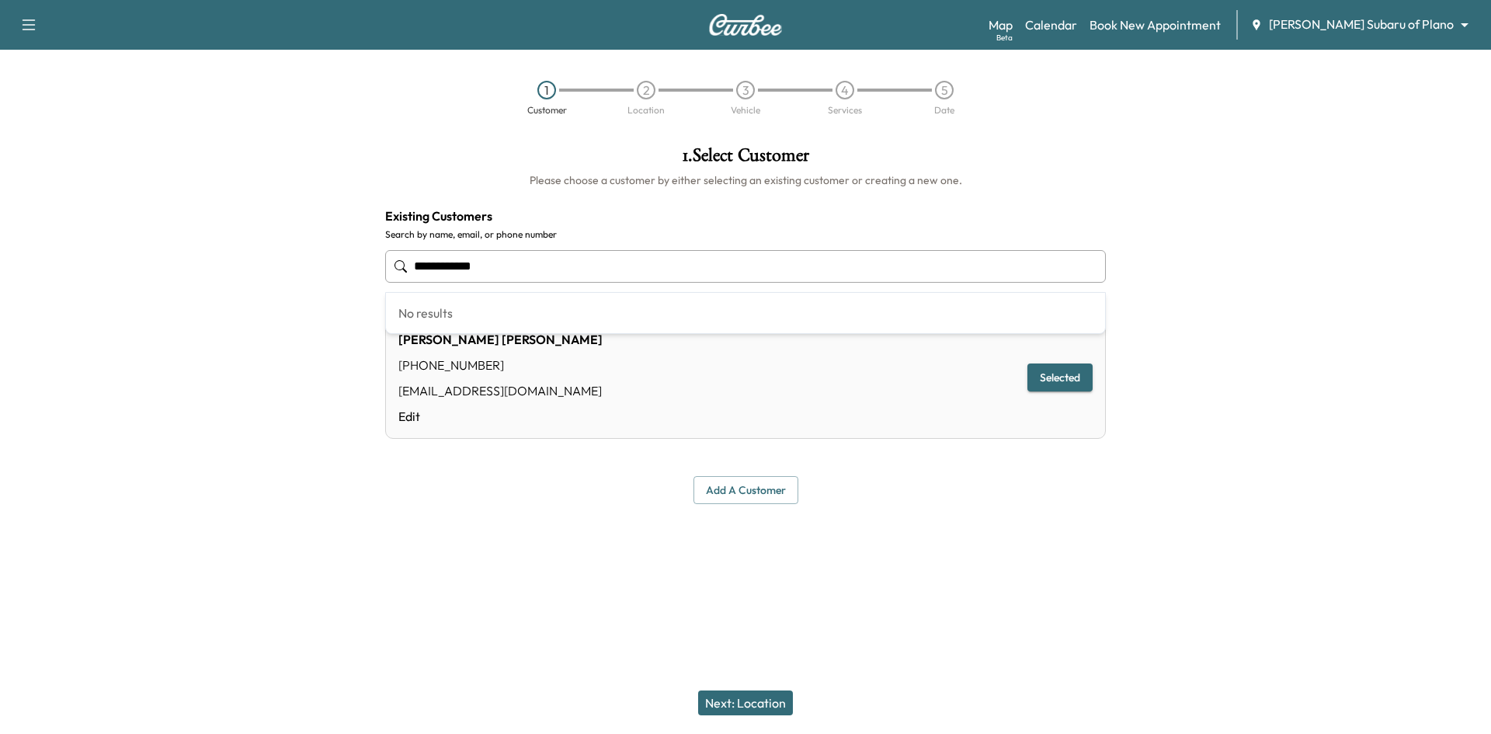
drag, startPoint x: 556, startPoint y: 267, endPoint x: 405, endPoint y: 270, distance: 150.7
click at [408, 269] on div "**********" at bounding box center [745, 266] width 721 height 51
paste input "**********"
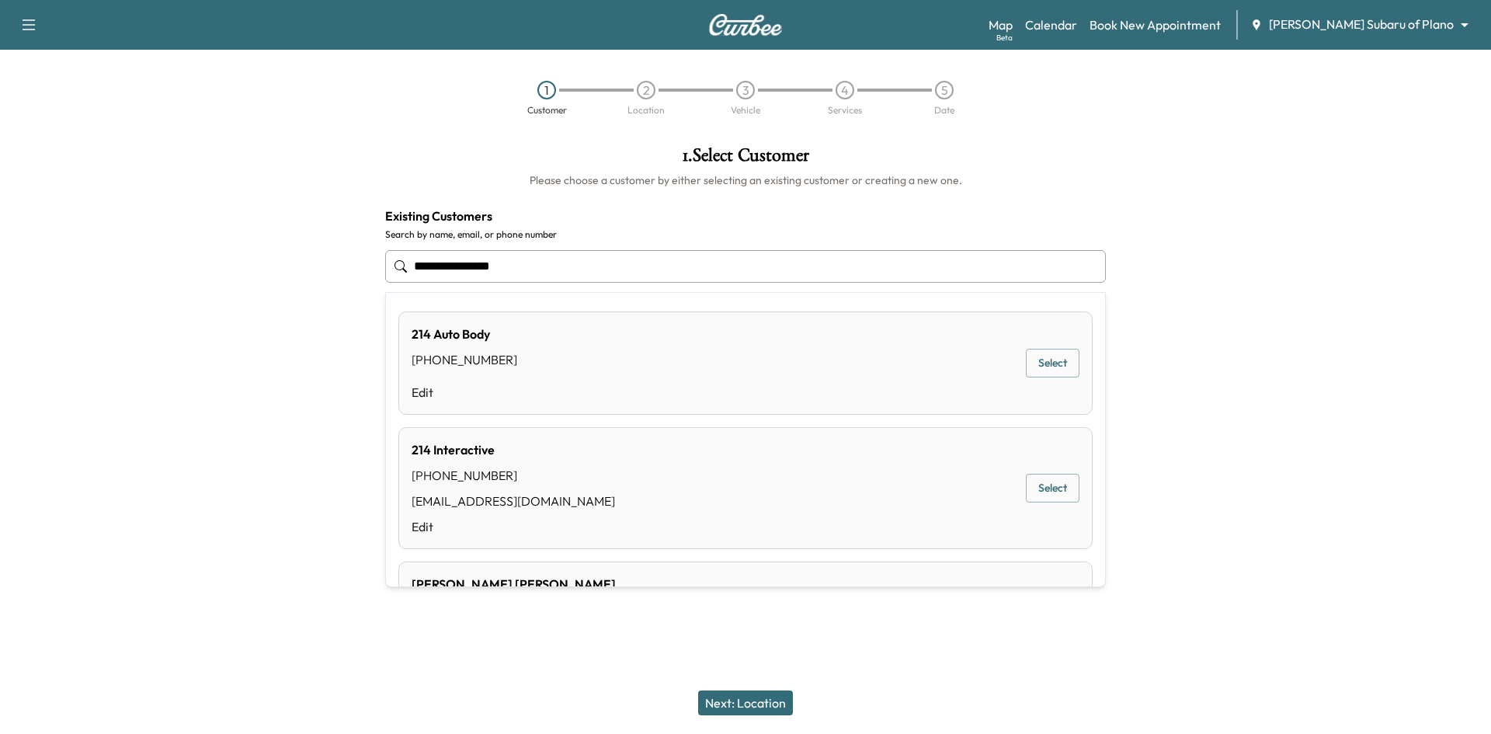
click at [474, 265] on input "**********" at bounding box center [745, 266] width 721 height 33
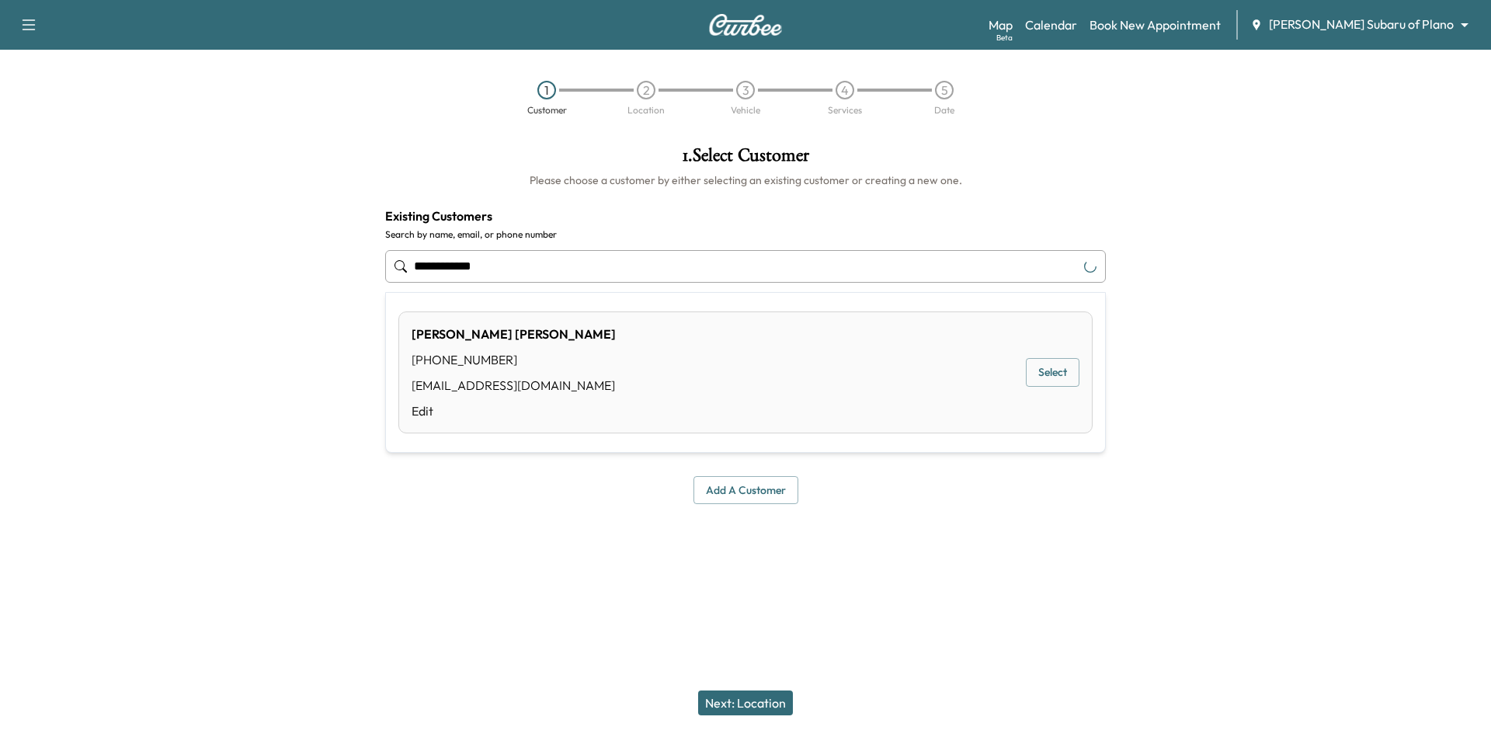
click at [499, 266] on input "**********" at bounding box center [745, 266] width 721 height 33
click at [1032, 376] on button "Select" at bounding box center [1053, 372] width 54 height 29
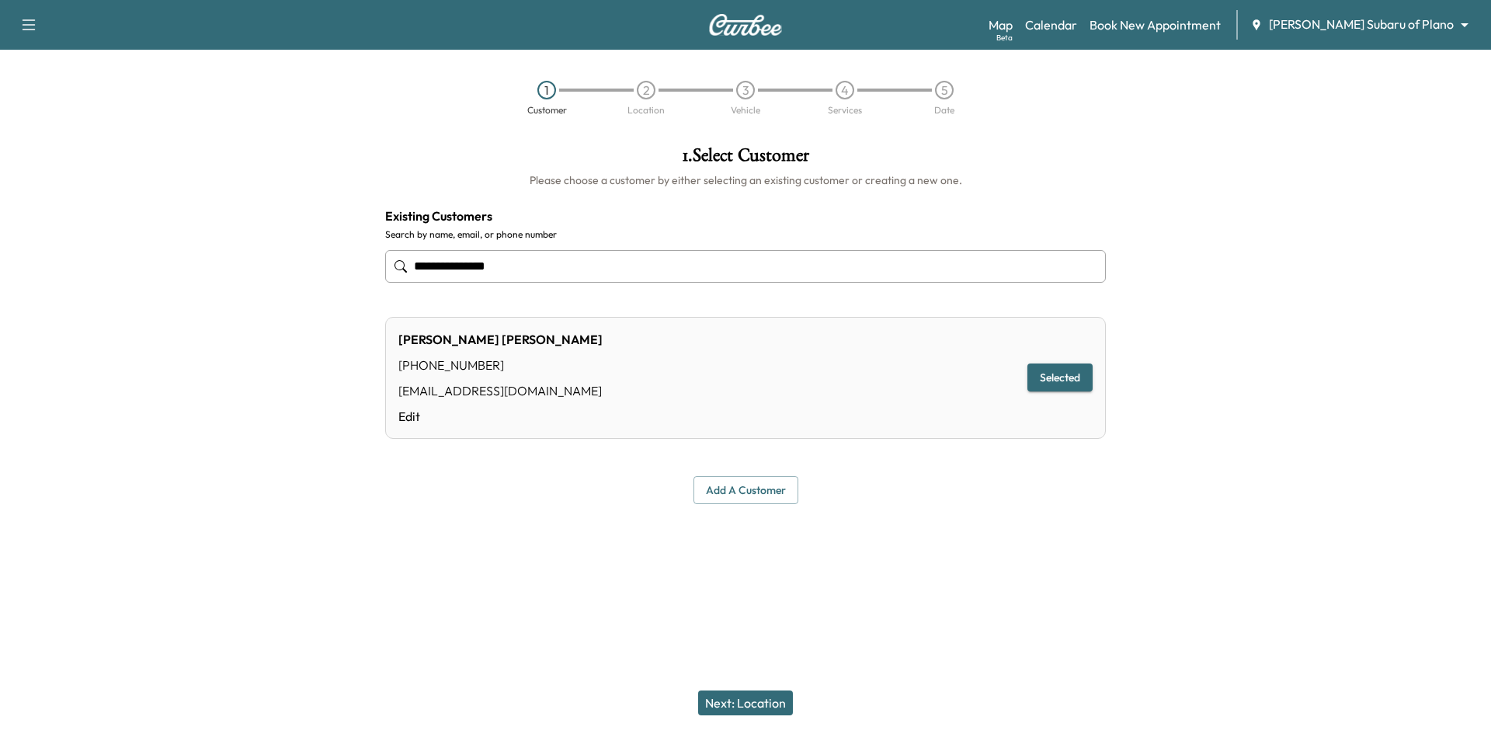
type input "**********"
click at [771, 703] on button "Next: Location" at bounding box center [745, 703] width 95 height 25
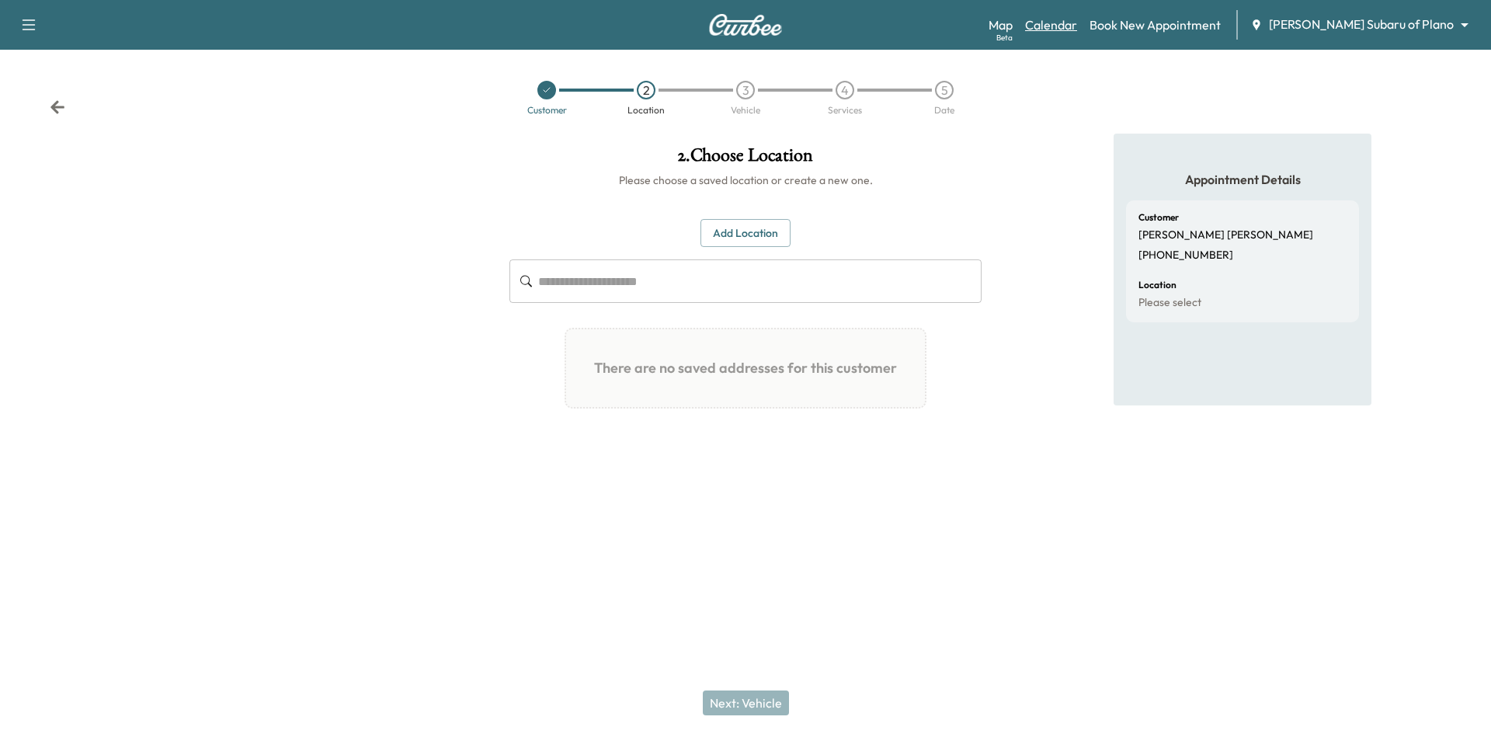
click at [1077, 28] on link "Calendar" at bounding box center [1051, 25] width 52 height 19
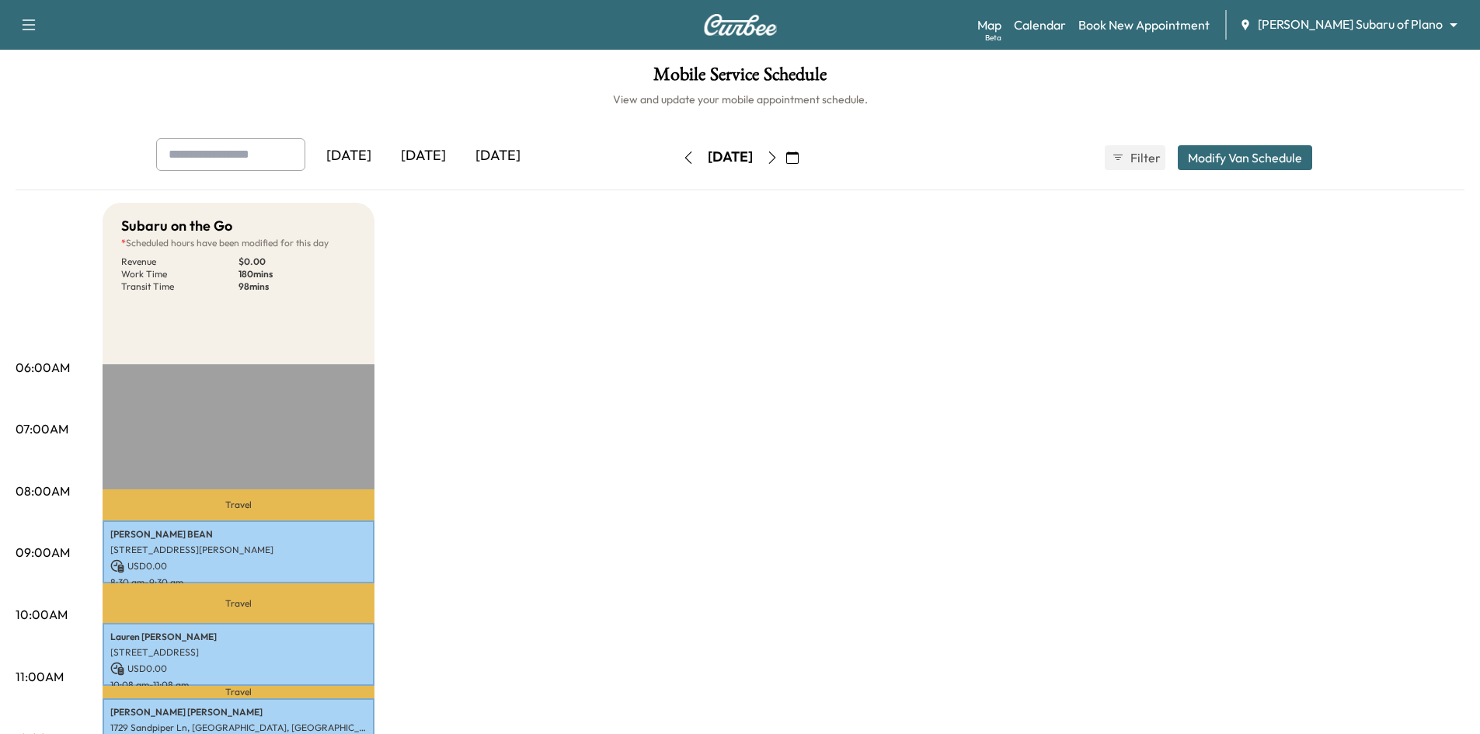
click at [778, 159] on icon "button" at bounding box center [772, 157] width 12 height 12
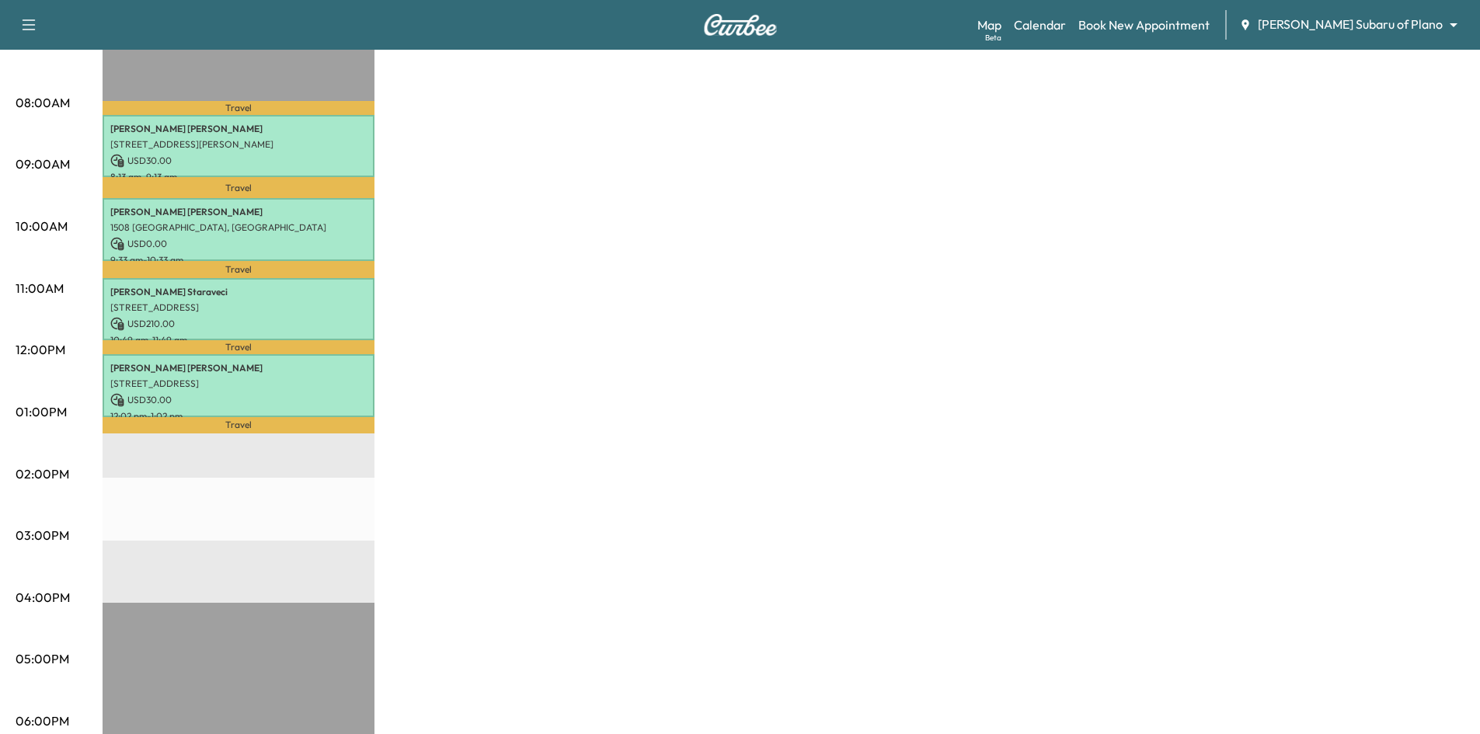
scroll to position [78, 0]
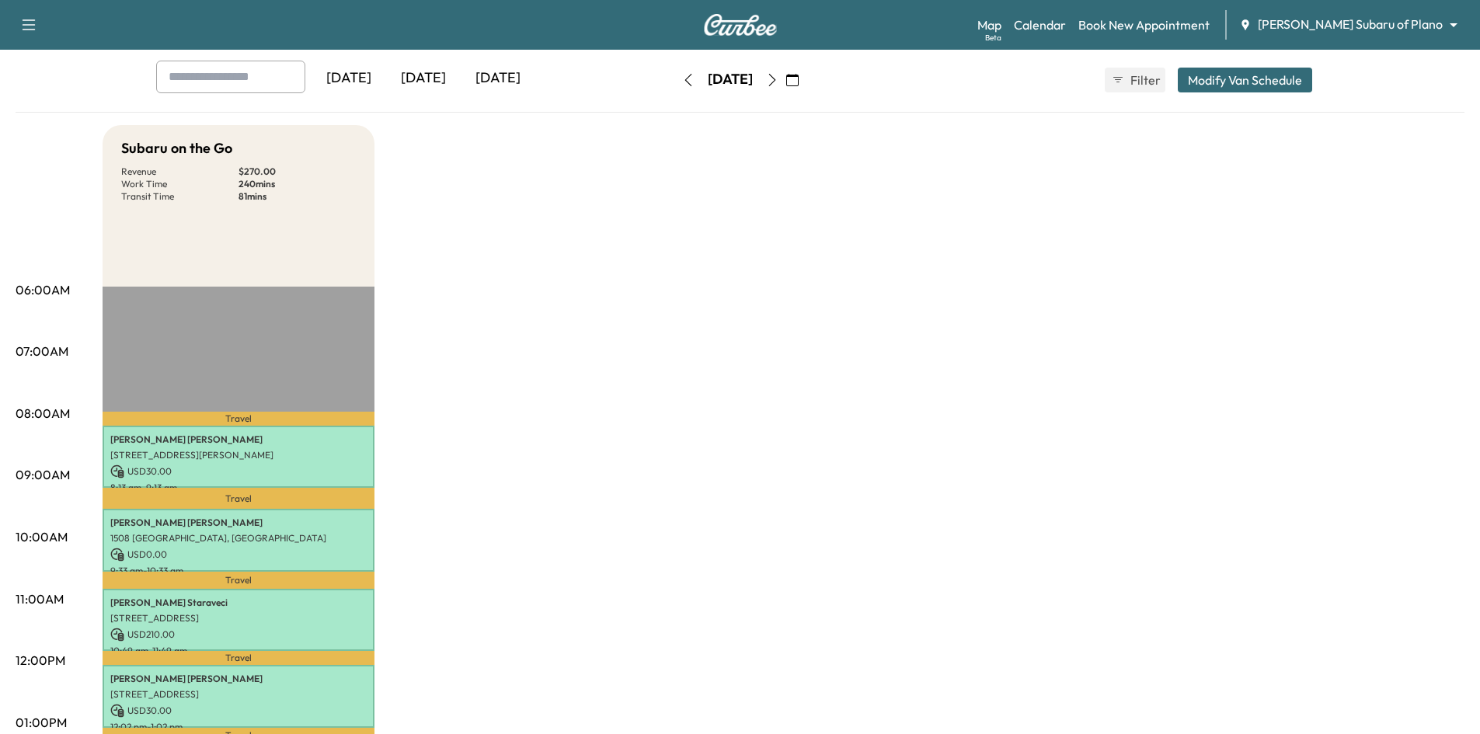
click at [775, 82] on icon "button" at bounding box center [771, 80] width 7 height 12
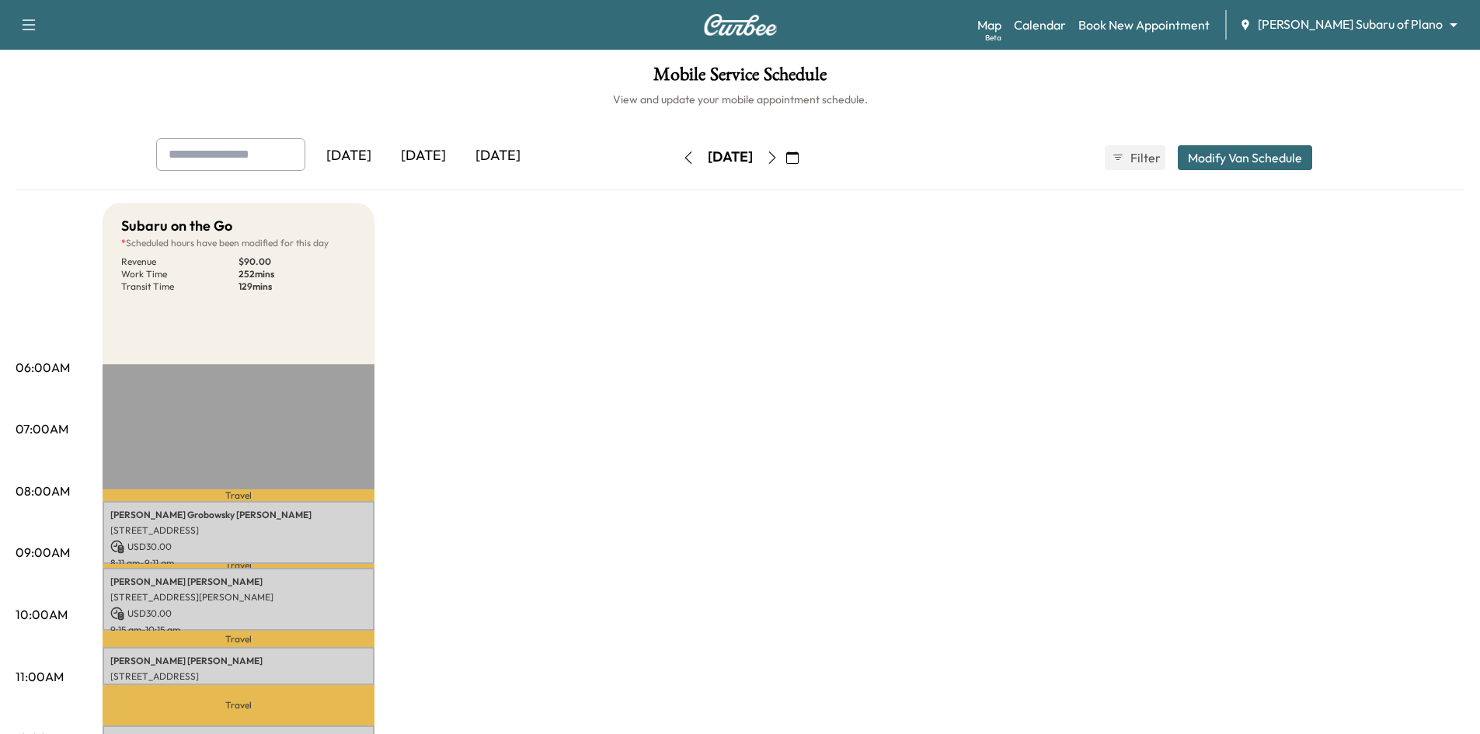
click at [778, 159] on icon "button" at bounding box center [772, 157] width 12 height 12
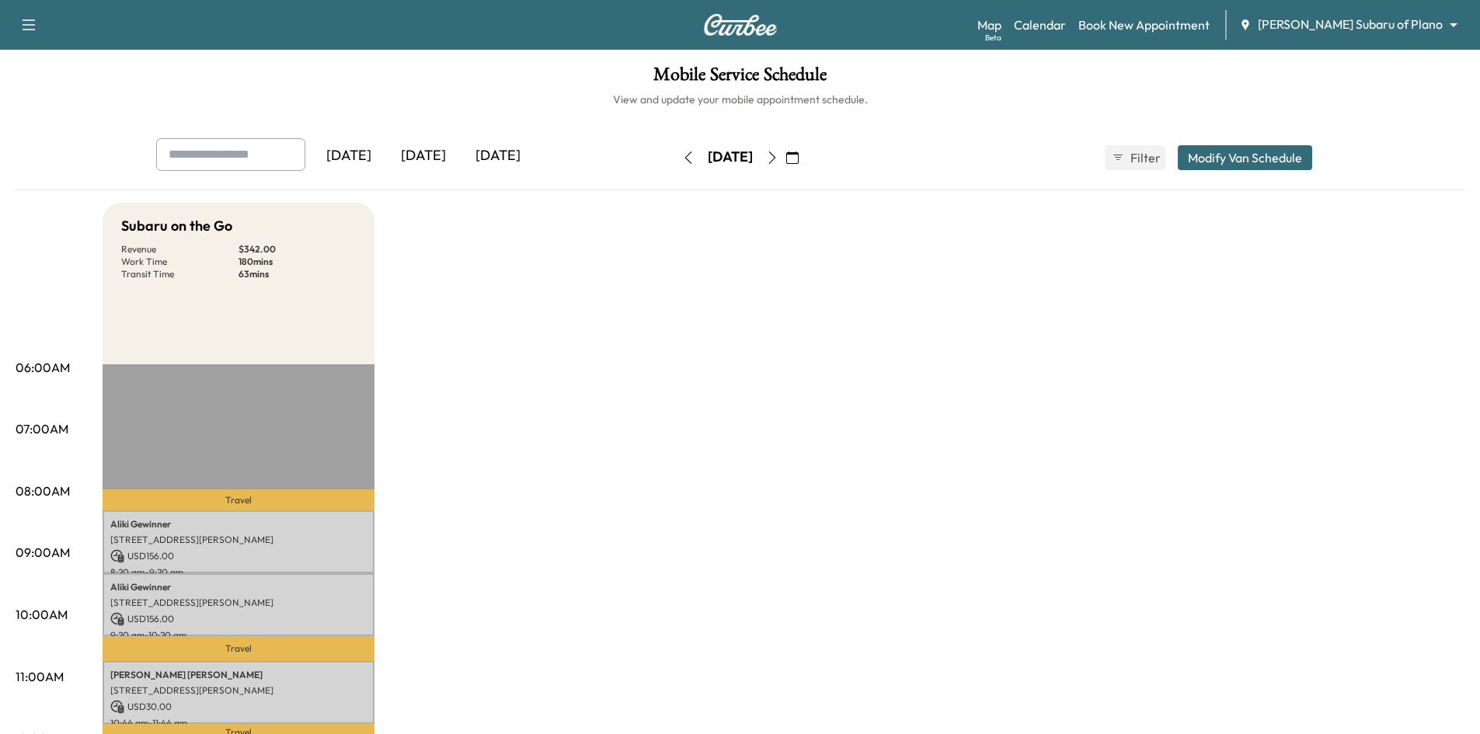
click at [778, 161] on icon "button" at bounding box center [772, 157] width 12 height 12
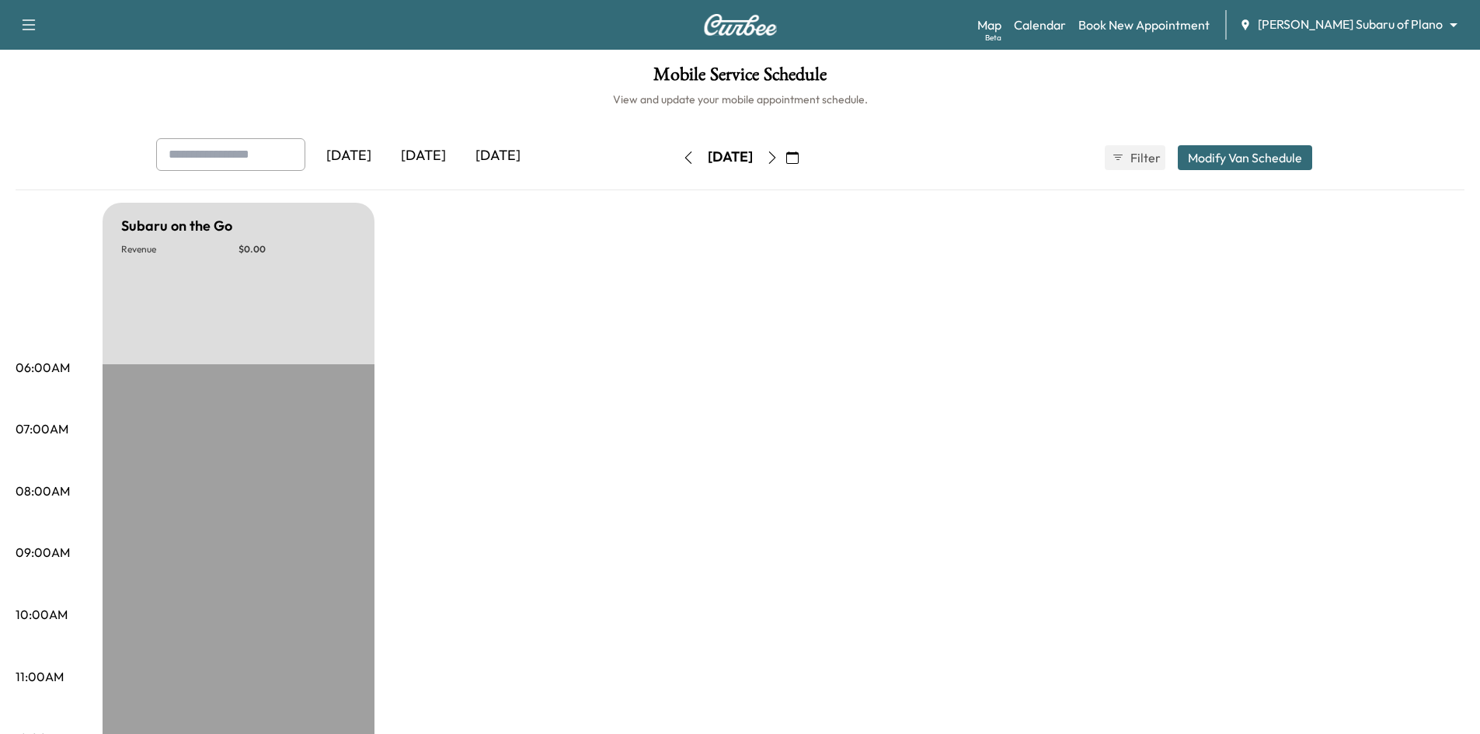
click at [682, 161] on icon "button" at bounding box center [688, 157] width 12 height 12
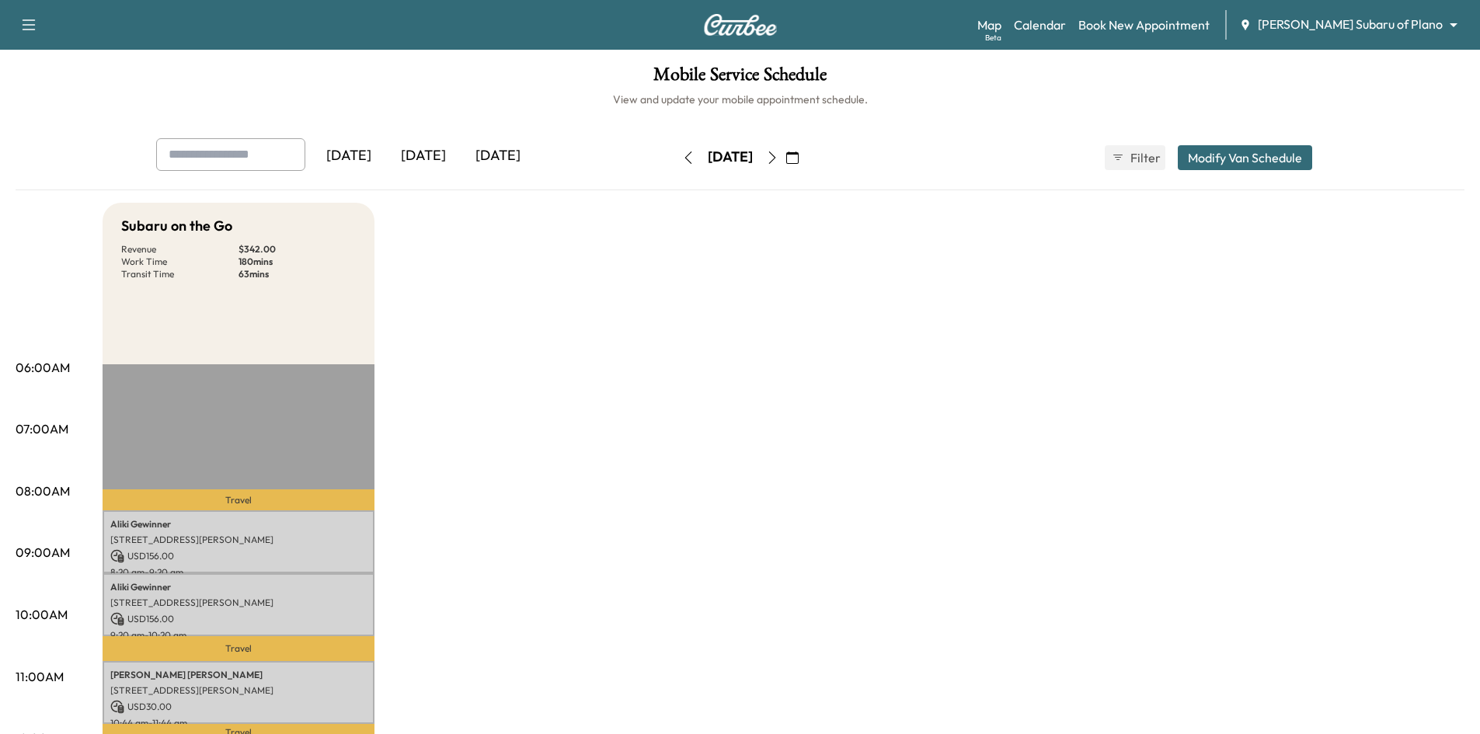
click at [682, 157] on icon "button" at bounding box center [688, 157] width 12 height 12
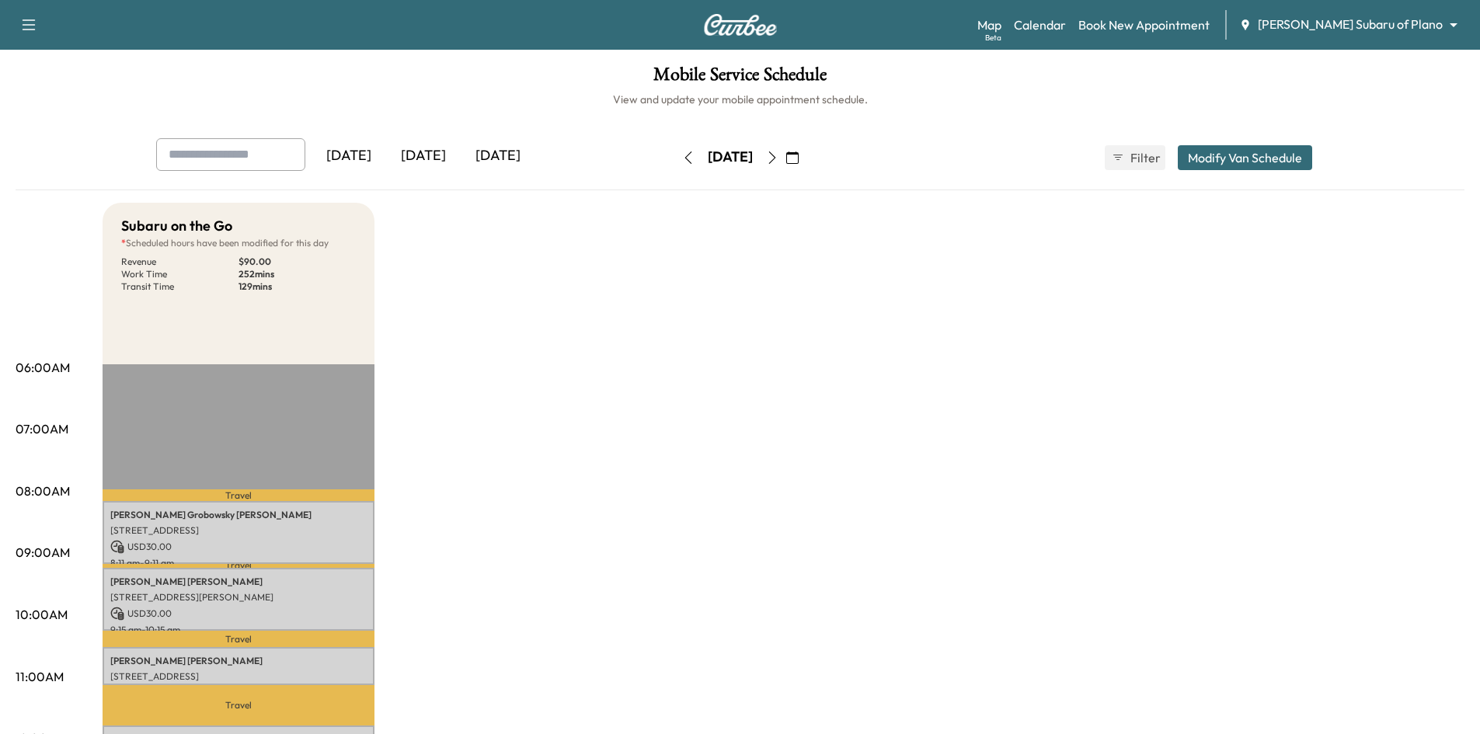
click at [682, 158] on icon "button" at bounding box center [688, 157] width 12 height 12
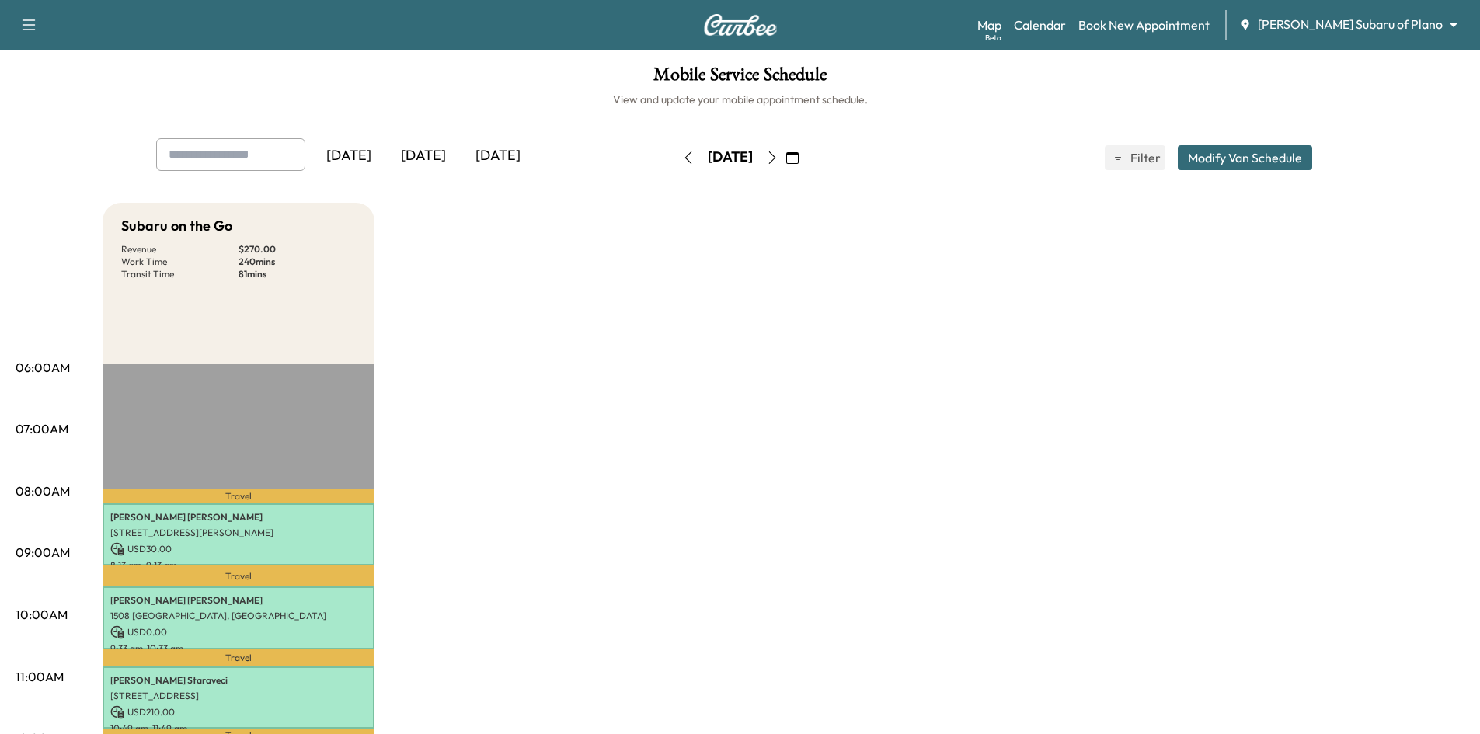
click at [778, 159] on icon "button" at bounding box center [772, 157] width 12 height 12
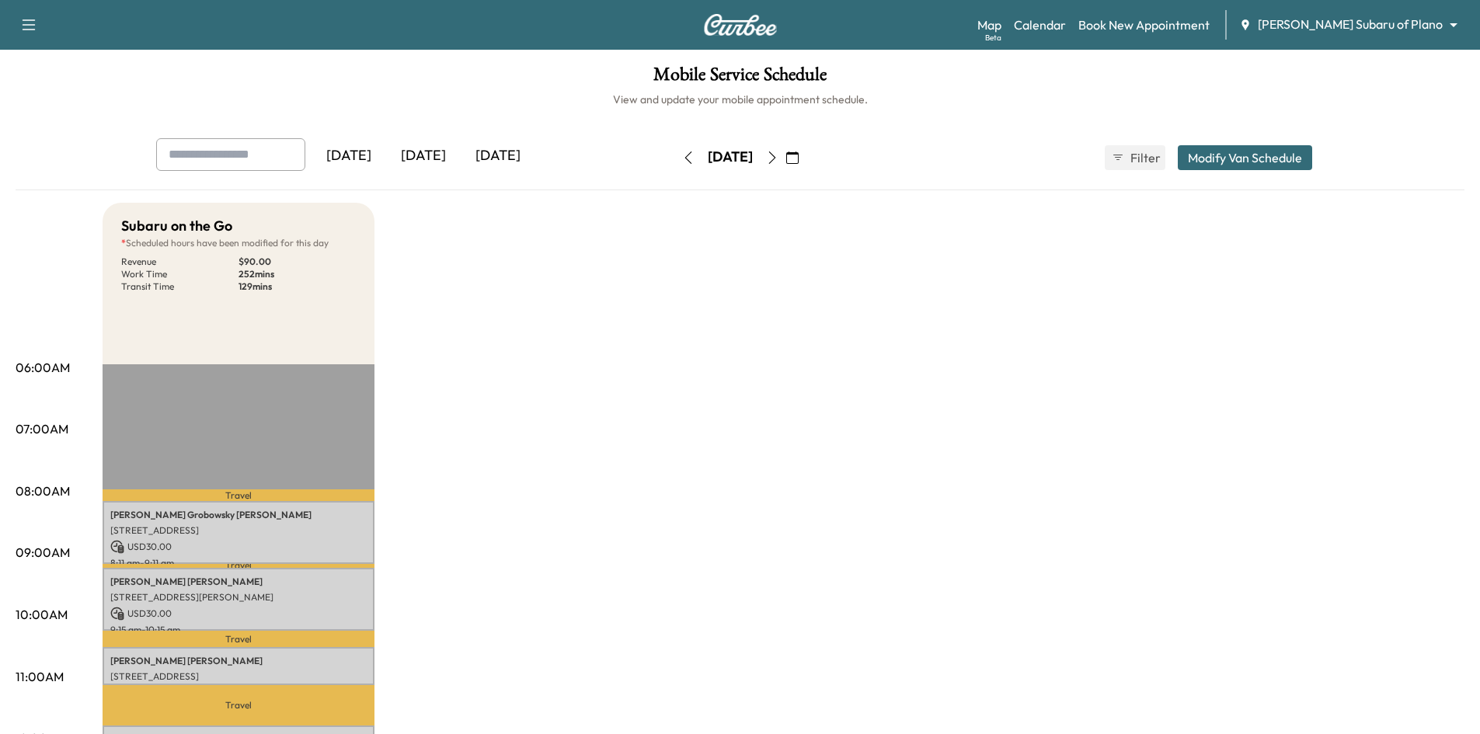
click at [426, 156] on div "[DATE]" at bounding box center [423, 156] width 75 height 36
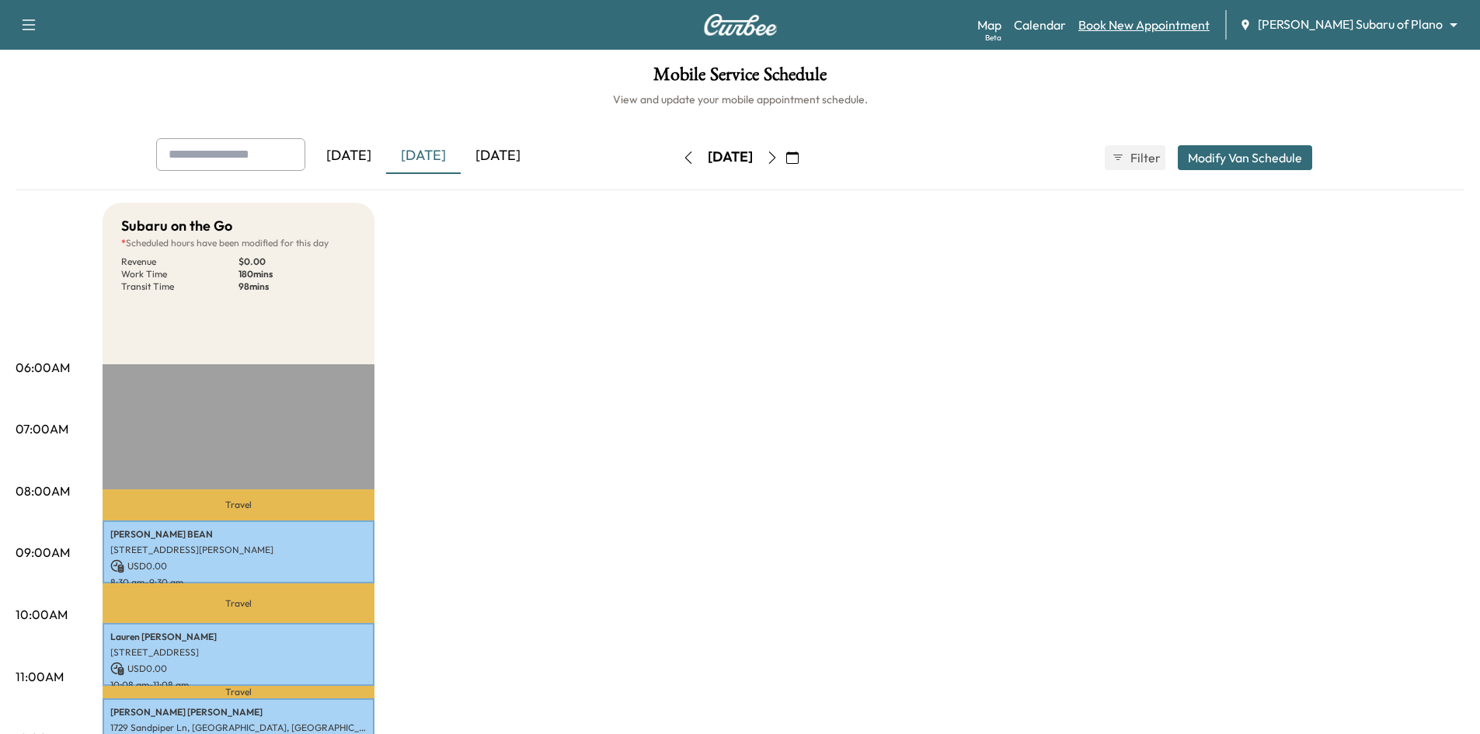
click at [1148, 29] on link "Book New Appointment" at bounding box center [1143, 25] width 131 height 19
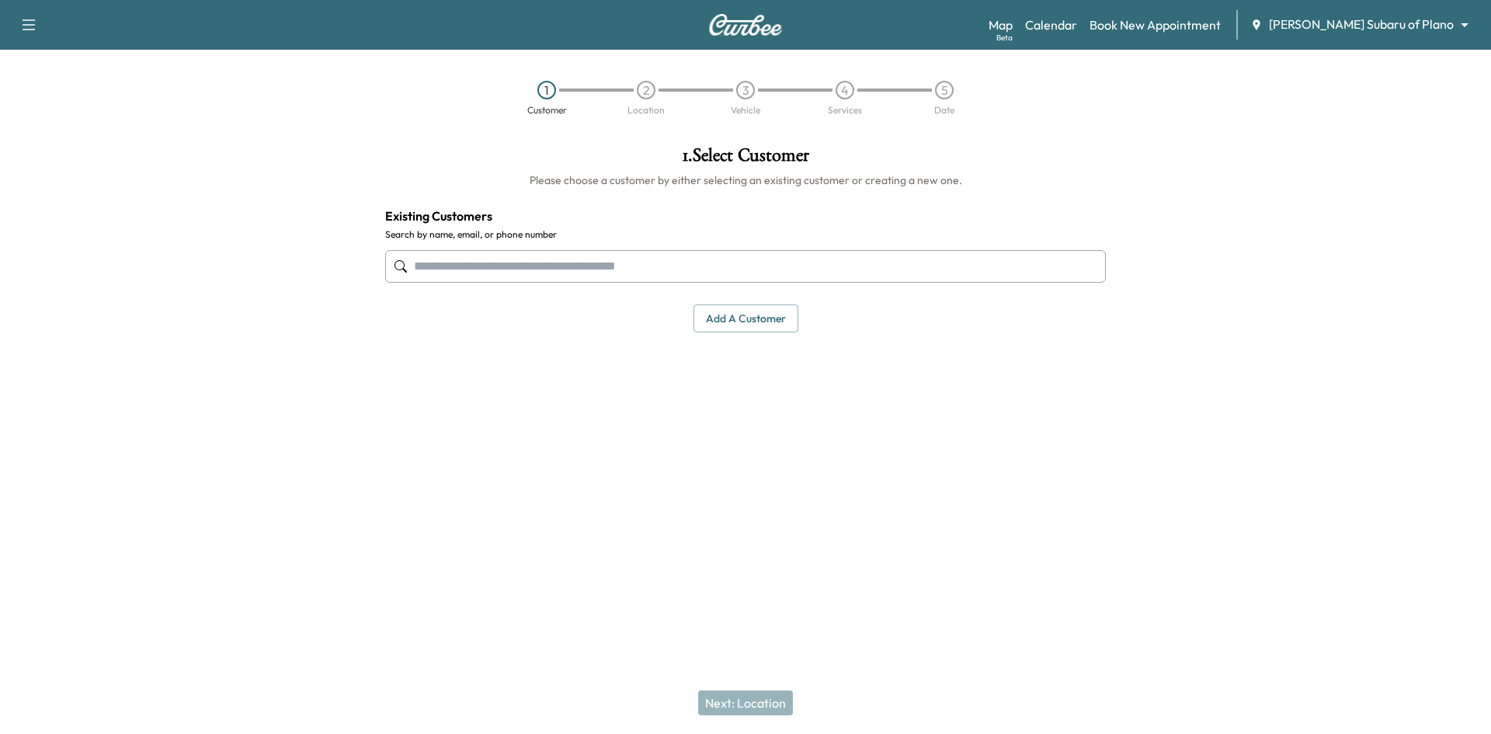
click at [774, 276] on input "text" at bounding box center [745, 266] width 721 height 33
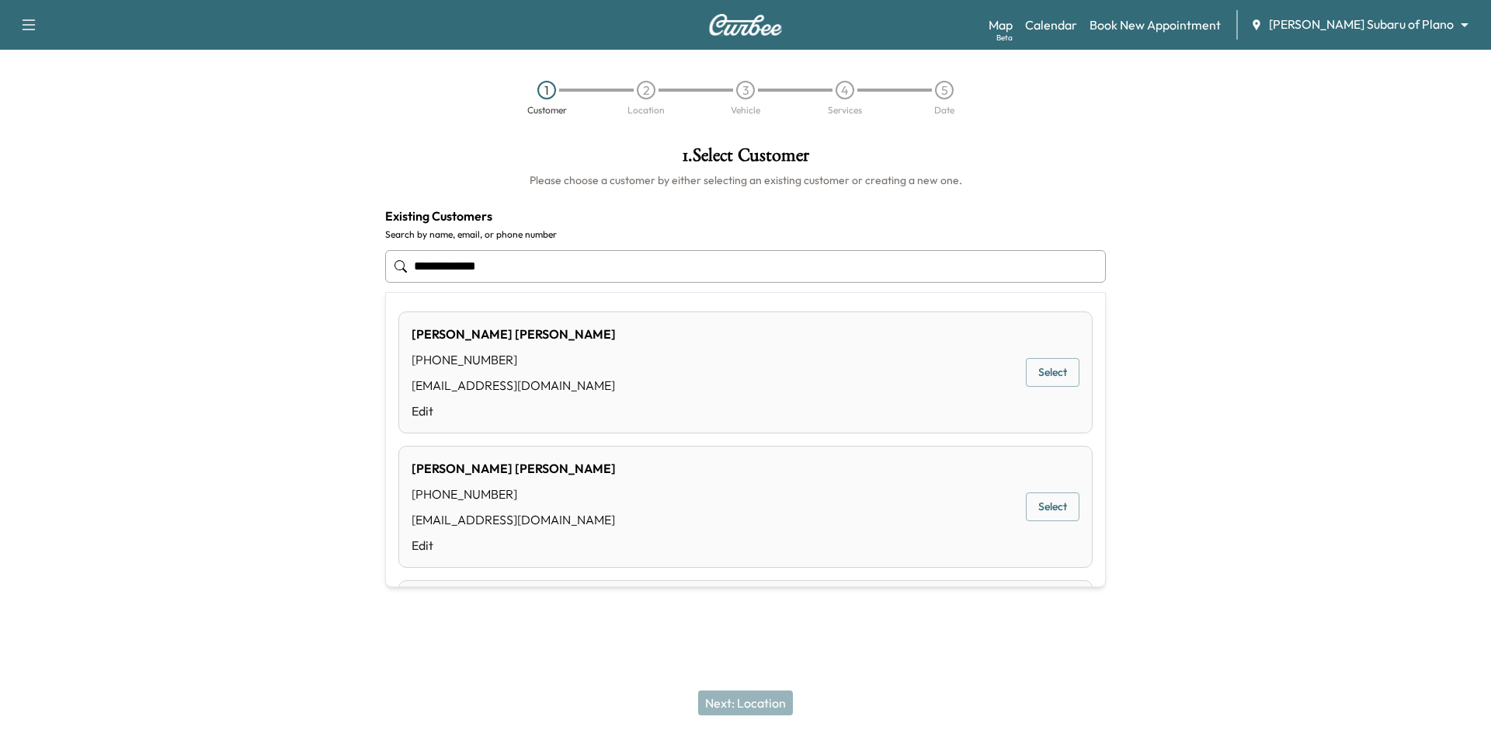
click at [1051, 374] on button "Select" at bounding box center [1053, 372] width 54 height 29
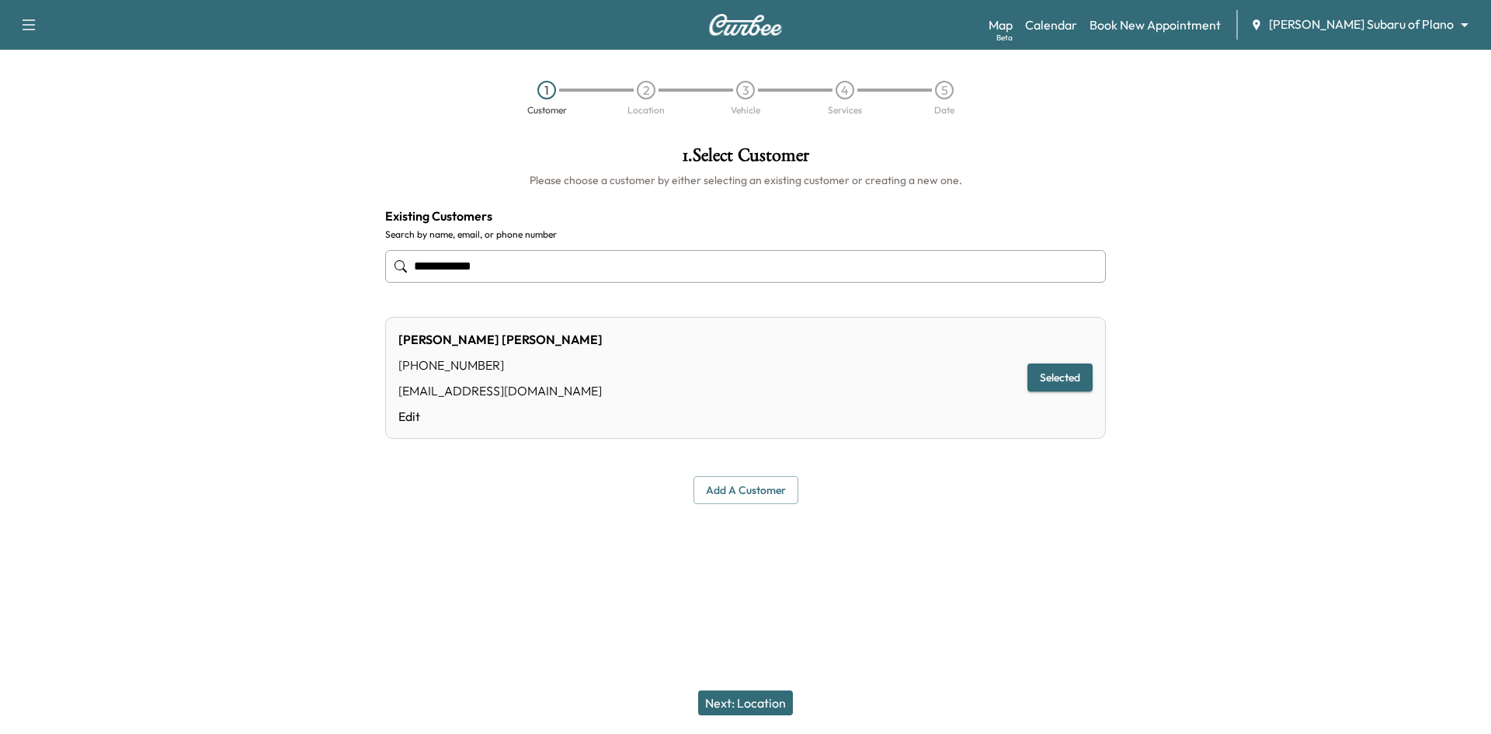
type input "**********"
click at [745, 711] on button "Next: Location" at bounding box center [745, 703] width 95 height 25
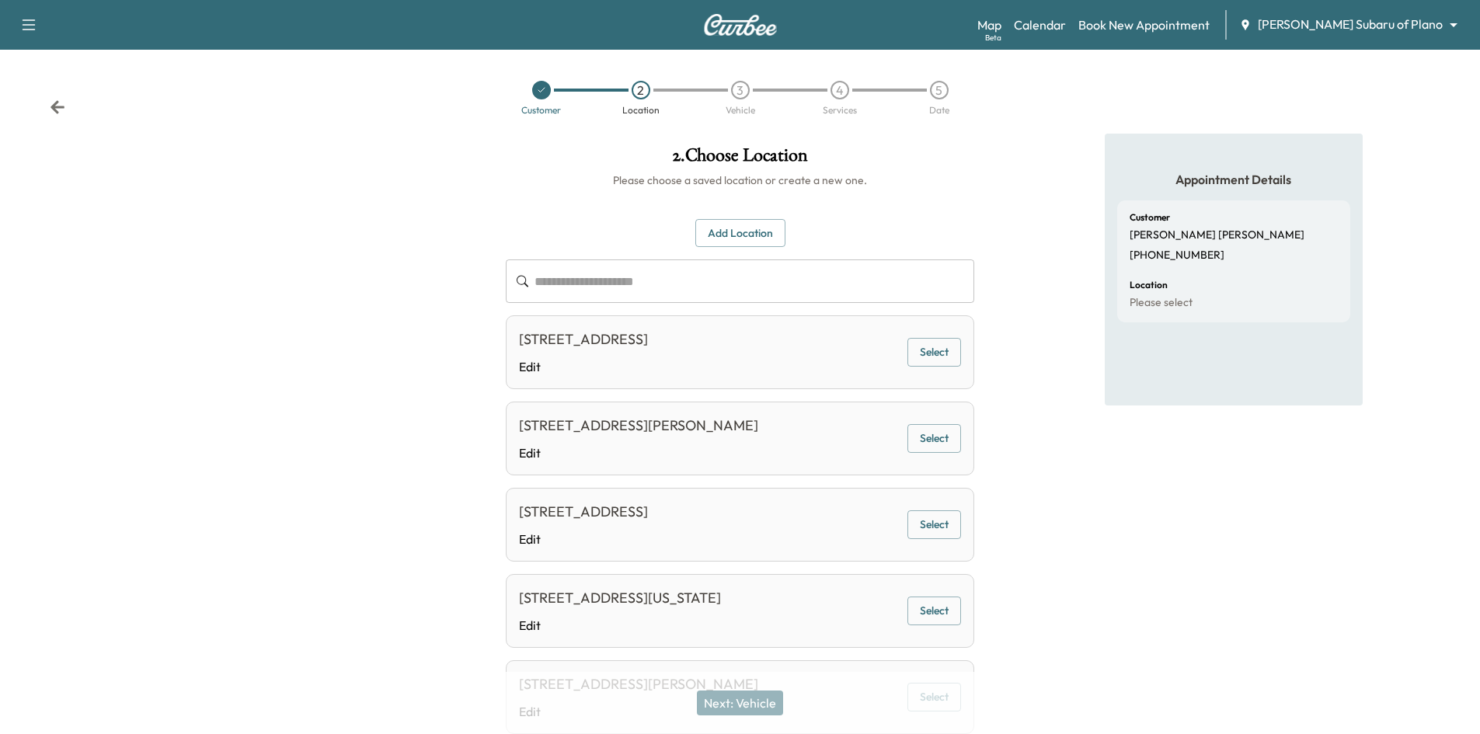
click at [767, 242] on button "Add Location" at bounding box center [740, 233] width 90 height 29
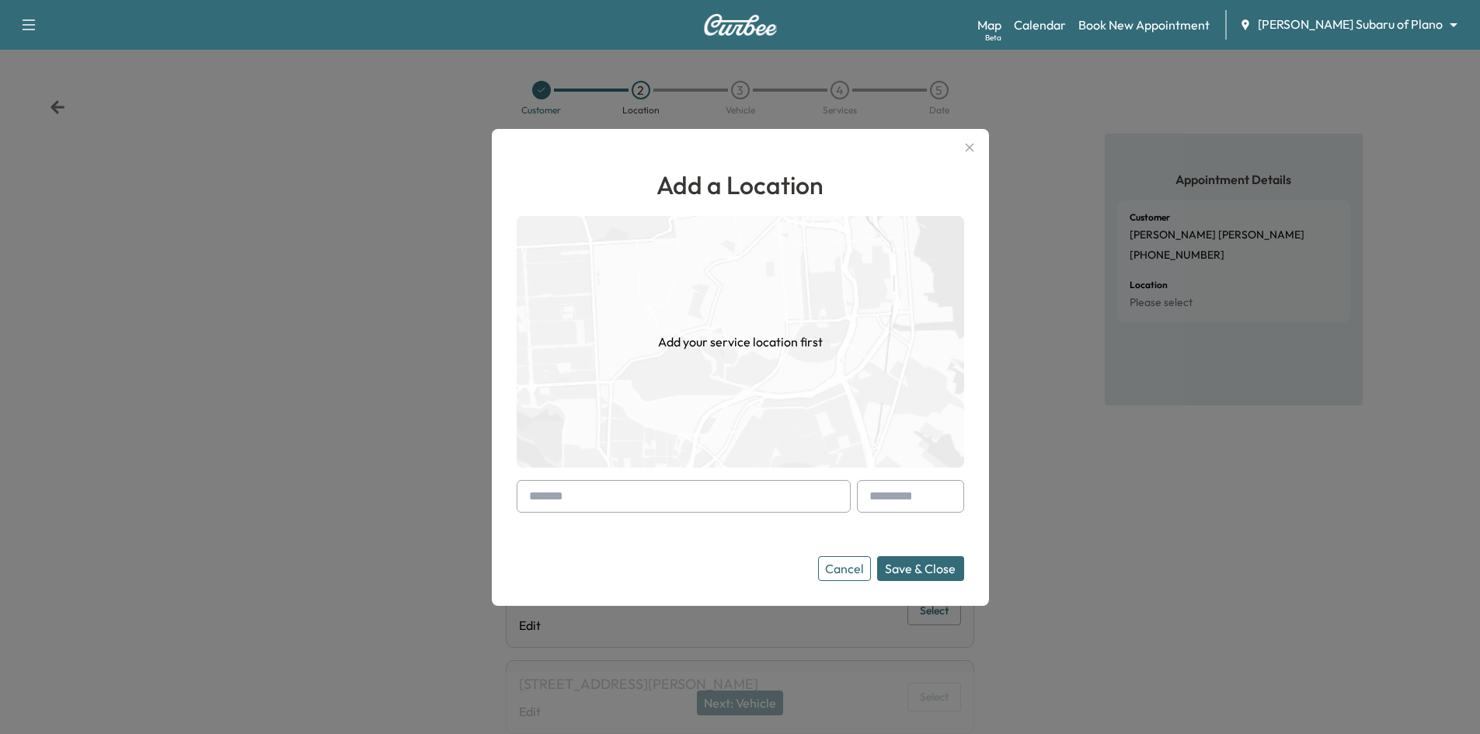
click at [701, 495] on input "text" at bounding box center [684, 496] width 334 height 33
paste input "**********"
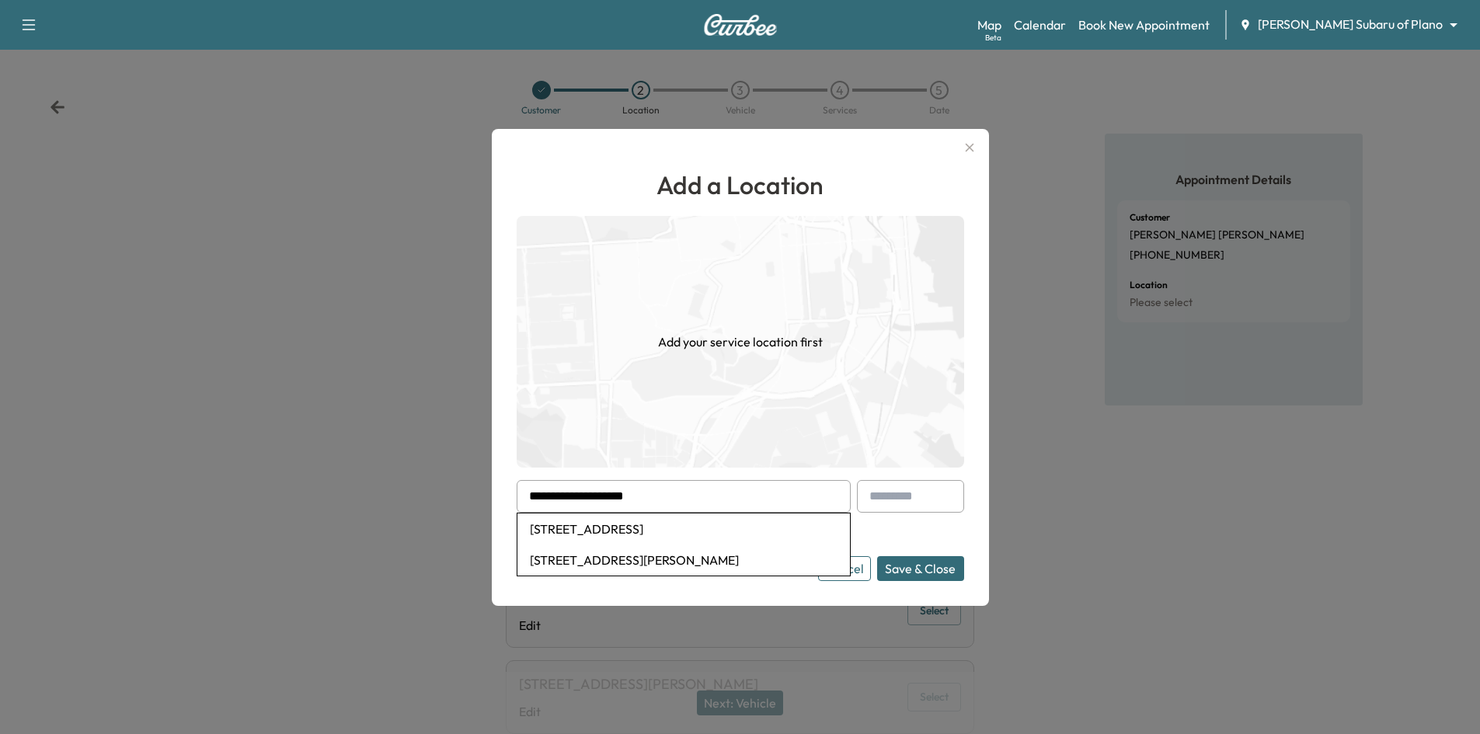
click at [684, 524] on li "2904 Merry View Lane, Fort Worth, TX, USA" at bounding box center [683, 528] width 332 height 31
type input "**********"
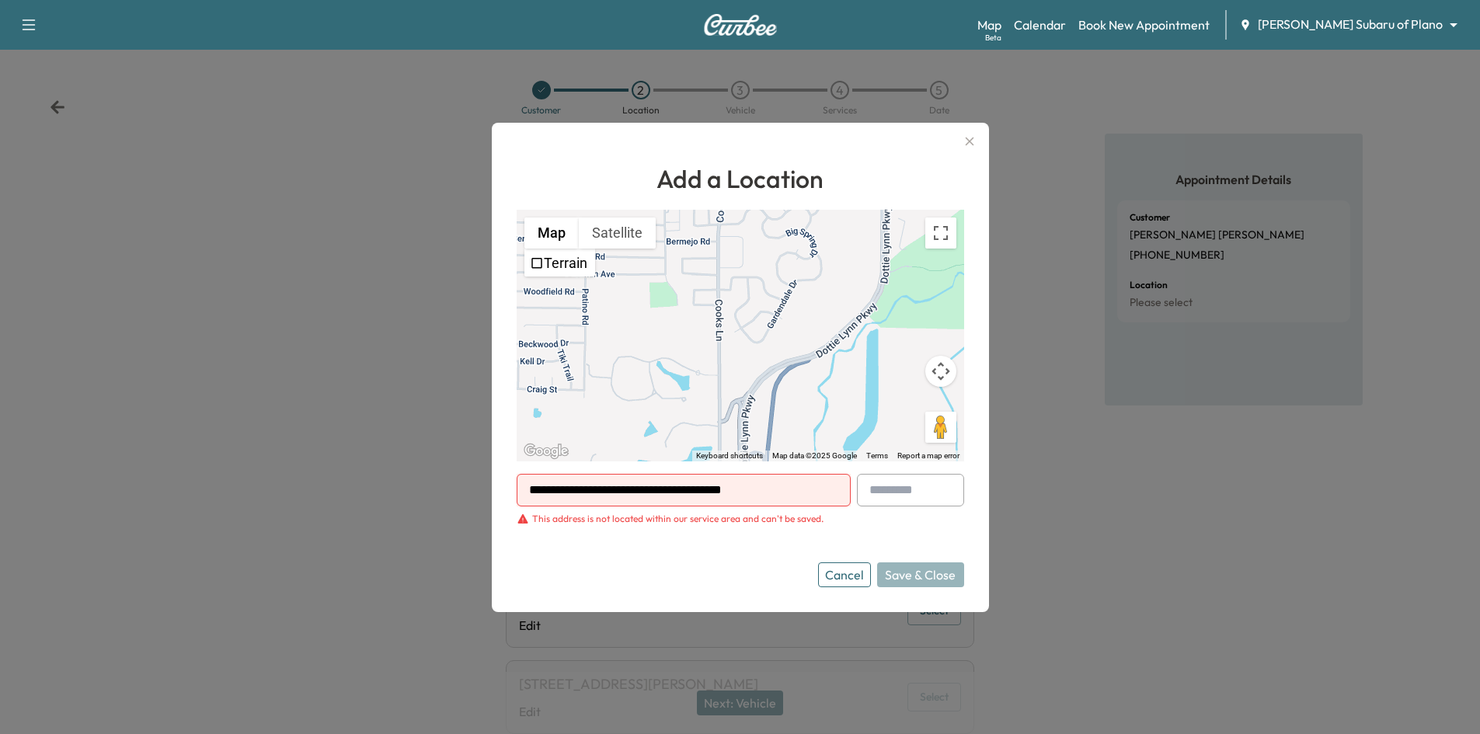
drag, startPoint x: 774, startPoint y: 489, endPoint x: 377, endPoint y: 479, distance: 397.1
click at [372, 484] on div "**********" at bounding box center [740, 367] width 1480 height 734
paste input "**********"
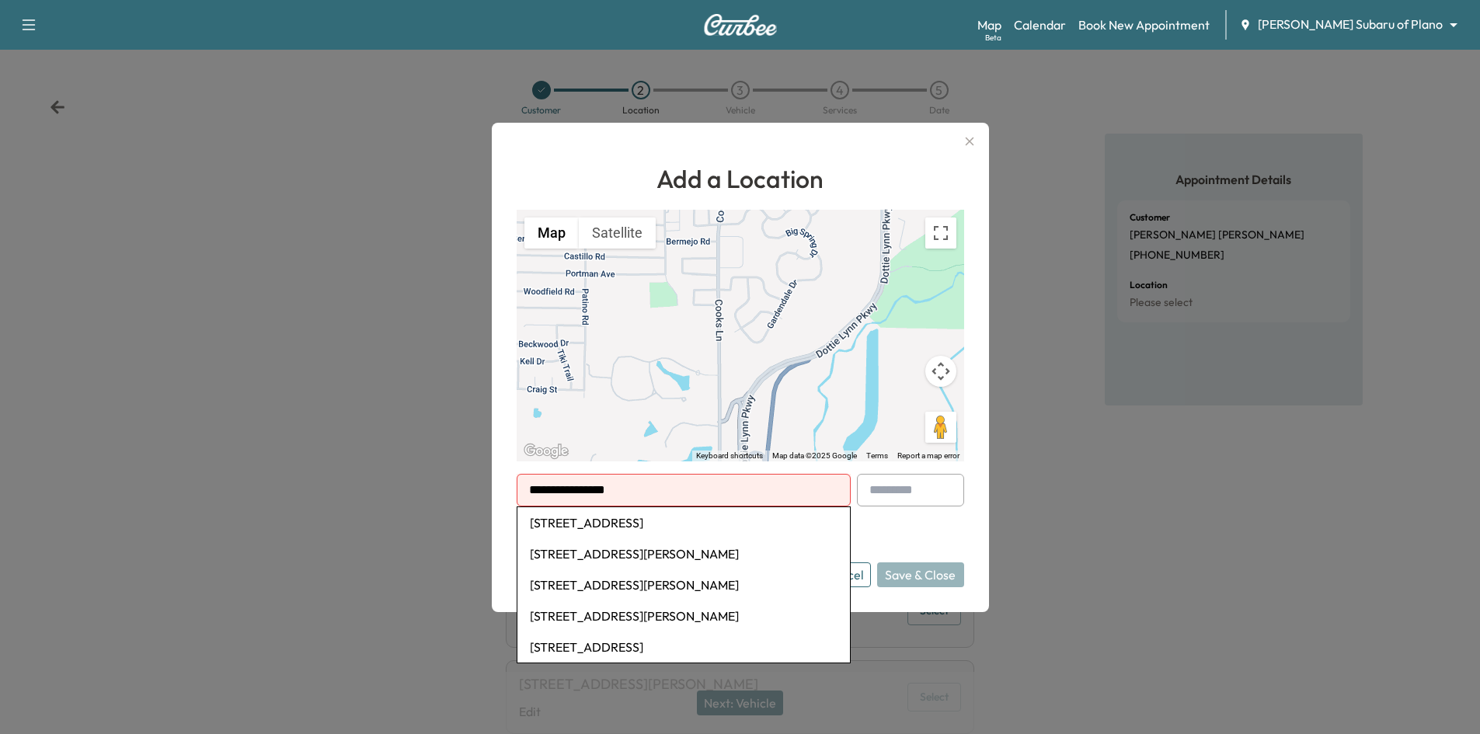
click at [582, 527] on li "410 Creekside Drive, Richardson, TX, USA" at bounding box center [683, 522] width 332 height 31
type input "**********"
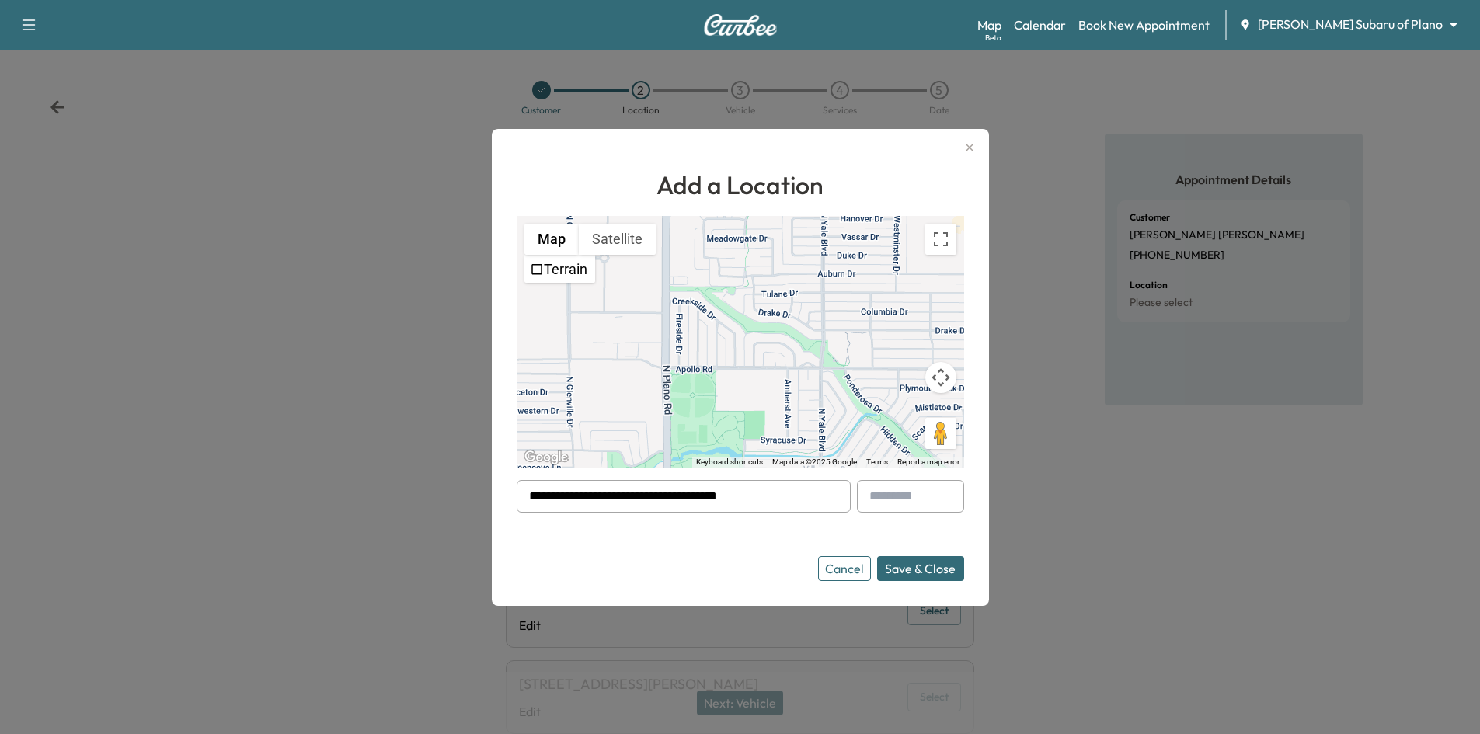
drag, startPoint x: 759, startPoint y: 495, endPoint x: 536, endPoint y: 509, distance: 223.4
click at [536, 509] on input "**********" at bounding box center [684, 496] width 334 height 33
paste input "**********"
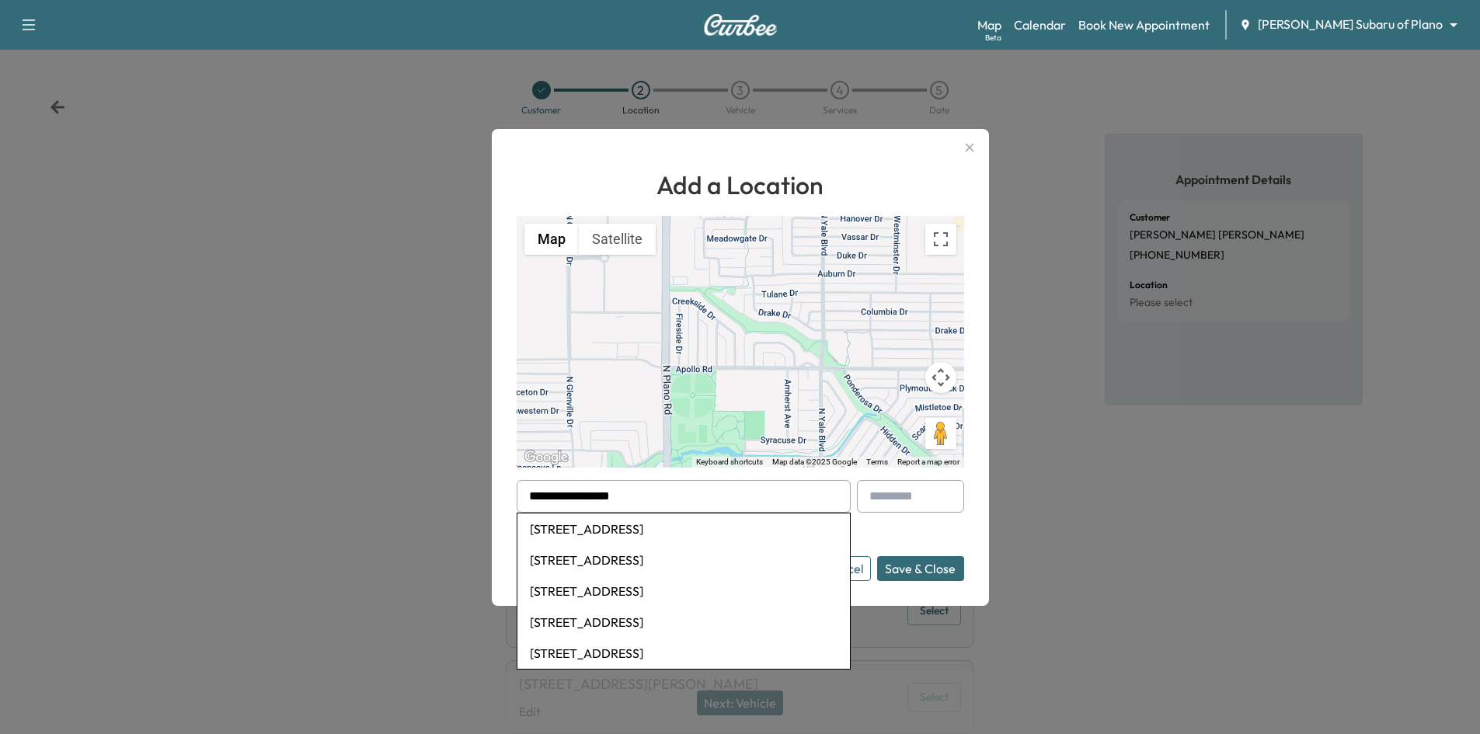
click at [581, 535] on li "716 Willow Oak Dr, Lewisville, TX, USA" at bounding box center [683, 528] width 332 height 31
type input "**********"
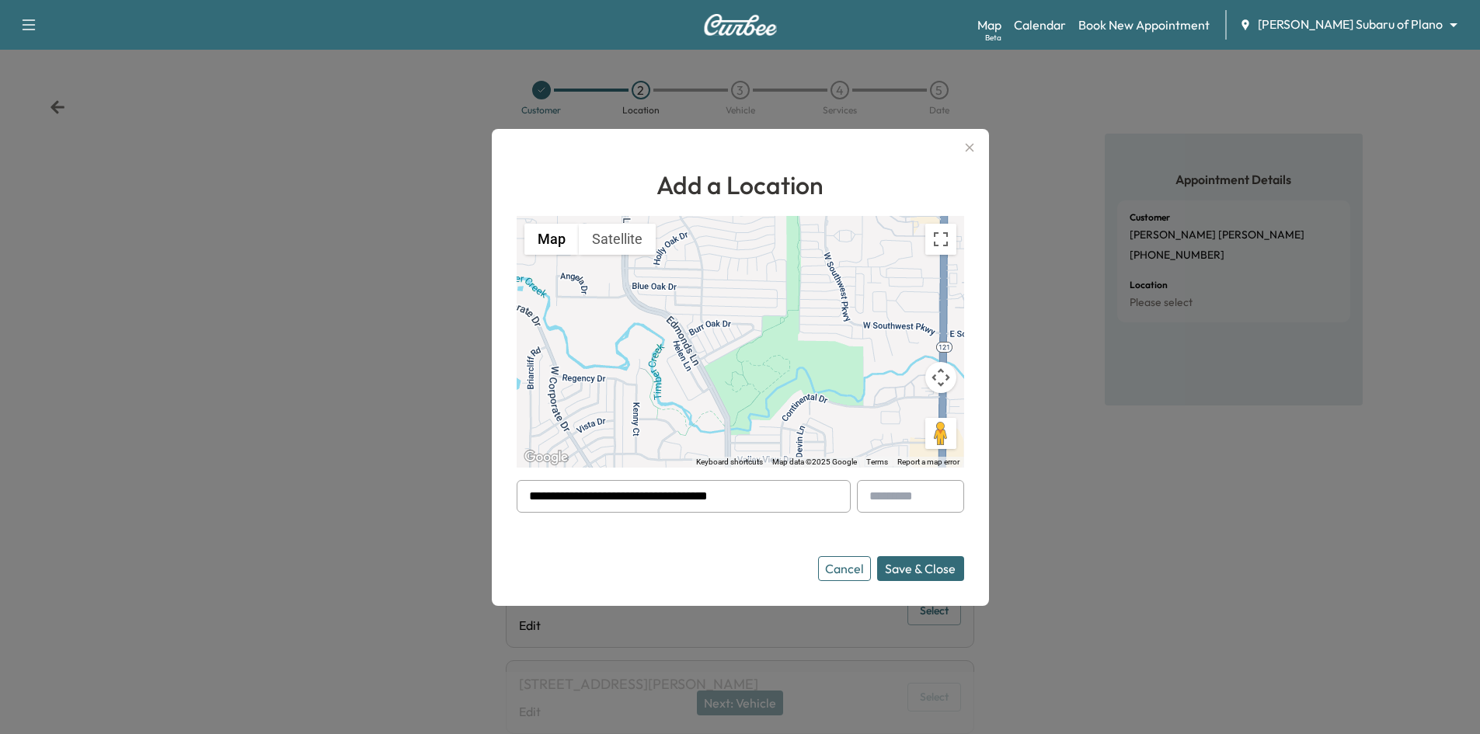
click at [848, 571] on button "Cancel" at bounding box center [844, 568] width 53 height 25
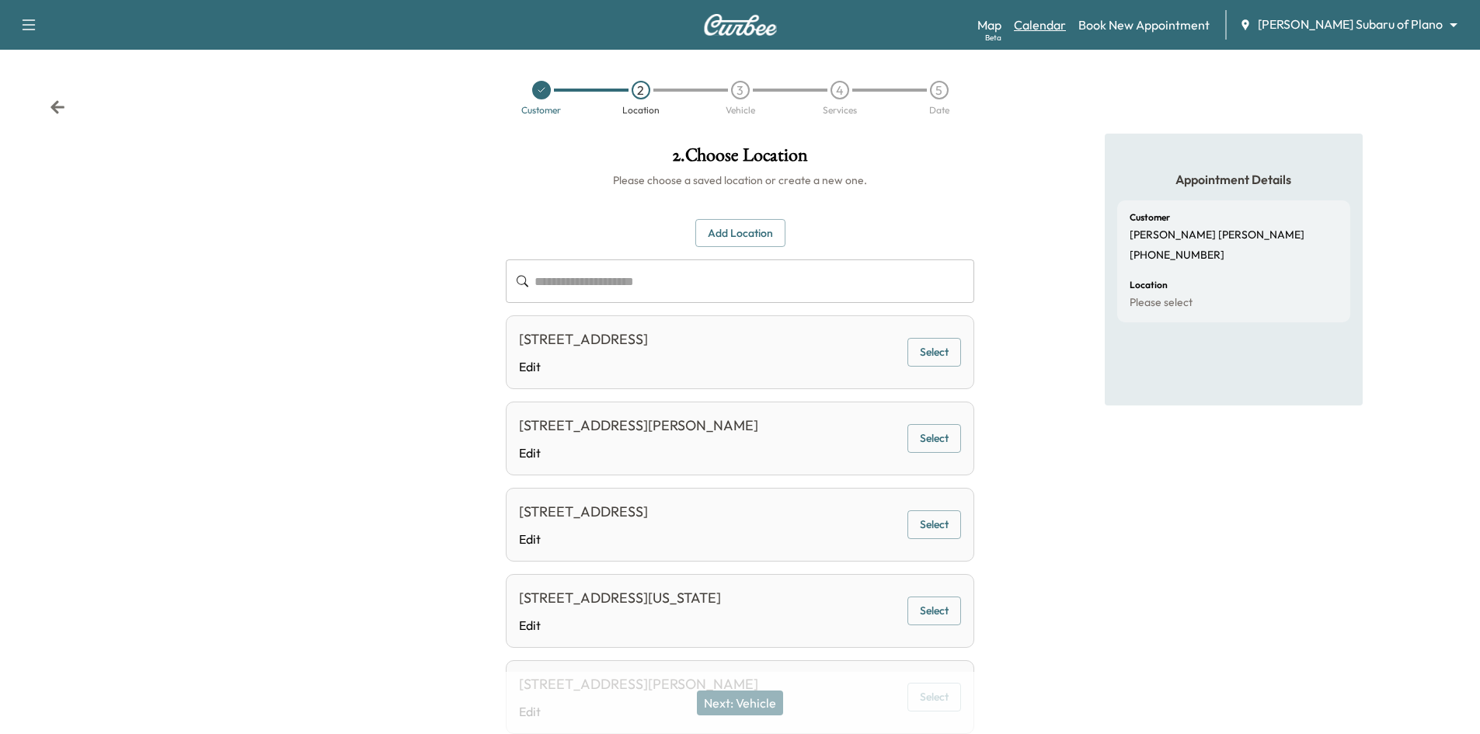
click at [1066, 23] on link "Calendar" at bounding box center [1040, 25] width 52 height 19
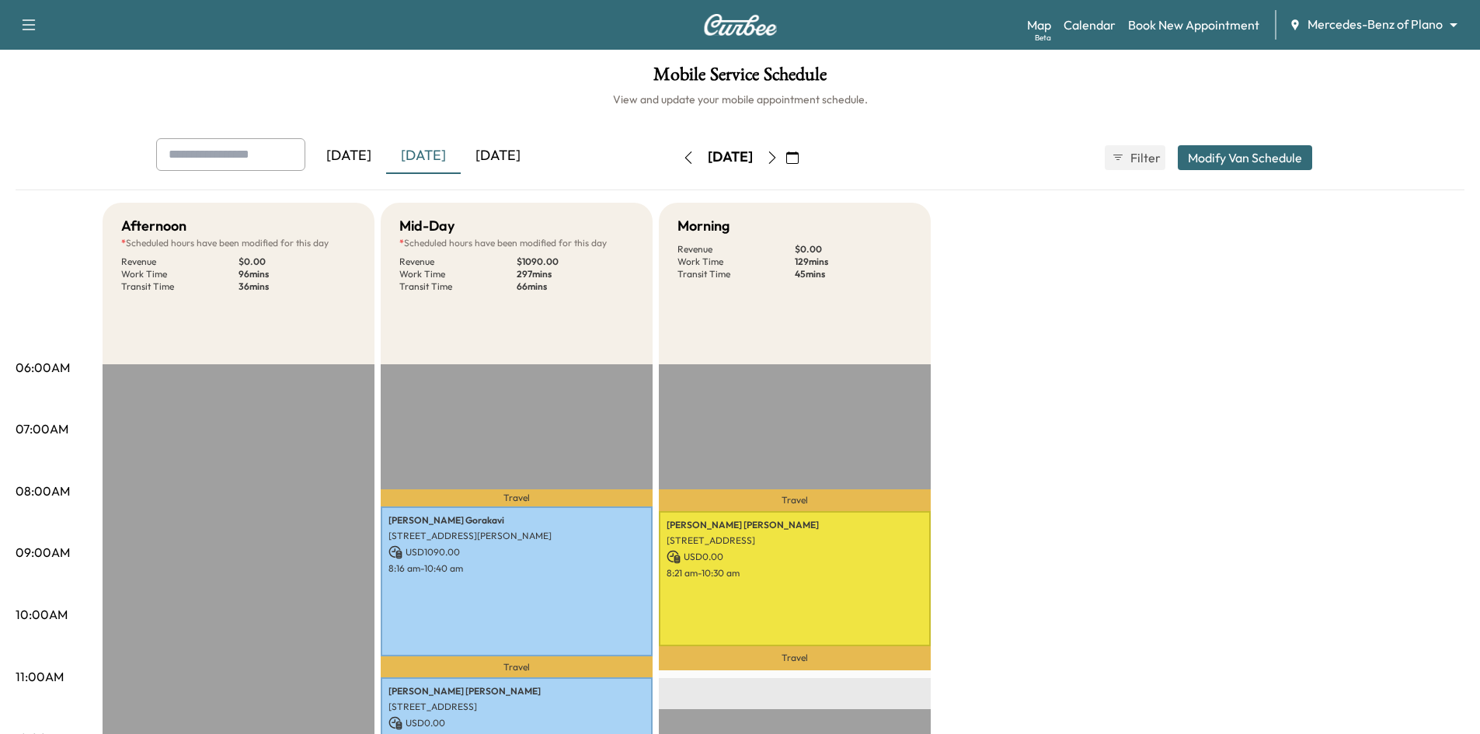
scroll to position [78, 0]
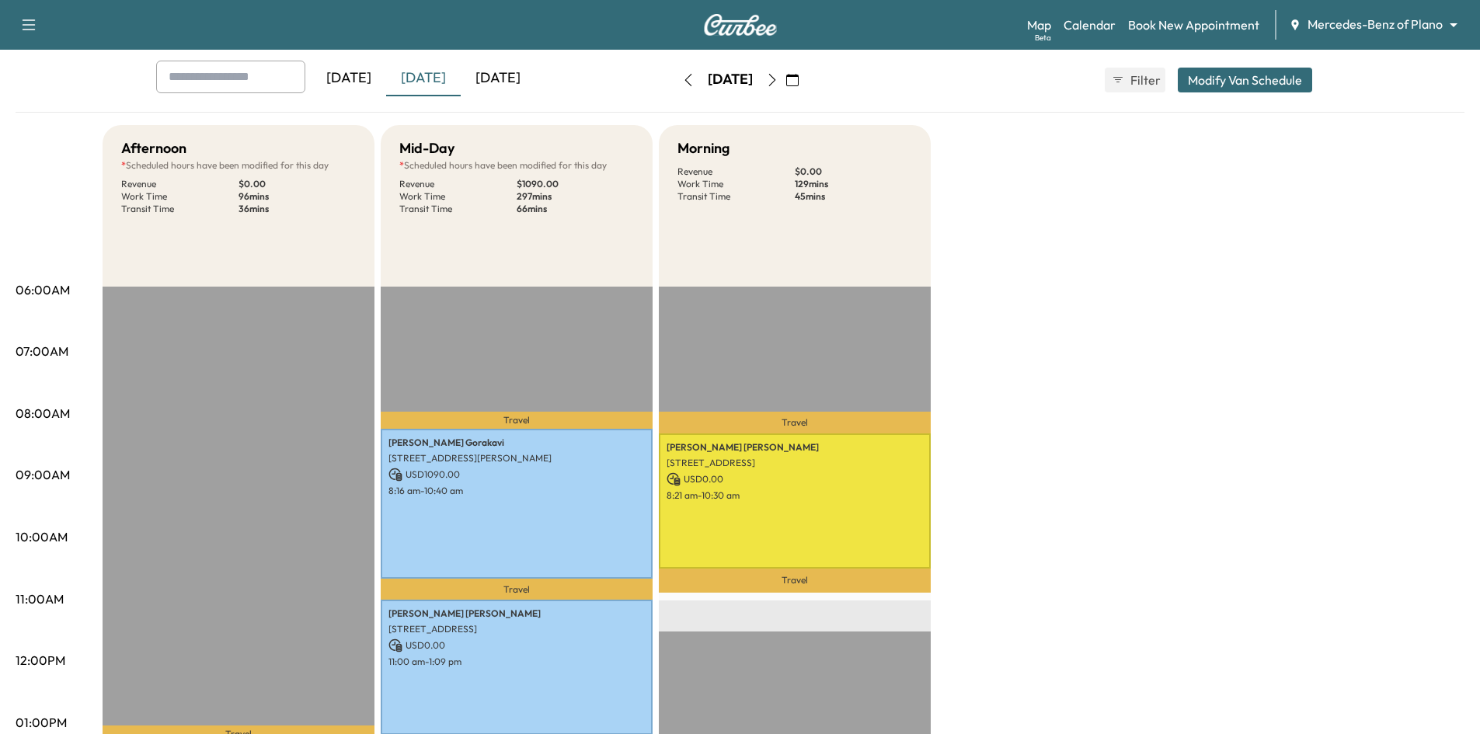
click at [435, 78] on div "[DATE]" at bounding box center [423, 79] width 75 height 36
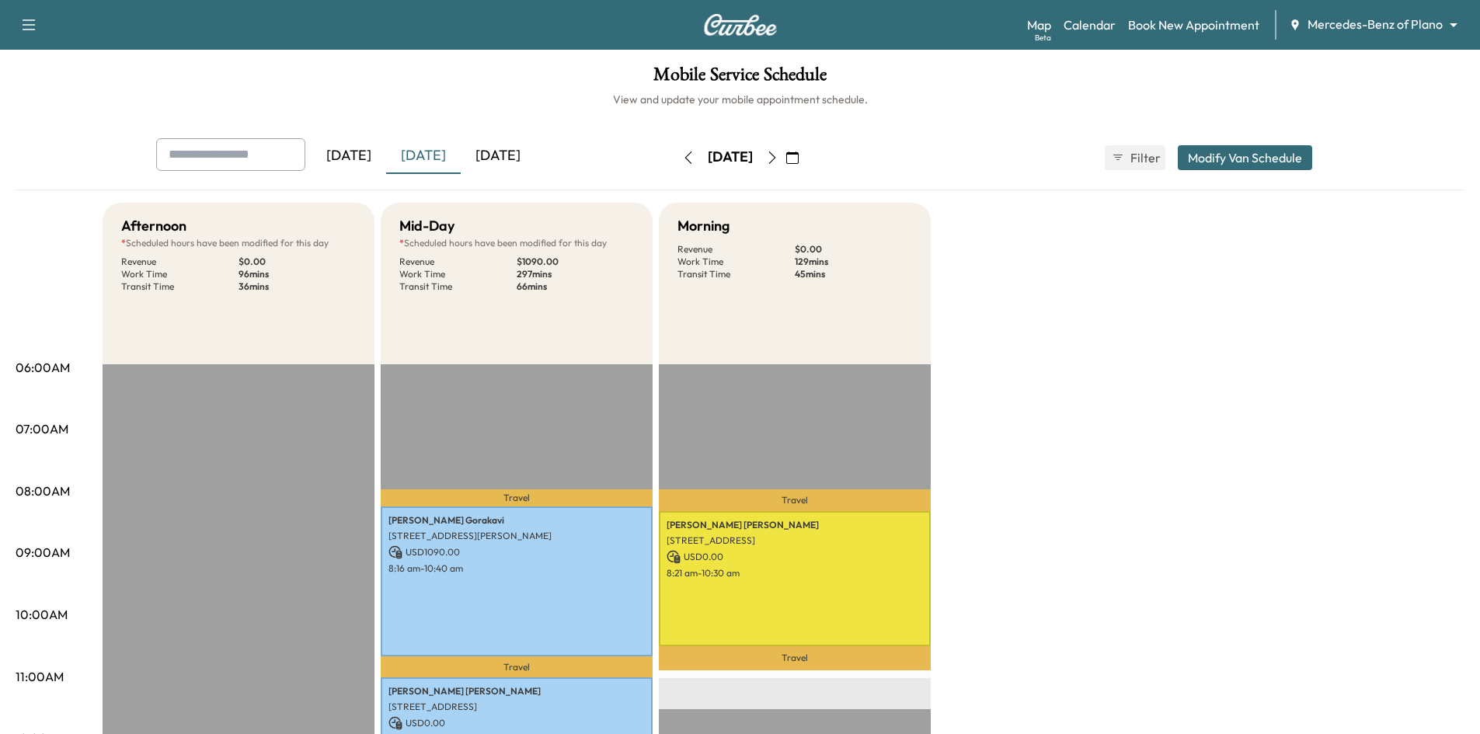
click at [778, 159] on icon "button" at bounding box center [772, 157] width 12 height 12
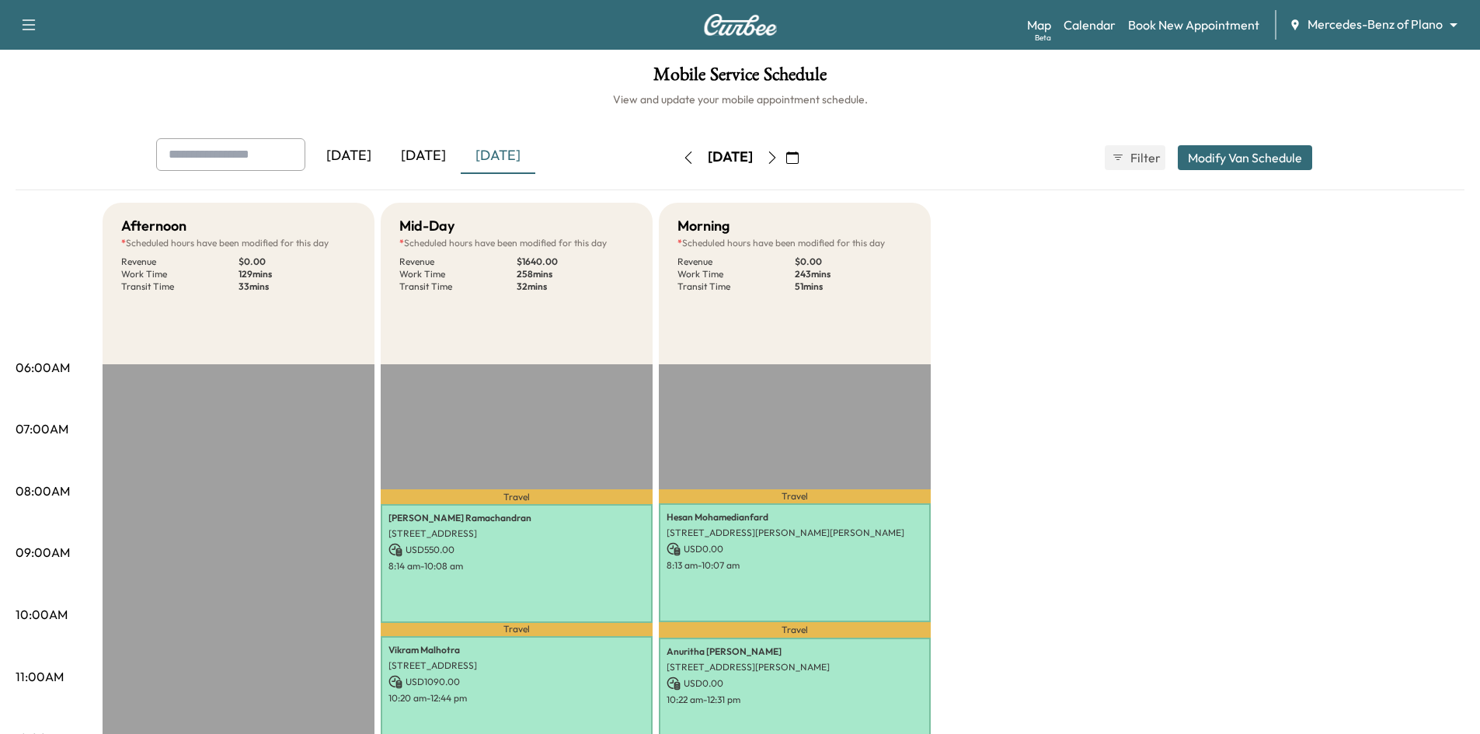
click at [775, 155] on icon "button" at bounding box center [771, 157] width 7 height 12
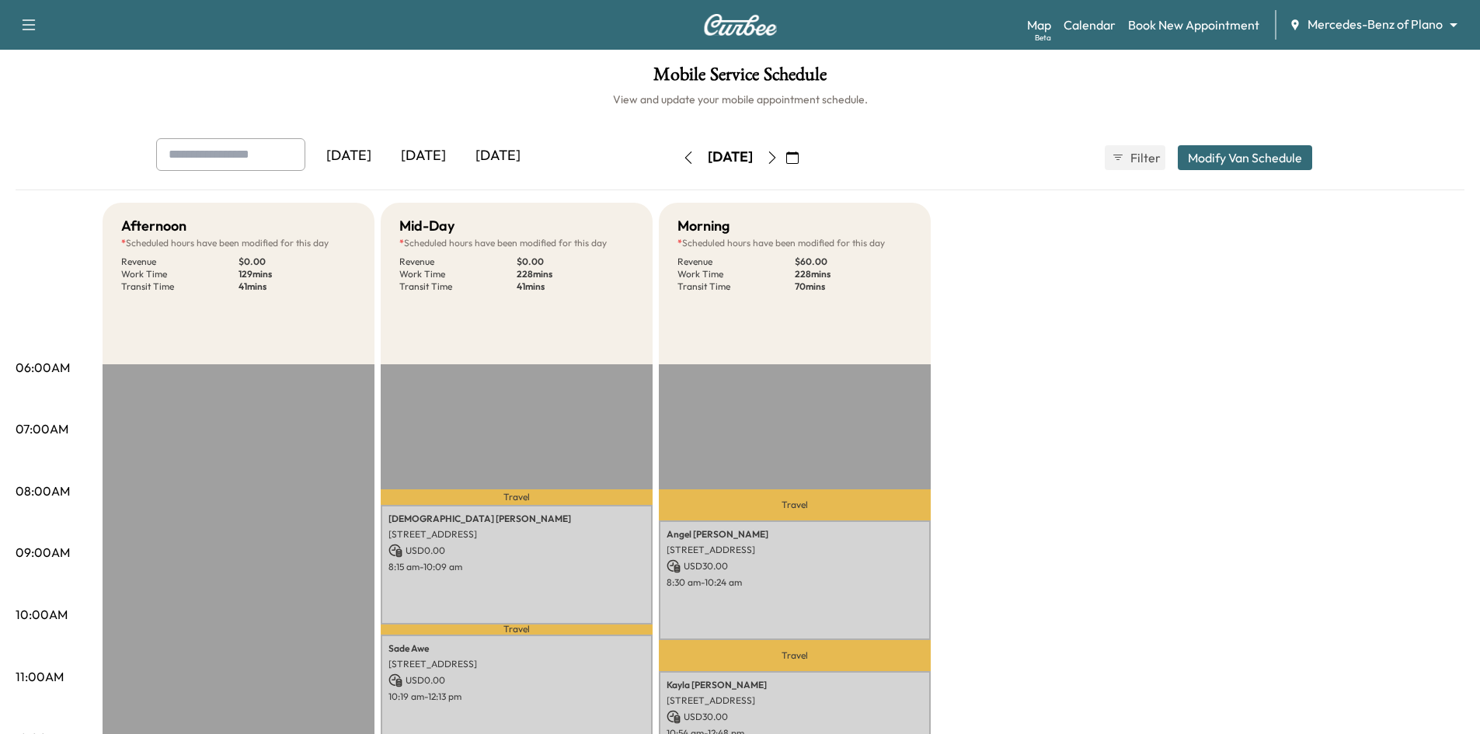
click at [778, 162] on icon "button" at bounding box center [772, 157] width 12 height 12
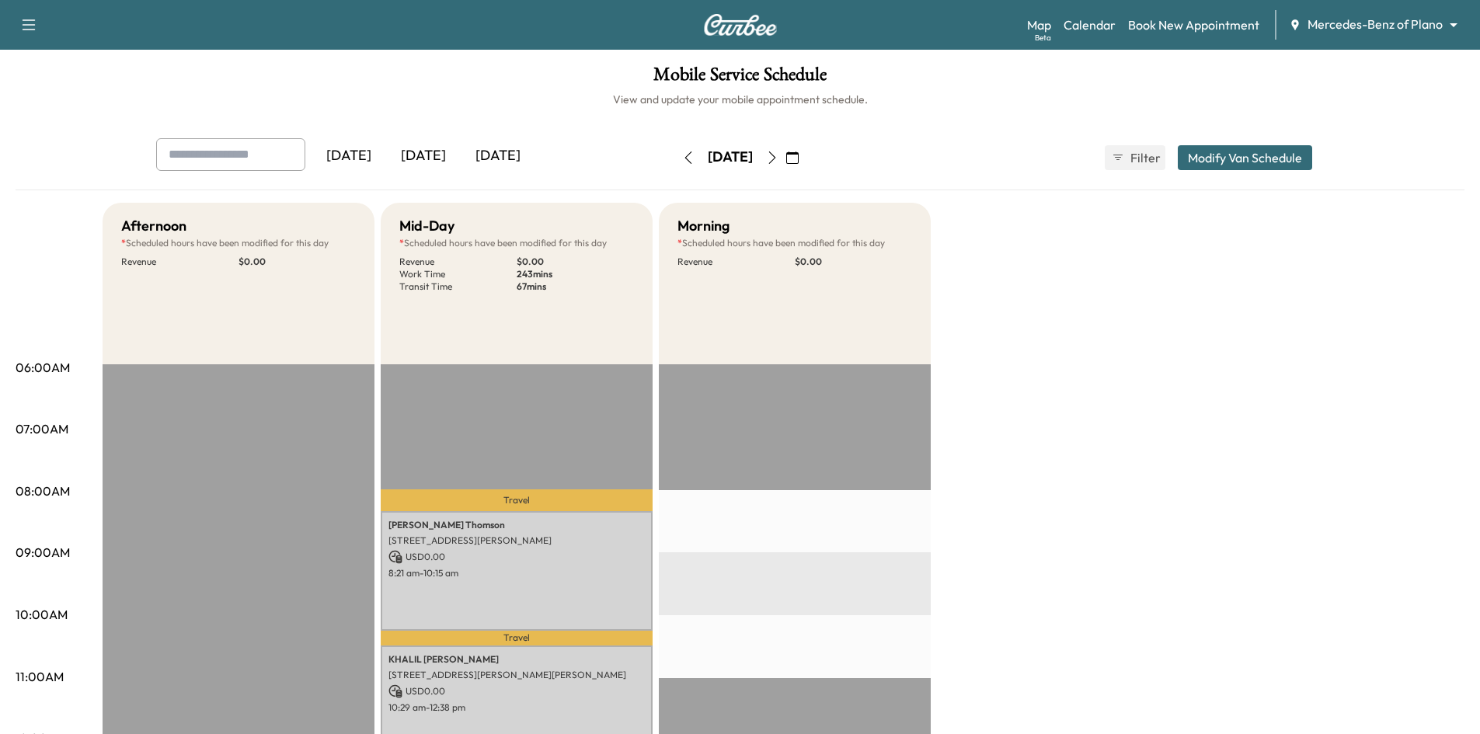
click at [426, 154] on div "[DATE]" at bounding box center [423, 156] width 75 height 36
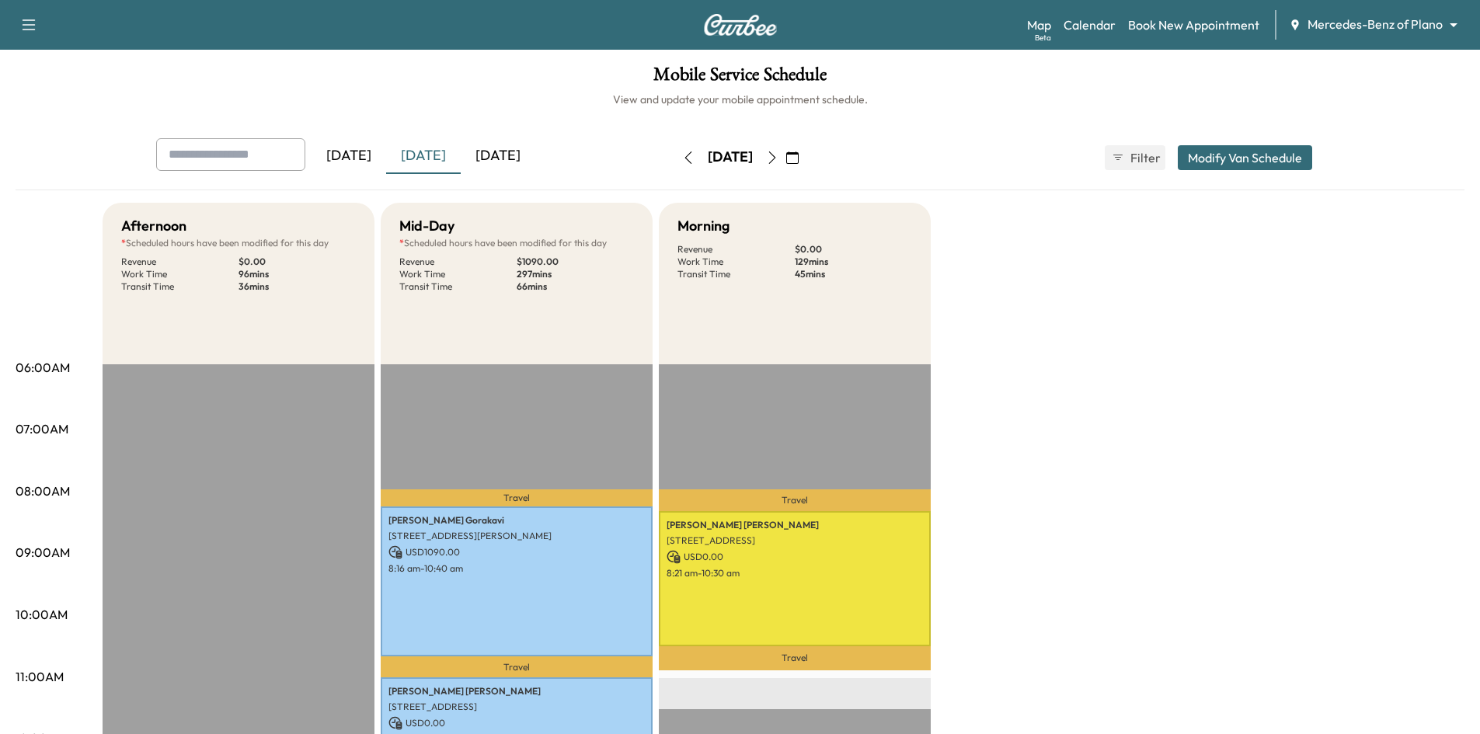
click at [488, 162] on div "[DATE]" at bounding box center [498, 156] width 75 height 36
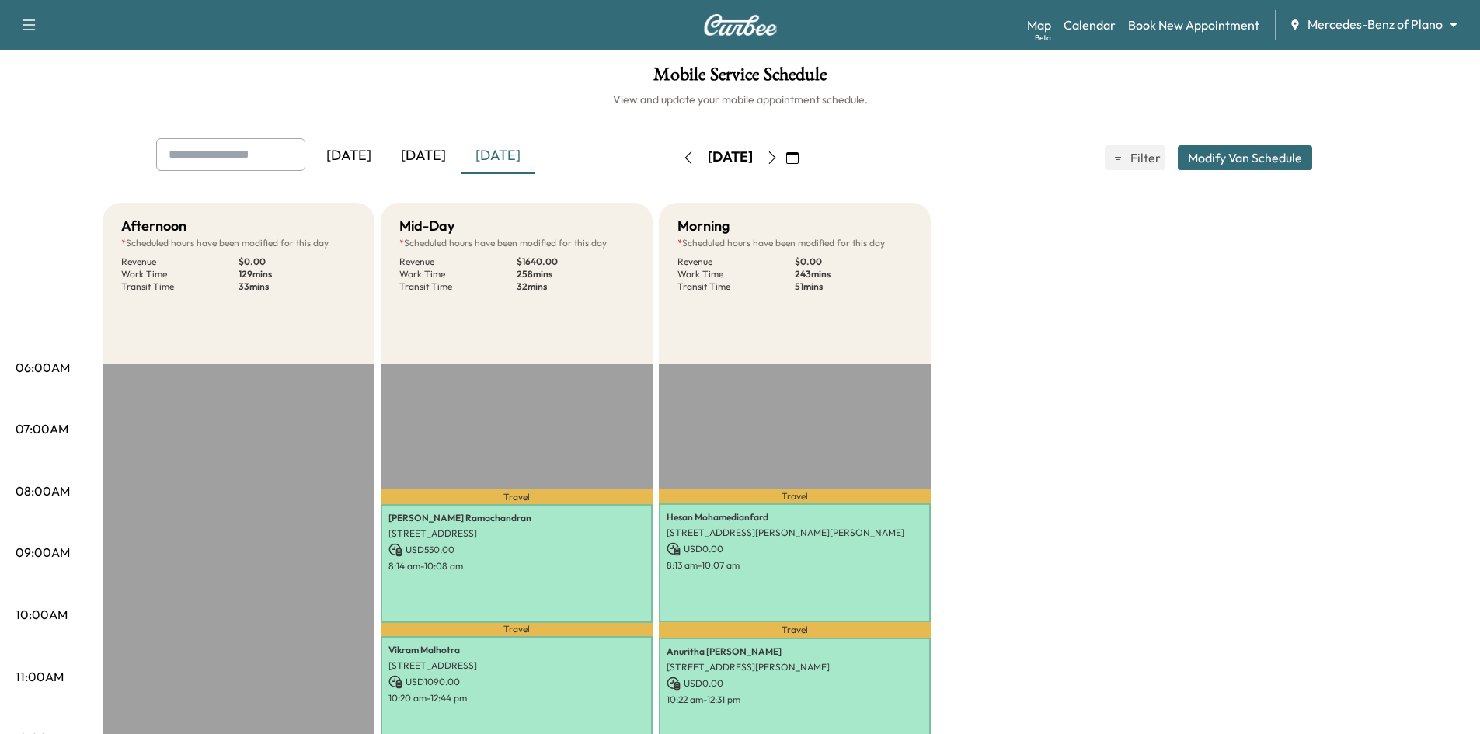
click at [778, 162] on icon "button" at bounding box center [772, 157] width 12 height 12
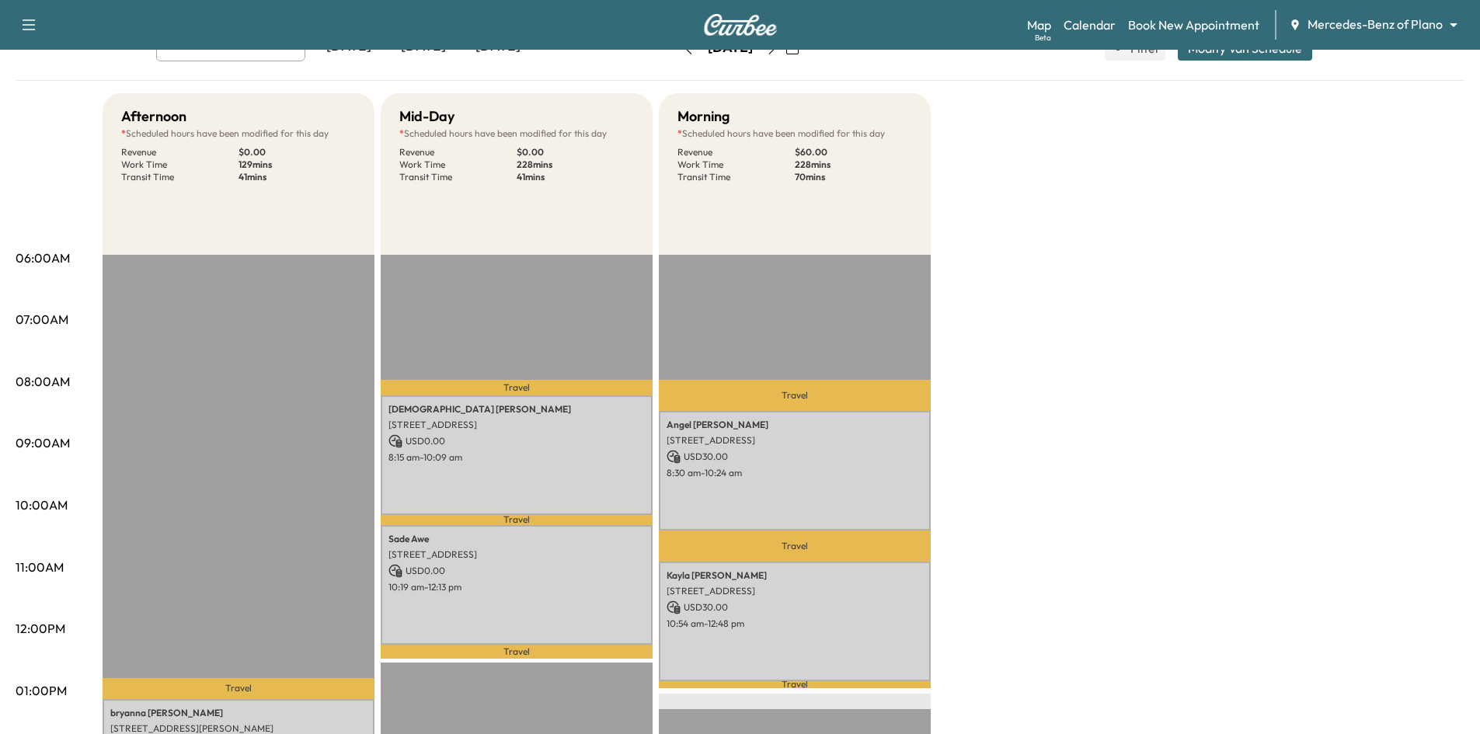
scroll to position [78, 0]
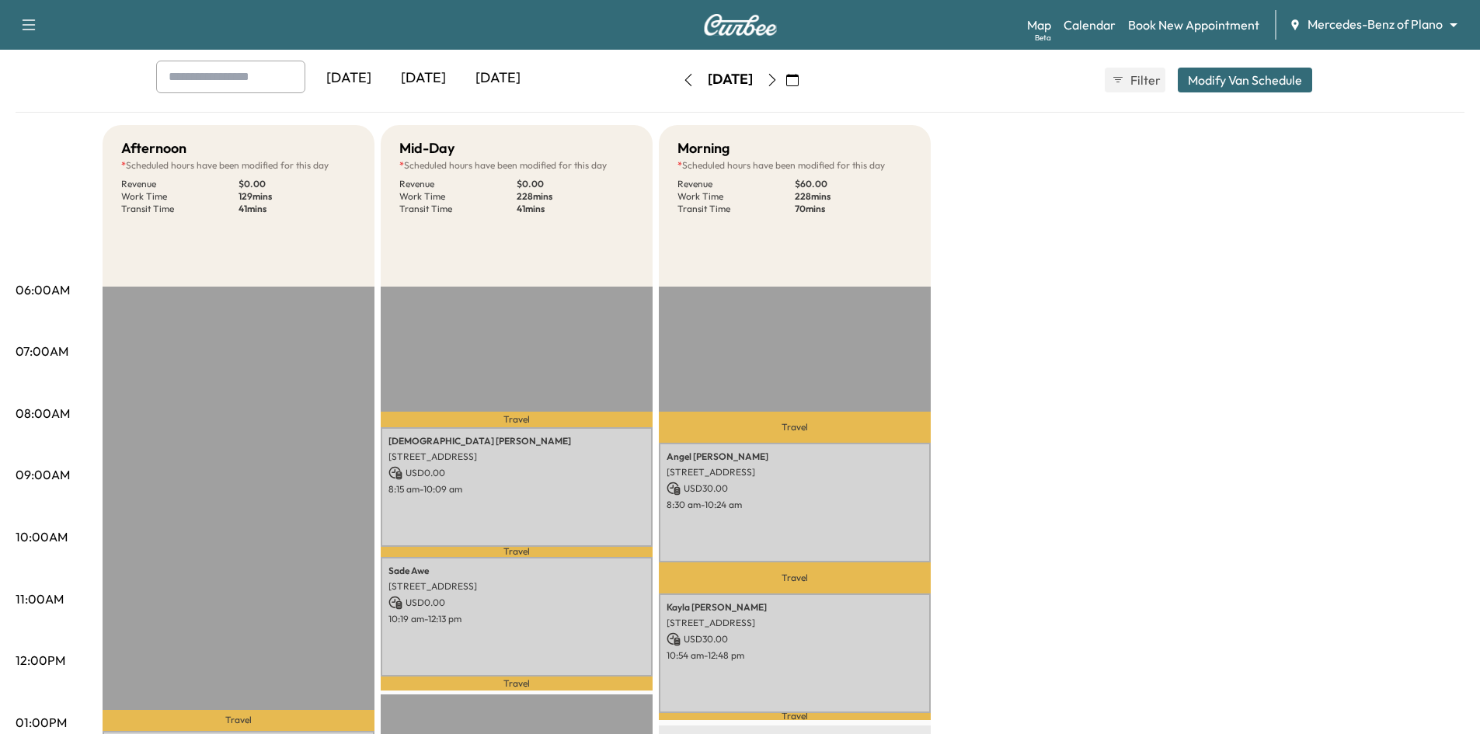
click at [778, 81] on icon "button" at bounding box center [772, 80] width 12 height 12
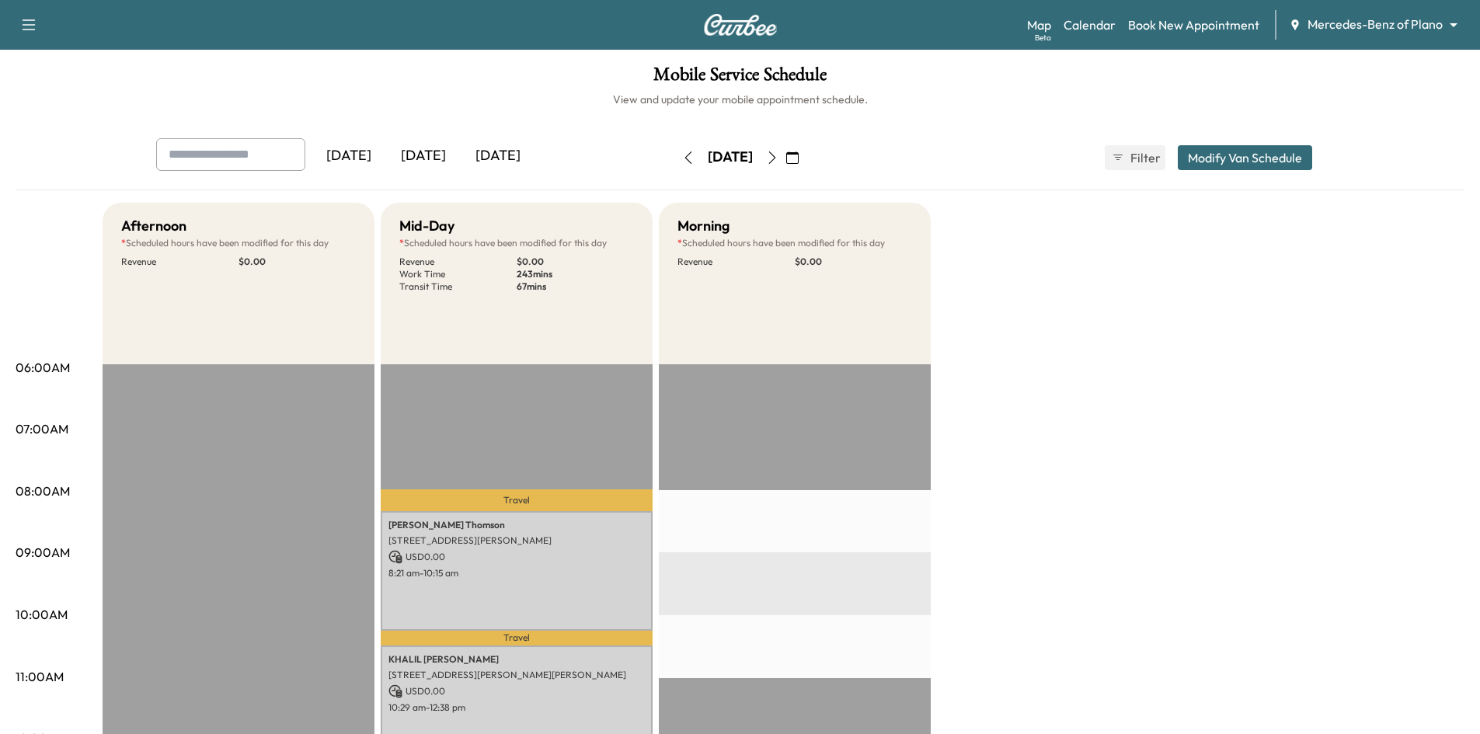
click at [481, 155] on div "[DATE]" at bounding box center [498, 156] width 75 height 36
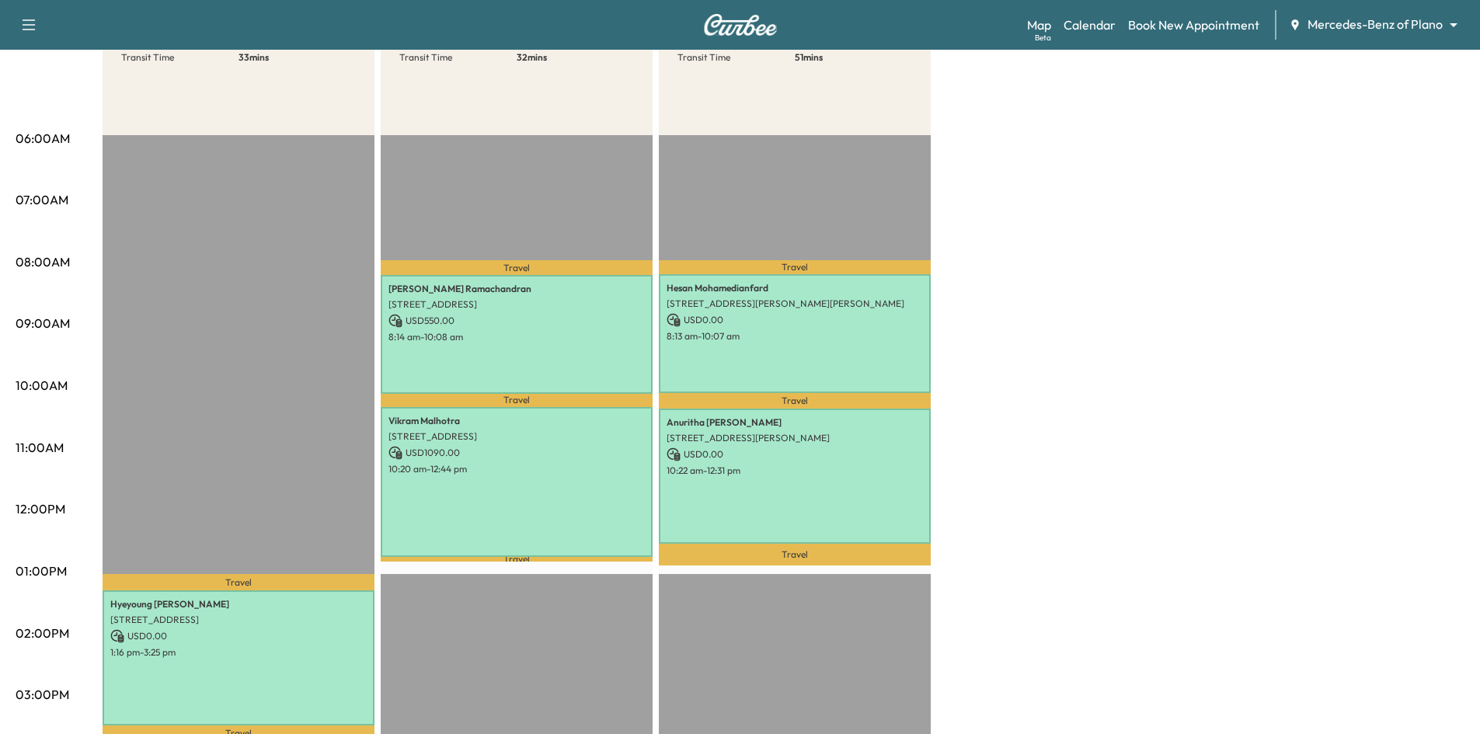
scroll to position [155, 0]
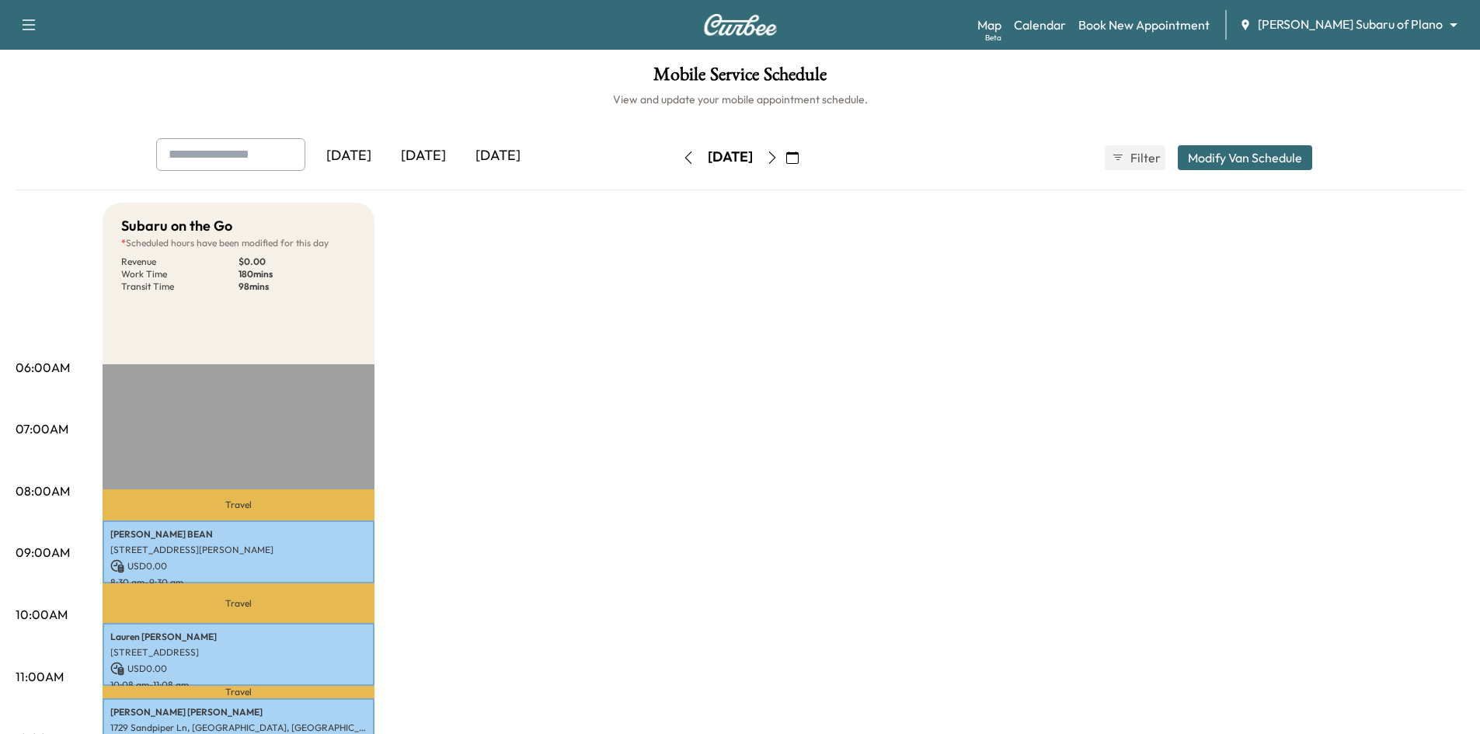
click at [799, 158] on icon "button" at bounding box center [792, 157] width 12 height 12
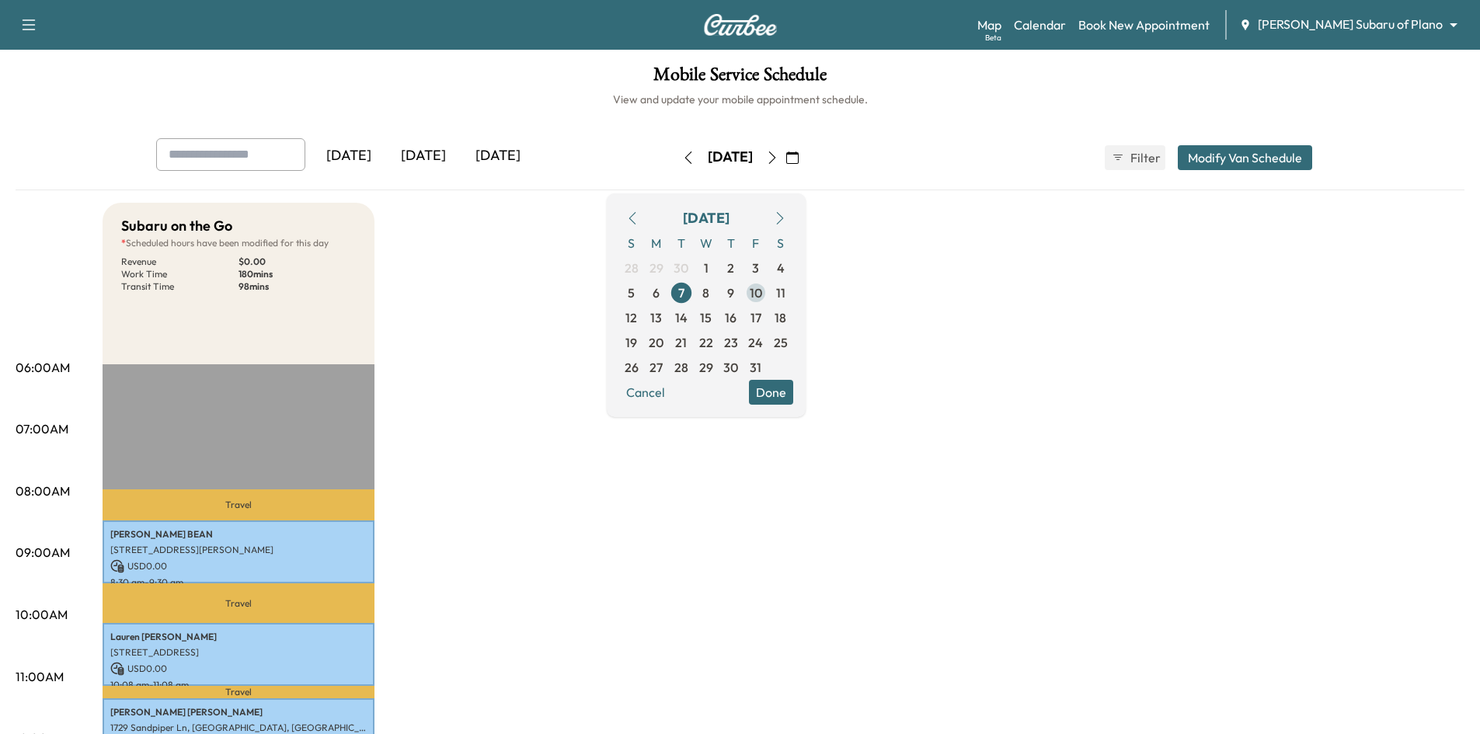
click at [768, 300] on span "10" at bounding box center [755, 292] width 25 height 25
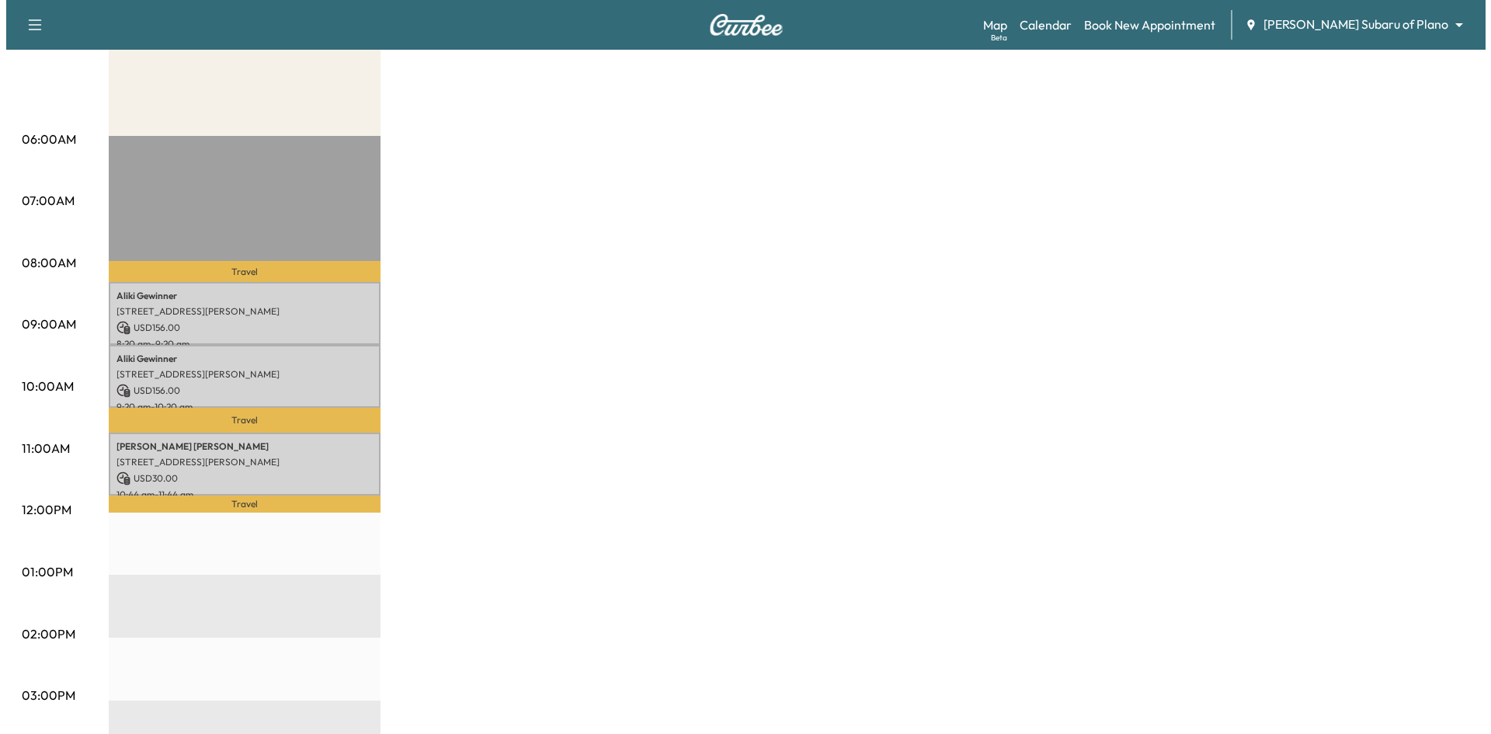
scroll to position [388, 0]
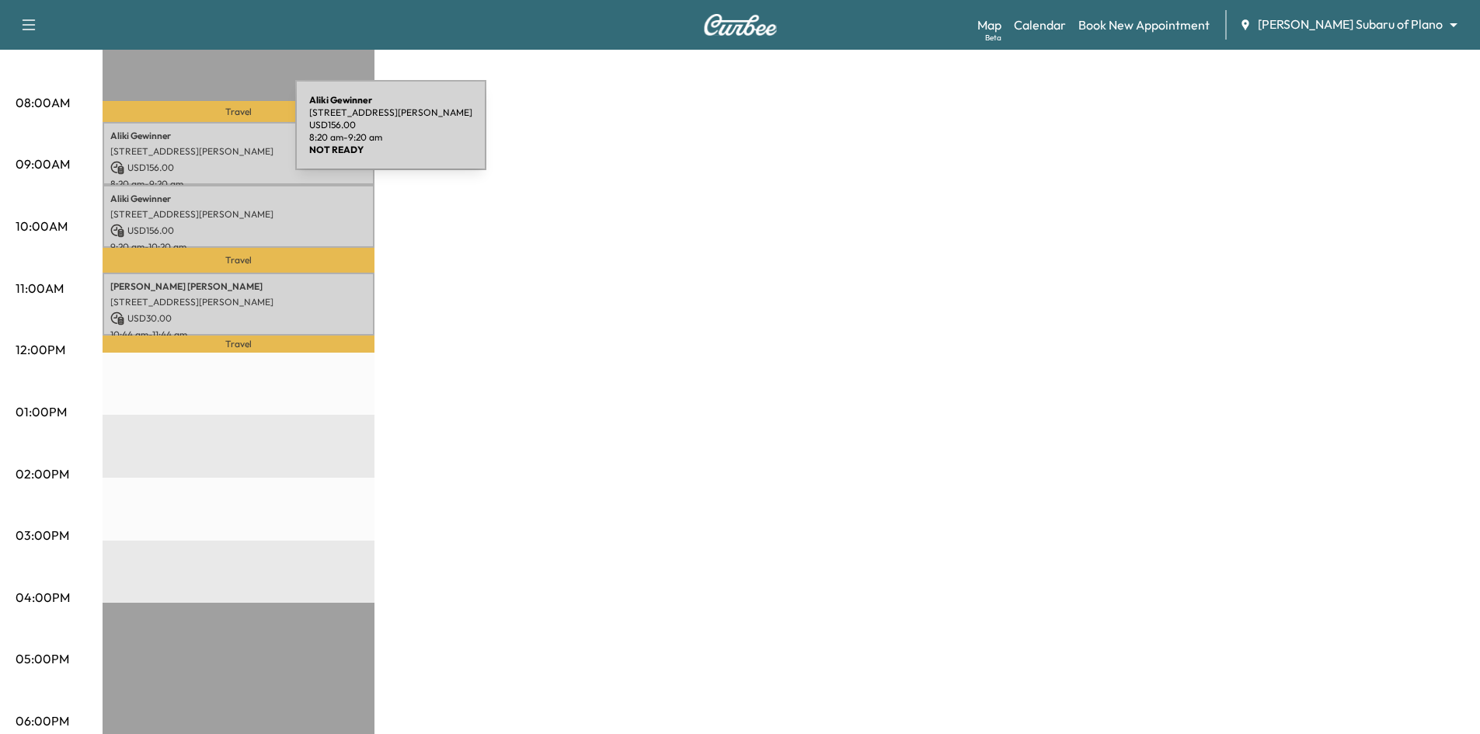
click at [180, 134] on p "[PERSON_NAME]" at bounding box center [238, 136] width 256 height 12
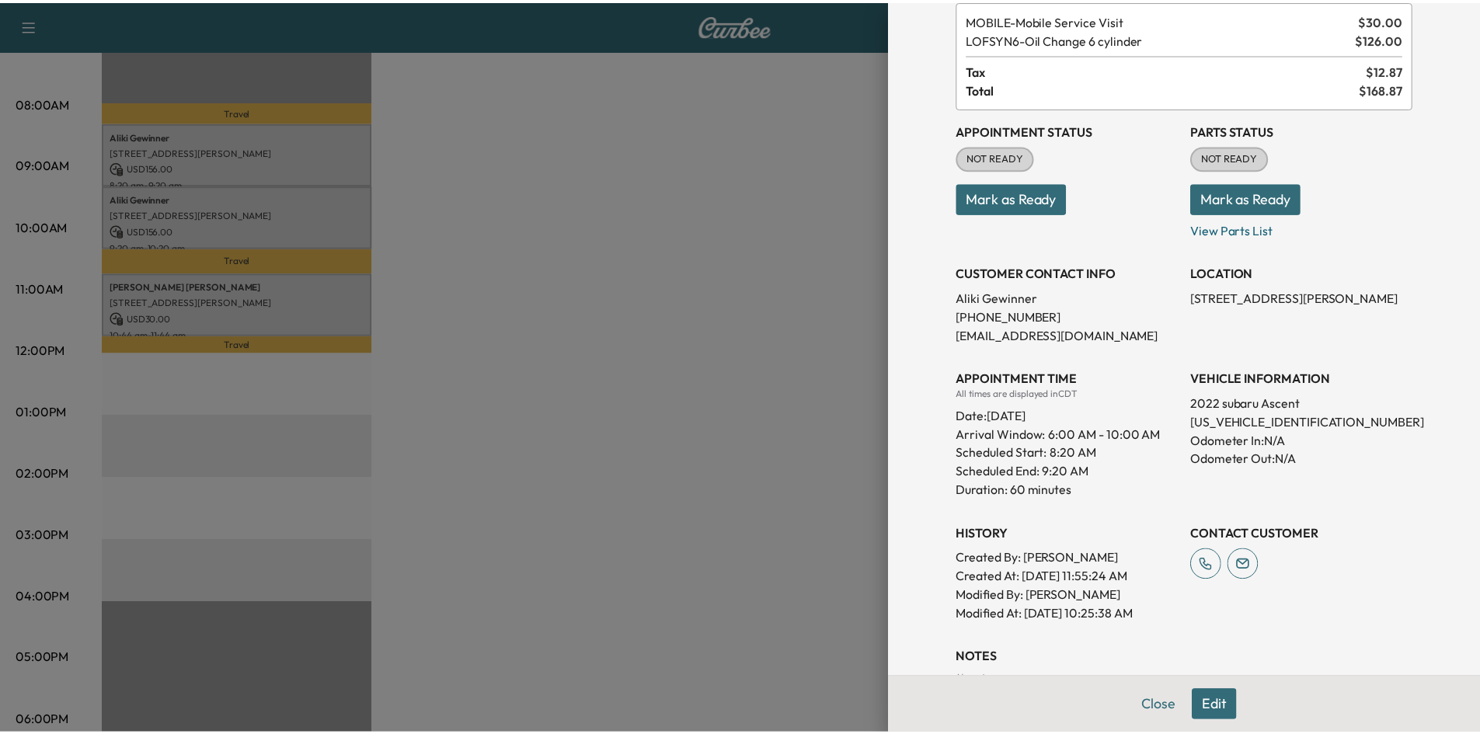
scroll to position [155, 0]
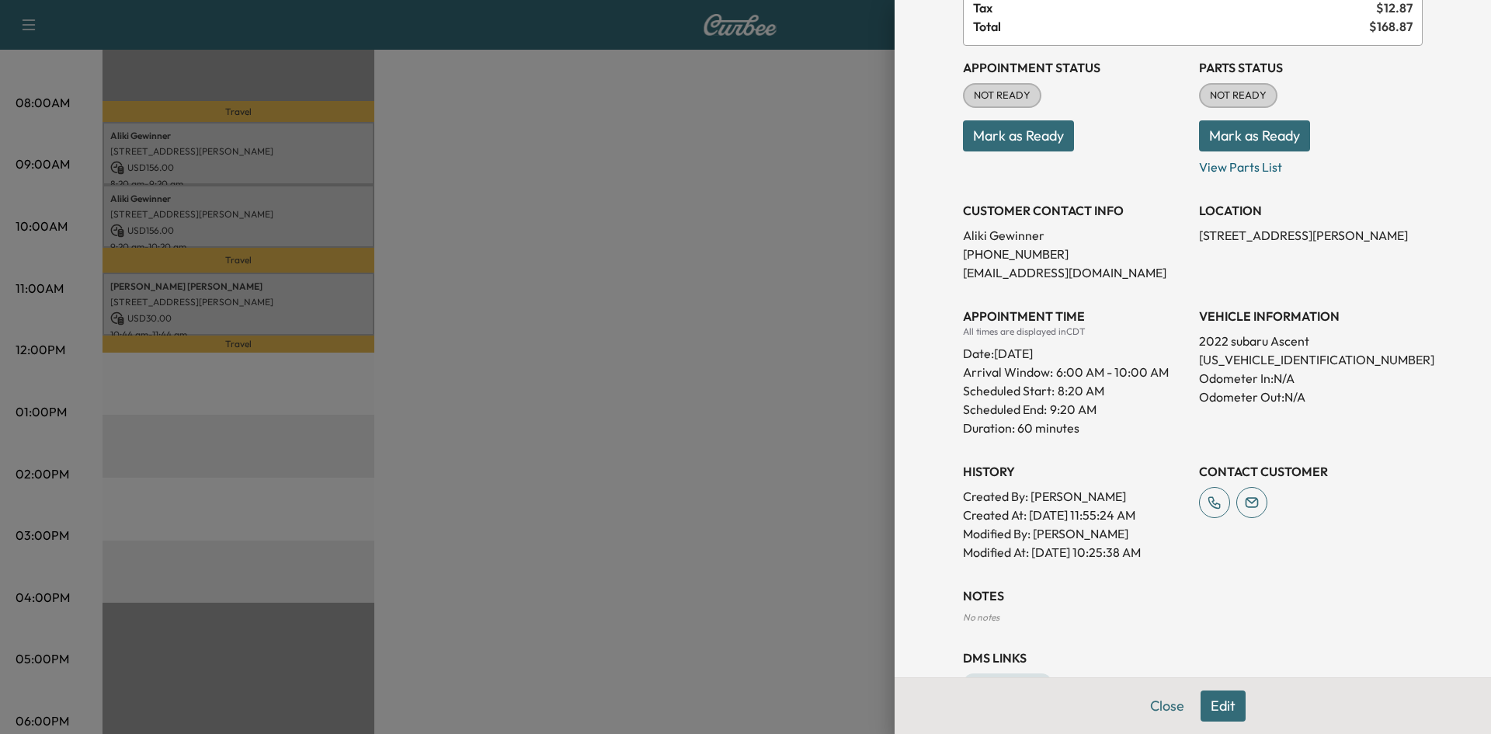
click at [660, 222] on div at bounding box center [745, 367] width 1491 height 734
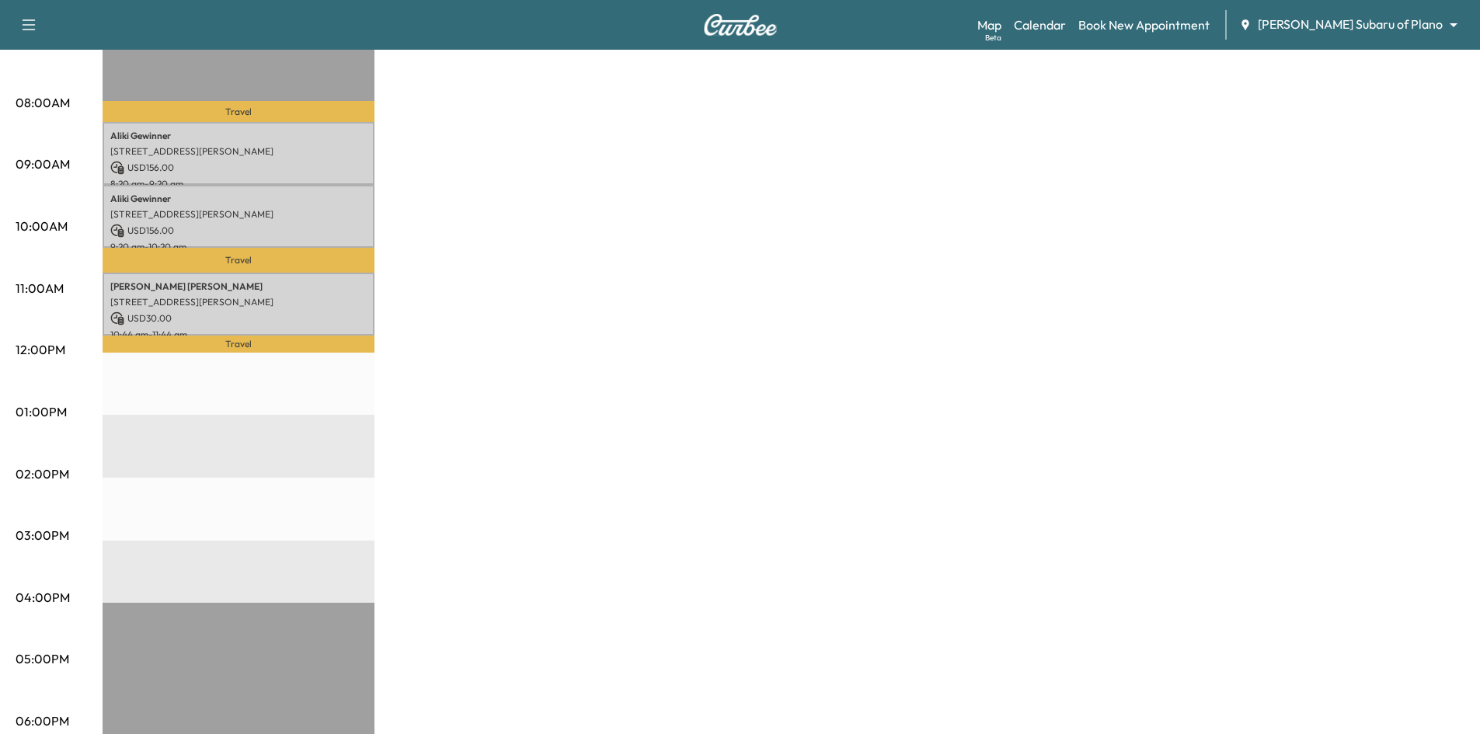
click at [320, 114] on p "Travel" at bounding box center [239, 111] width 272 height 21
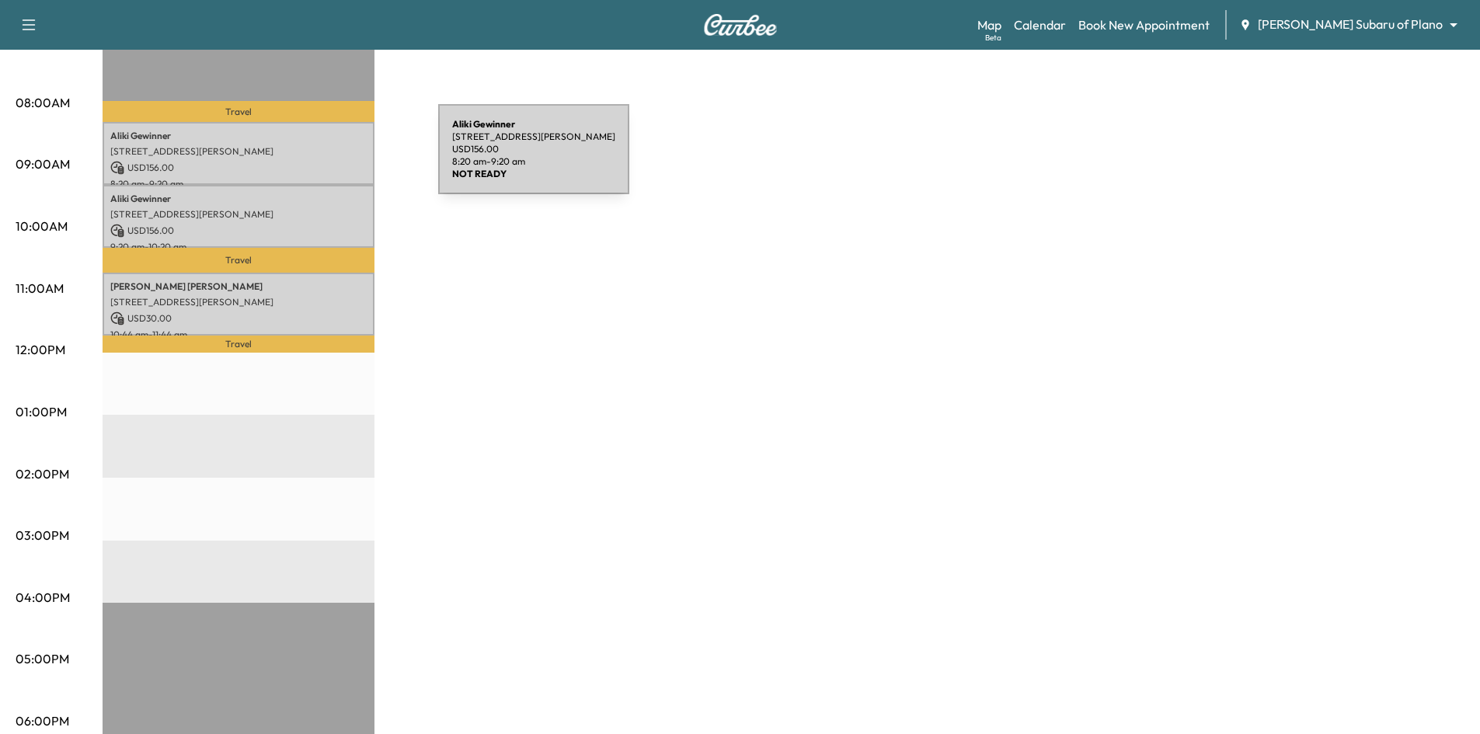
click at [322, 161] on p "USD 156.00" at bounding box center [238, 168] width 256 height 14
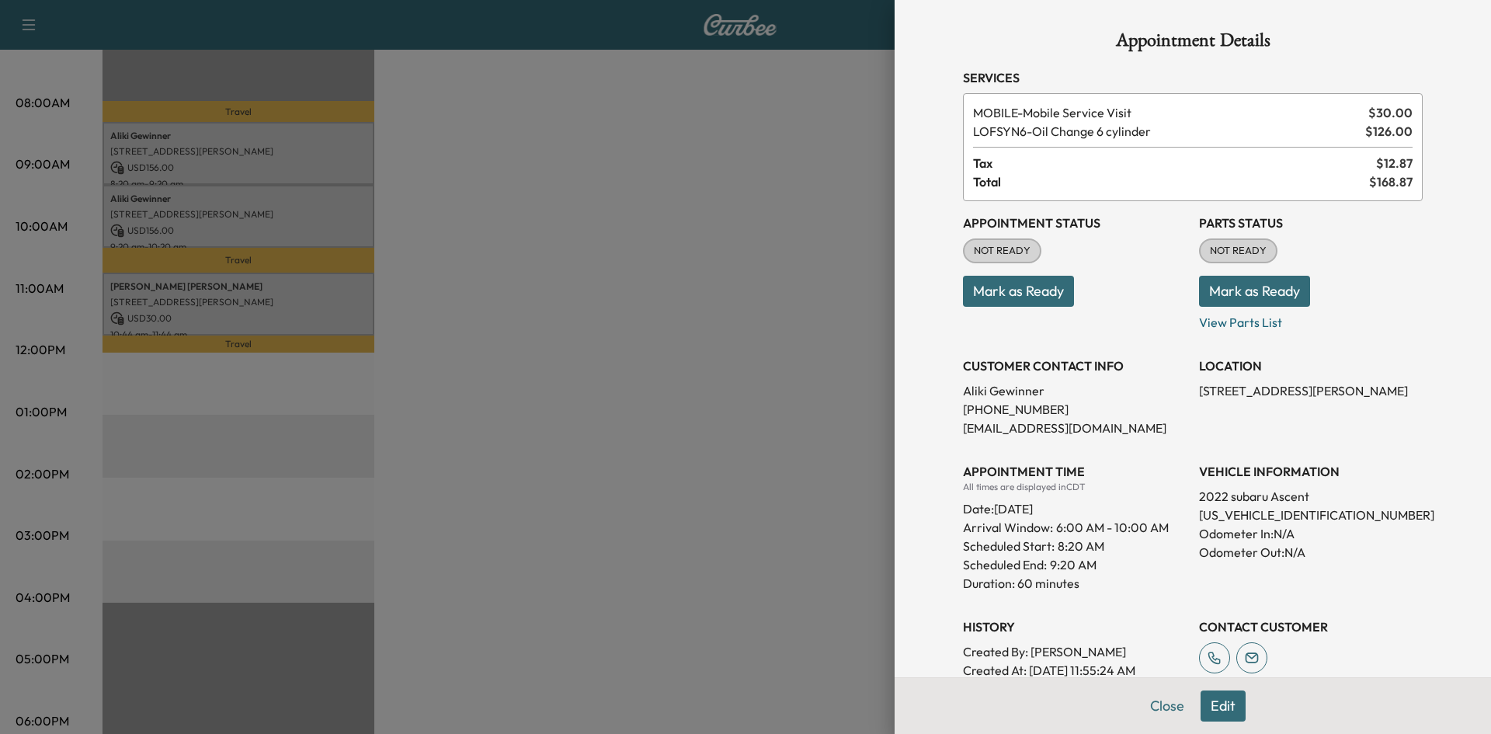
drag, startPoint x: 373, startPoint y: 305, endPoint x: 365, endPoint y: 306, distance: 7.8
click at [371, 306] on div at bounding box center [745, 367] width 1491 height 734
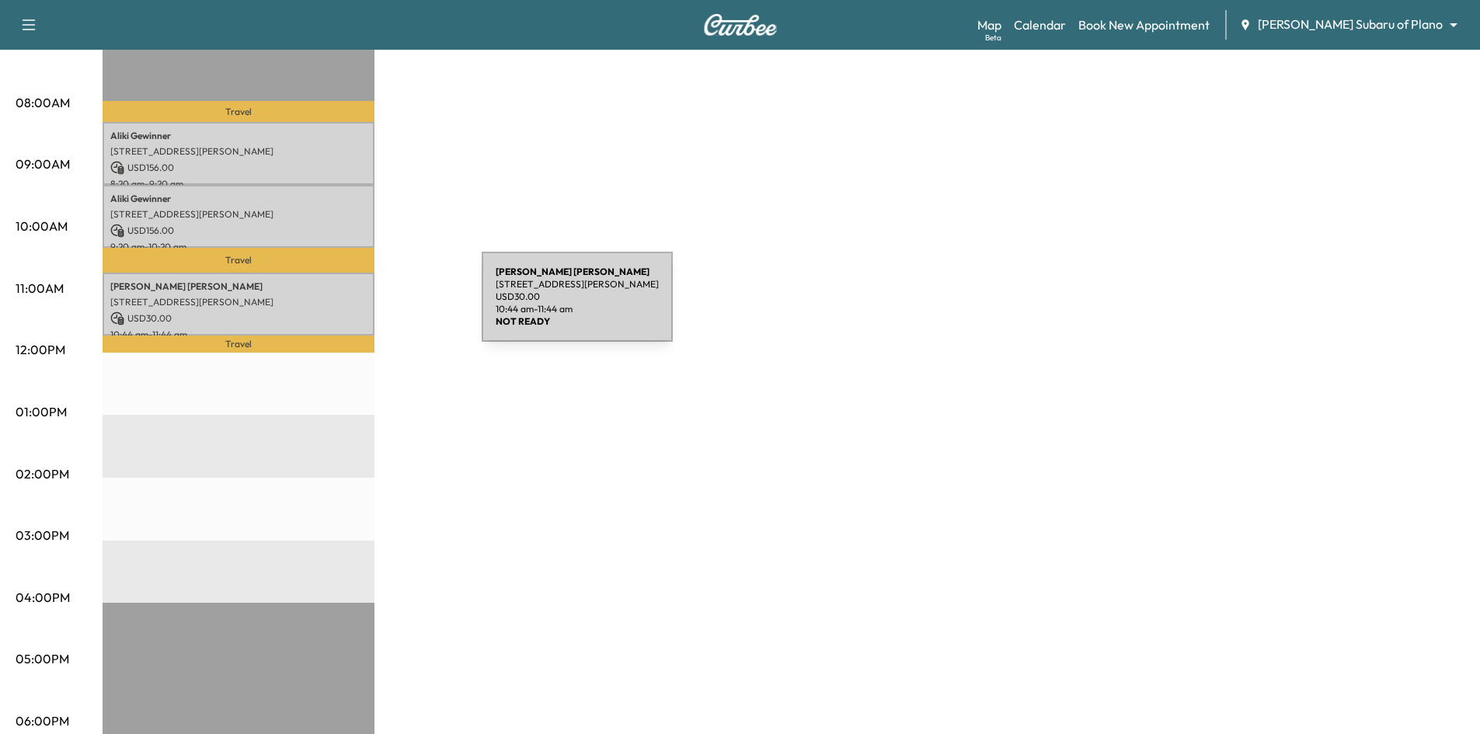
click at [365, 306] on div "[PERSON_NAME] [STREET_ADDRESS][PERSON_NAME] USD 30.00 10:44 am - 11:44 am" at bounding box center [239, 304] width 272 height 63
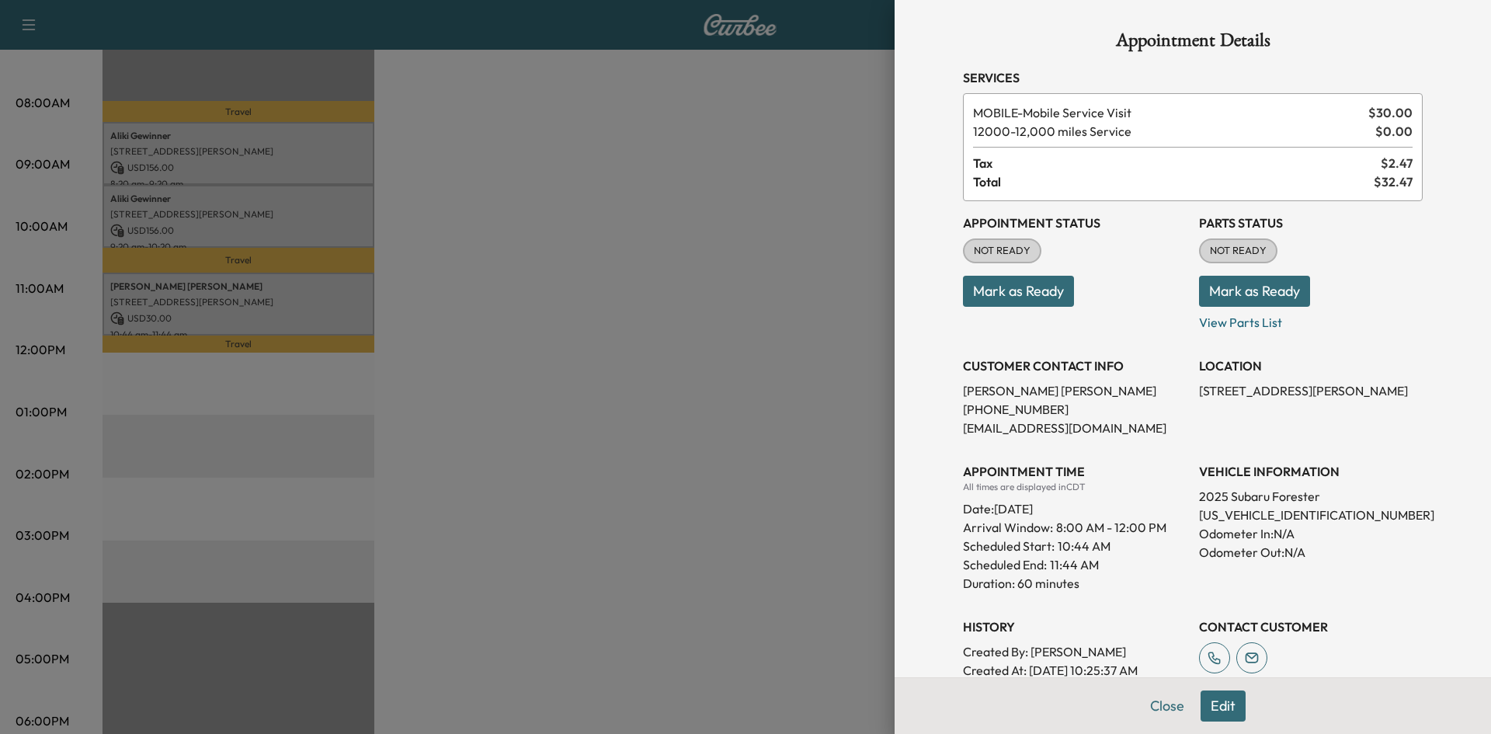
click at [801, 367] on div at bounding box center [745, 367] width 1491 height 734
